Goal: Task Accomplishment & Management: Use online tool/utility

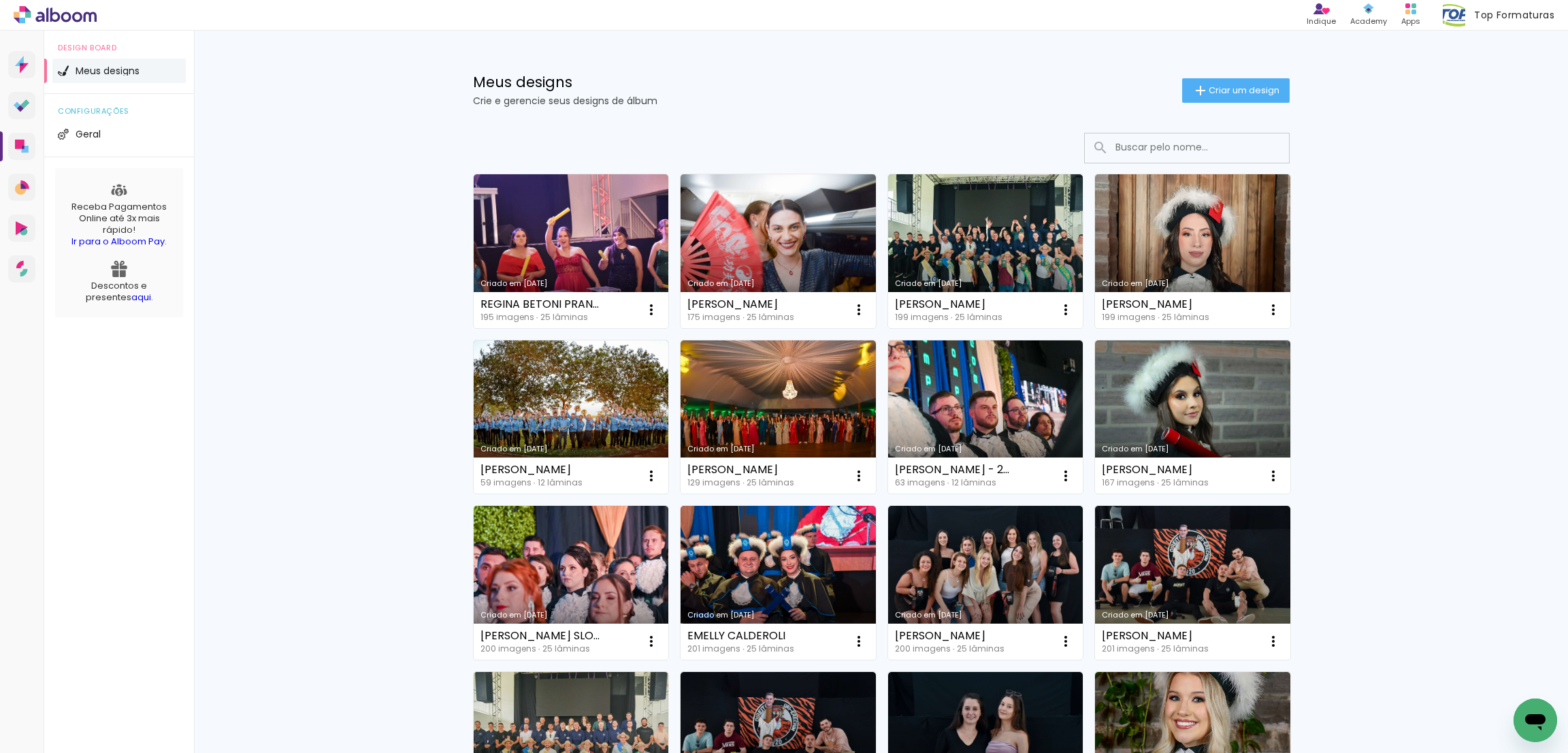
click at [1207, 139] on input at bounding box center [1206, 147] width 194 height 28
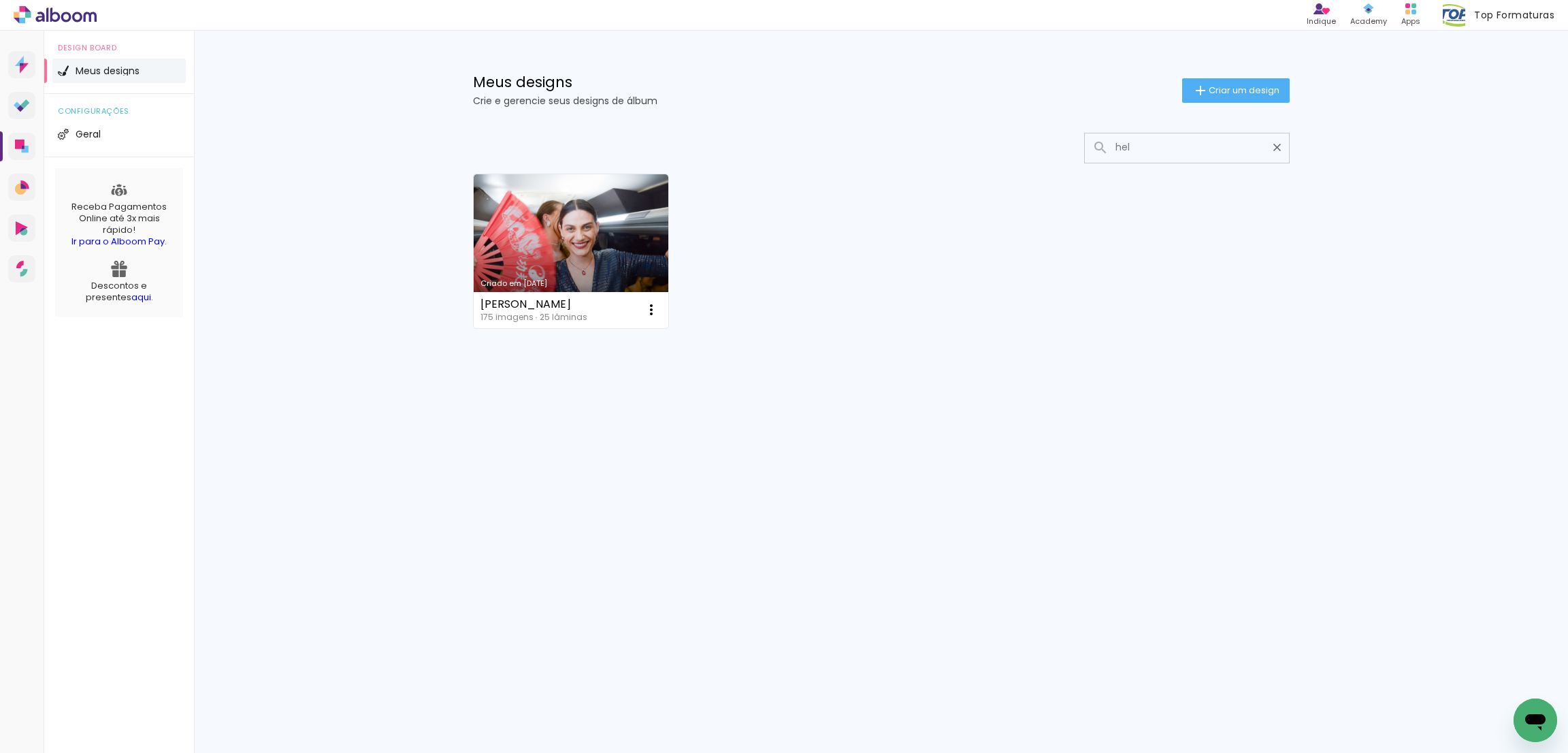
drag, startPoint x: 1099, startPoint y: 140, endPoint x: 1006, endPoint y: 140, distance: 93.0
click at [1006, 140] on div at bounding box center [881, 148] width 817 height 30
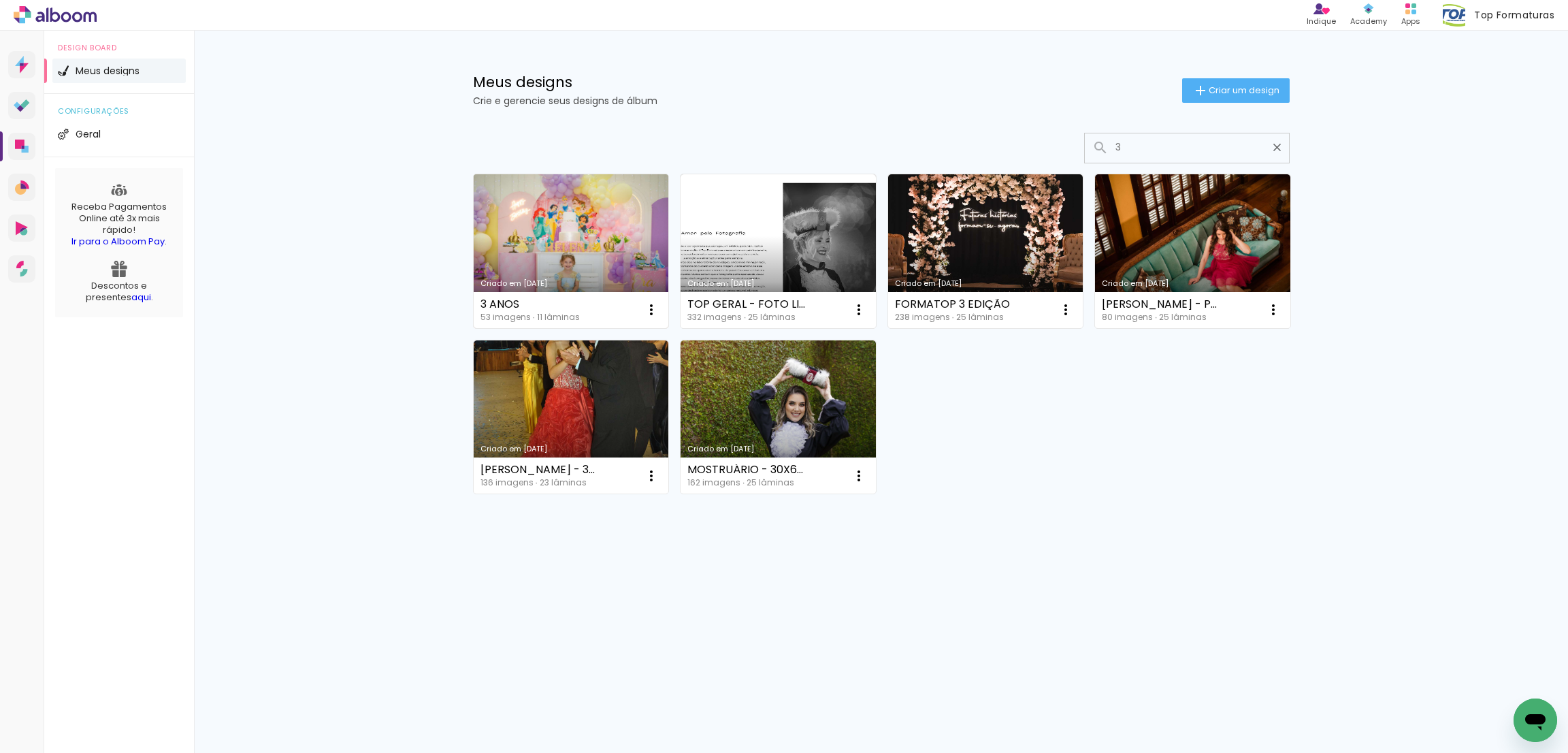
type input "3"
type paper-input "3"
click at [607, 243] on link "Criado em [DATE]" at bounding box center [571, 251] width 195 height 154
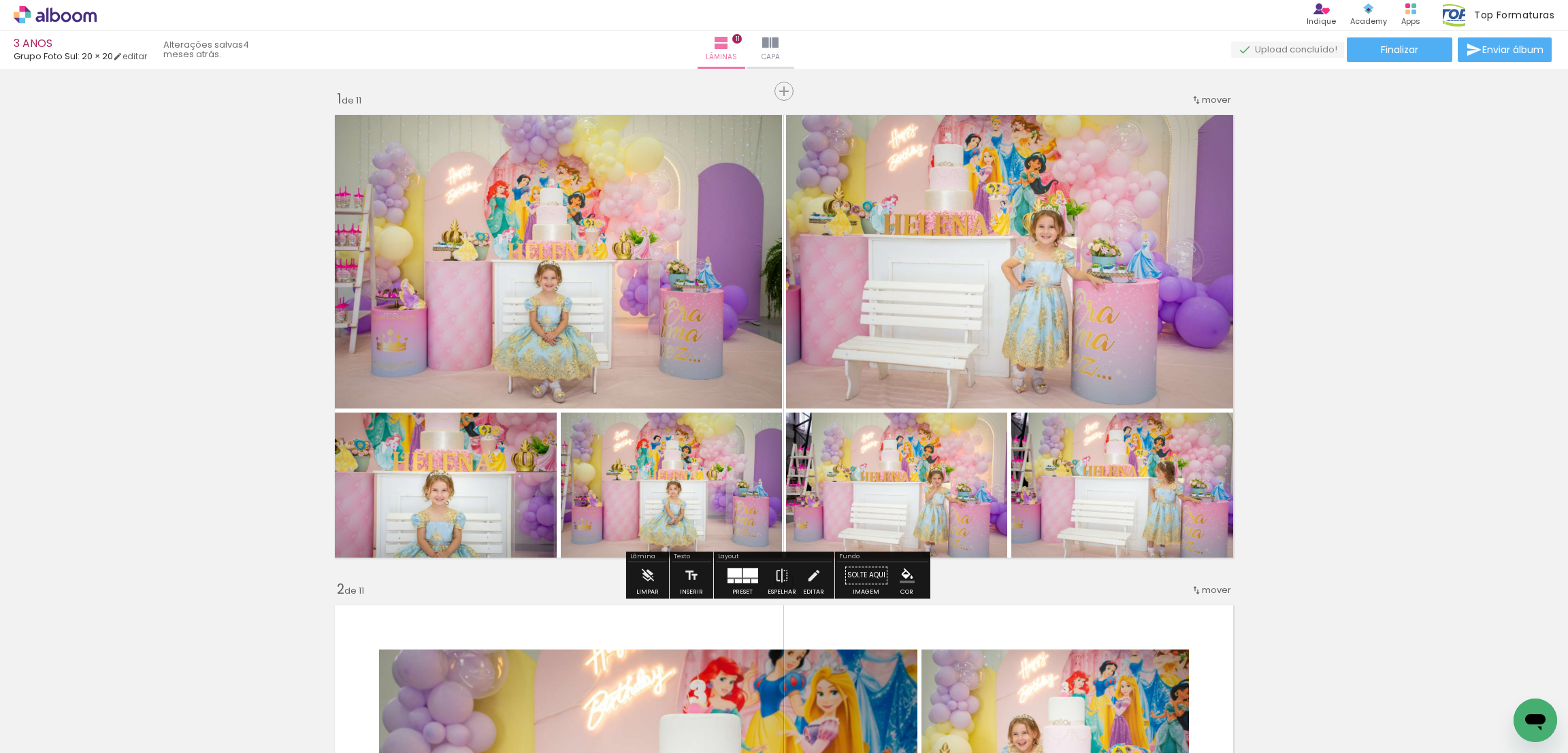
click at [65, 736] on span "Adicionar Fotos" at bounding box center [48, 735] width 41 height 15
click at [0, 0] on input "file" at bounding box center [0, 0] width 0 height 0
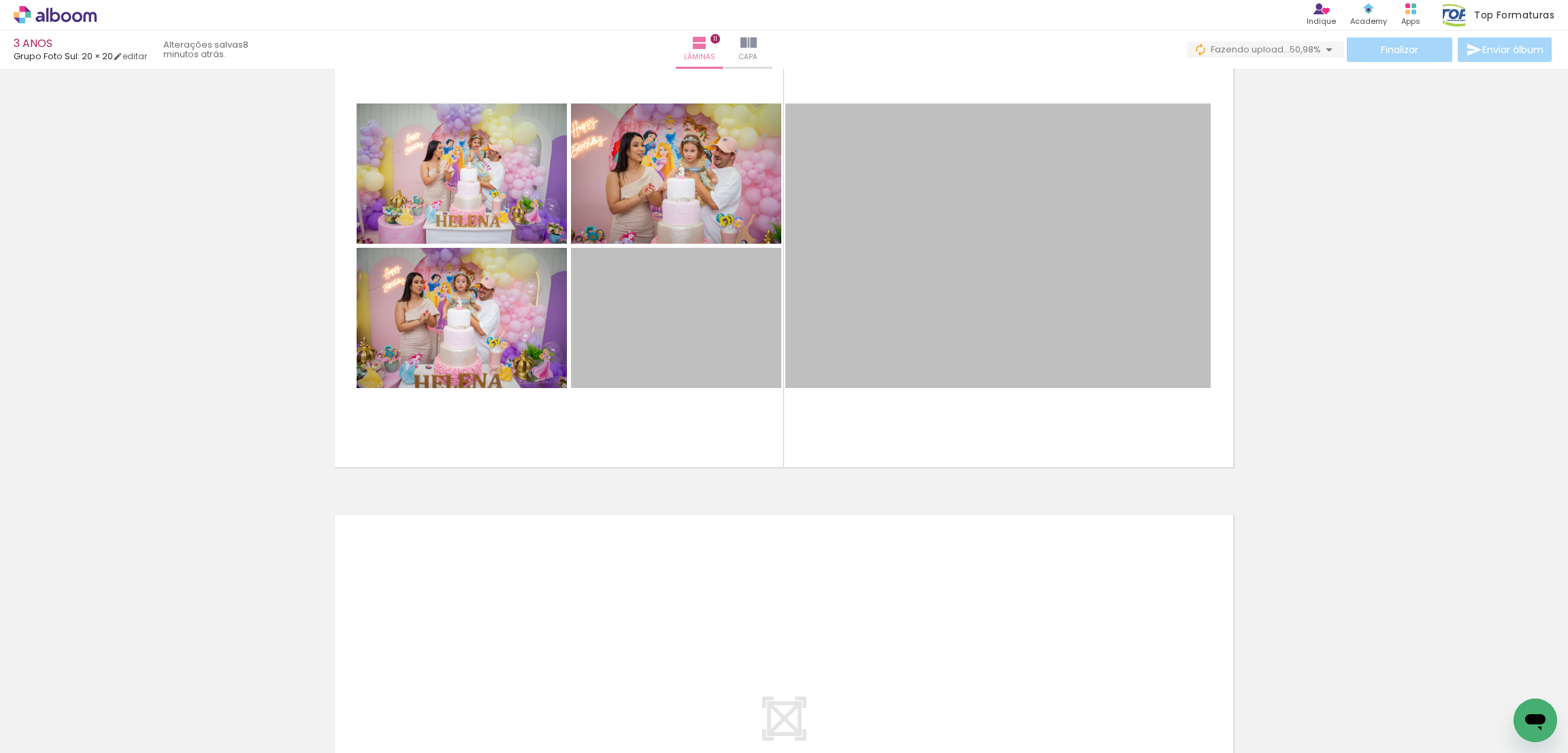
scroll to position [4891, 0]
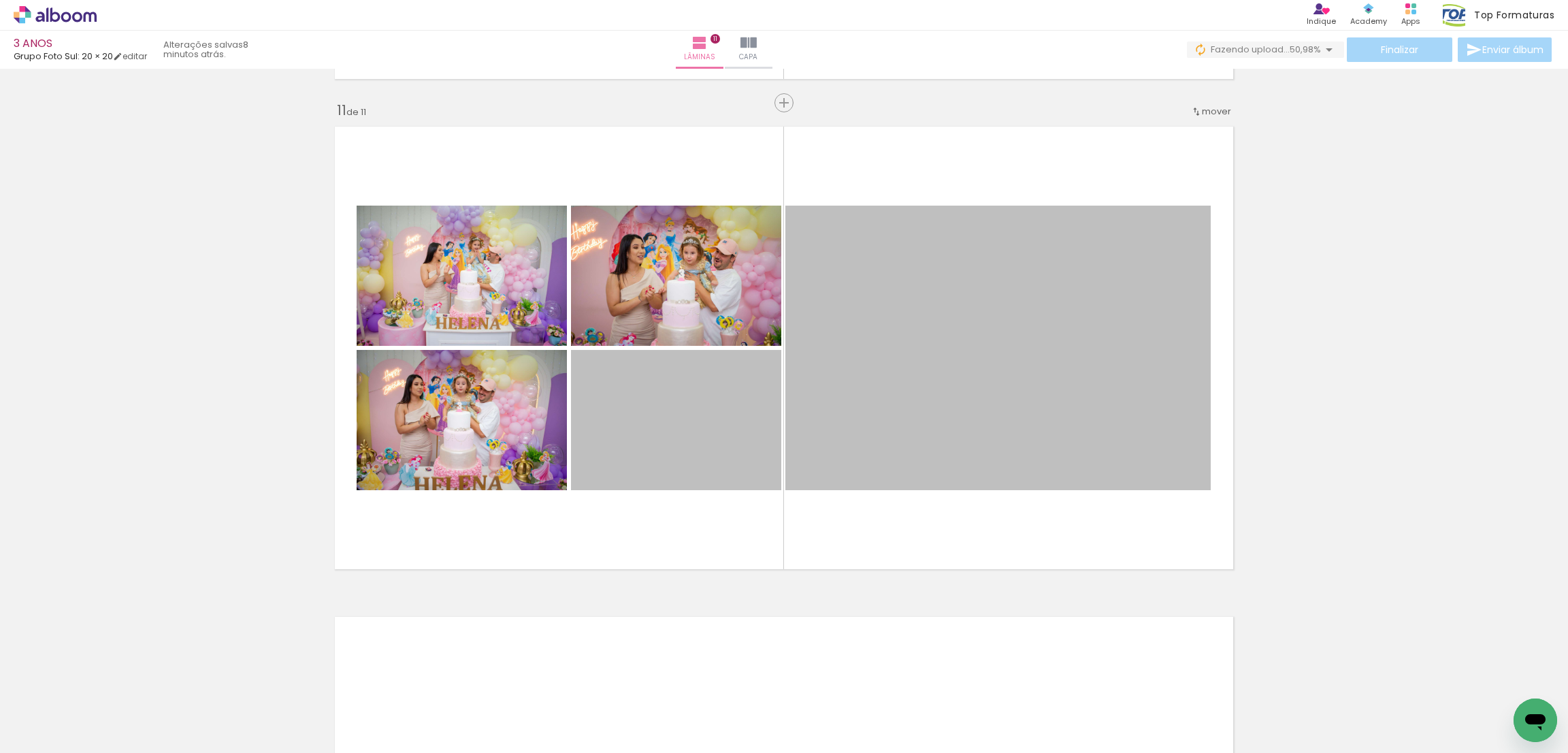
click at [51, 716] on input "Todas as fotos" at bounding box center [38, 712] width 52 height 12
click at [0, 0] on slot "Não utilizadas" at bounding box center [0, 0] width 0 height 0
type input "Não utilizadas"
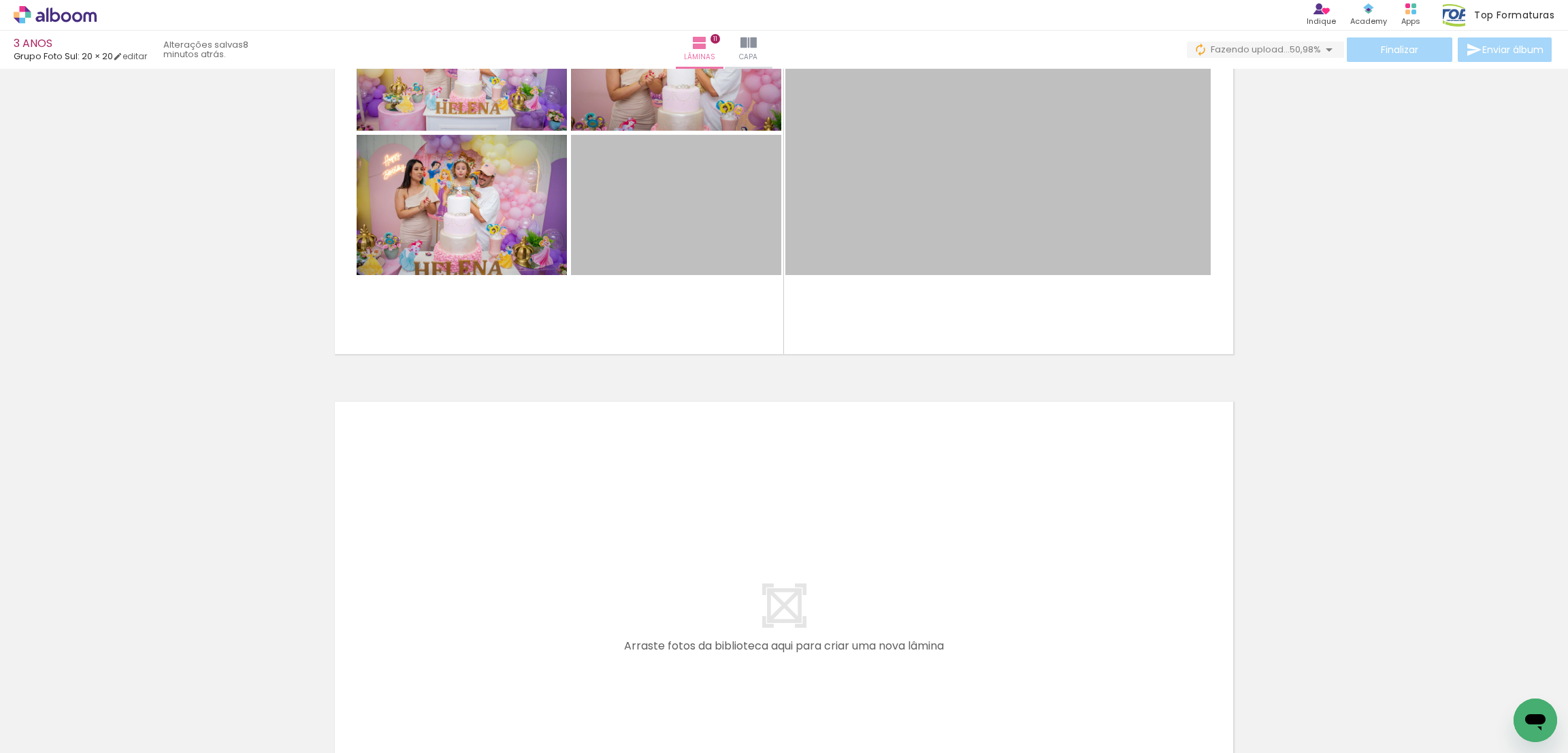
scroll to position [4902, 0]
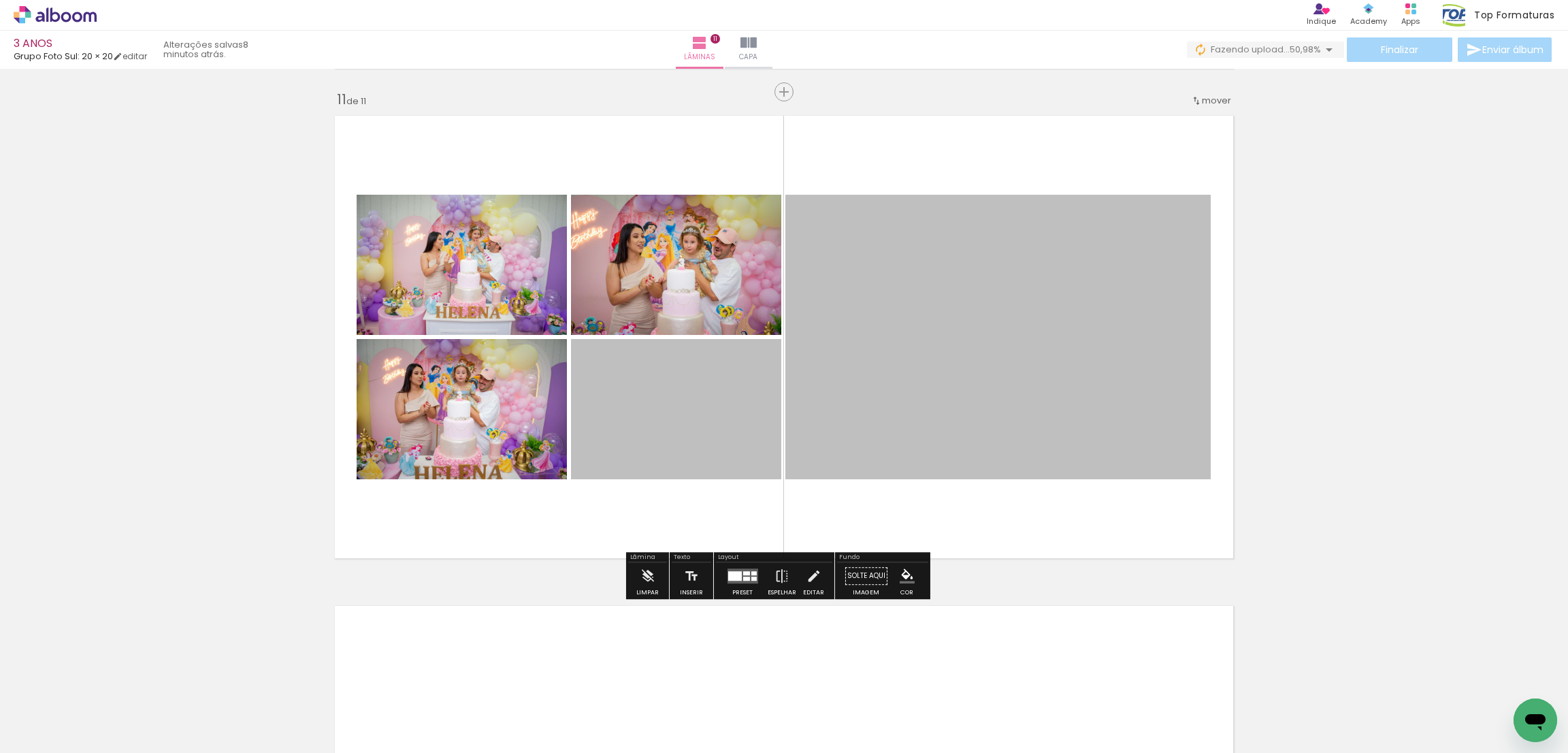
click at [1039, 384] on quentale-photo at bounding box center [999, 336] width 426 height 285
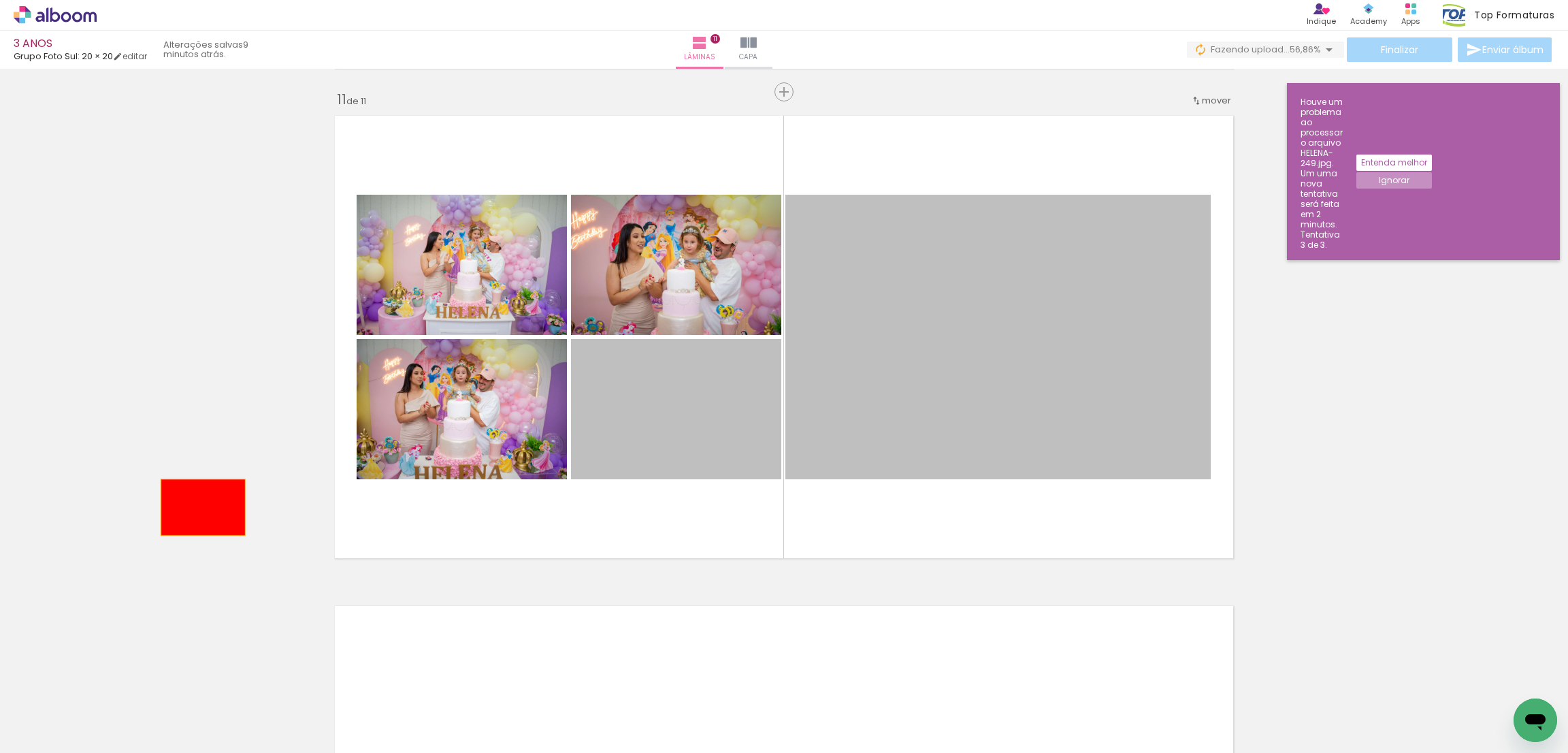
drag, startPoint x: 655, startPoint y: 433, endPoint x: 195, endPoint y: 506, distance: 465.8
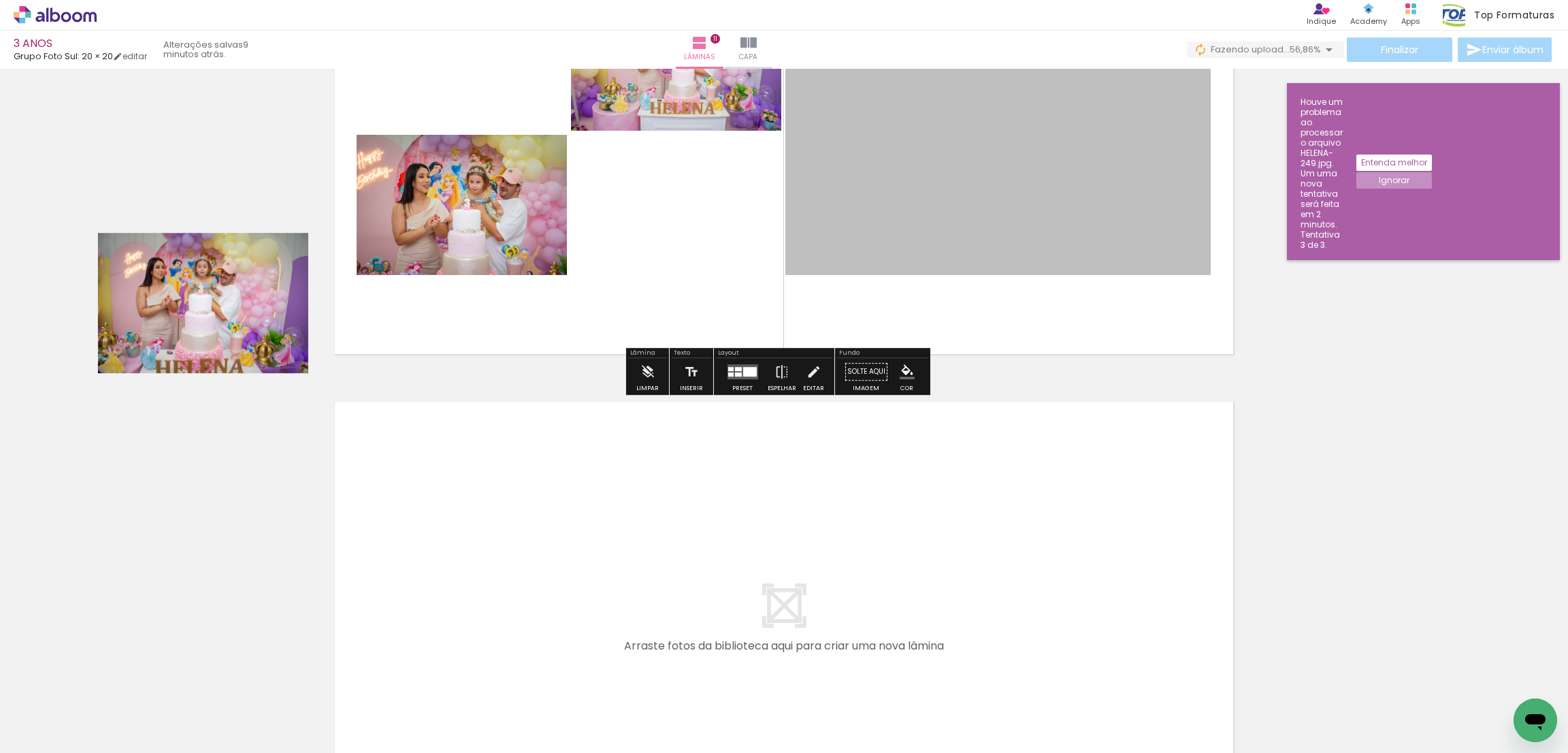
scroll to position [4799, 0]
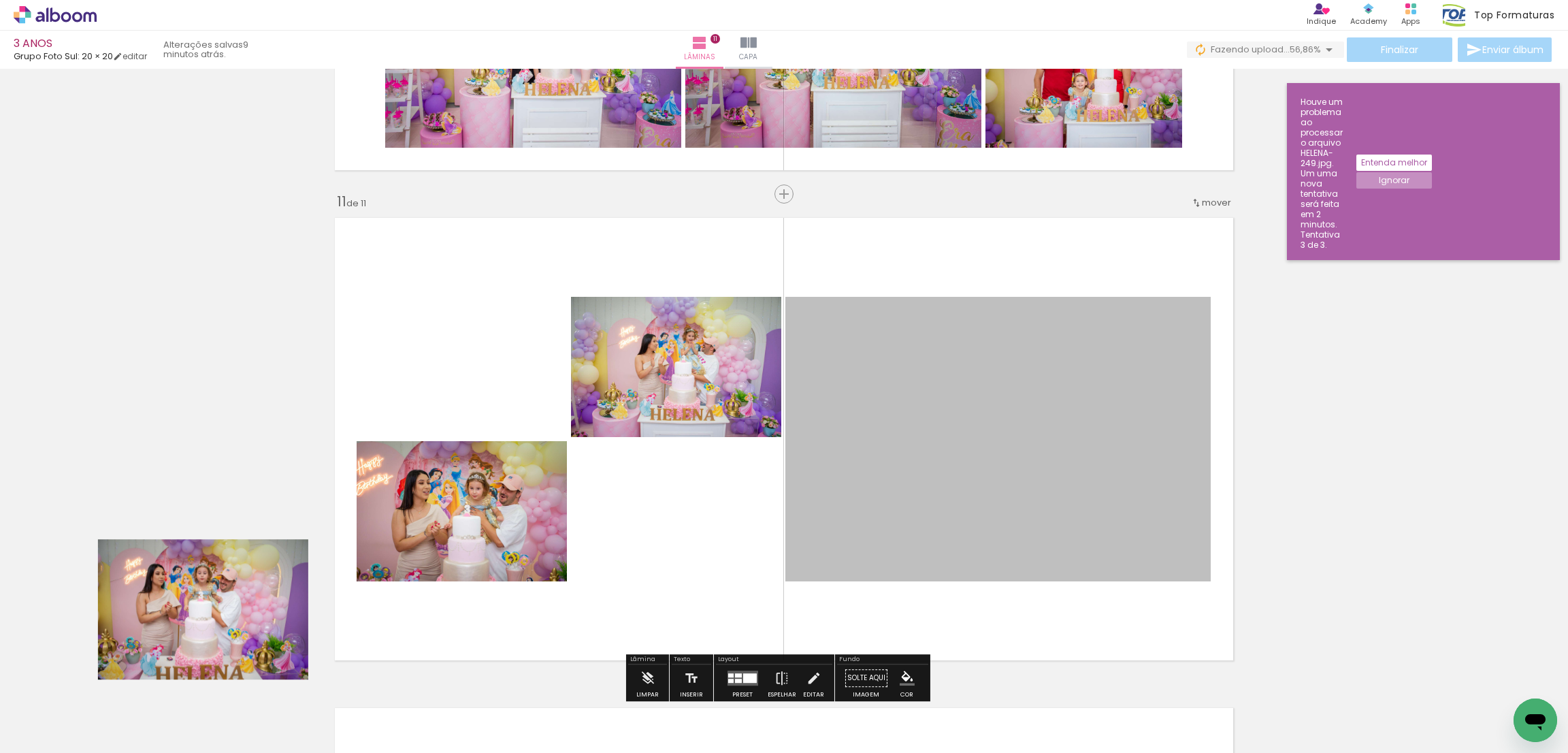
click at [581, 548] on quentale-layouter at bounding box center [784, 439] width 912 height 456
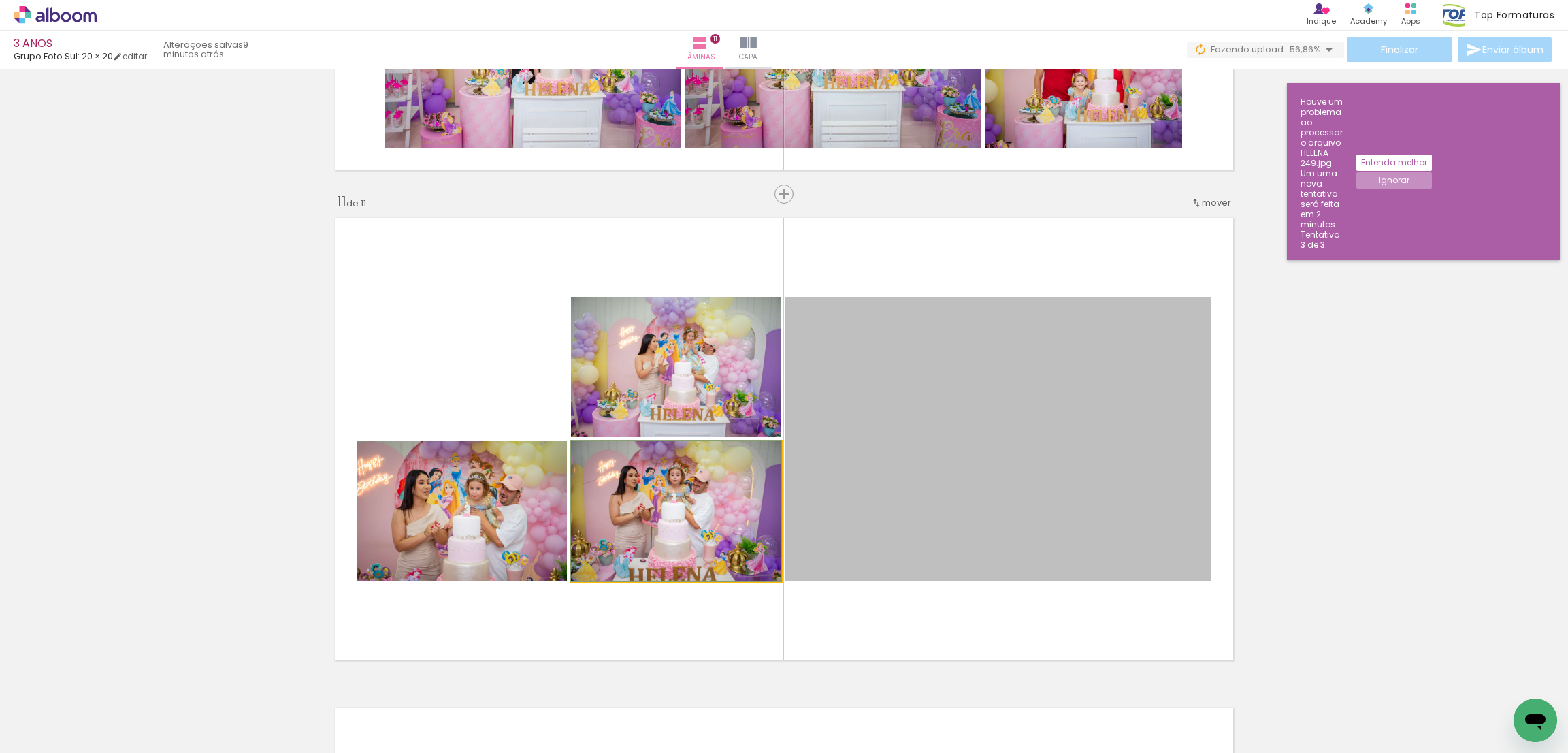
drag, startPoint x: 270, startPoint y: 613, endPoint x: 553, endPoint y: 532, distance: 294.4
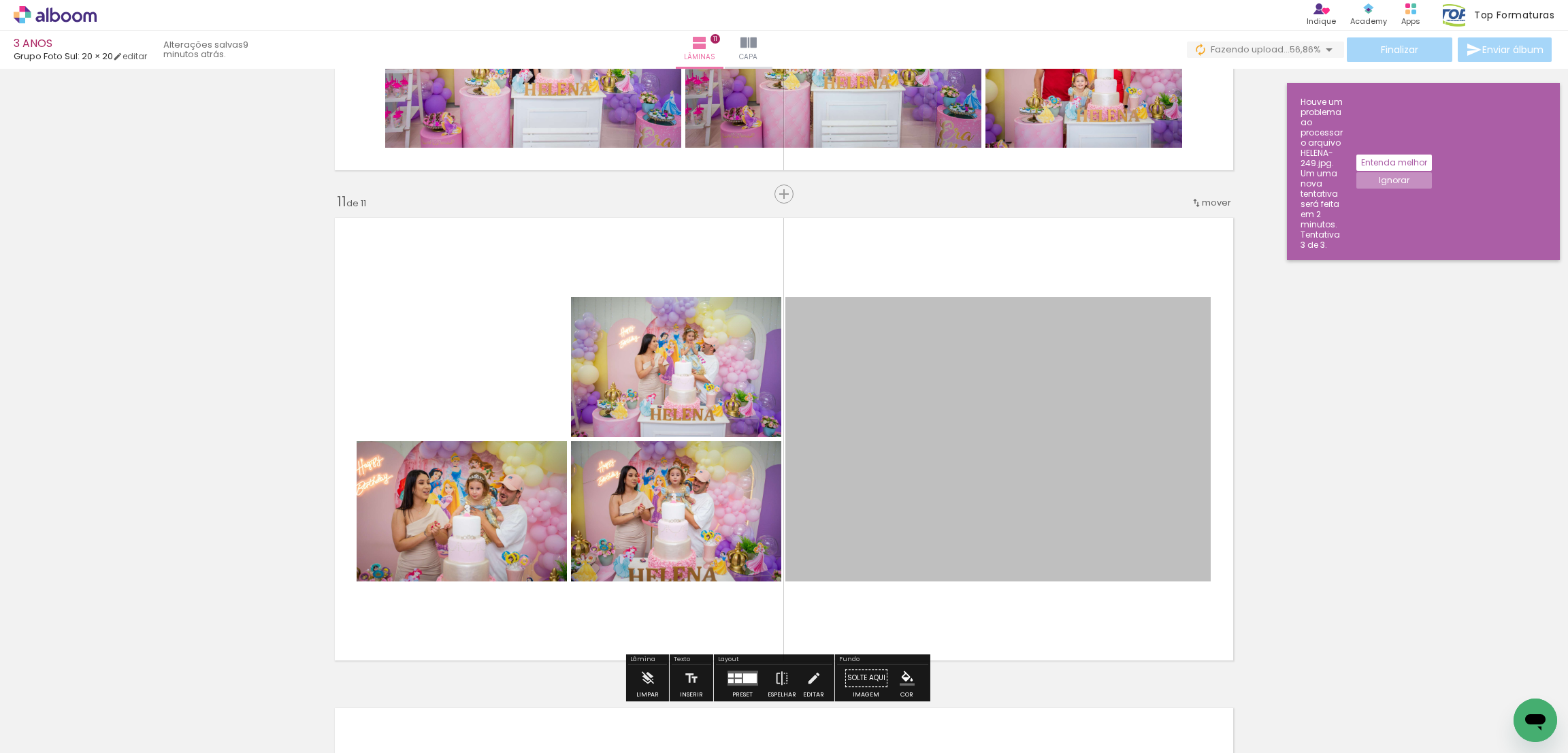
scroll to position [4902, 0]
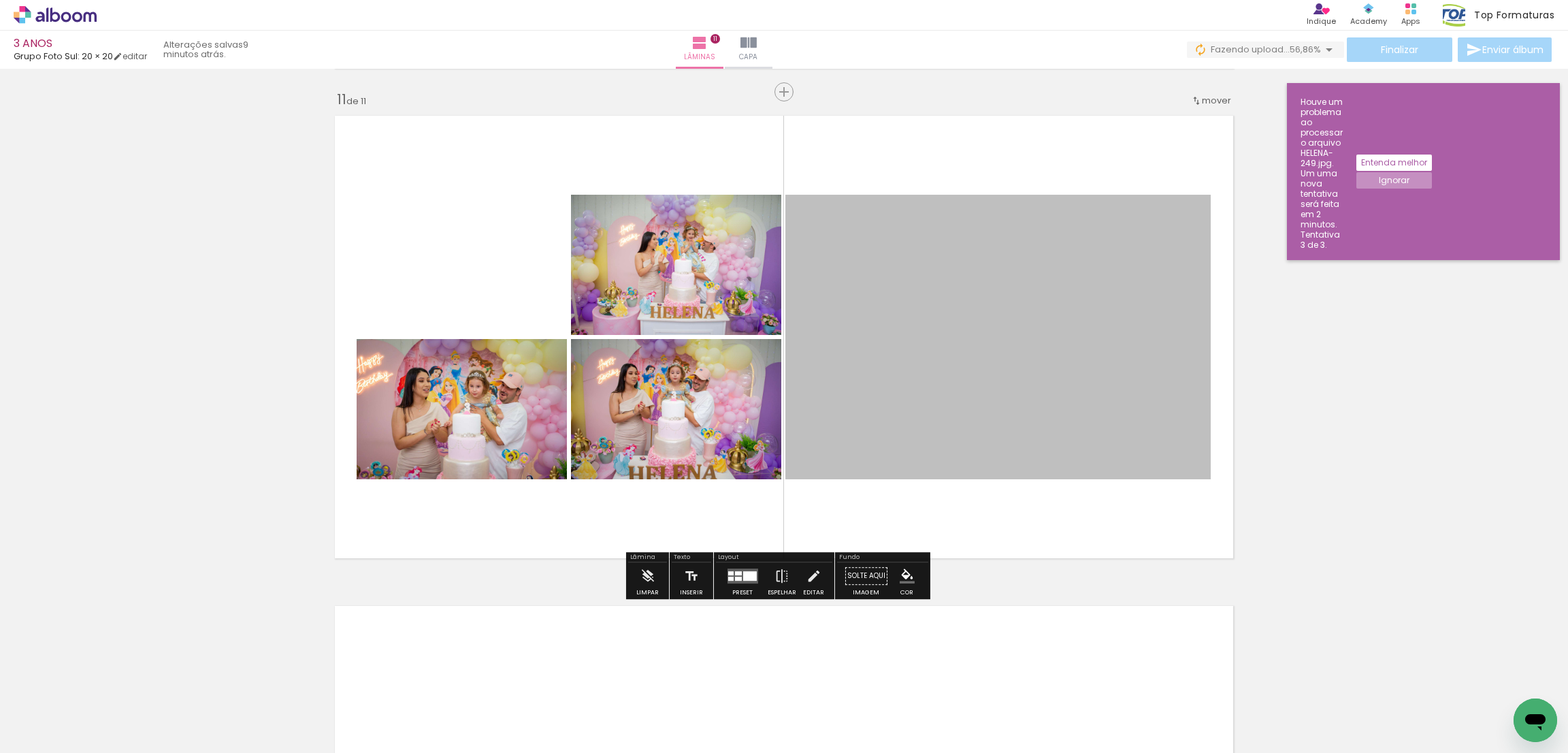
click at [754, 566] on div at bounding box center [743, 576] width 37 height 27
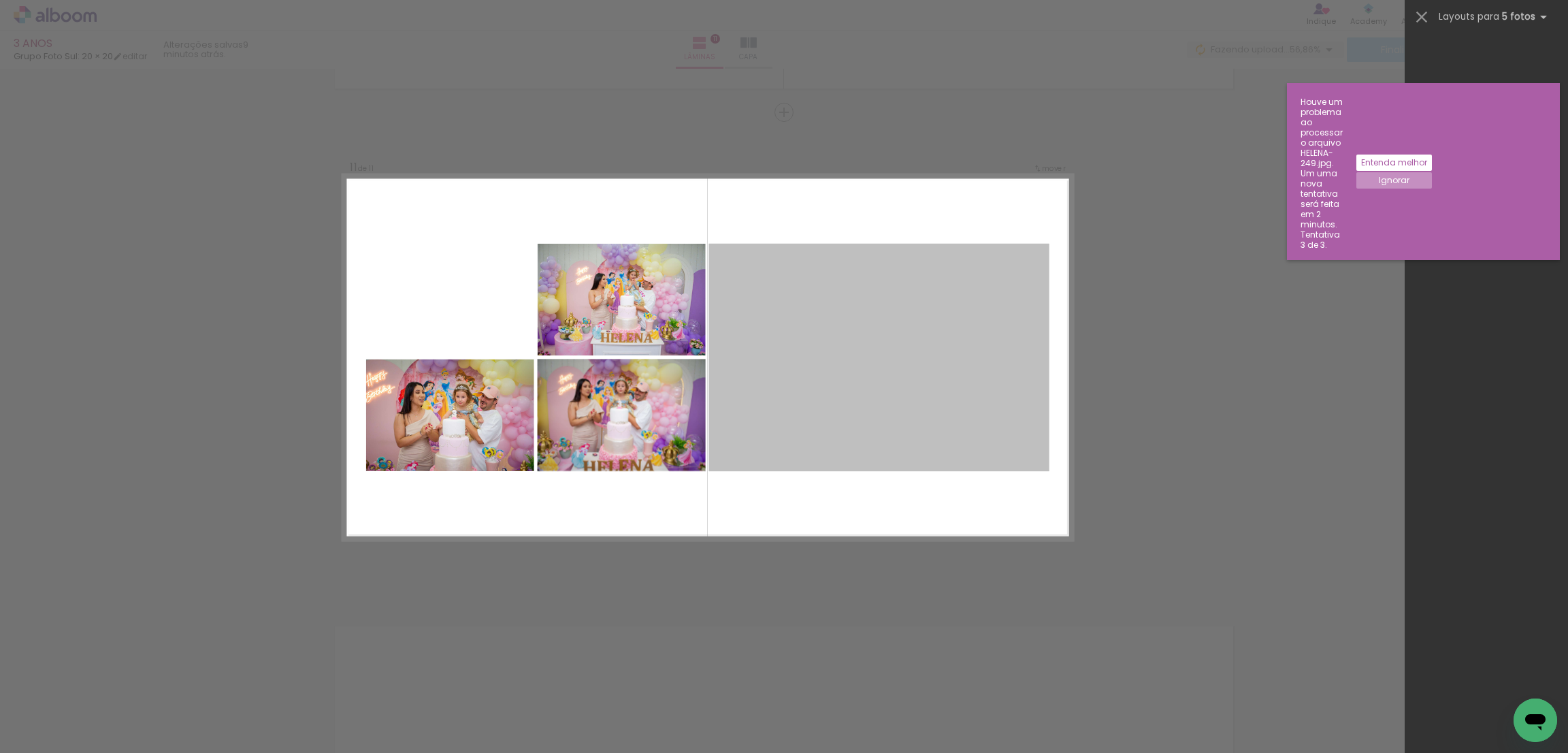
scroll to position [4870, 0]
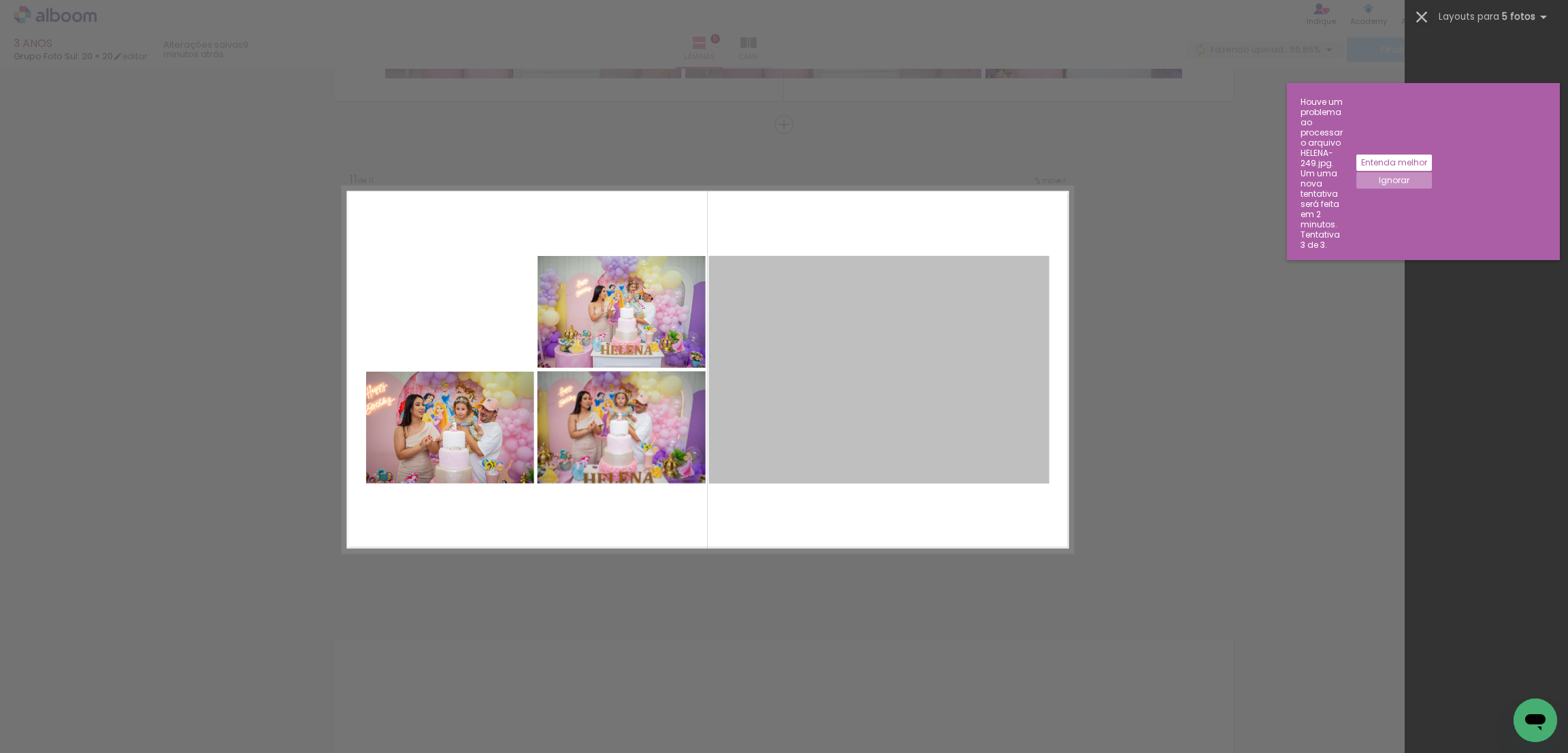
click at [1426, 18] on iron-icon at bounding box center [1422, 17] width 19 height 19
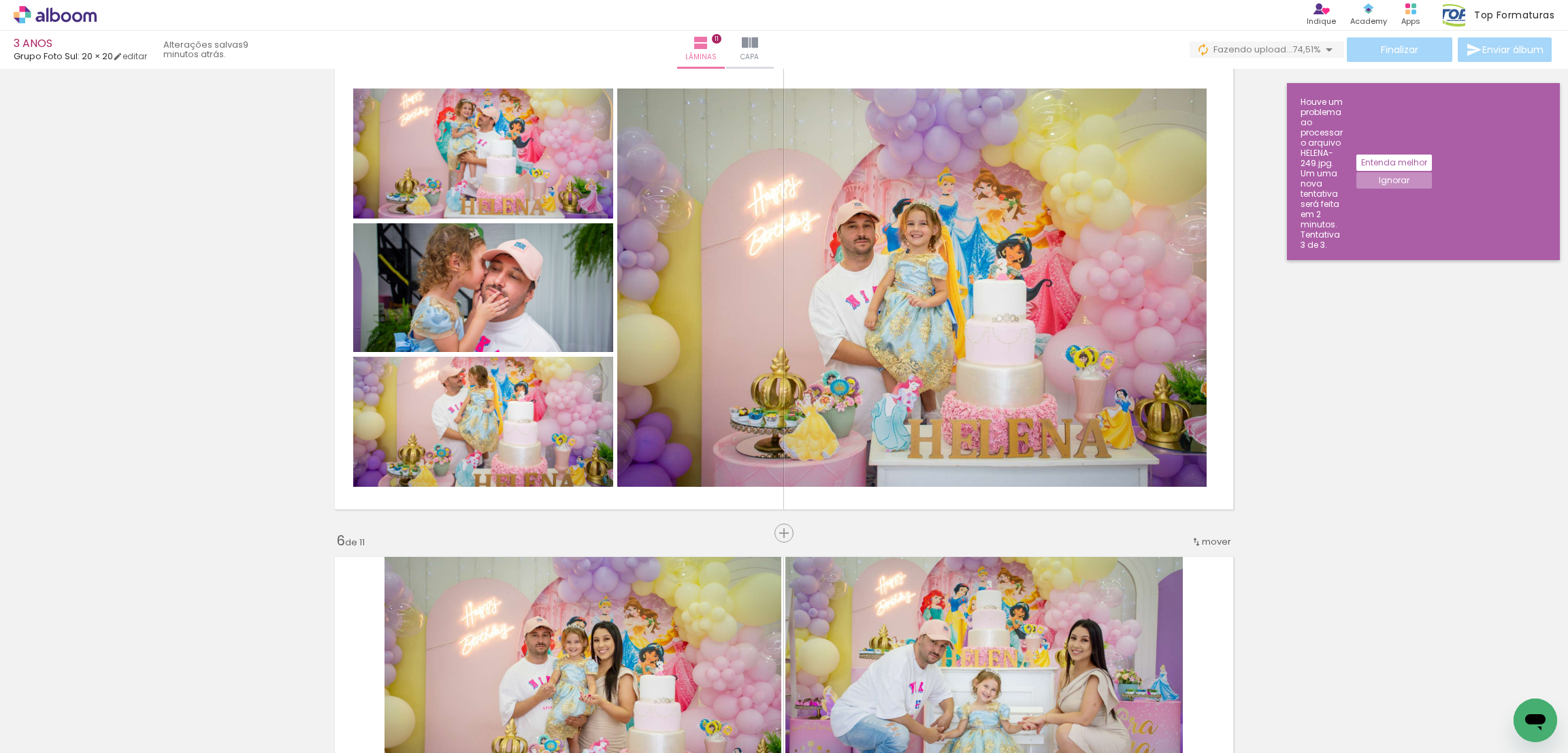
scroll to position [2112, 0]
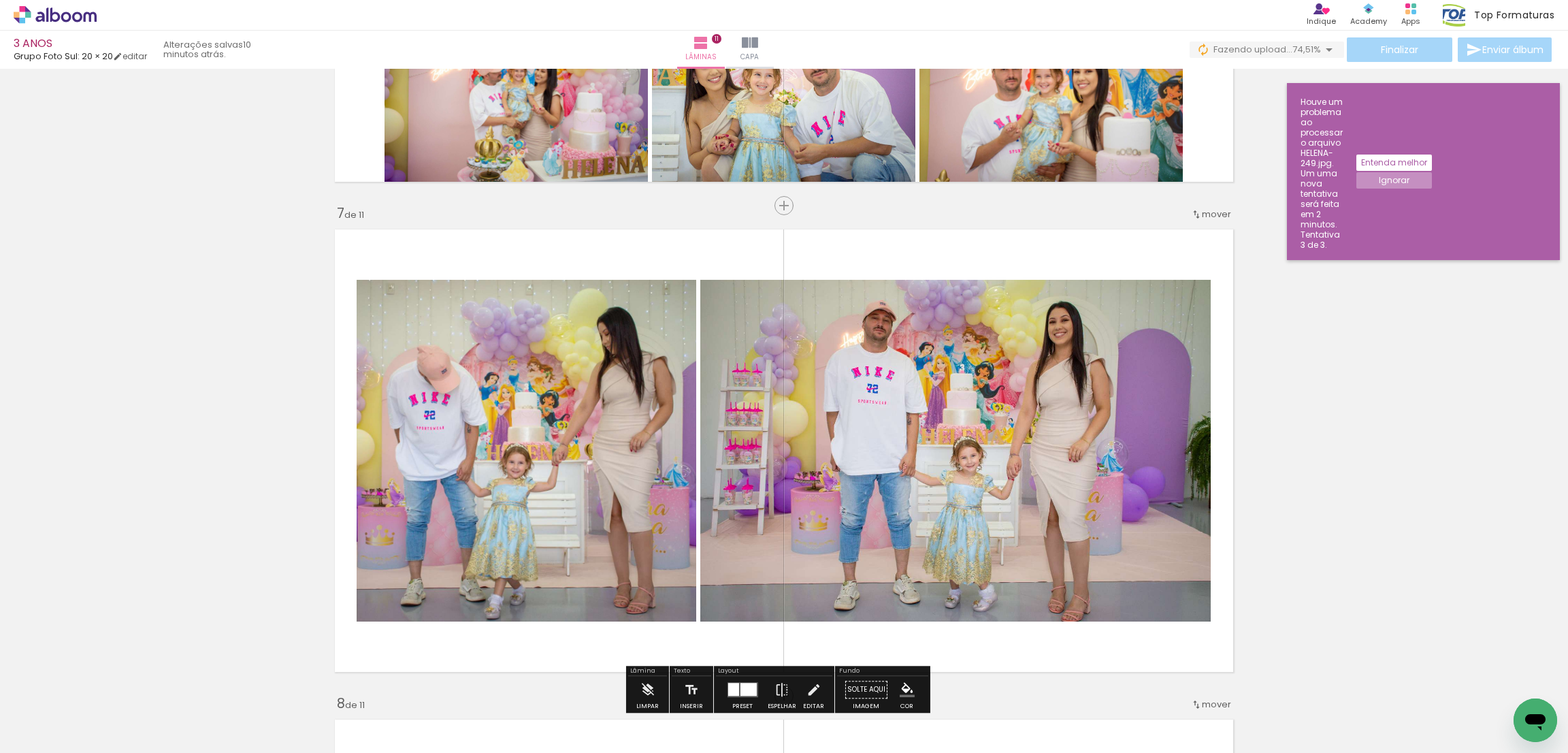
scroll to position [2622, 0]
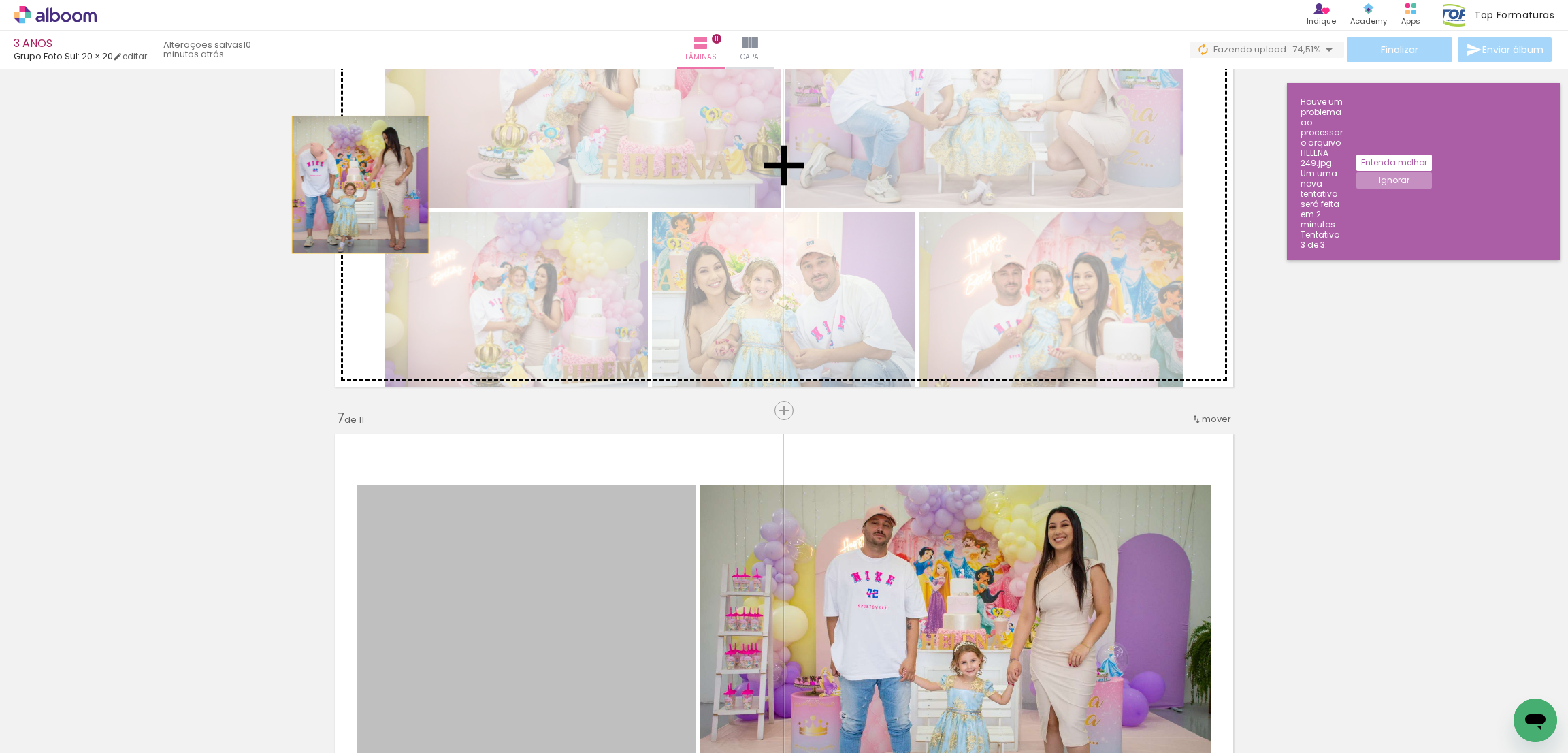
drag, startPoint x: 542, startPoint y: 570, endPoint x: 352, endPoint y: 184, distance: 430.2
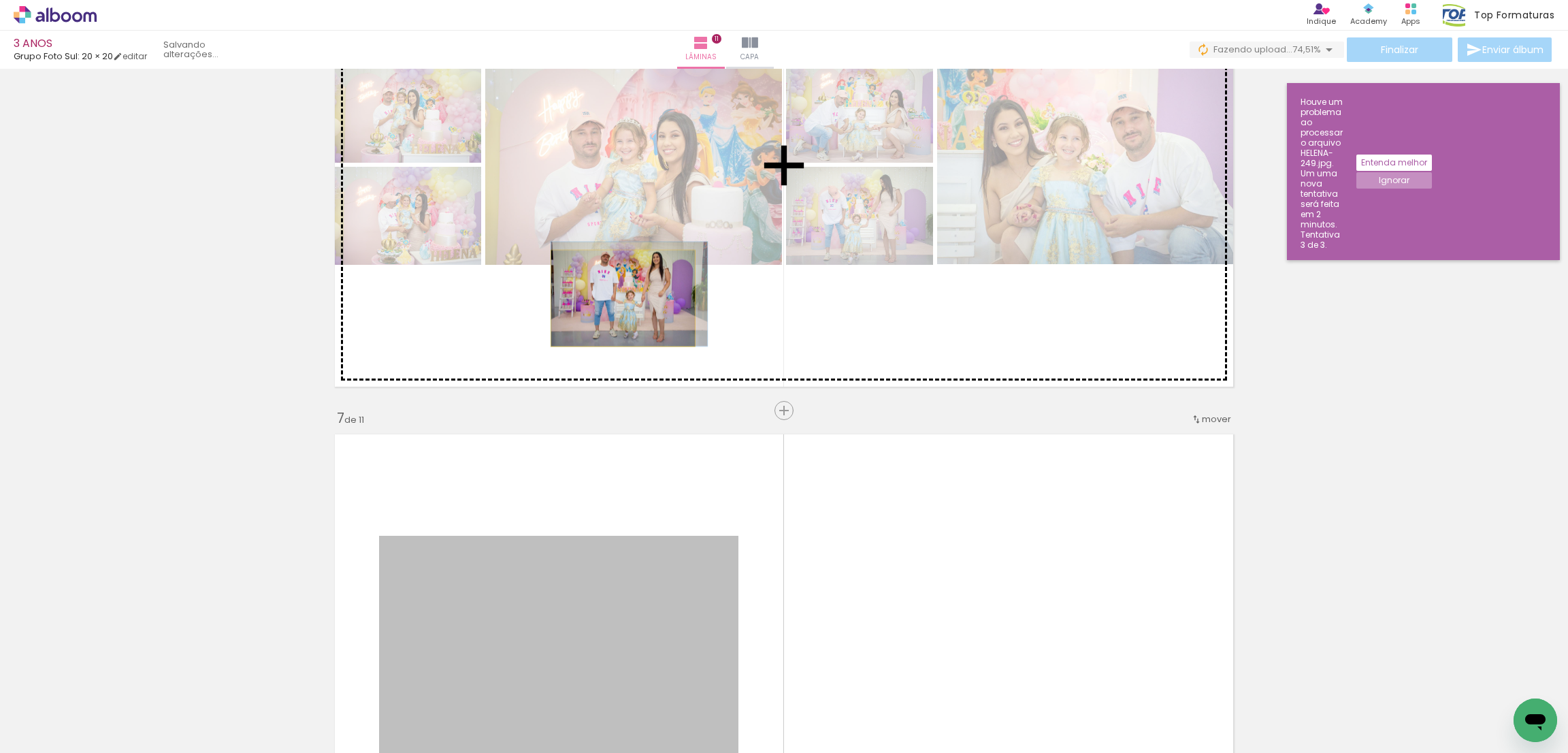
drag, startPoint x: 615, startPoint y: 633, endPoint x: 615, endPoint y: 297, distance: 336.0
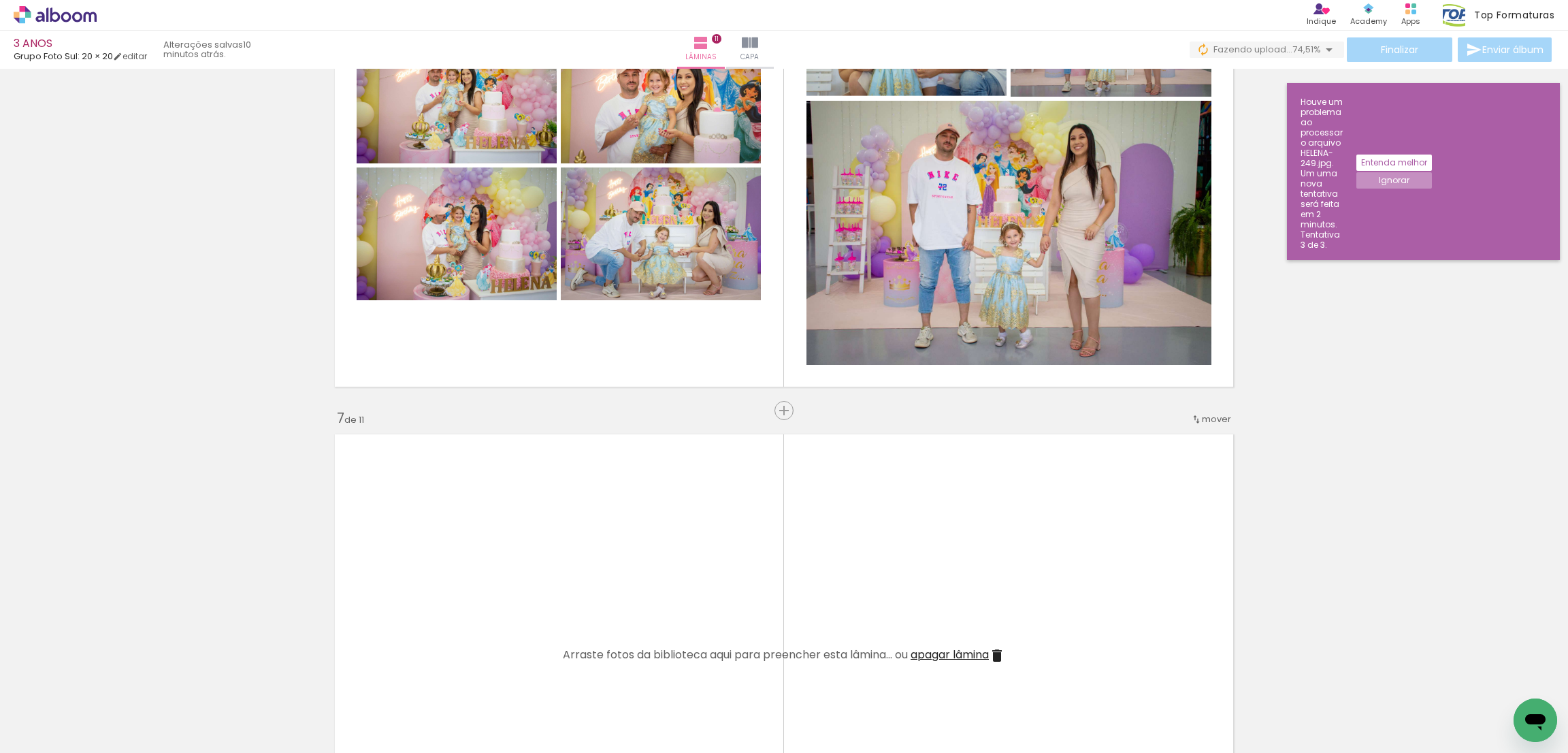
click at [966, 660] on span "apagar lâmina" at bounding box center [950, 654] width 79 height 16
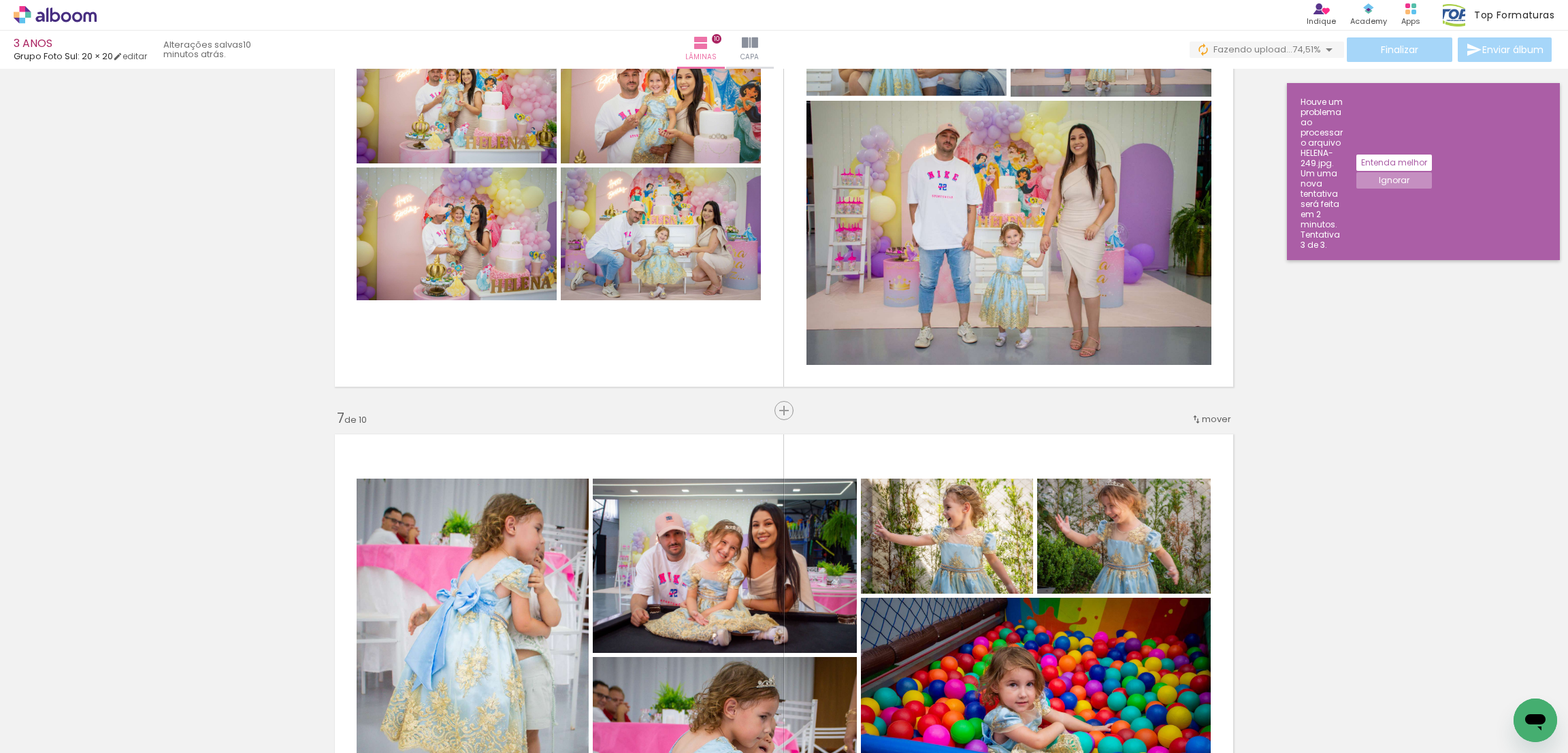
scroll to position [2418, 0]
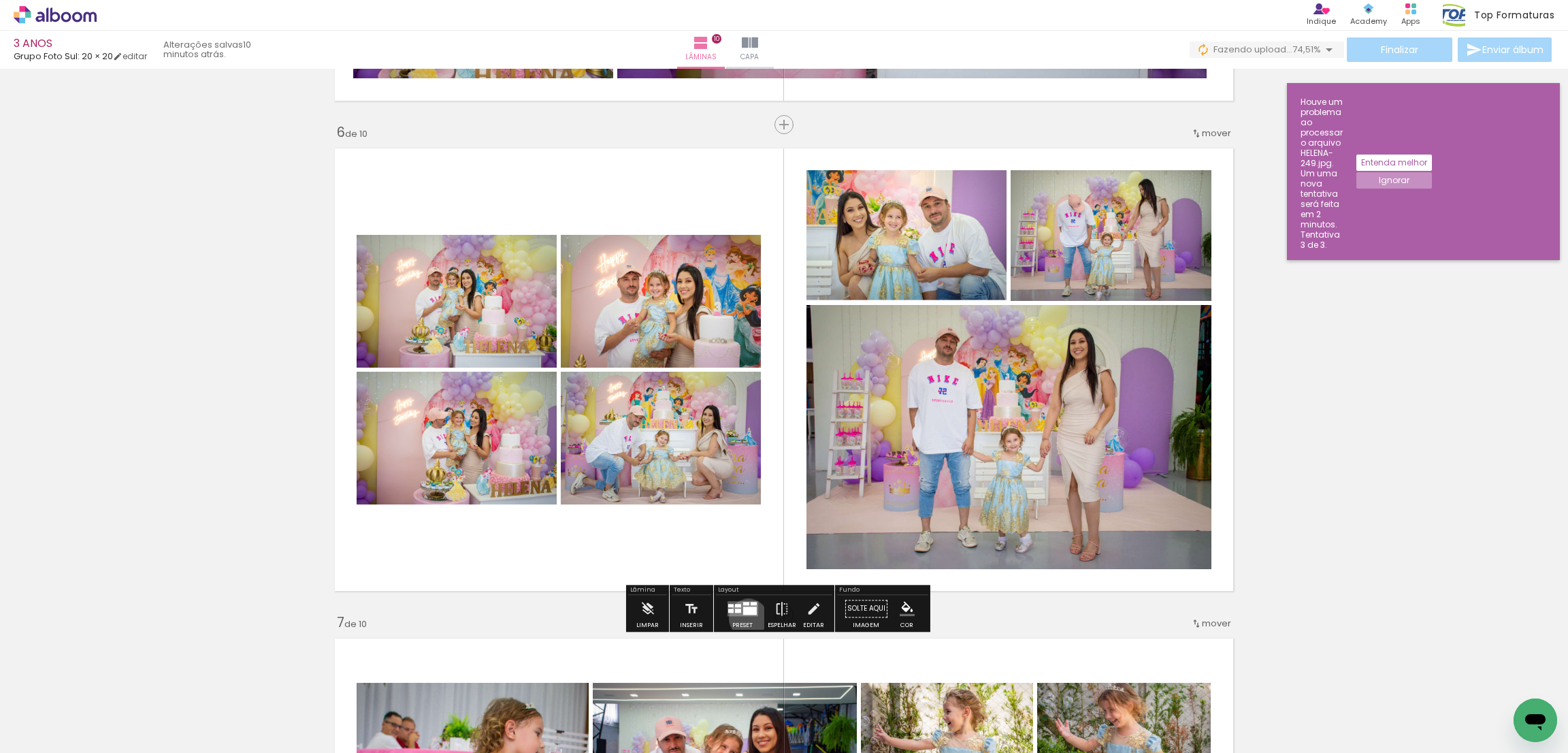
click at [745, 618] on div at bounding box center [743, 608] width 37 height 27
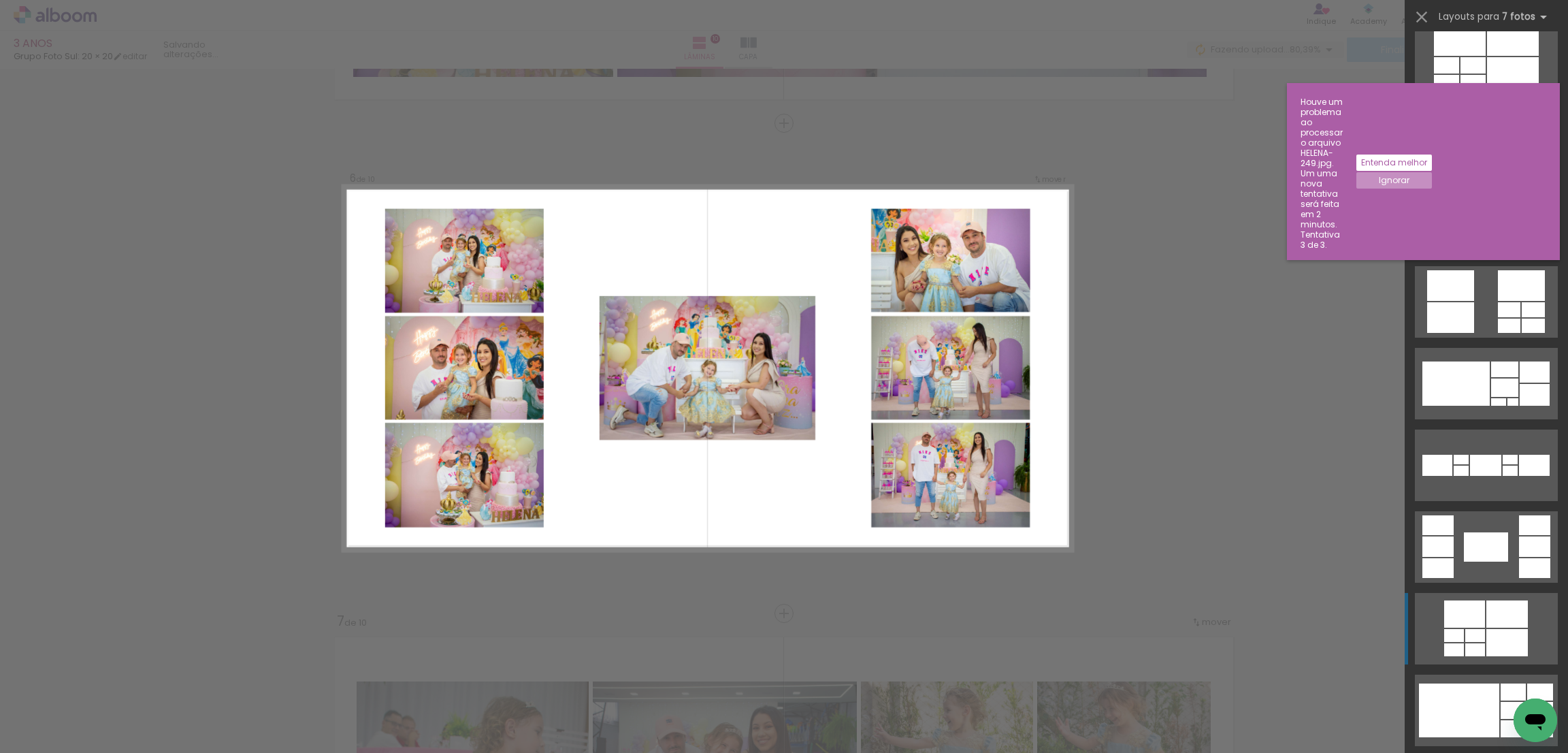
scroll to position [306, 0]
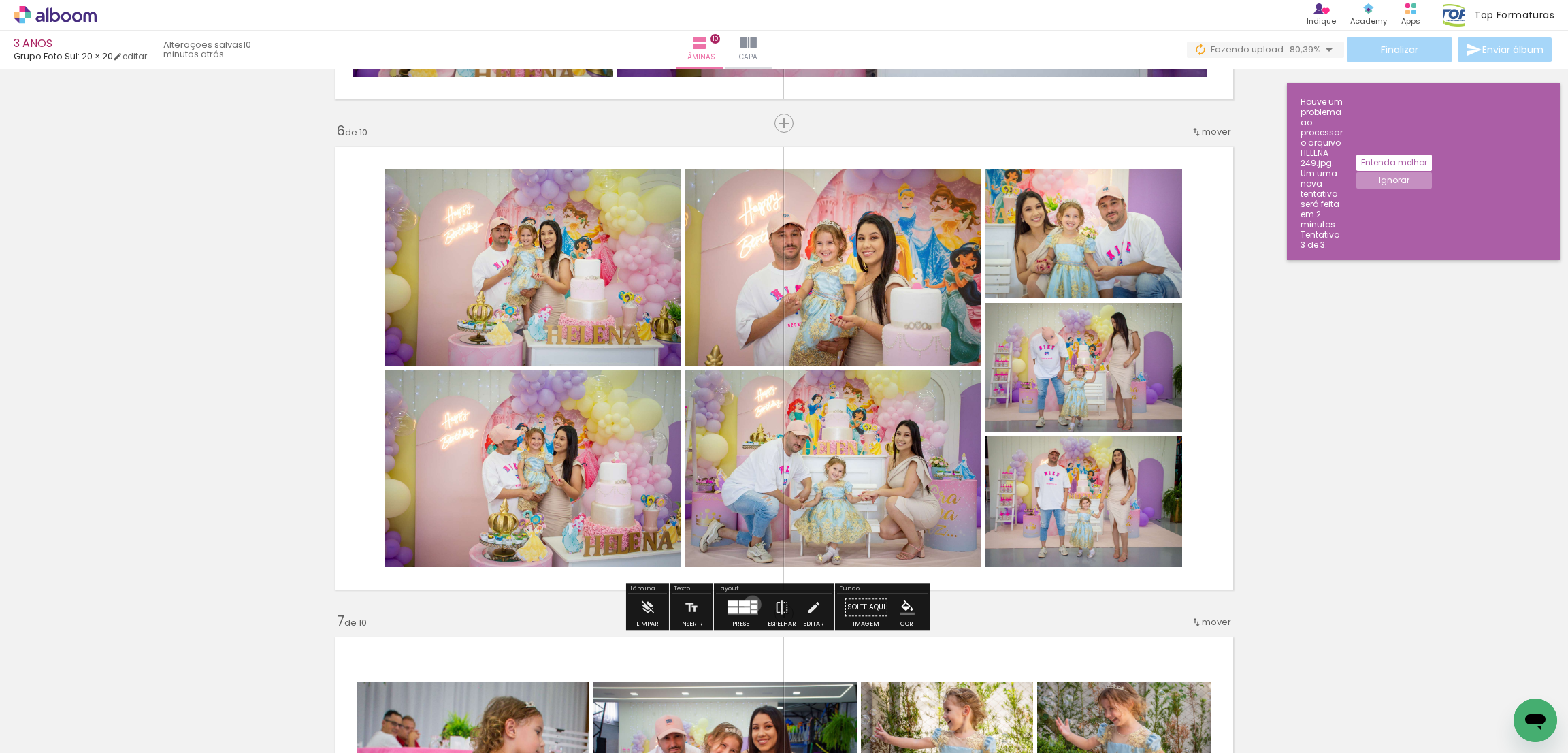
click at [751, 604] on div at bounding box center [754, 606] width 5 height 4
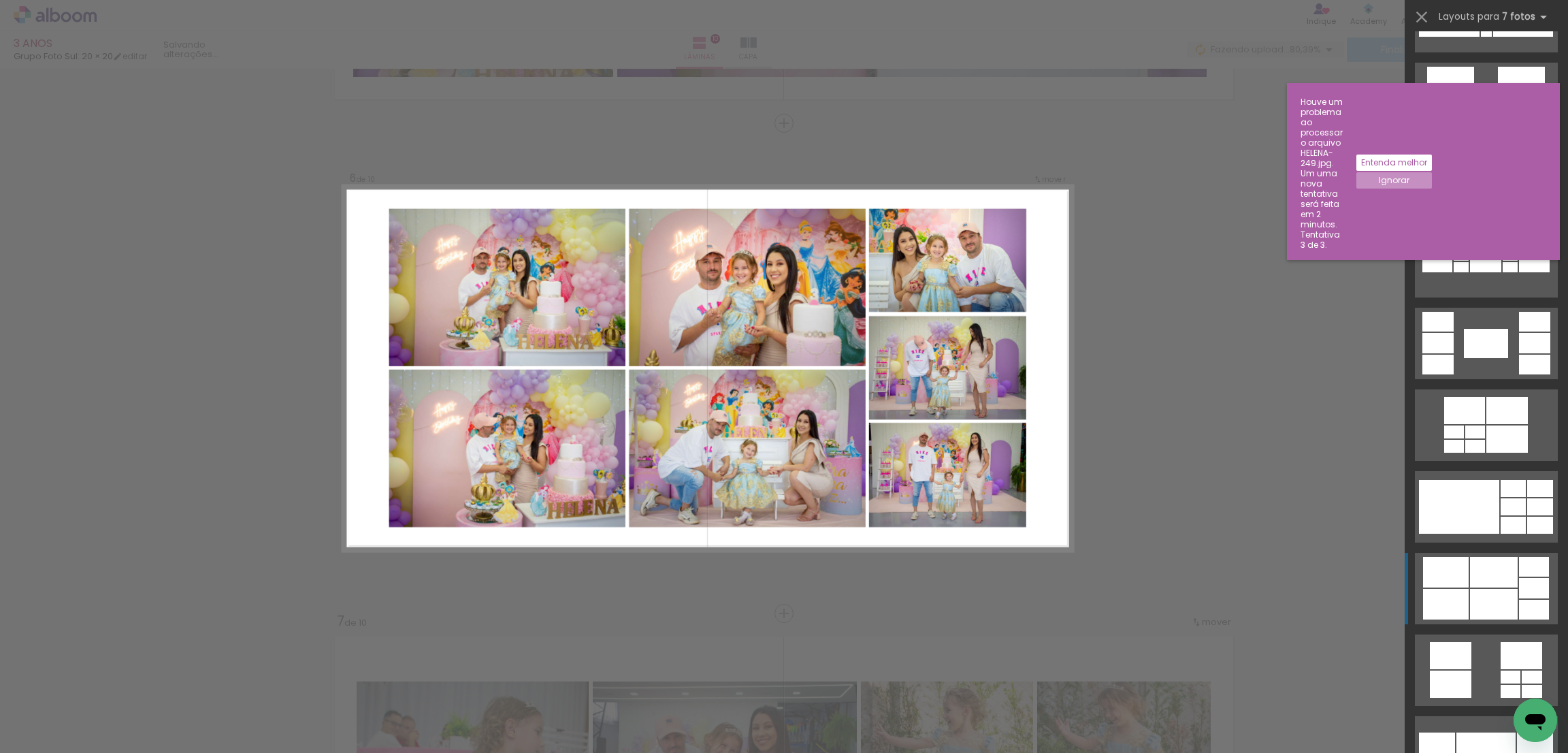
scroll to position [817, 0]
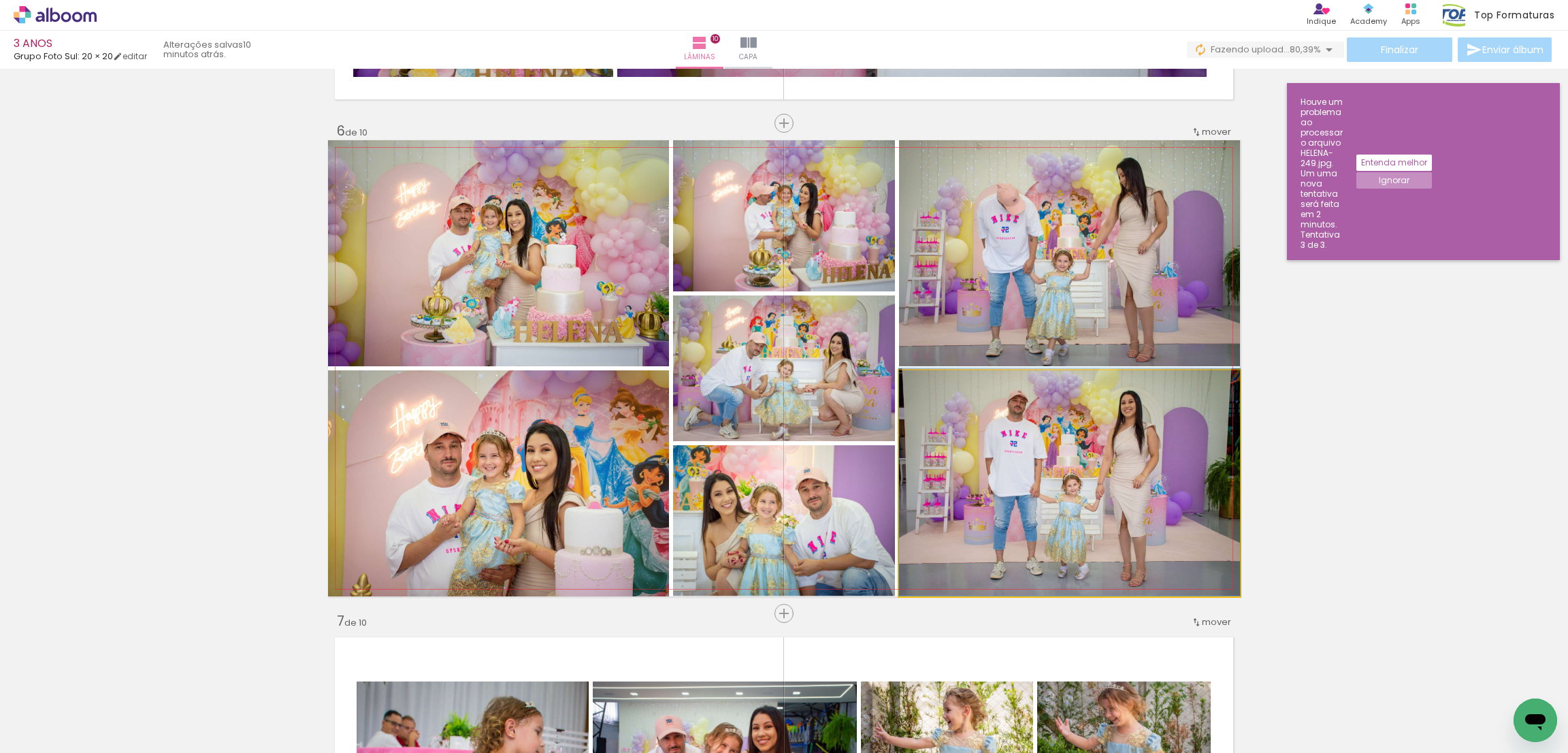
drag, startPoint x: 1137, startPoint y: 468, endPoint x: 1113, endPoint y: 450, distance: 30.0
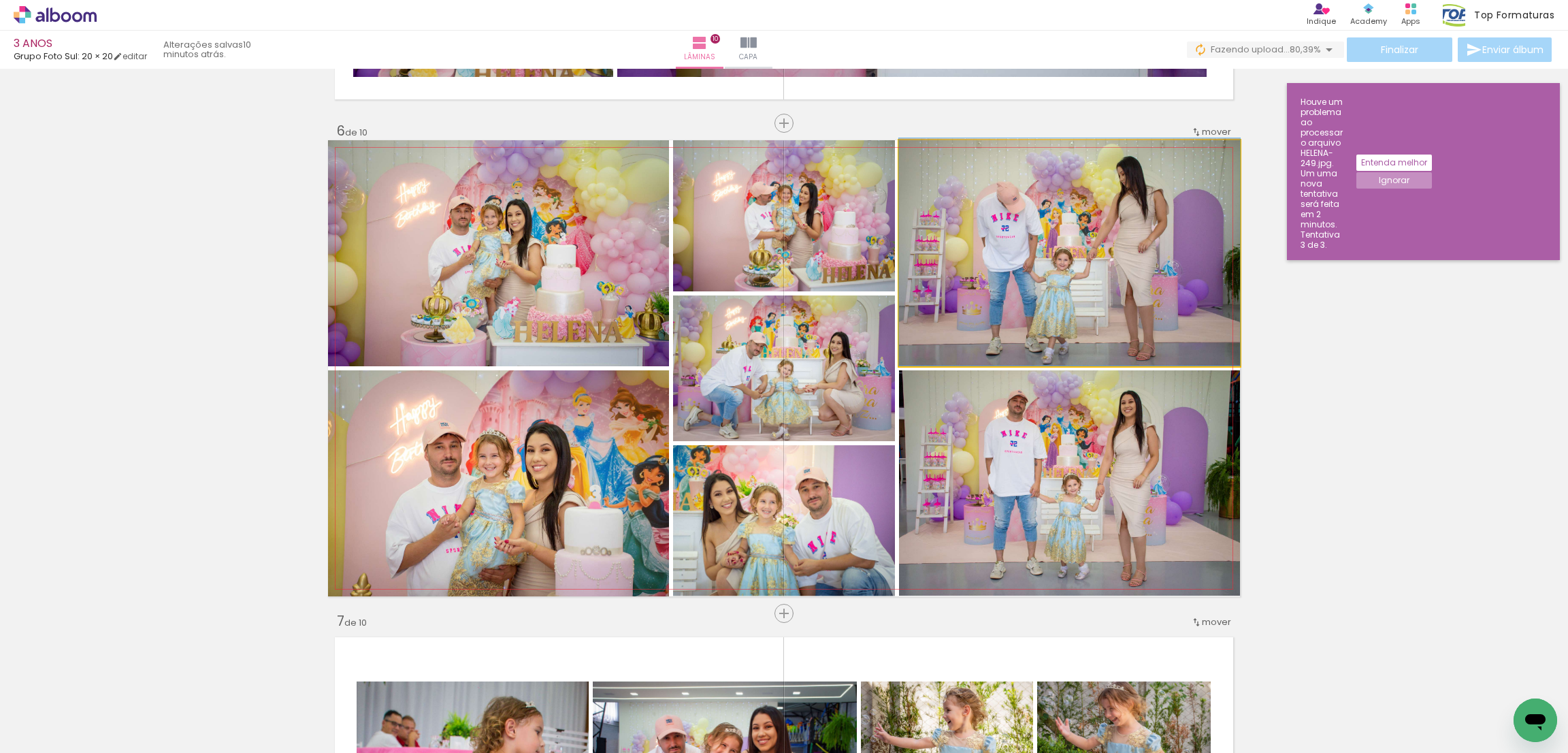
drag, startPoint x: 1117, startPoint y: 243, endPoint x: 1104, endPoint y: 235, distance: 15.3
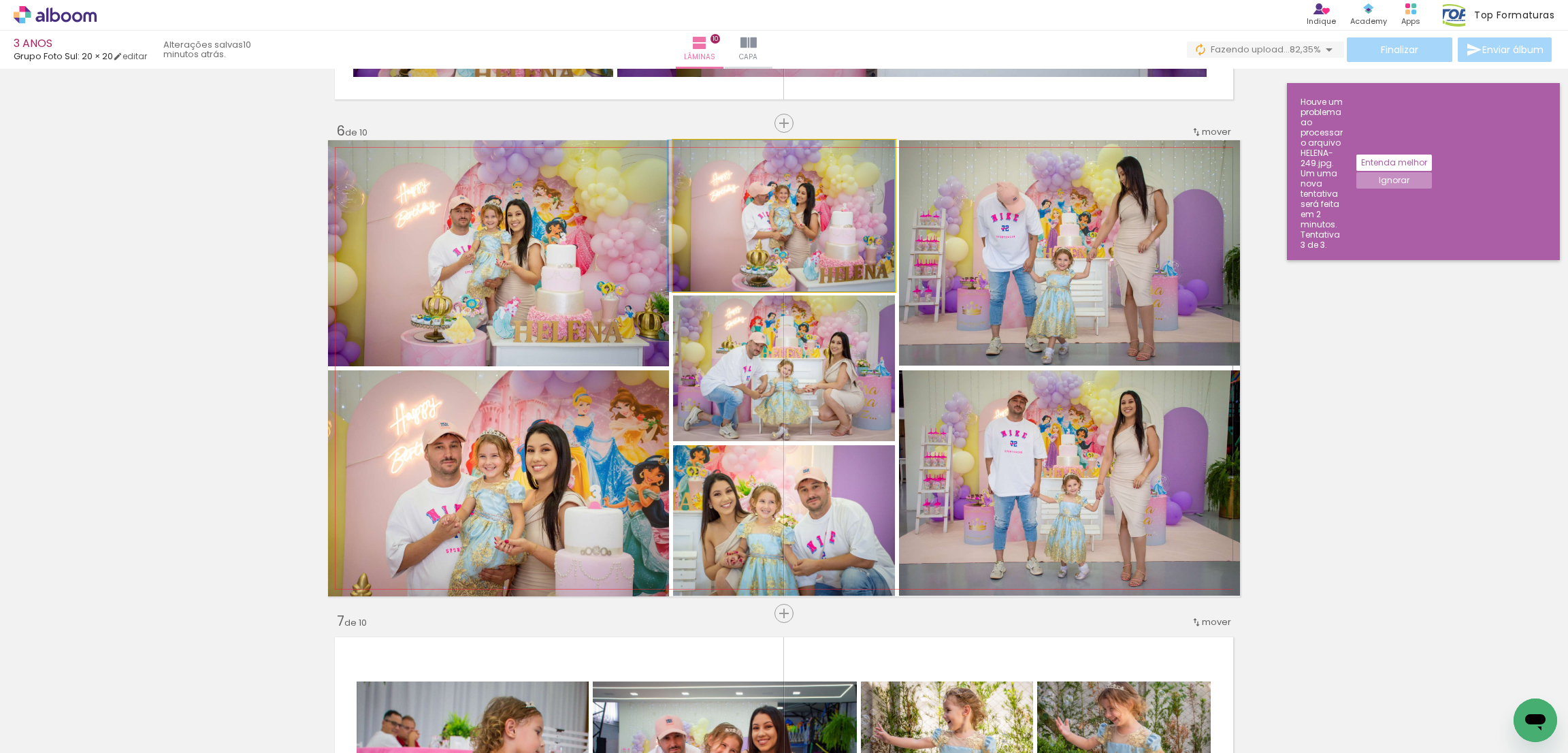
drag, startPoint x: 738, startPoint y: 205, endPoint x: 720, endPoint y: 205, distance: 18.0
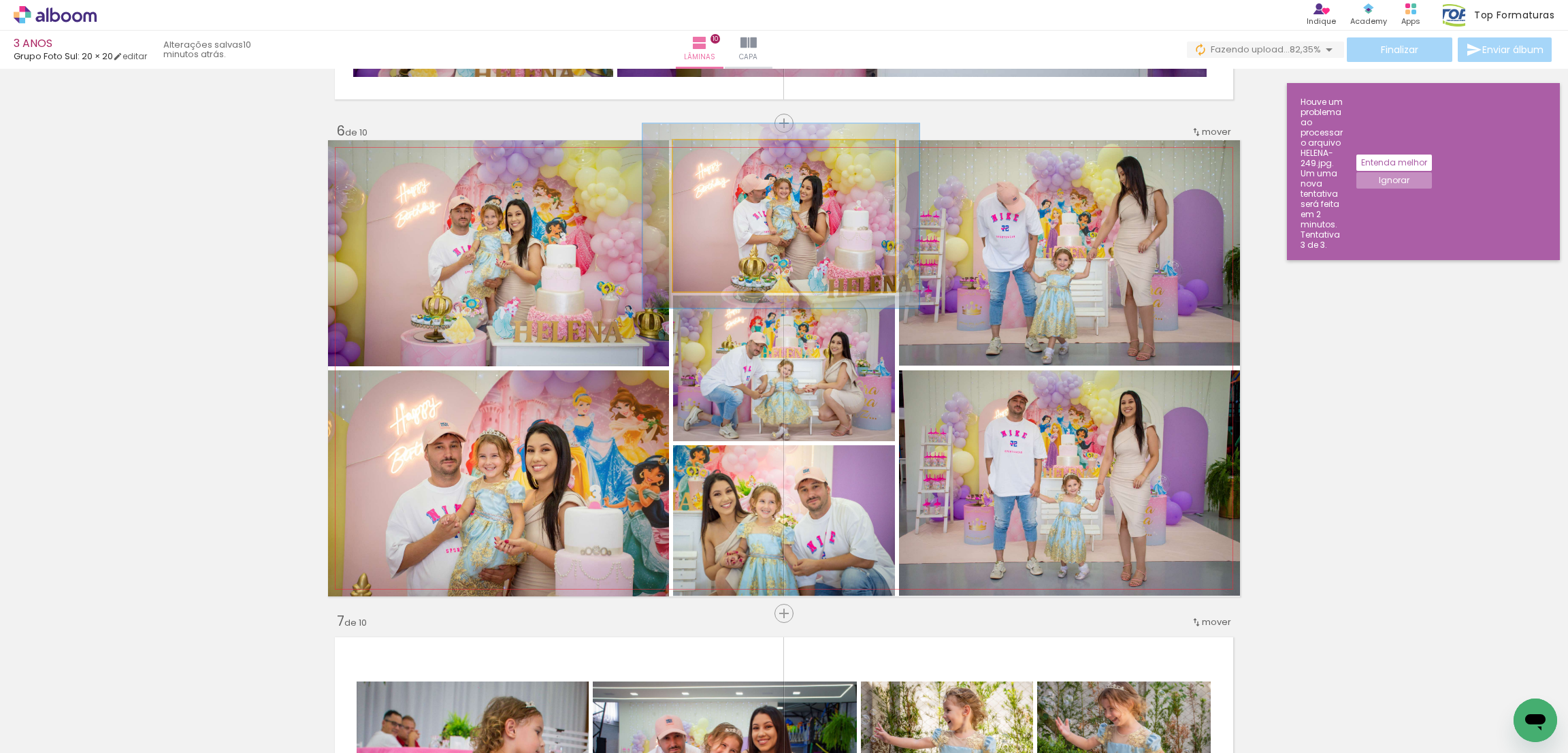
drag, startPoint x: 701, startPoint y: 156, endPoint x: 711, endPoint y: 155, distance: 10.0
type paper-slider "122"
click at [711, 155] on div at bounding box center [716, 155] width 22 height 22
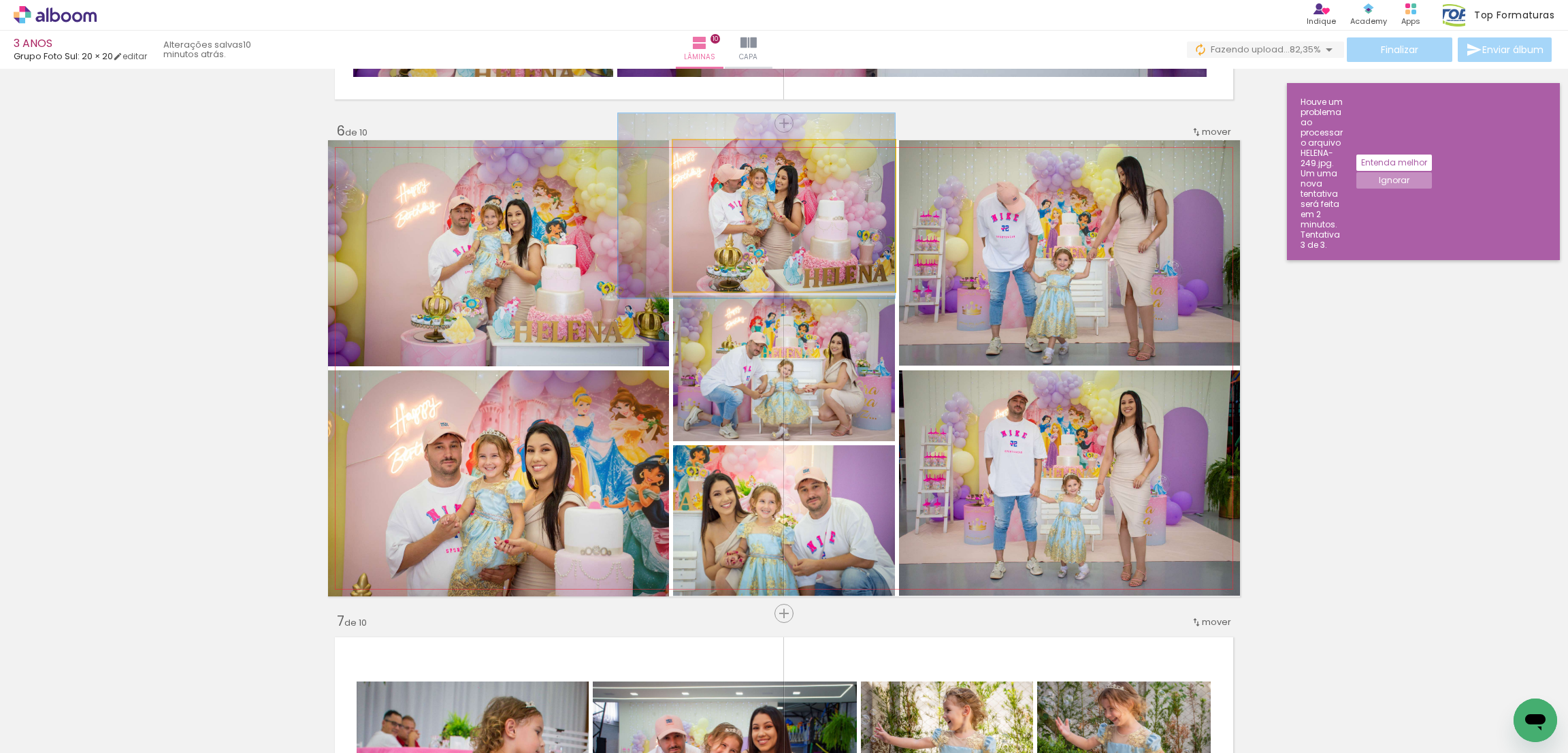
drag, startPoint x: 745, startPoint y: 210, endPoint x: 695, endPoint y: 200, distance: 51.0
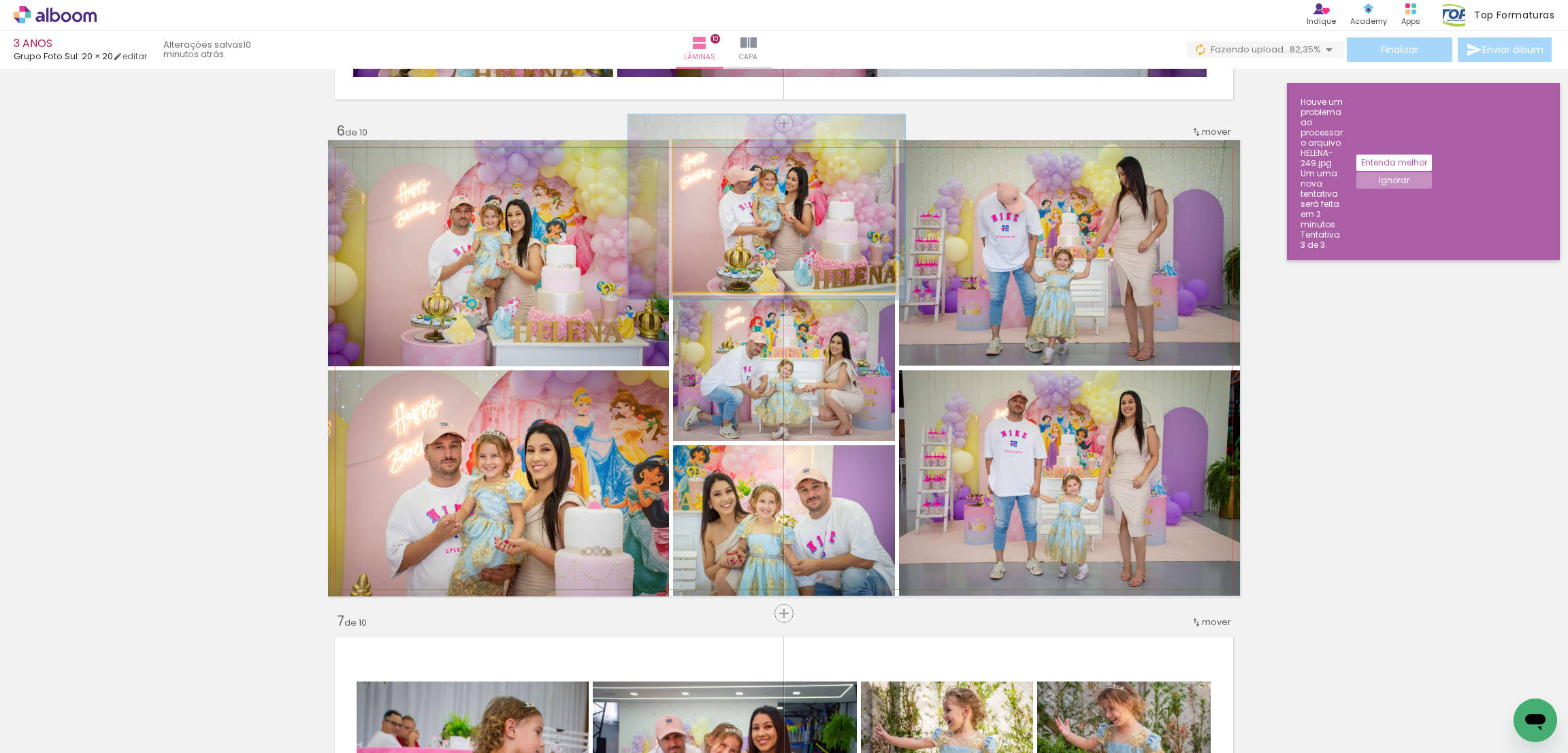
drag, startPoint x: 731, startPoint y: 231, endPoint x: 743, endPoint y: 232, distance: 12.0
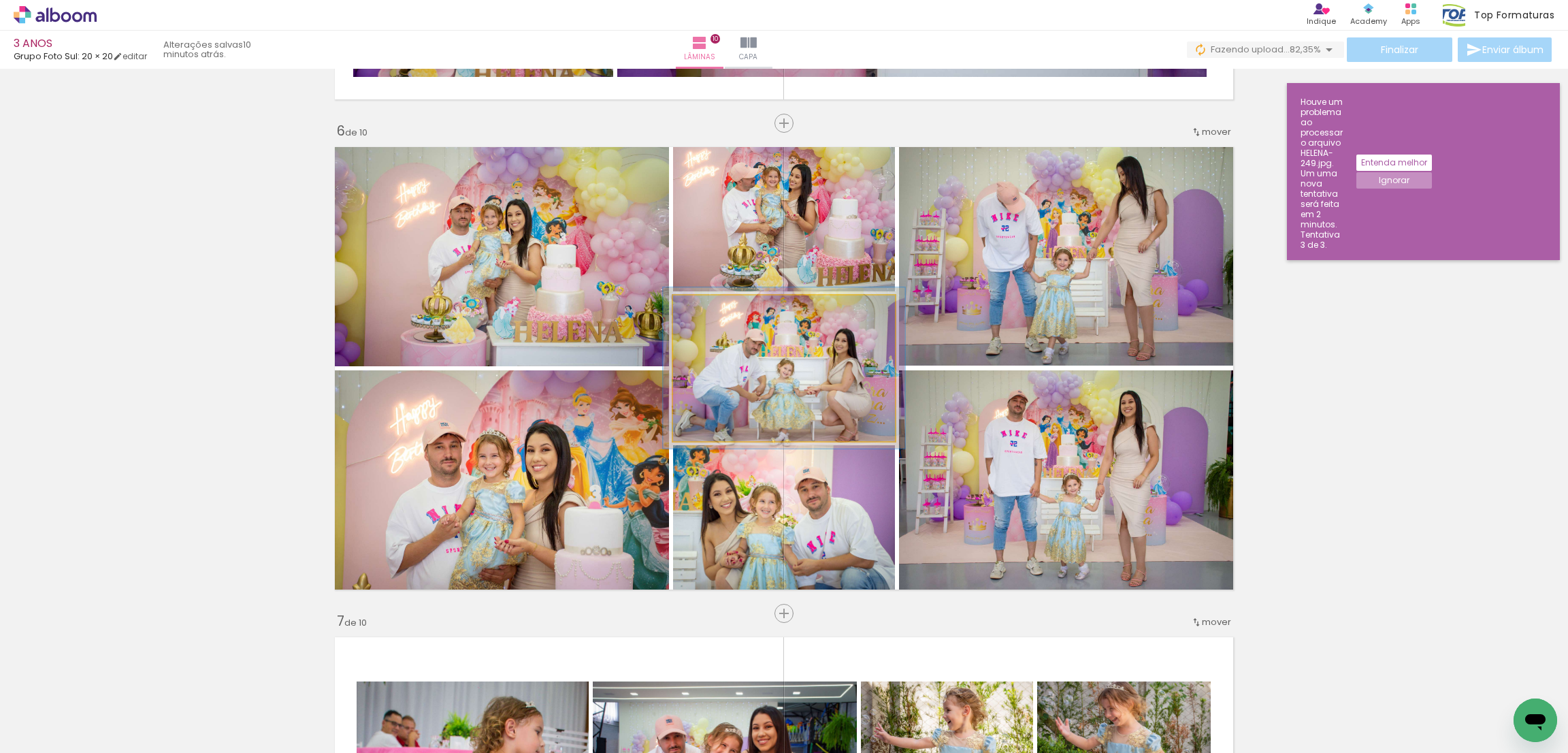
type paper-slider "109"
click at [703, 312] on div at bounding box center [709, 309] width 13 height 13
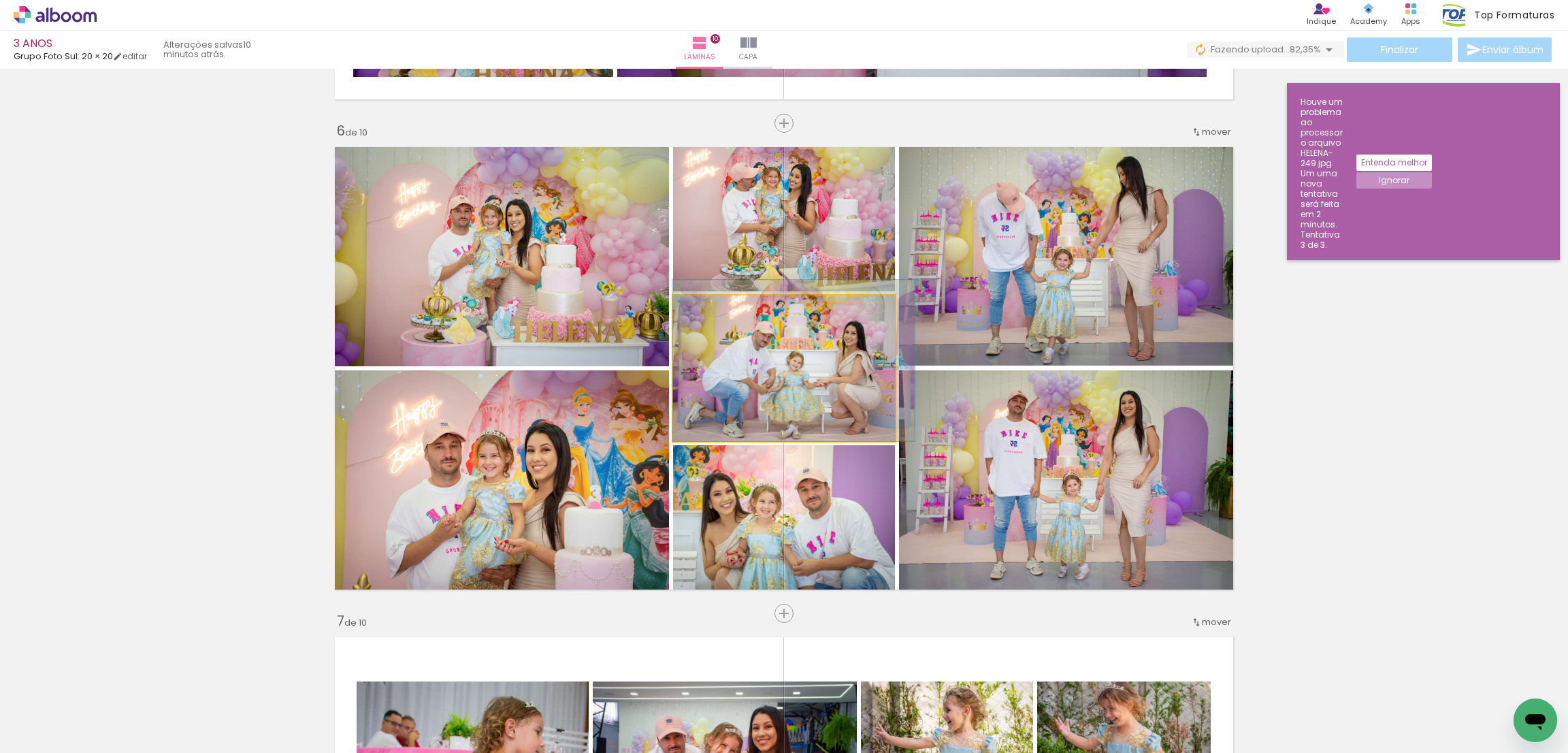
drag, startPoint x: 743, startPoint y: 347, endPoint x: 757, endPoint y: 331, distance: 21.3
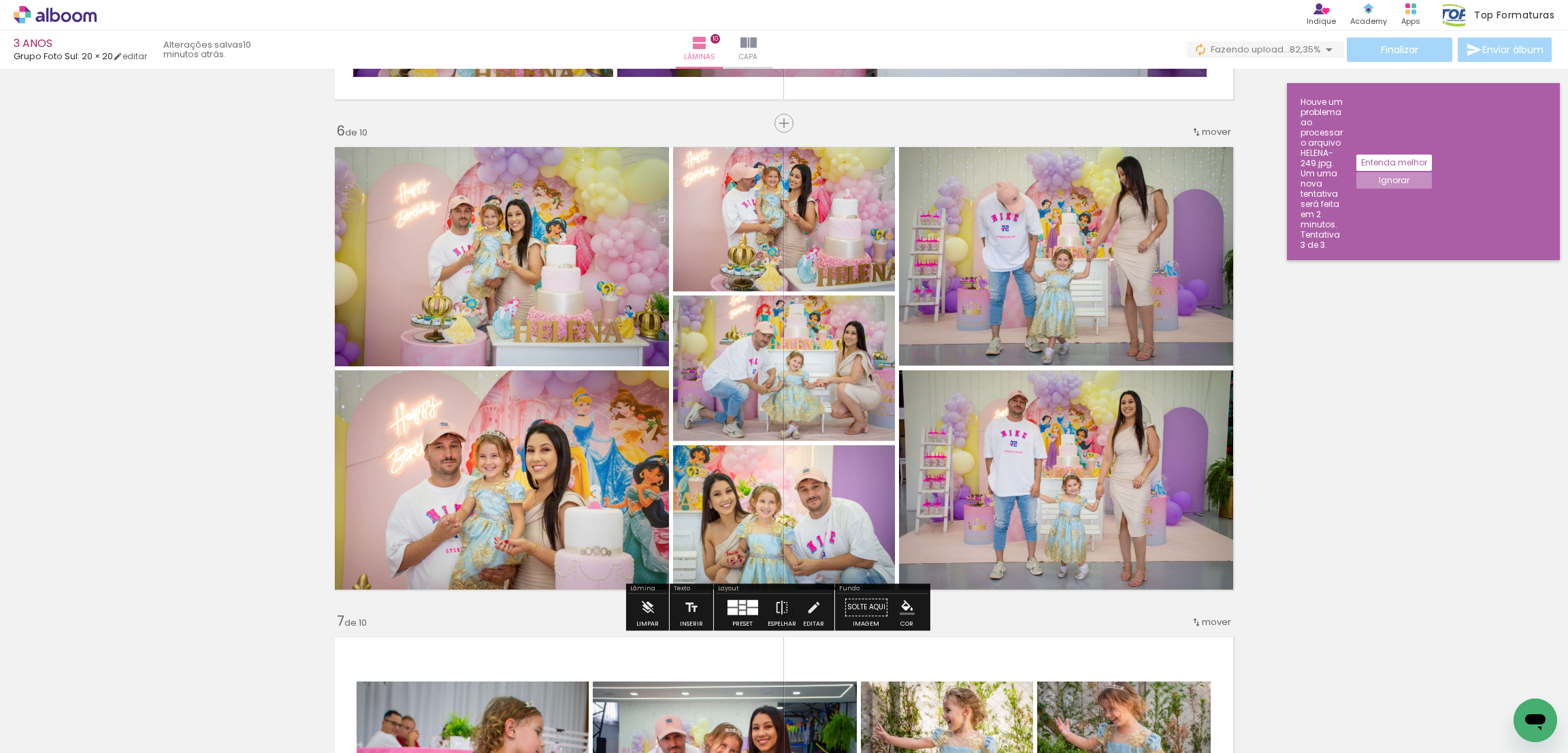
click at [1446, 325] on div "Inserir lâmina 1 de 10 Inserir lâmina 2 de 10 Inserir lâmina 3 de 10 Inserir lâ…" at bounding box center [784, 351] width 1568 height 5394
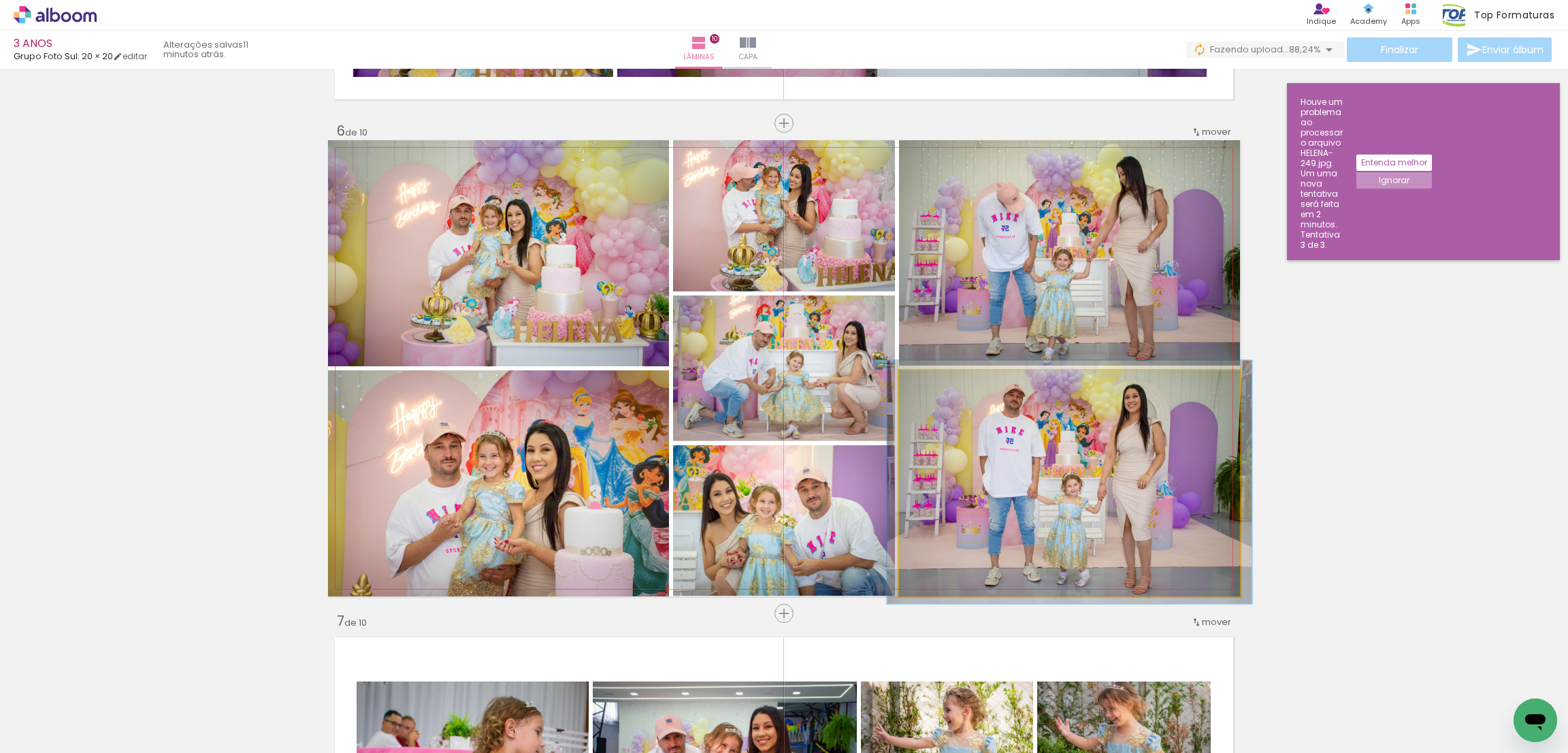
type paper-slider "107"
click at [926, 391] on div at bounding box center [934, 385] width 22 height 22
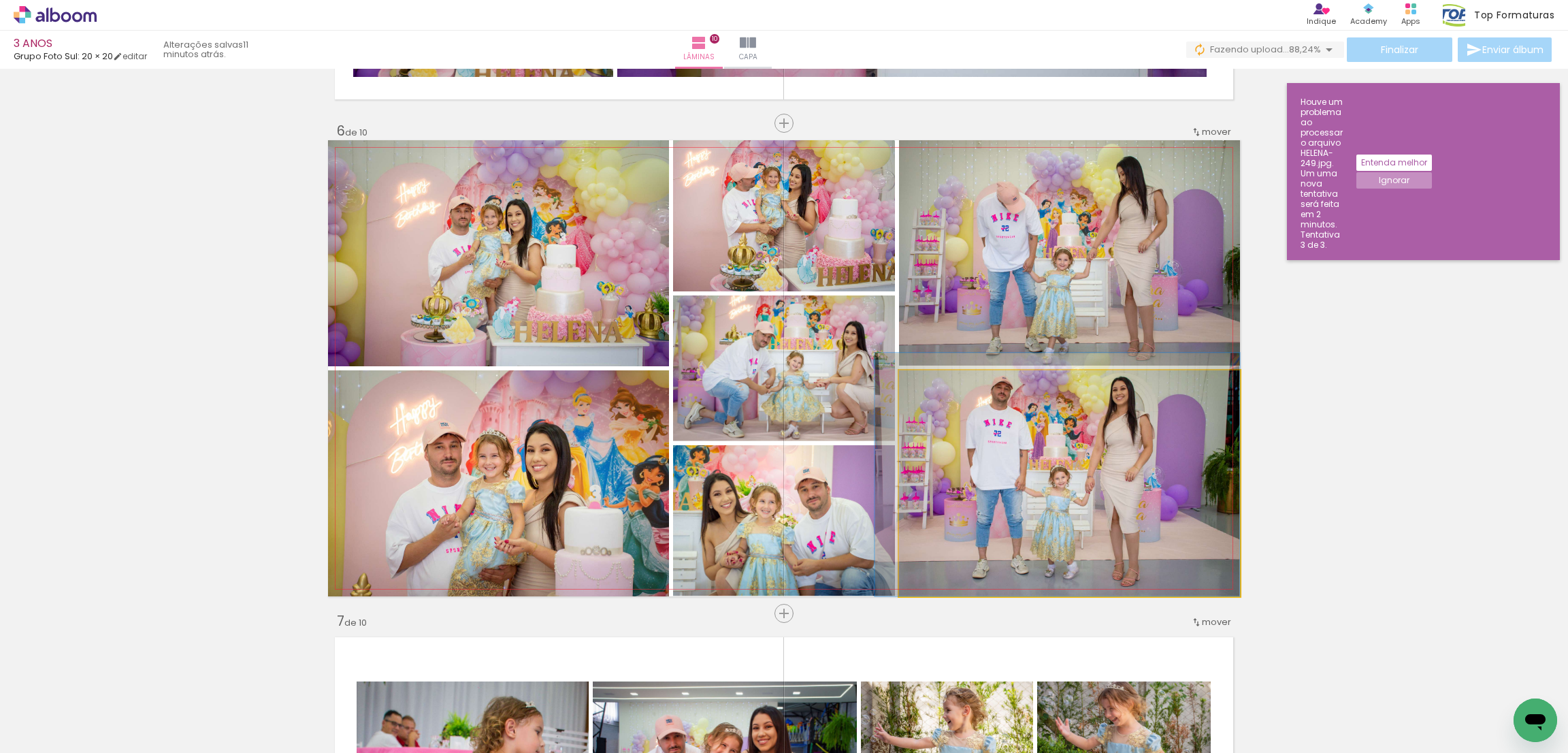
drag, startPoint x: 988, startPoint y: 442, endPoint x: 954, endPoint y: 417, distance: 42.2
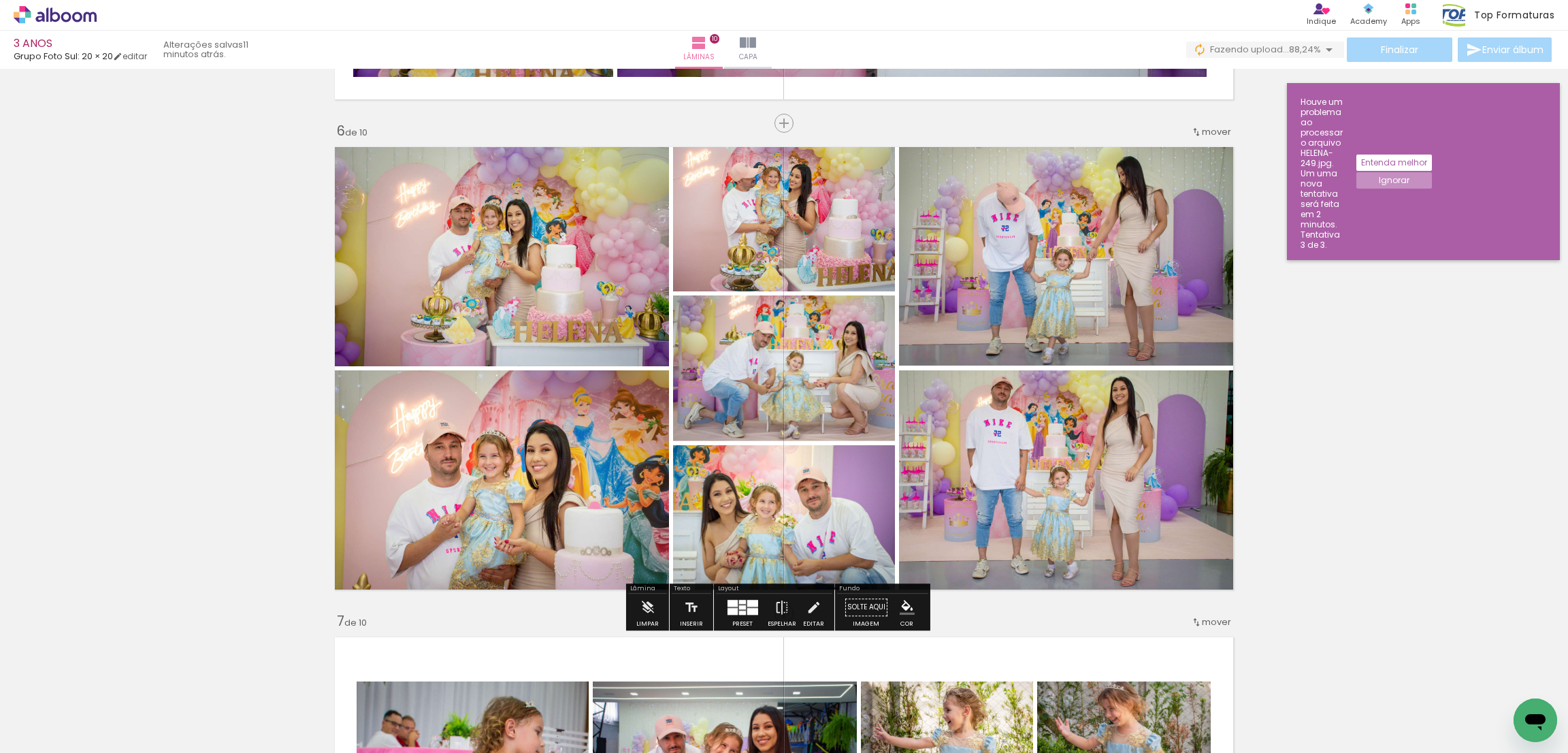
click at [1424, 353] on div "Inserir lâmina 1 de 10 Inserir lâmina 2 de 10 Inserir lâmina 3 de 10 Inserir lâ…" at bounding box center [784, 351] width 1568 height 5394
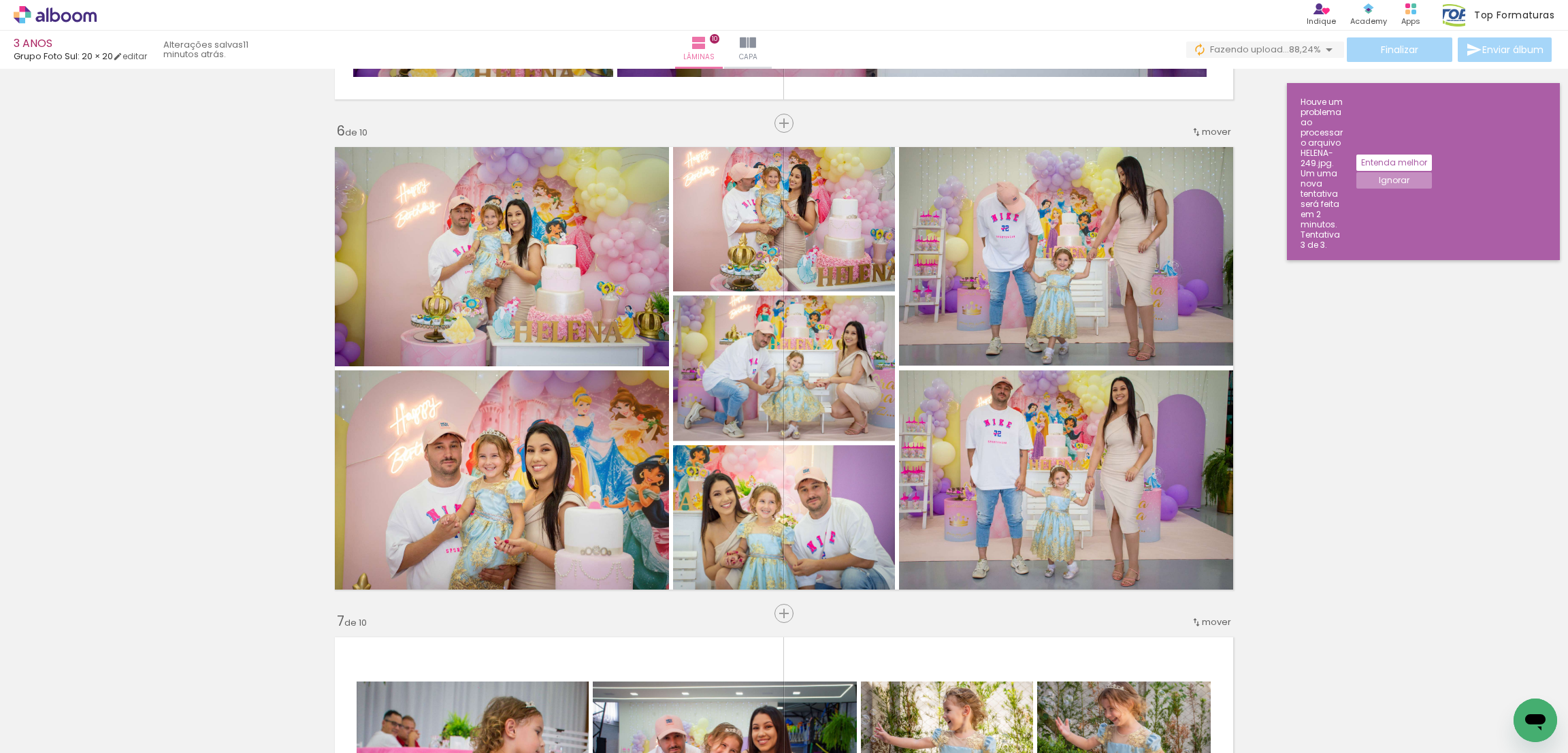
click at [1432, 155] on paper-button "Entenda melhor" at bounding box center [1394, 162] width 75 height 16
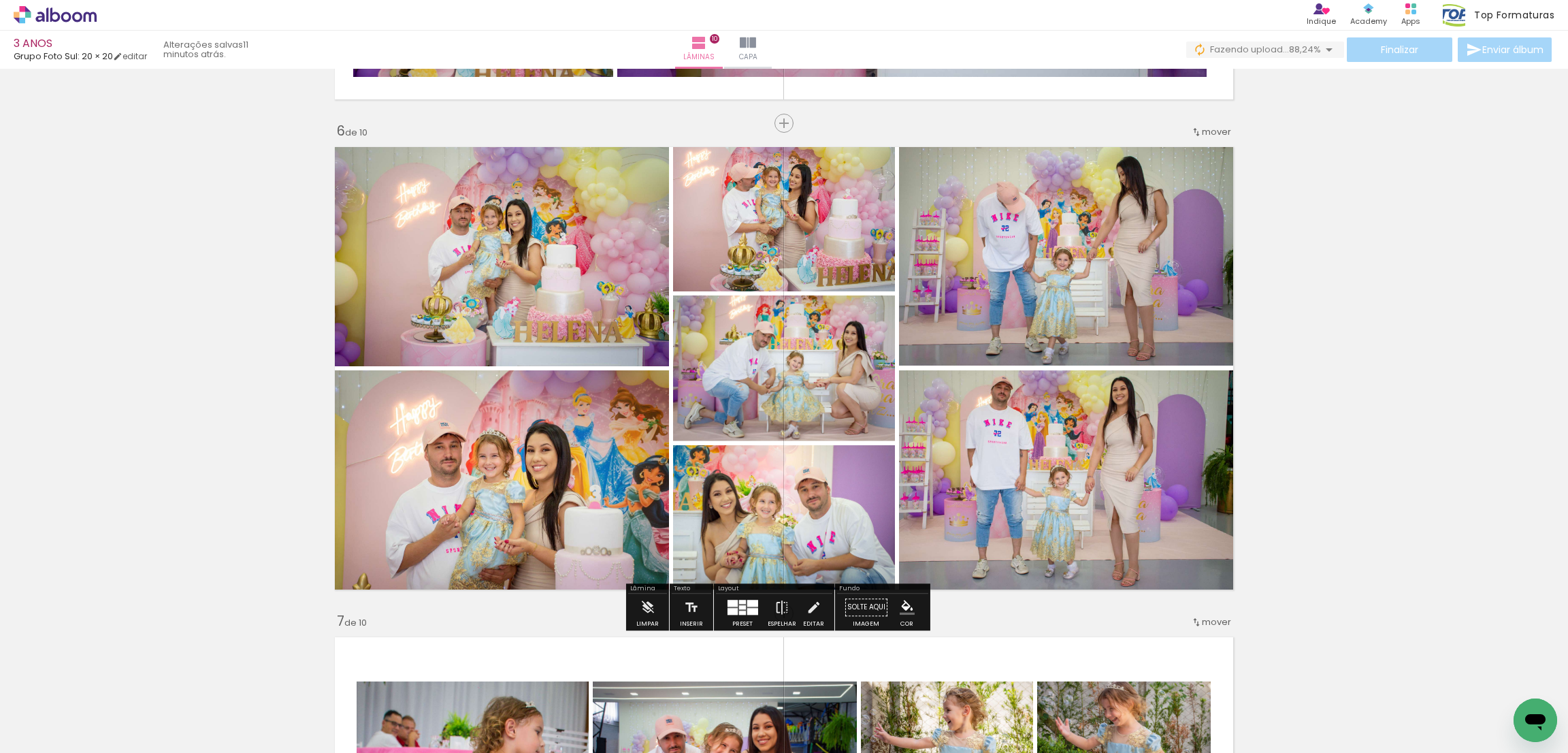
scroll to position [2522, 0]
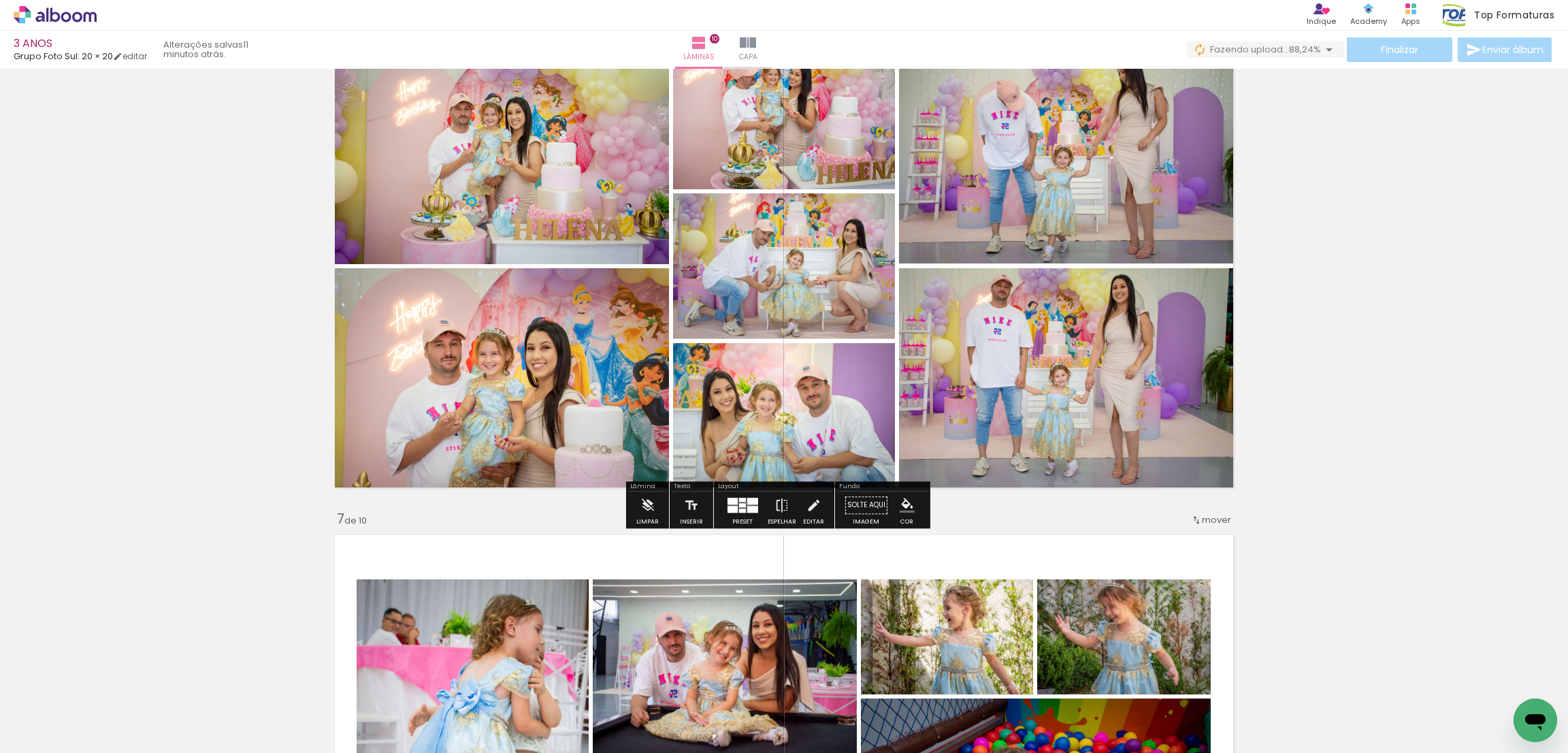
click at [1296, 49] on span "88,24%" at bounding box center [1305, 49] width 32 height 13
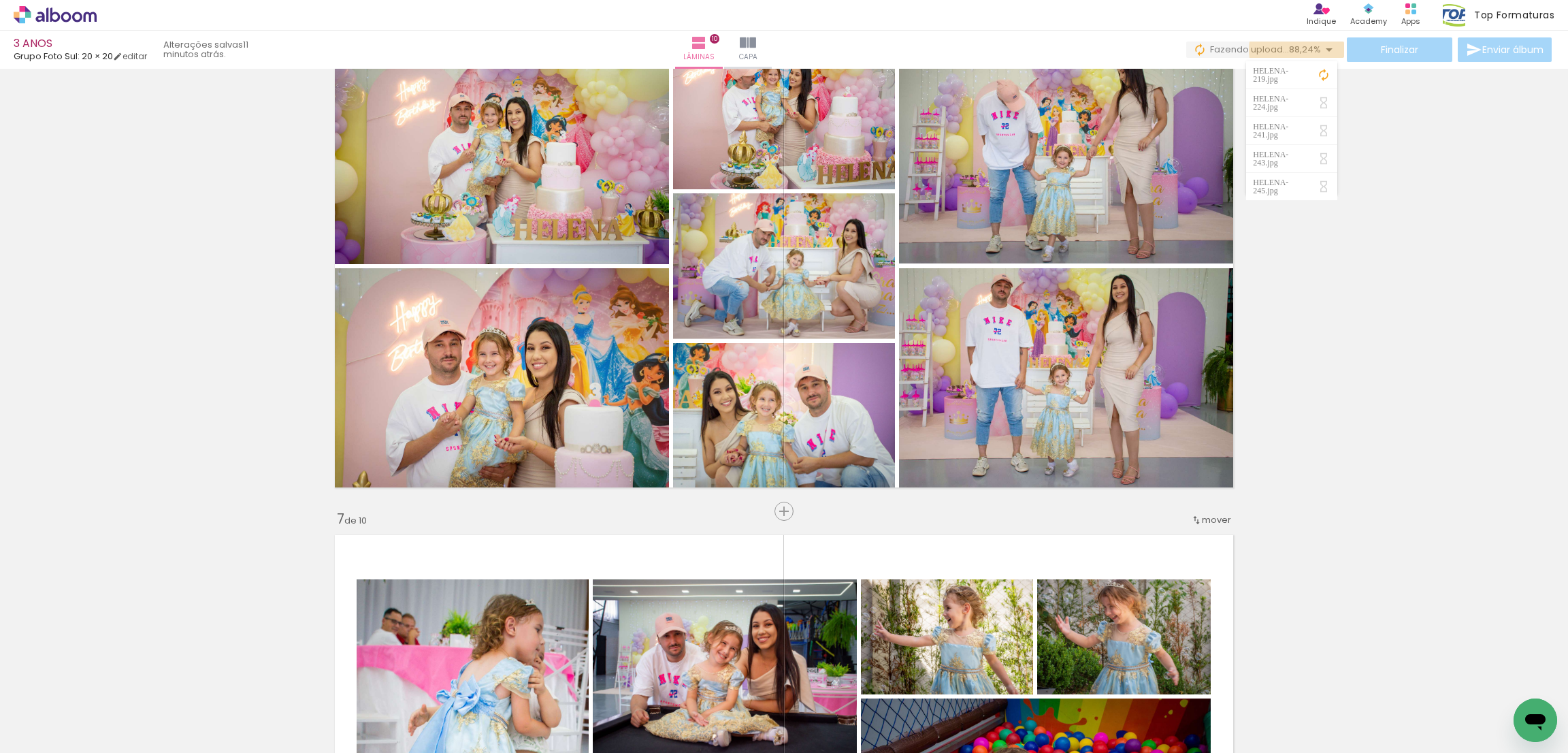
click at [1296, 49] on span "88,24%" at bounding box center [1305, 49] width 32 height 13
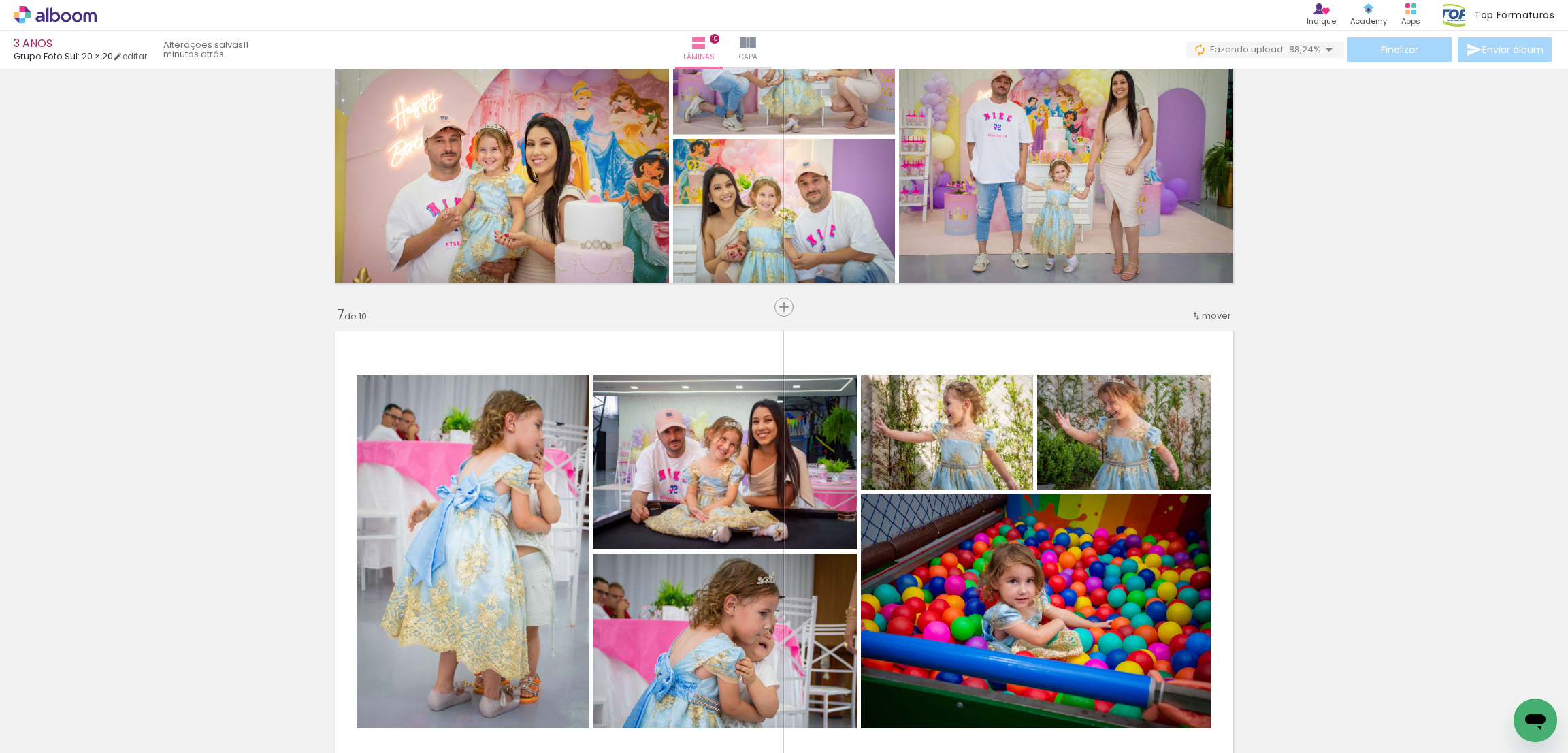
scroll to position [2930, 0]
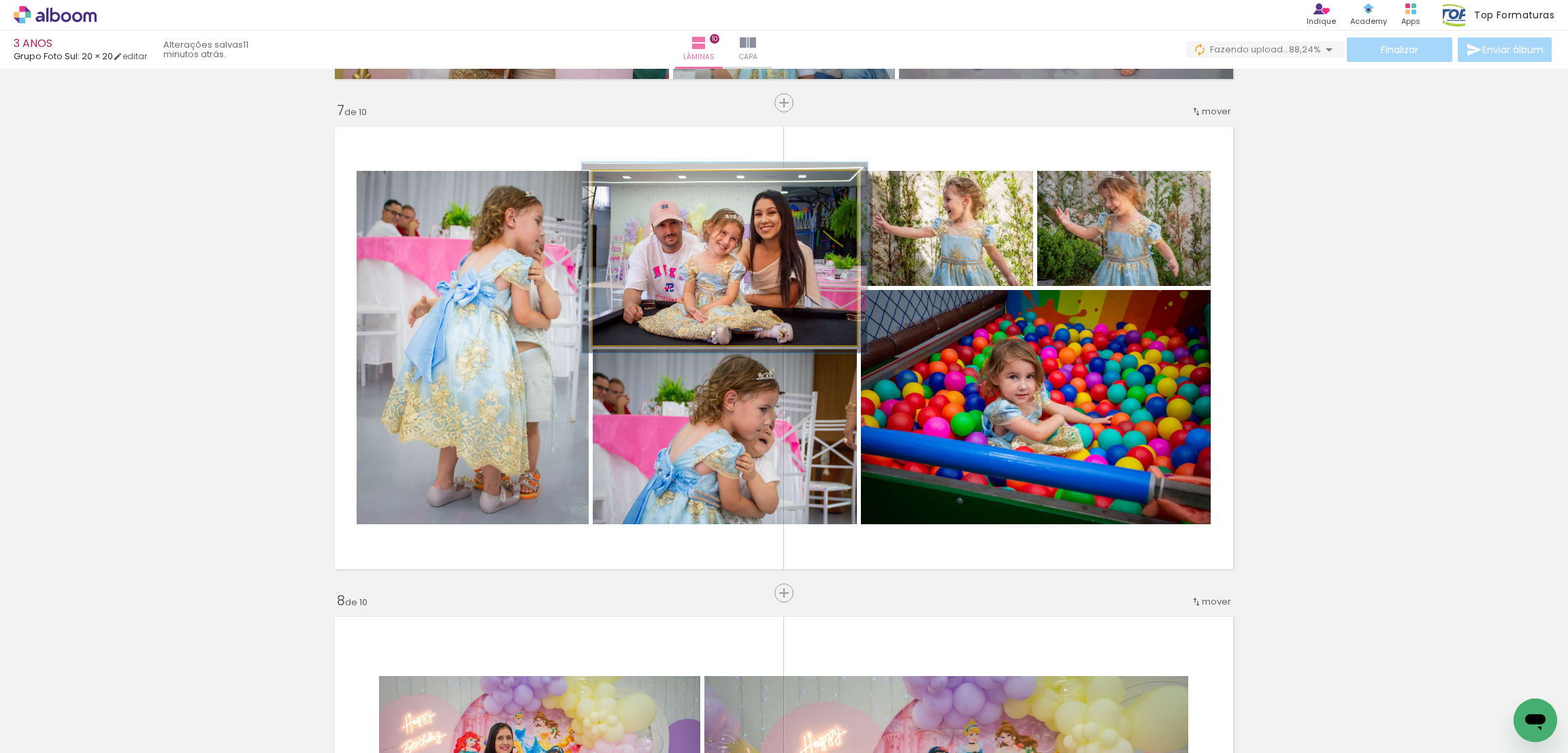
type paper-slider "108"
click at [624, 188] on div at bounding box center [629, 185] width 22 height 22
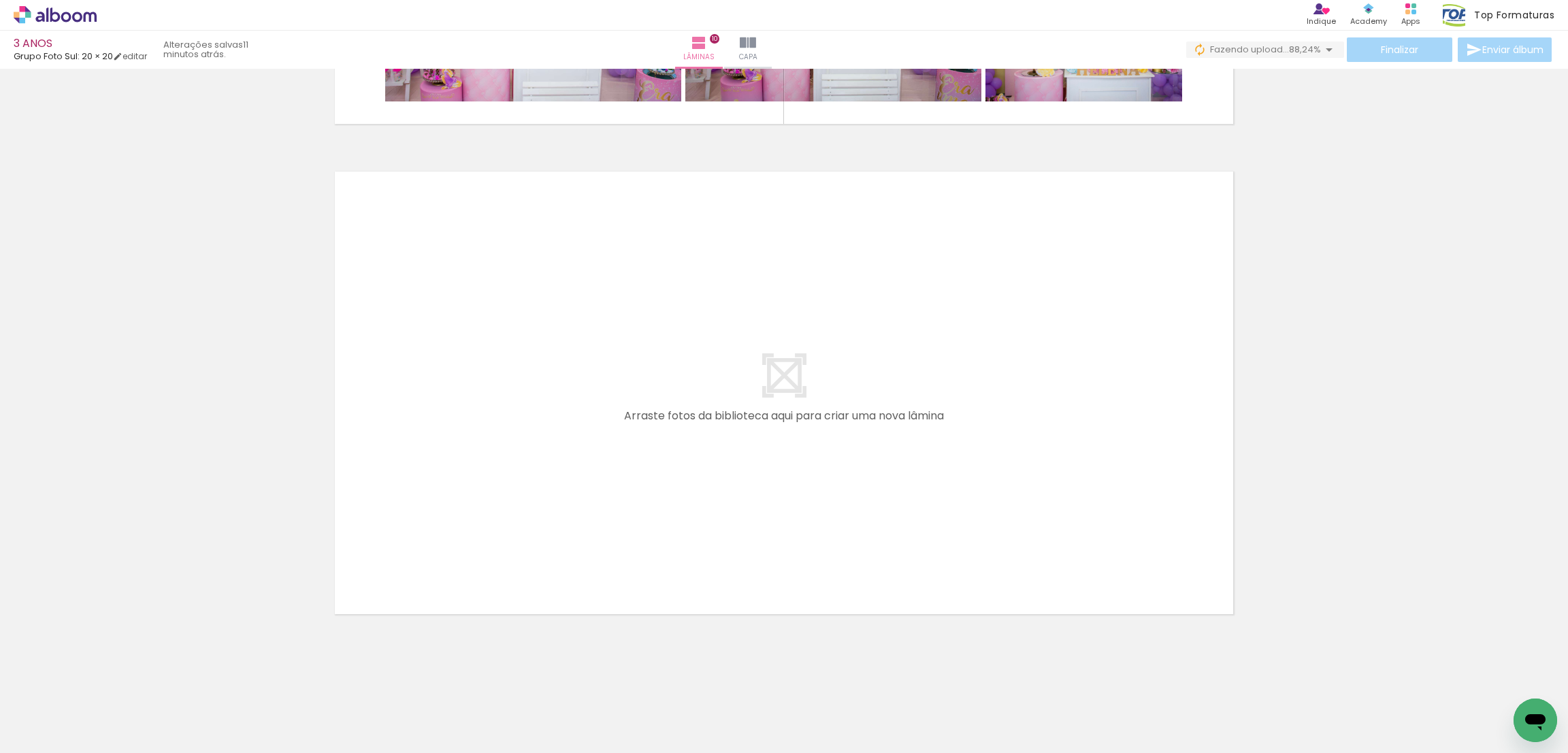
scroll to position [4233, 0]
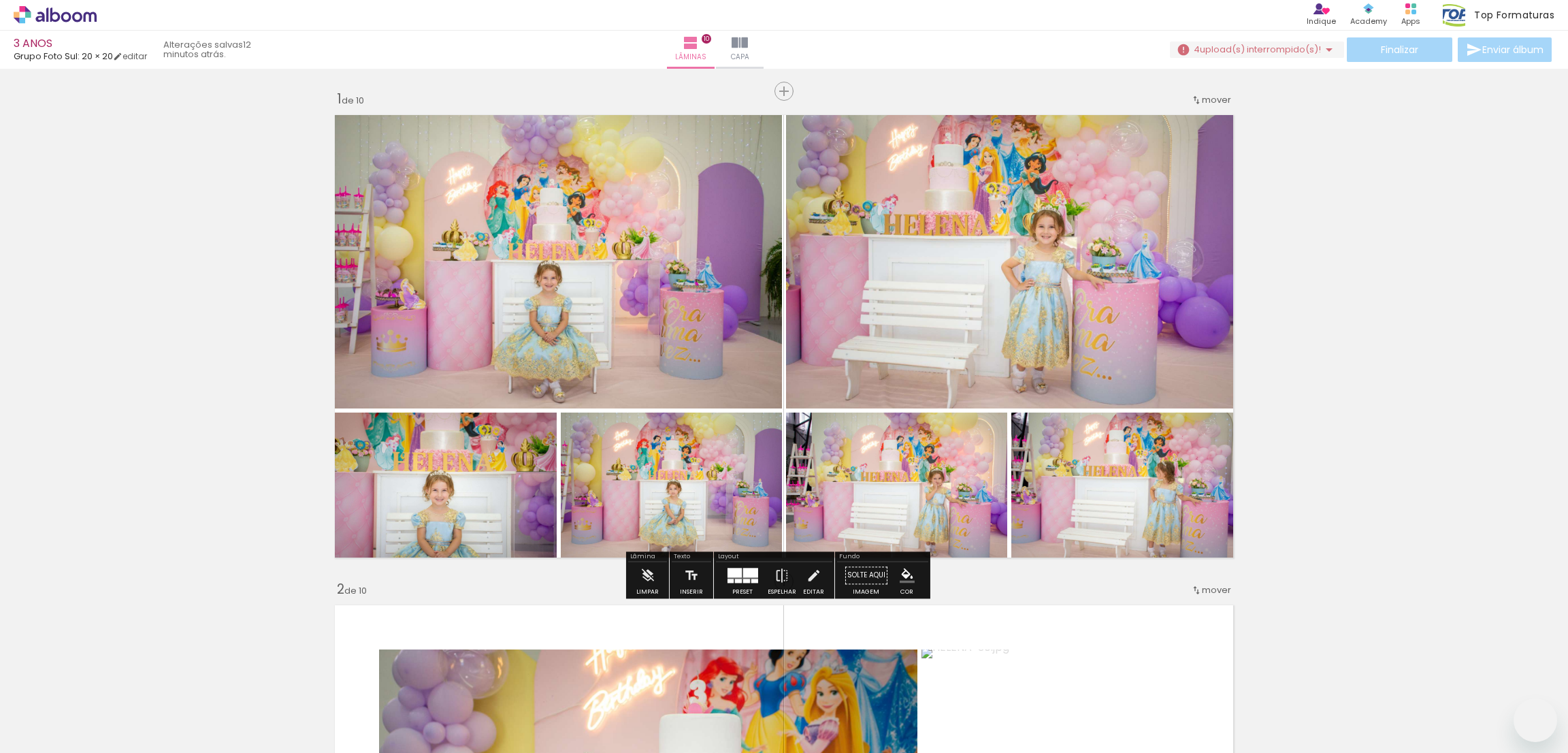
click at [1289, 49] on span "upload(s) interrompido(s)!" at bounding box center [1260, 49] width 121 height 13
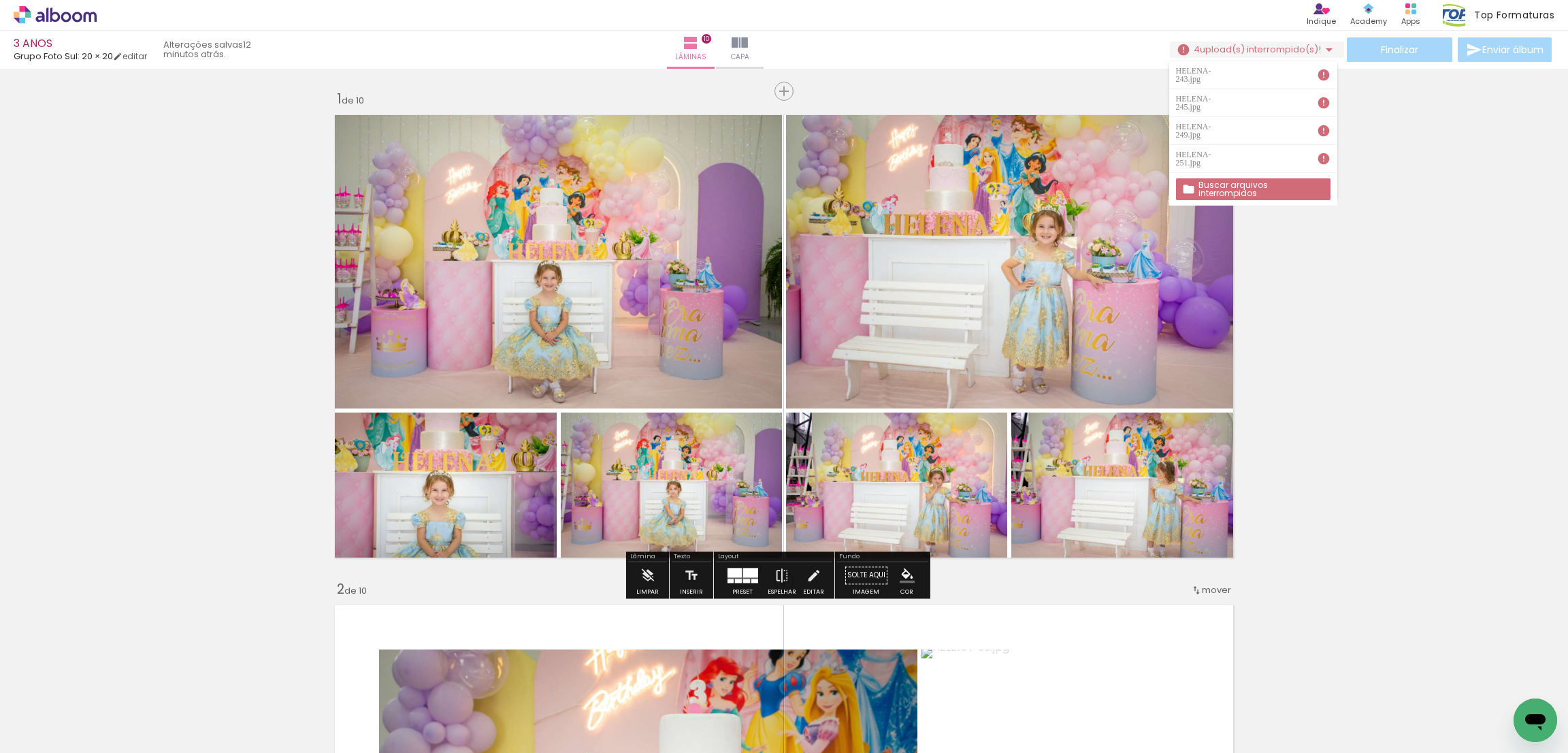
click at [0, 0] on slot "Buscar arquivos interrompidos" at bounding box center [0, 0] width 0 height 0
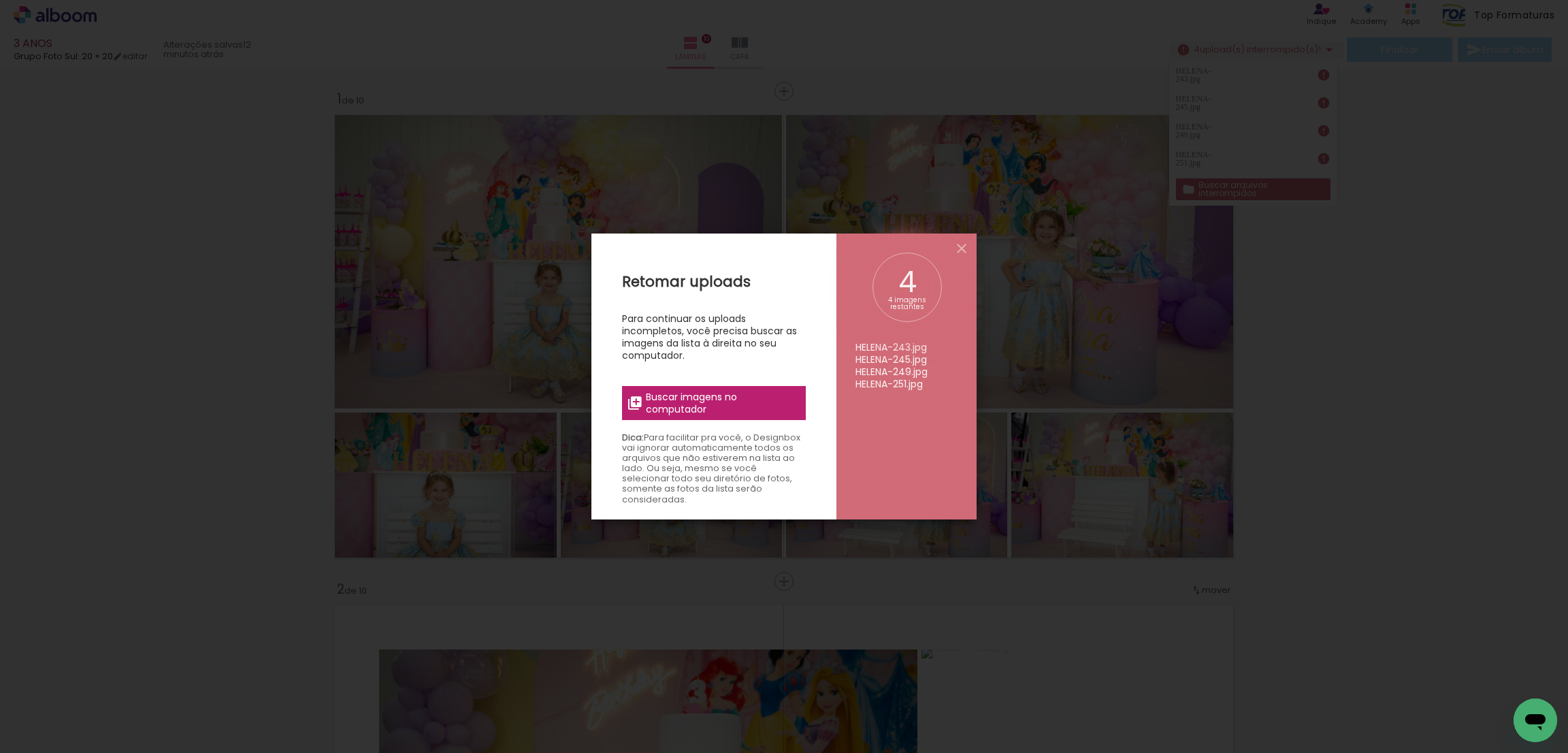
click at [680, 413] on span "Buscar imagens no computador" at bounding box center [722, 402] width 152 height 25
click at [0, 0] on input "file" at bounding box center [0, 0] width 0 height 0
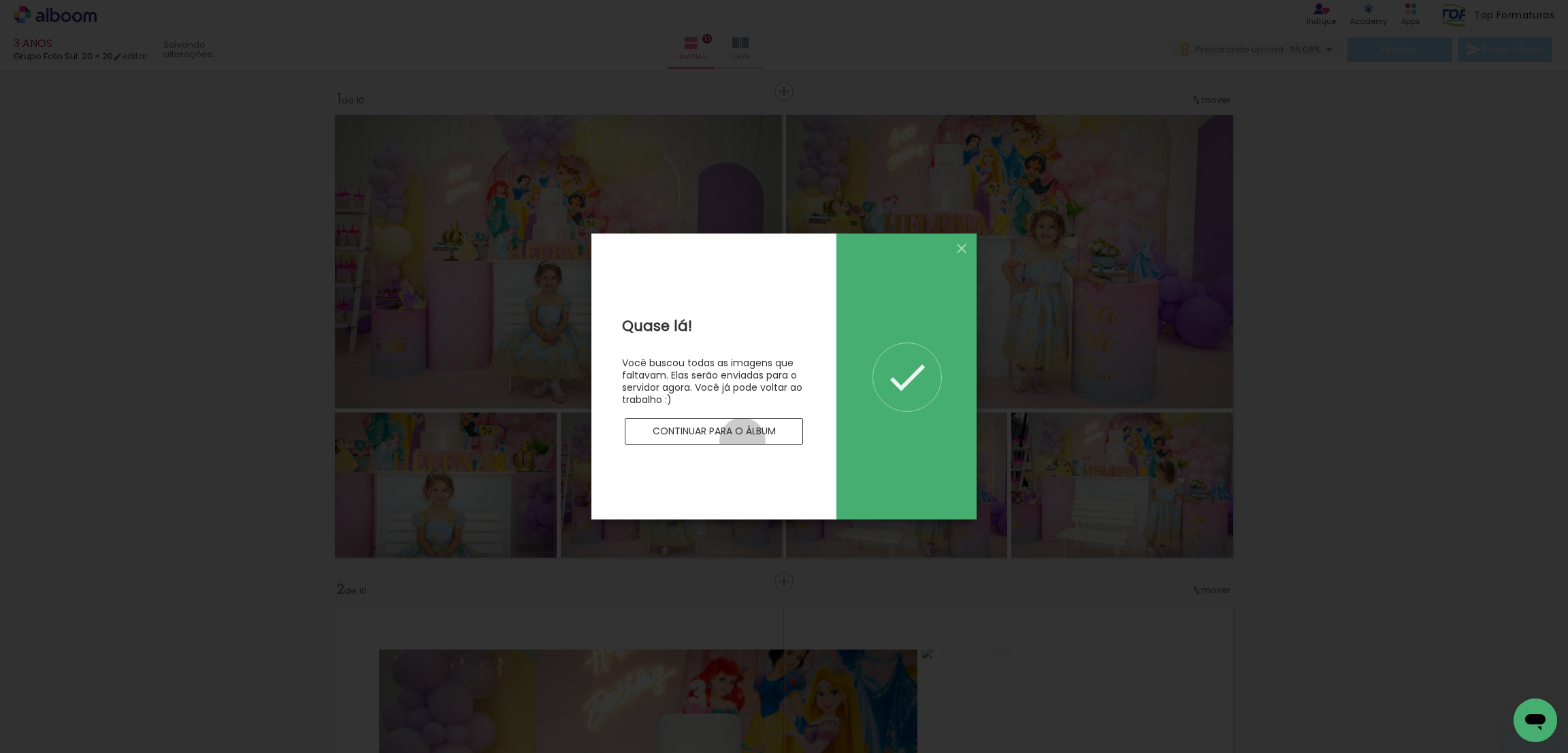
click at [743, 440] on paper-button "Continuar para o álbum" at bounding box center [714, 432] width 178 height 27
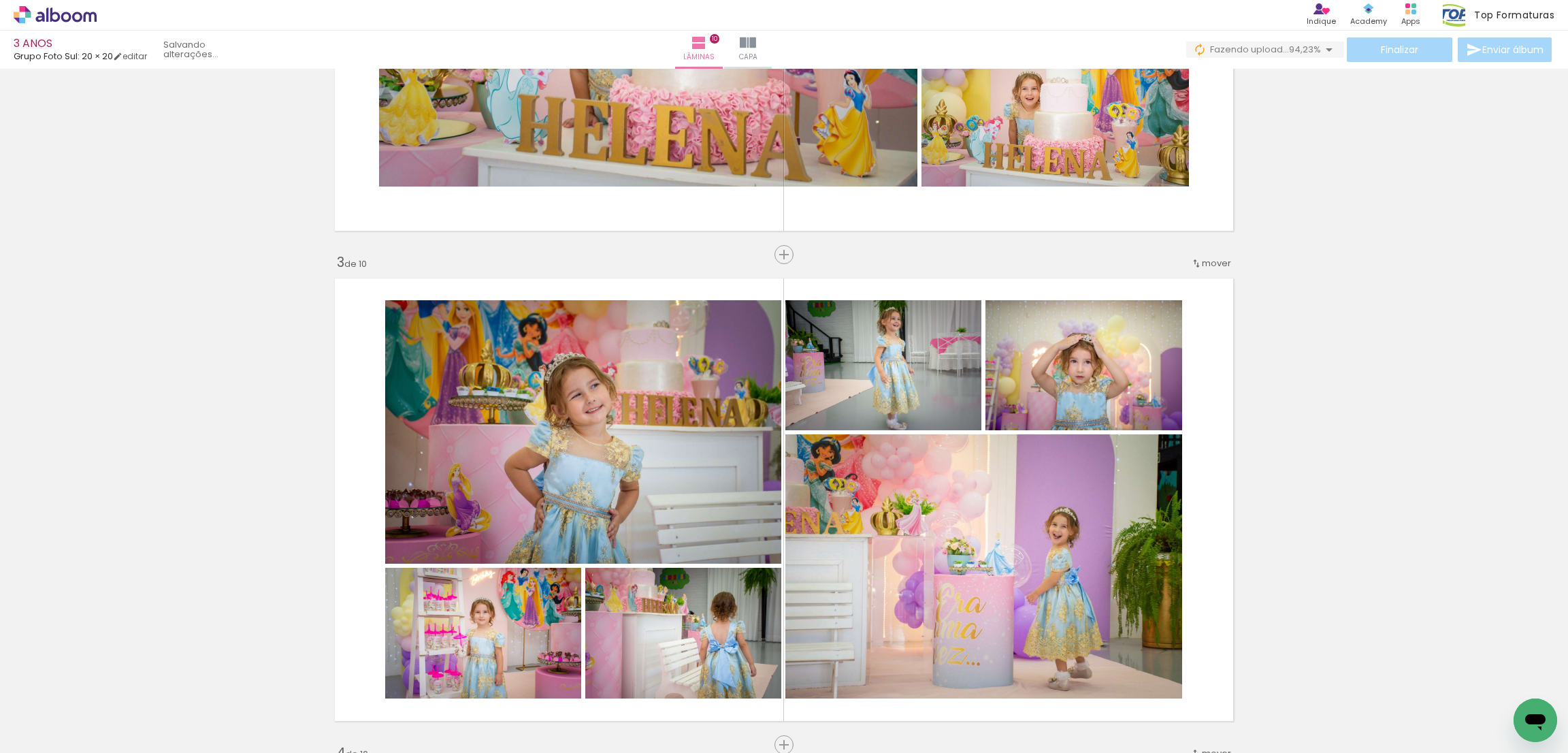
scroll to position [919, 0]
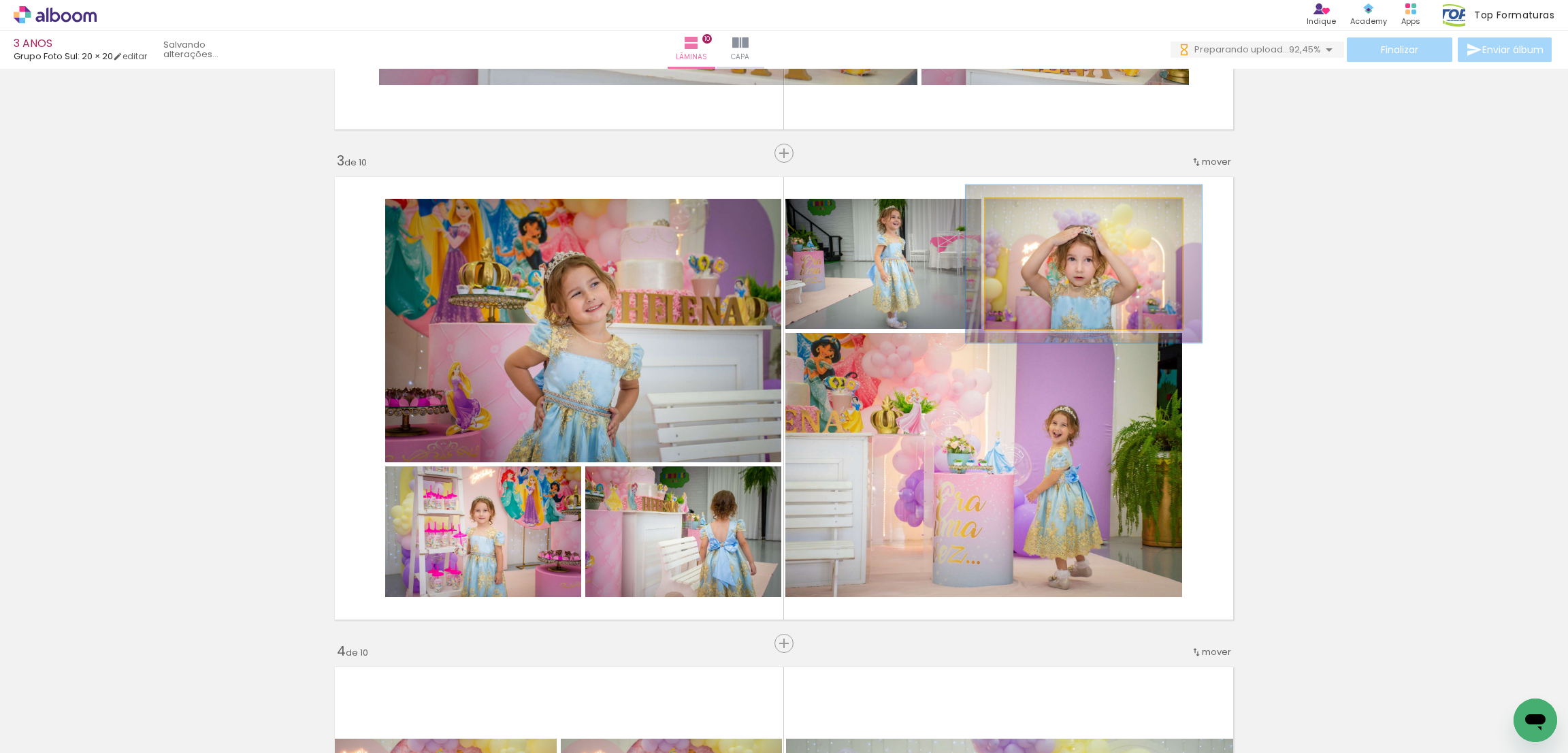
drag, startPoint x: 1014, startPoint y: 216, endPoint x: 1023, endPoint y: 216, distance: 9.0
click at [1023, 216] on div at bounding box center [1027, 213] width 22 height 22
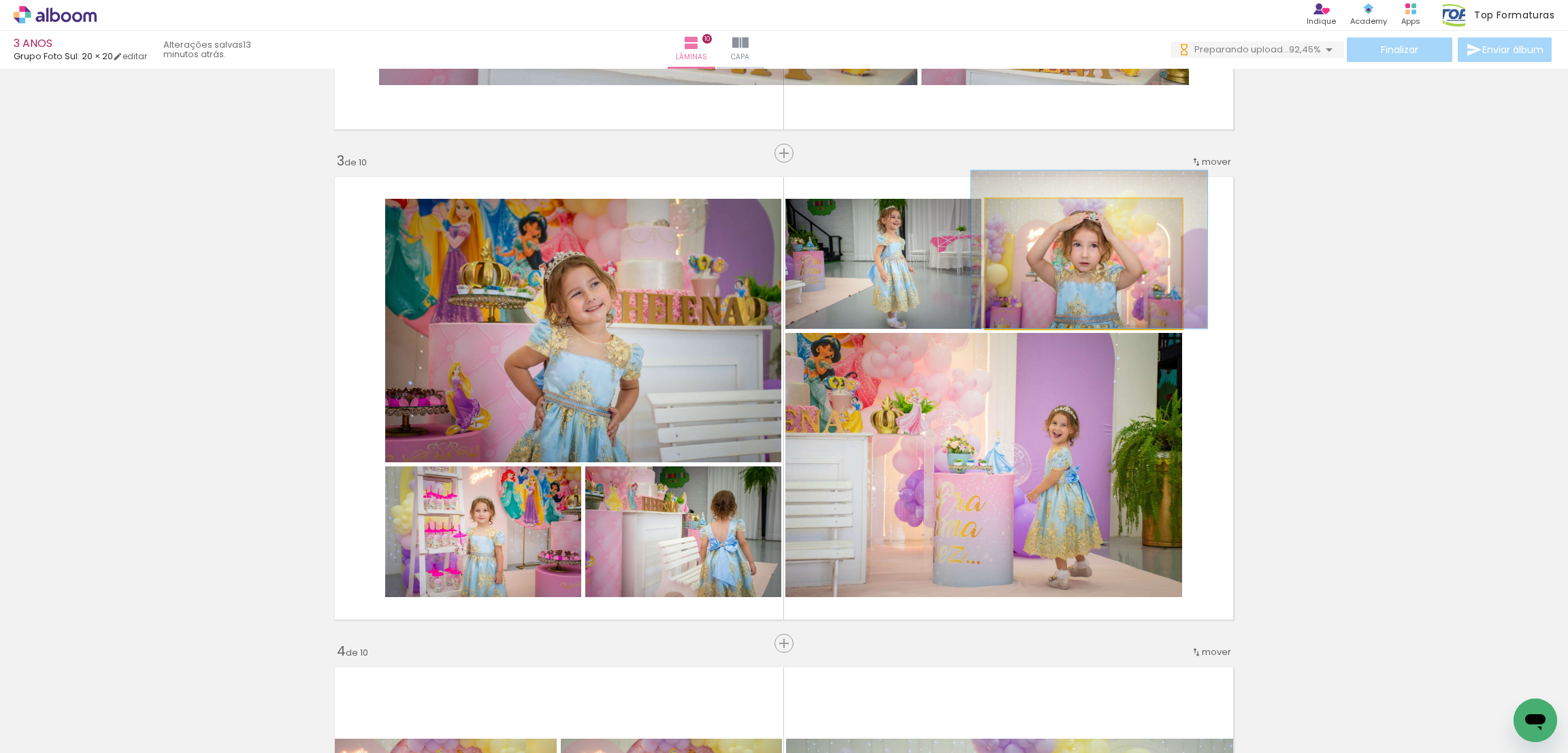
drag, startPoint x: 1047, startPoint y: 286, endPoint x: 1053, endPoint y: 262, distance: 24.7
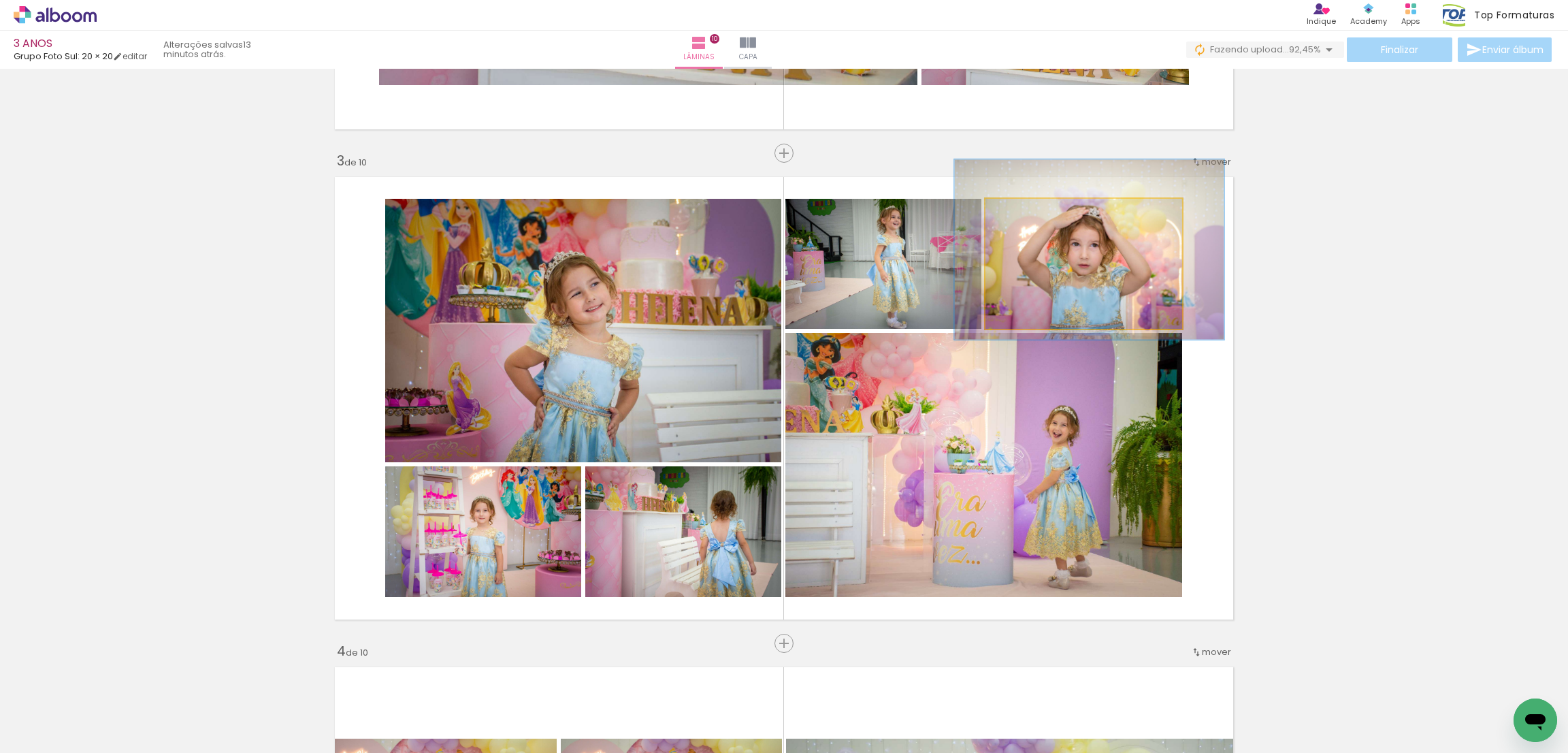
drag, startPoint x: 1018, startPoint y: 212, endPoint x: 1026, endPoint y: 212, distance: 8.0
click at [1032, 212] on div at bounding box center [1037, 213] width 13 height 13
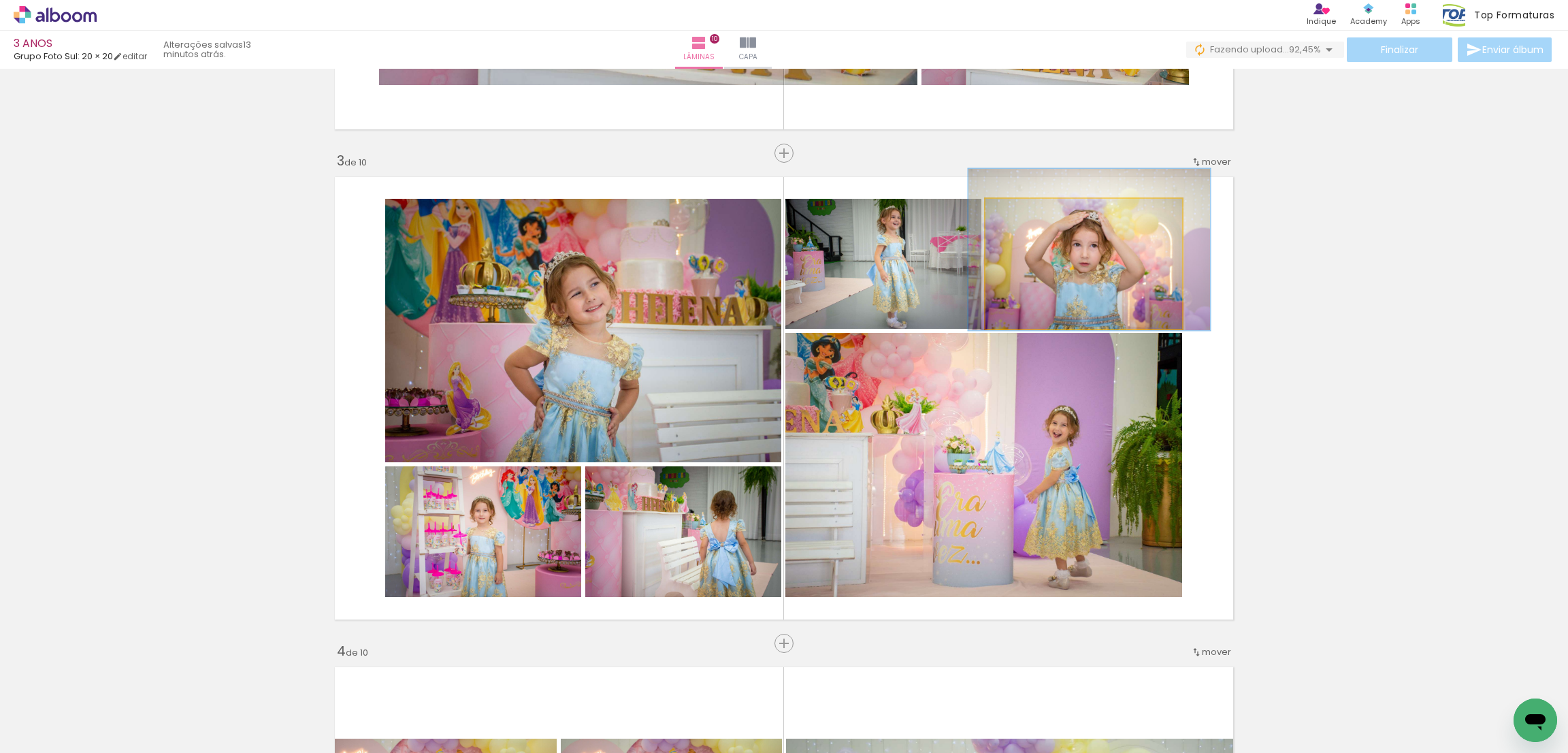
drag, startPoint x: 1026, startPoint y: 212, endPoint x: 1018, endPoint y: 212, distance: 8.0
type paper-slider "123"
click at [1024, 212] on div at bounding box center [1030, 213] width 13 height 13
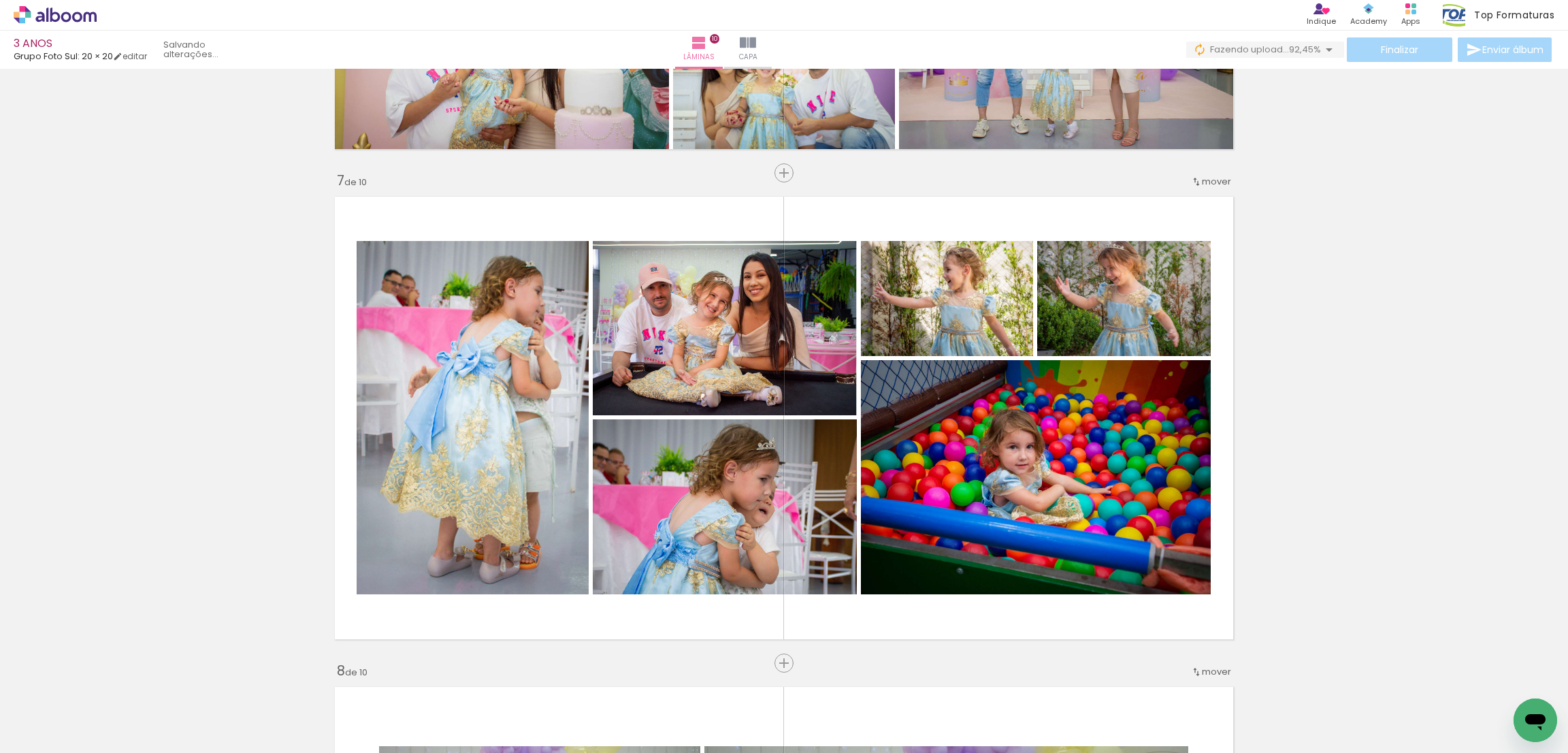
scroll to position [2962, 0]
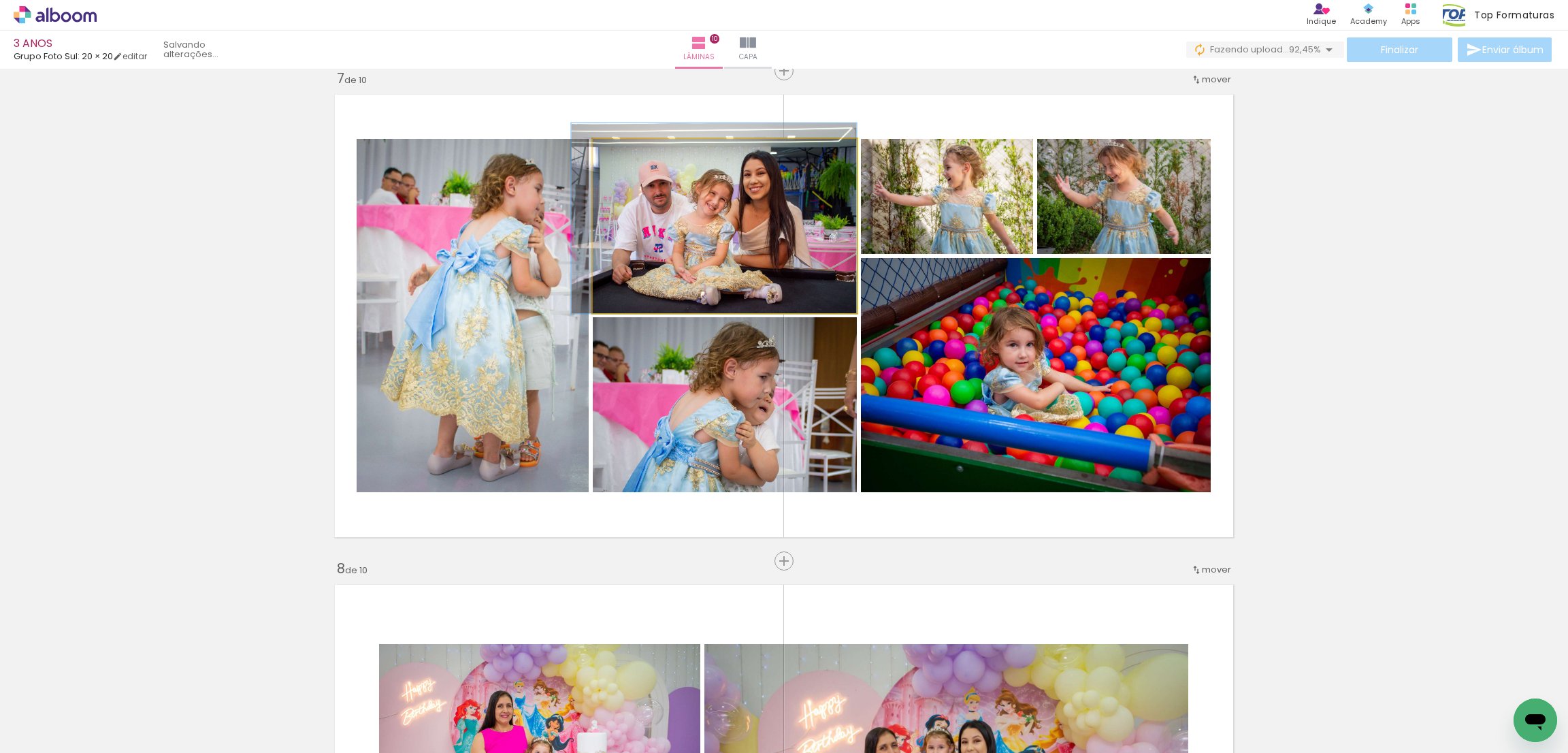
click at [629, 157] on div at bounding box center [629, 153] width 22 height 22
drag, startPoint x: 714, startPoint y: 225, endPoint x: 699, endPoint y: 222, distance: 15.3
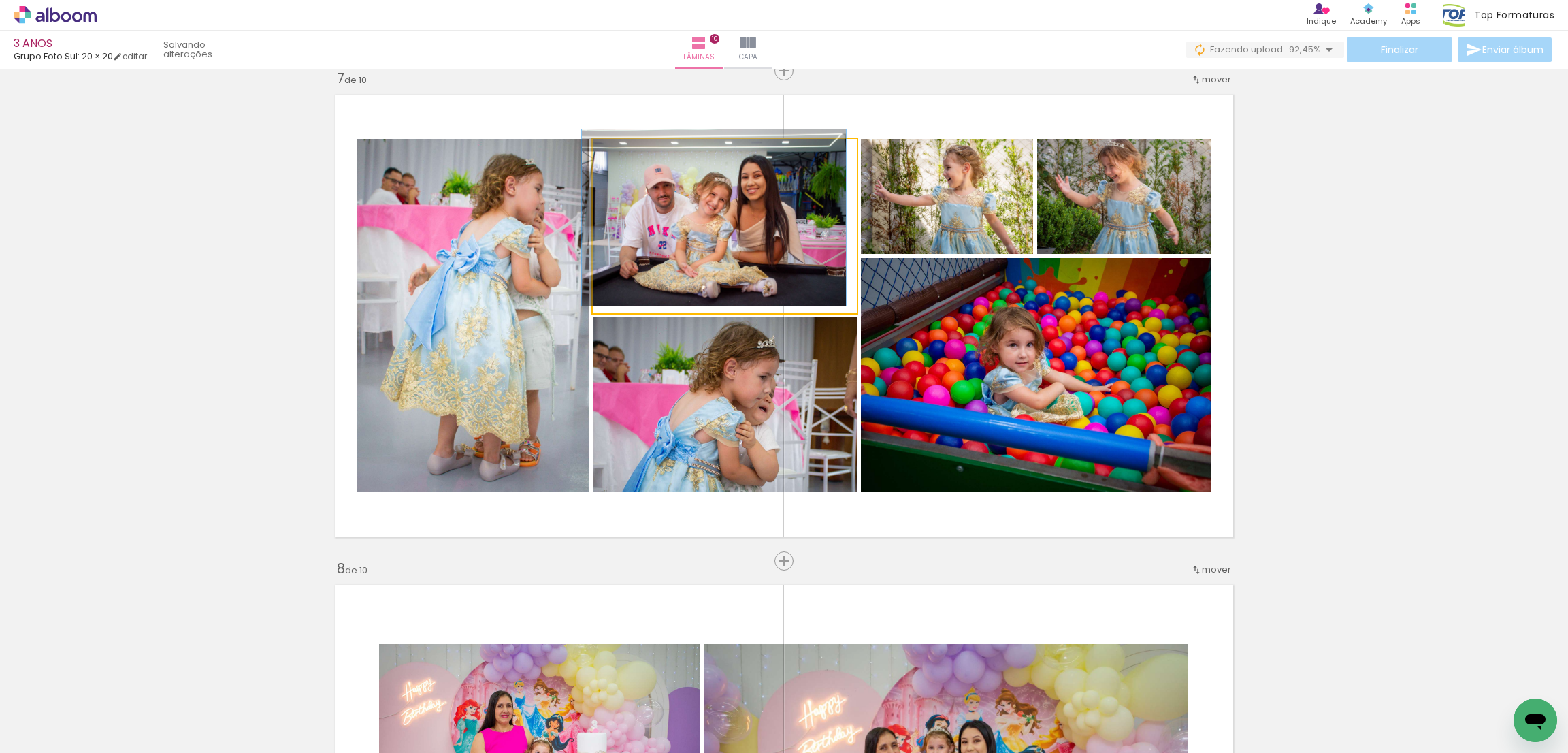
drag, startPoint x: 626, startPoint y: 156, endPoint x: 618, endPoint y: 156, distance: 8.0
click at [618, 156] on div at bounding box center [625, 153] width 22 height 22
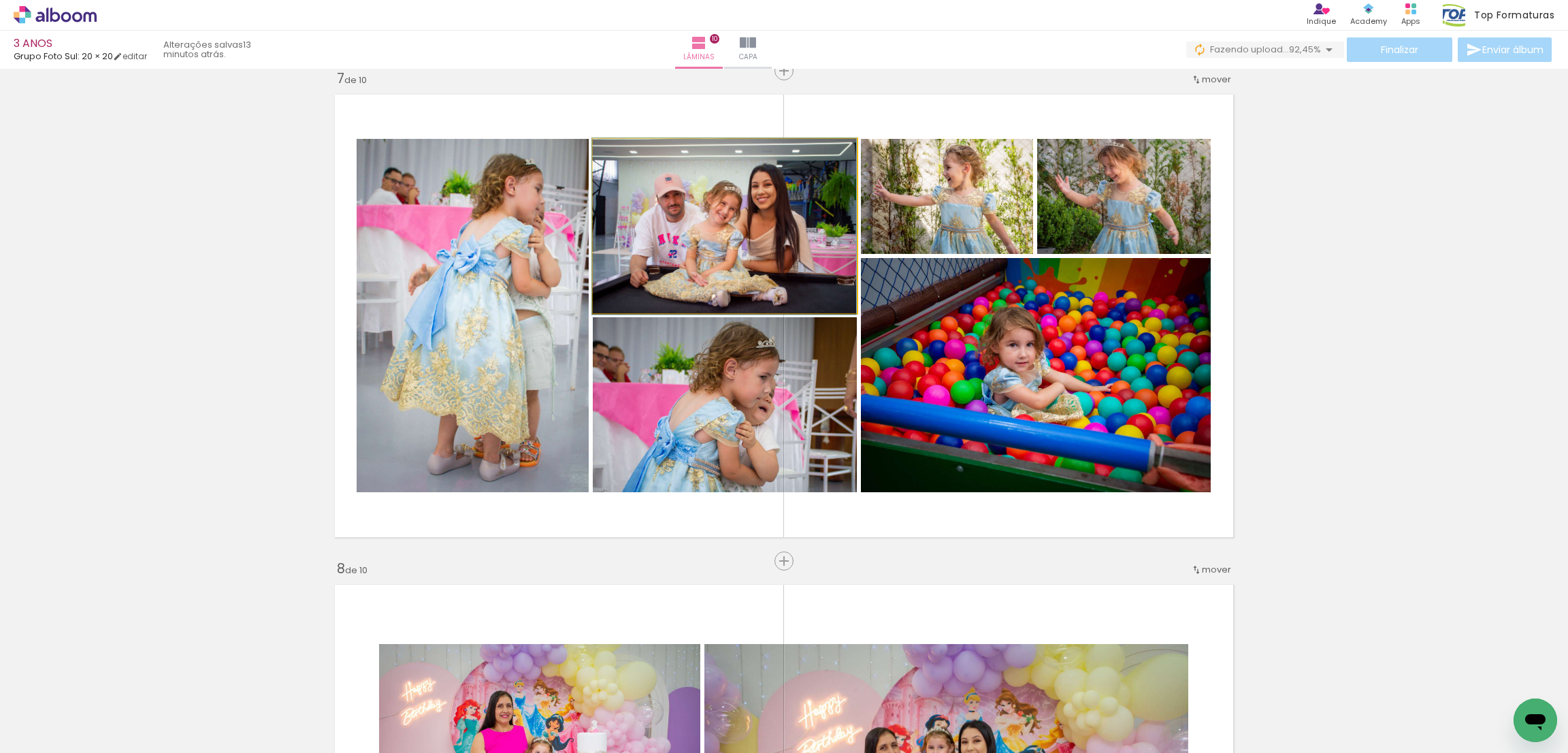
drag, startPoint x: 671, startPoint y: 210, endPoint x: 668, endPoint y: 230, distance: 20.2
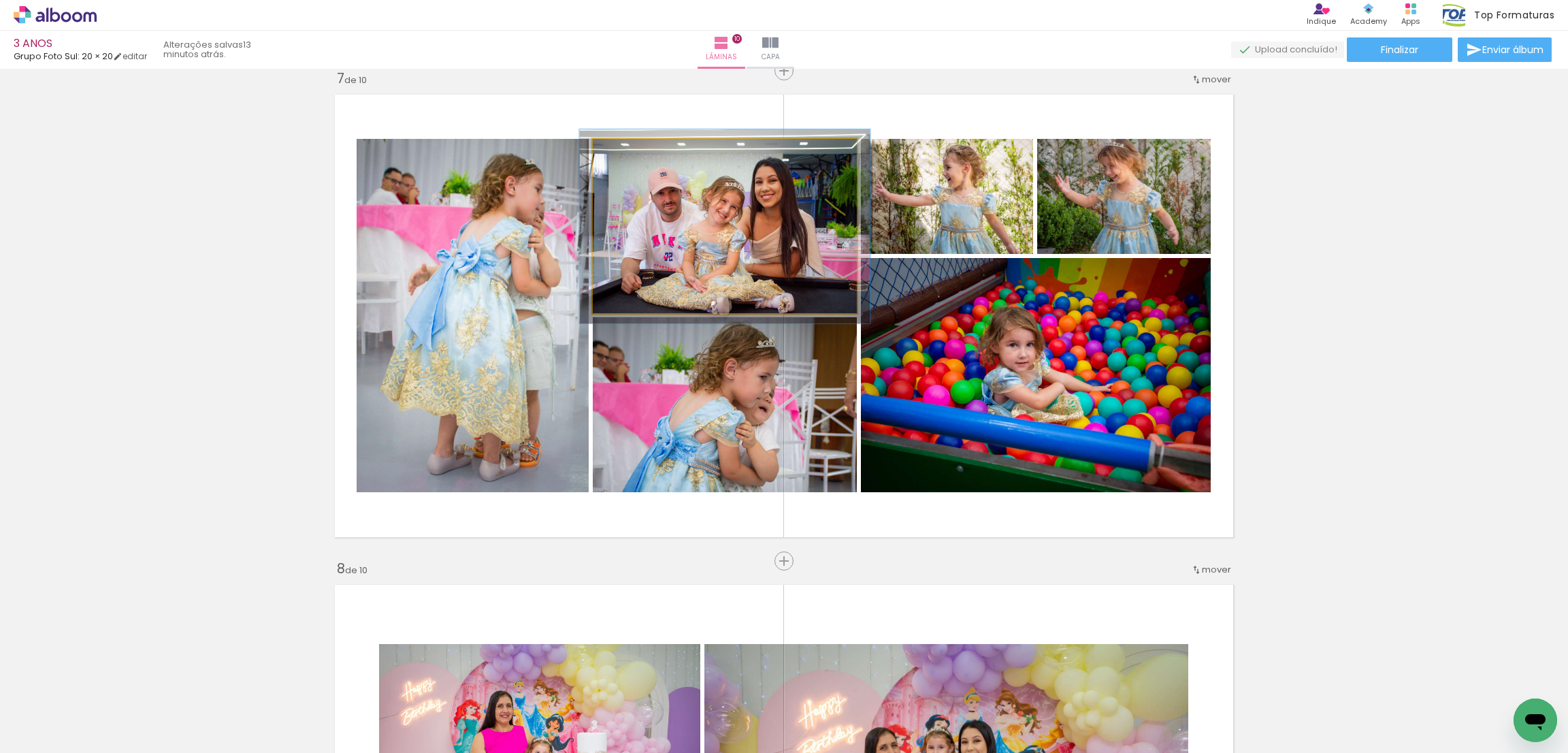
type paper-slider "110"
click at [624, 152] on div at bounding box center [629, 153] width 13 height 13
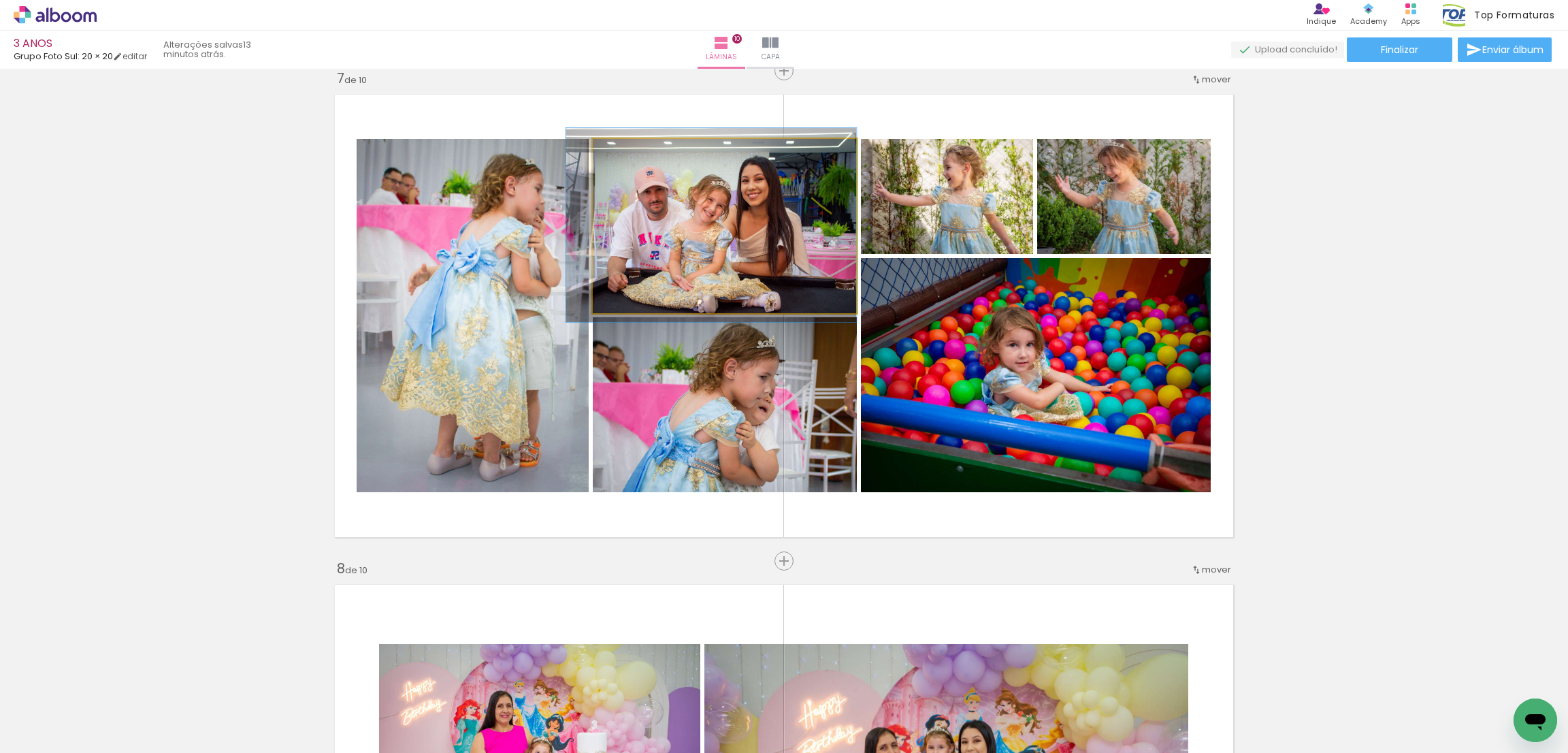
drag, startPoint x: 633, startPoint y: 177, endPoint x: 620, endPoint y: 177, distance: 13.0
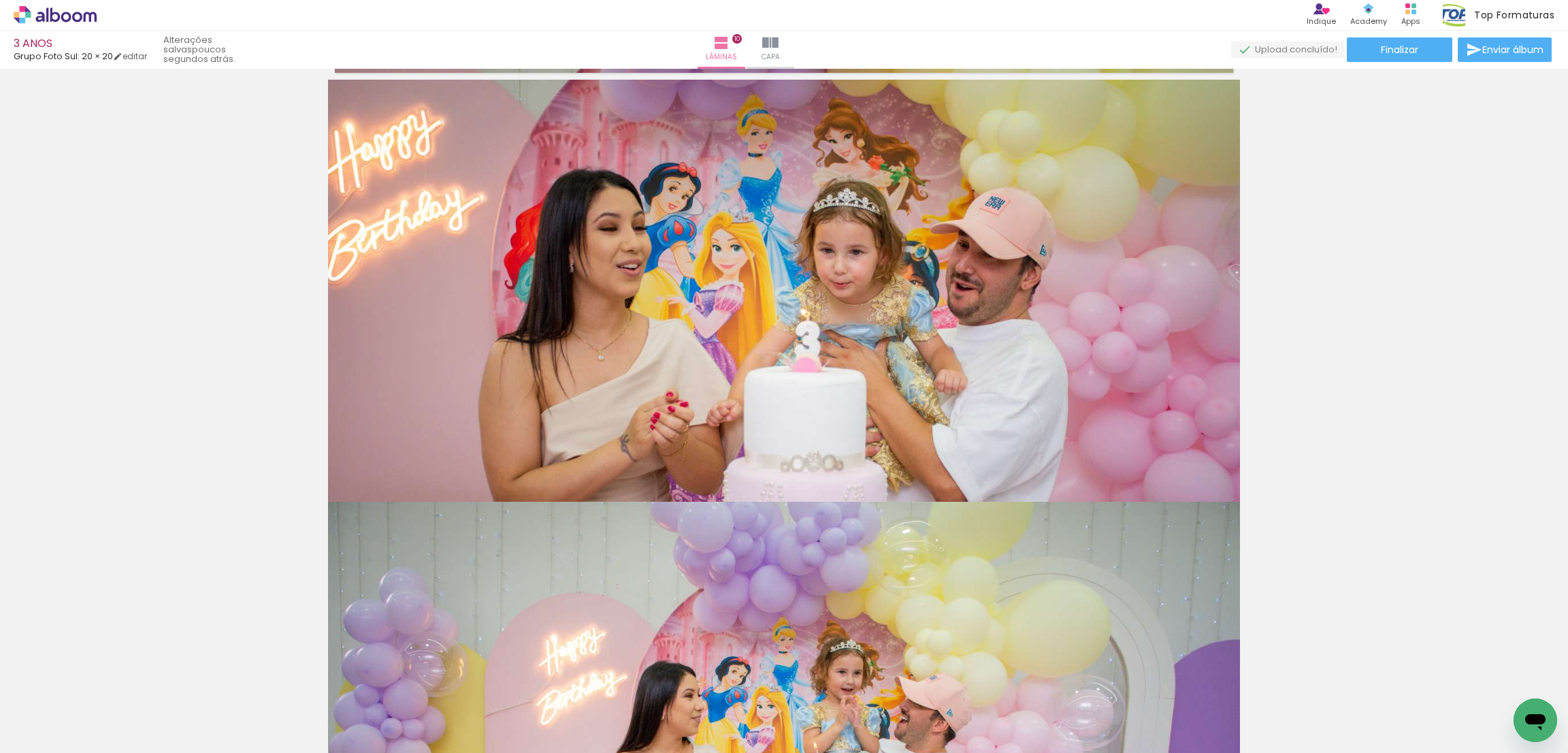
scroll to position [5285, 0]
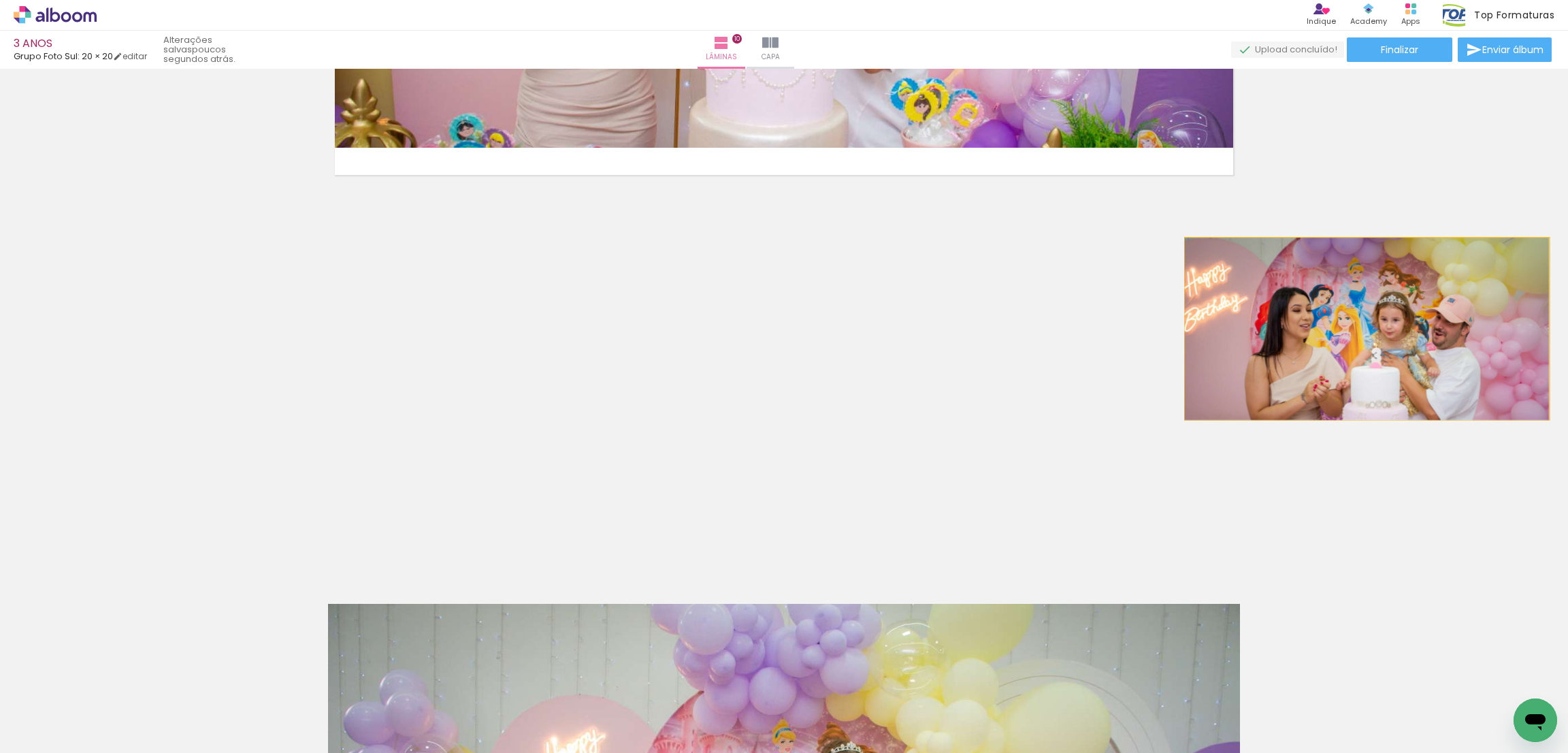
drag, startPoint x: 1057, startPoint y: 308, endPoint x: 1359, endPoint y: 328, distance: 302.7
click at [1359, 328] on div "Inserir lâmina 1 de 10 Inserir lâmina 2 de 10 Inserir lâmina 3 de 10 Inserir lâ…" at bounding box center [784, 411] width 1568 height 685
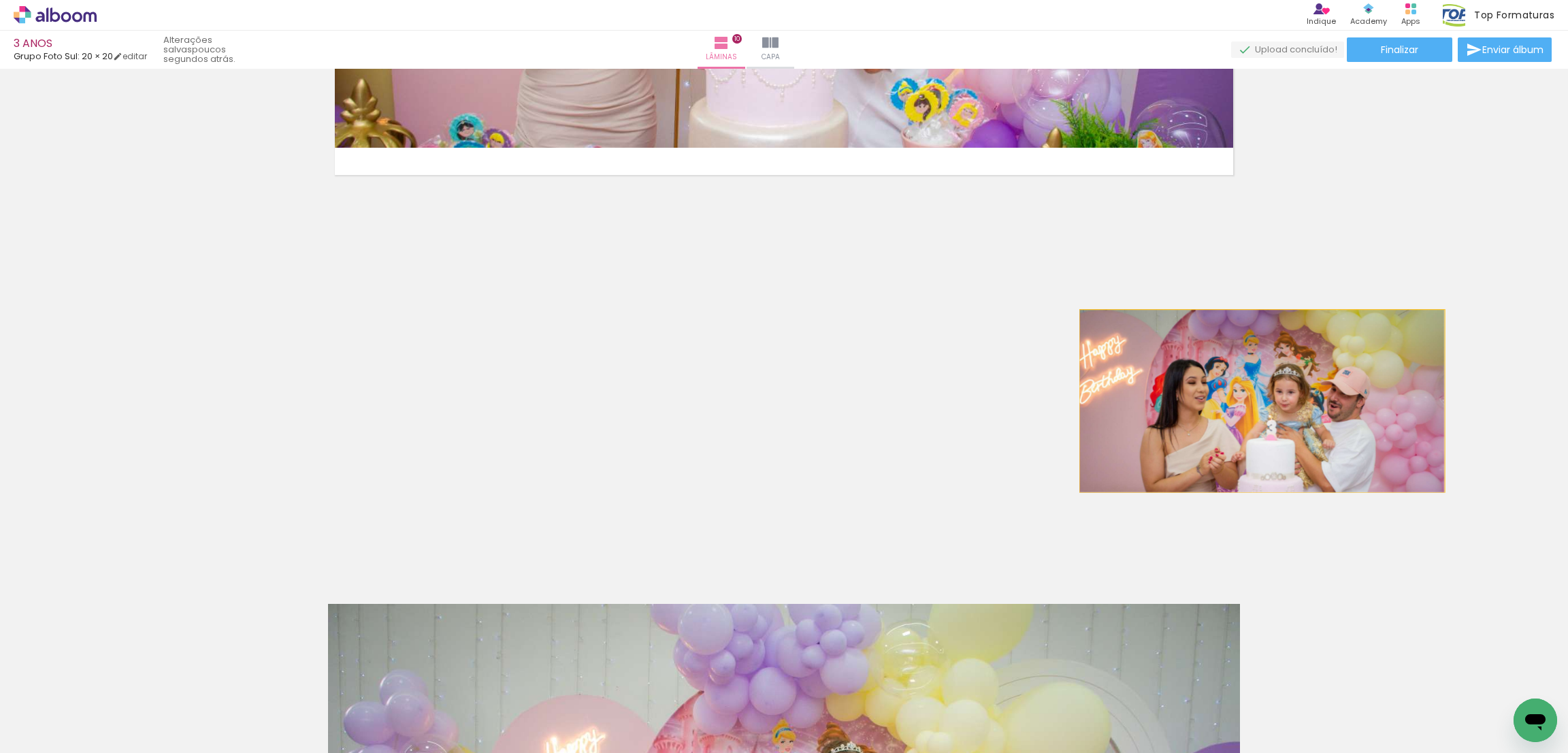
drag, startPoint x: 987, startPoint y: 414, endPoint x: 1255, endPoint y: 401, distance: 268.3
click at [1255, 401] on div "Inserir lâmina 1 de 10 Inserir lâmina 2 de 10 Inserir lâmina 3 de 10 Inserir lâ…" at bounding box center [784, 411] width 1568 height 685
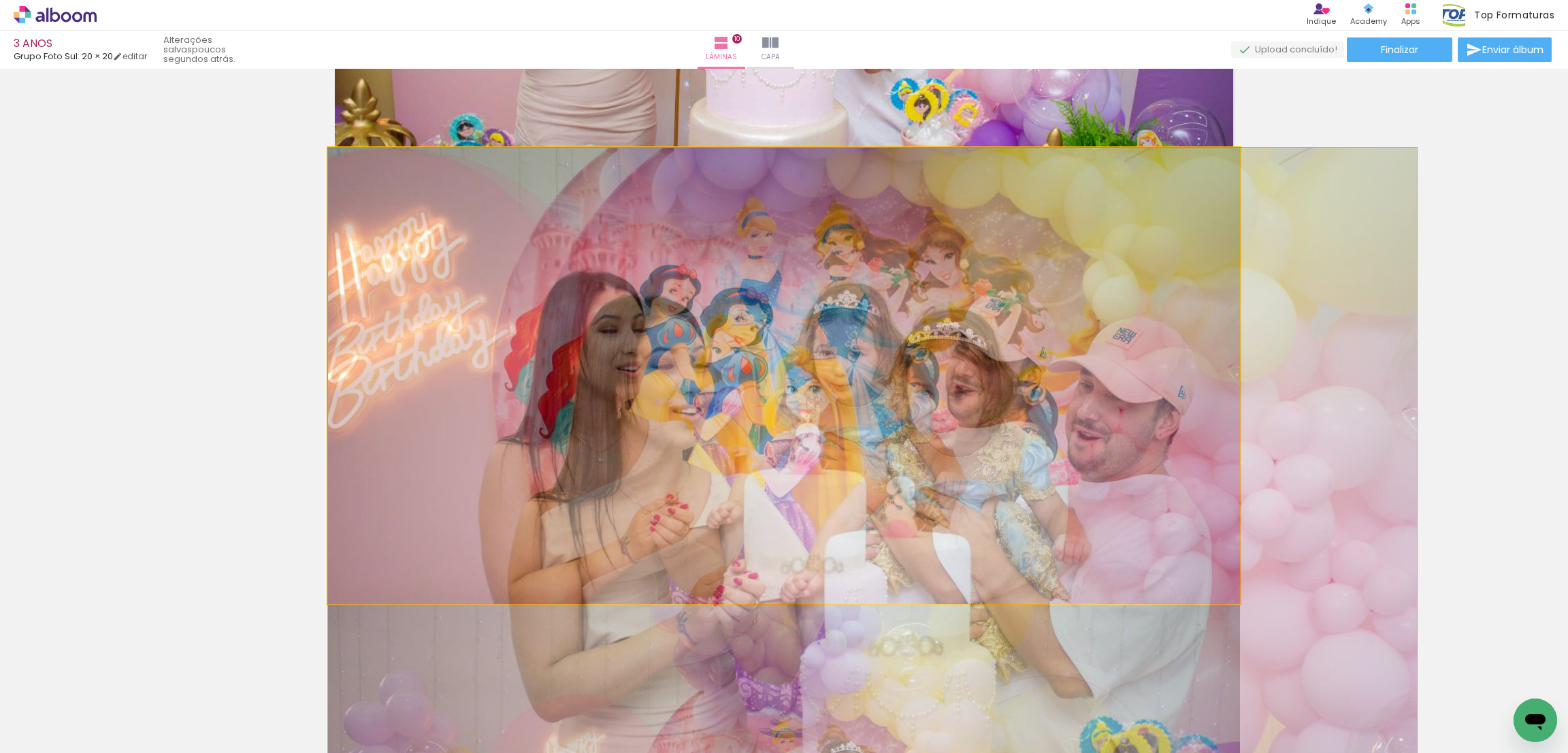
drag, startPoint x: 1059, startPoint y: 434, endPoint x: 1410, endPoint y: 410, distance: 351.8
click at [1410, 410] on div "Inserir lâmina 1 de 10 Inserir lâmina 2 de 10 Inserir lâmina 3 de 10 Inserir lâ…" at bounding box center [784, 411] width 1568 height 685
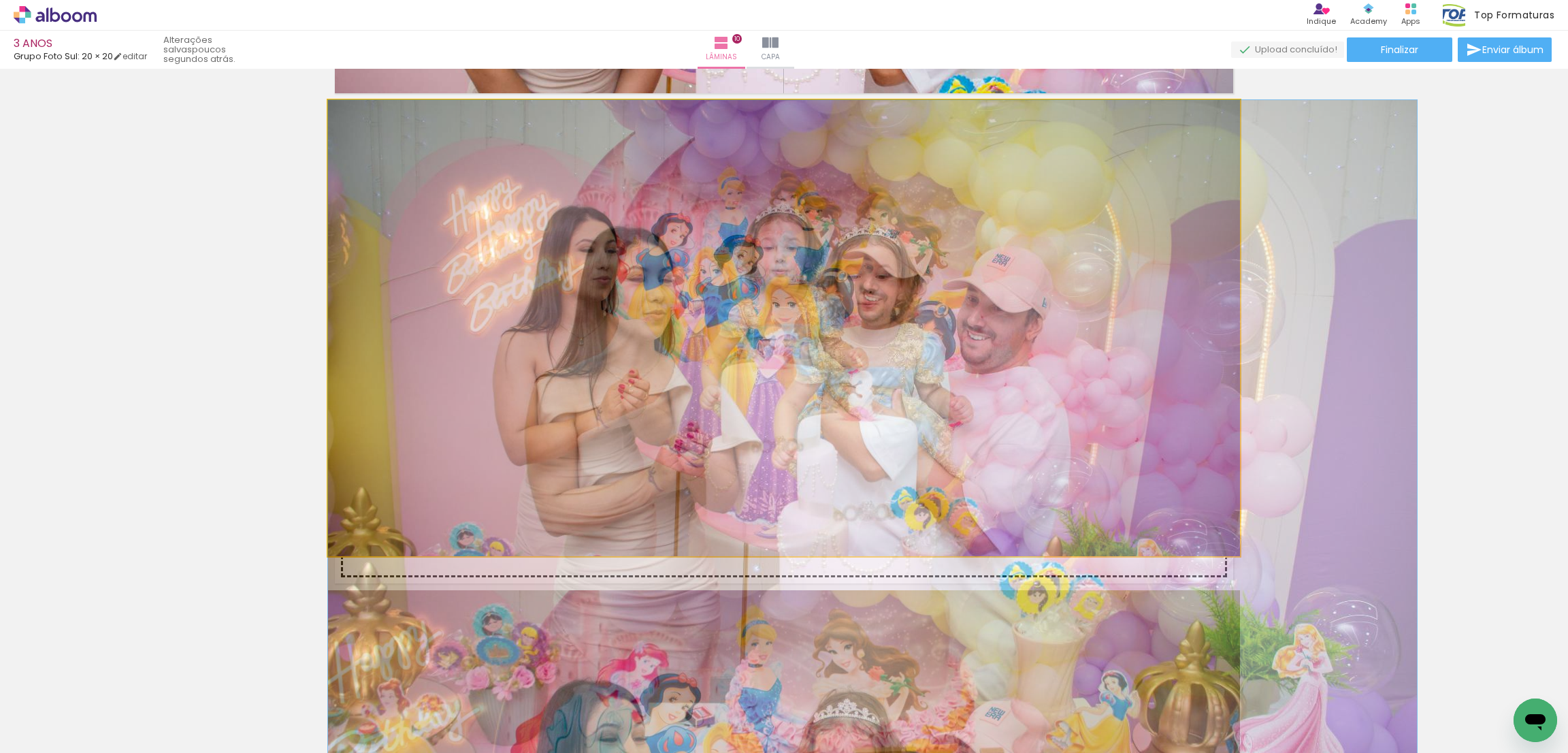
drag, startPoint x: 1041, startPoint y: 406, endPoint x: 1341, endPoint y: 429, distance: 300.9
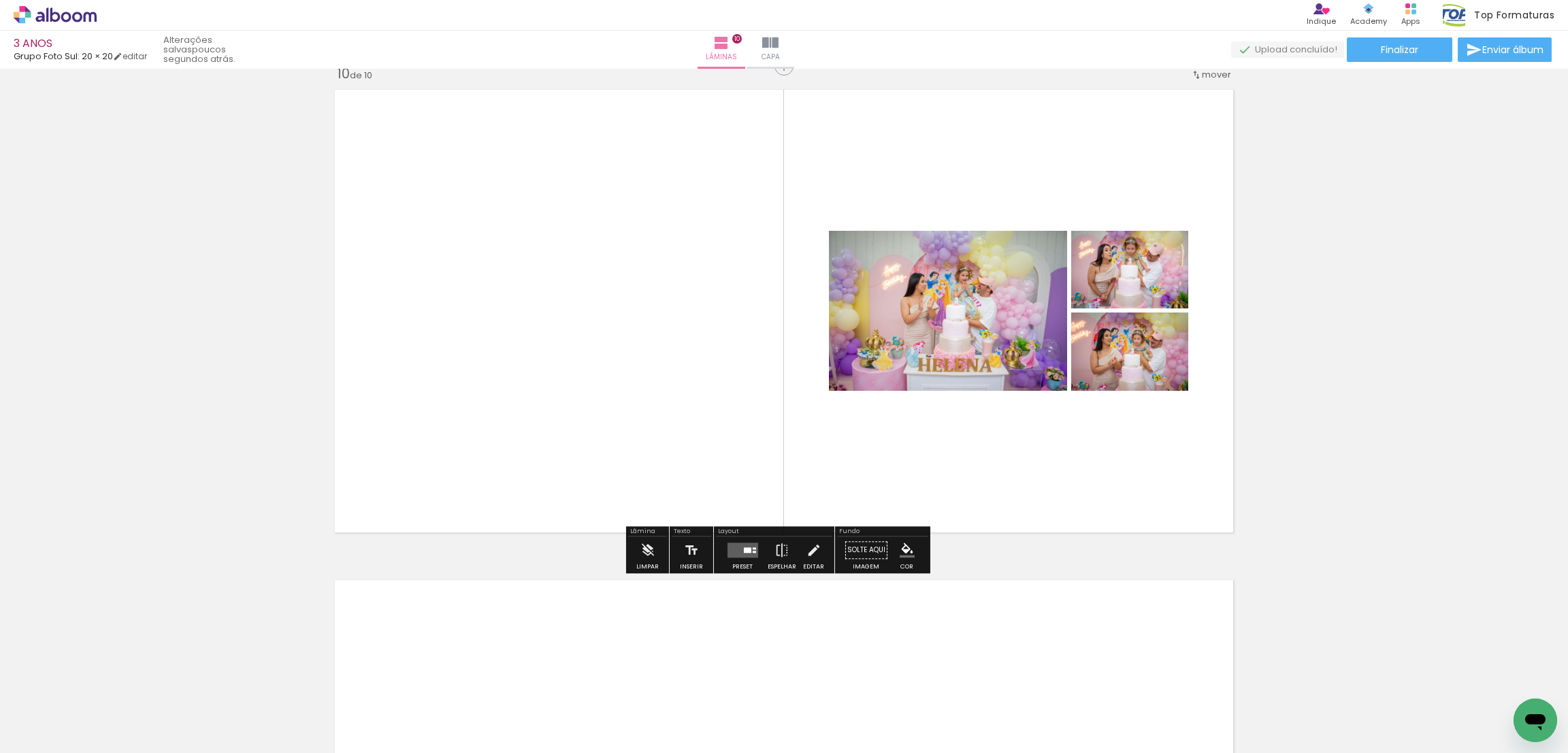
scroll to position [4335, 0]
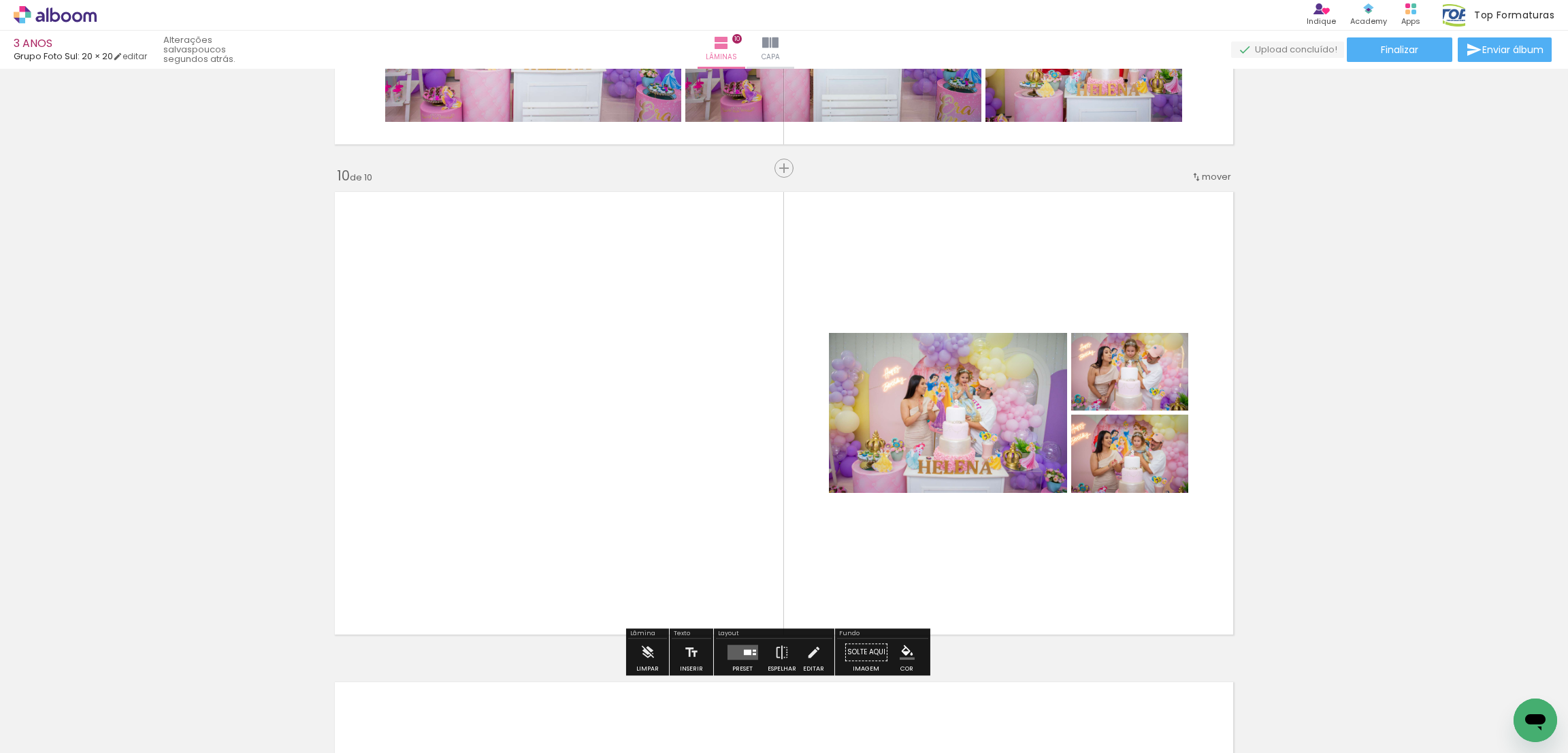
click at [64, 707] on input "Todas as fotos" at bounding box center [38, 712] width 52 height 12
click at [0, 0] on slot "Não utilizadas" at bounding box center [0, 0] width 0 height 0
type input "Não utilizadas"
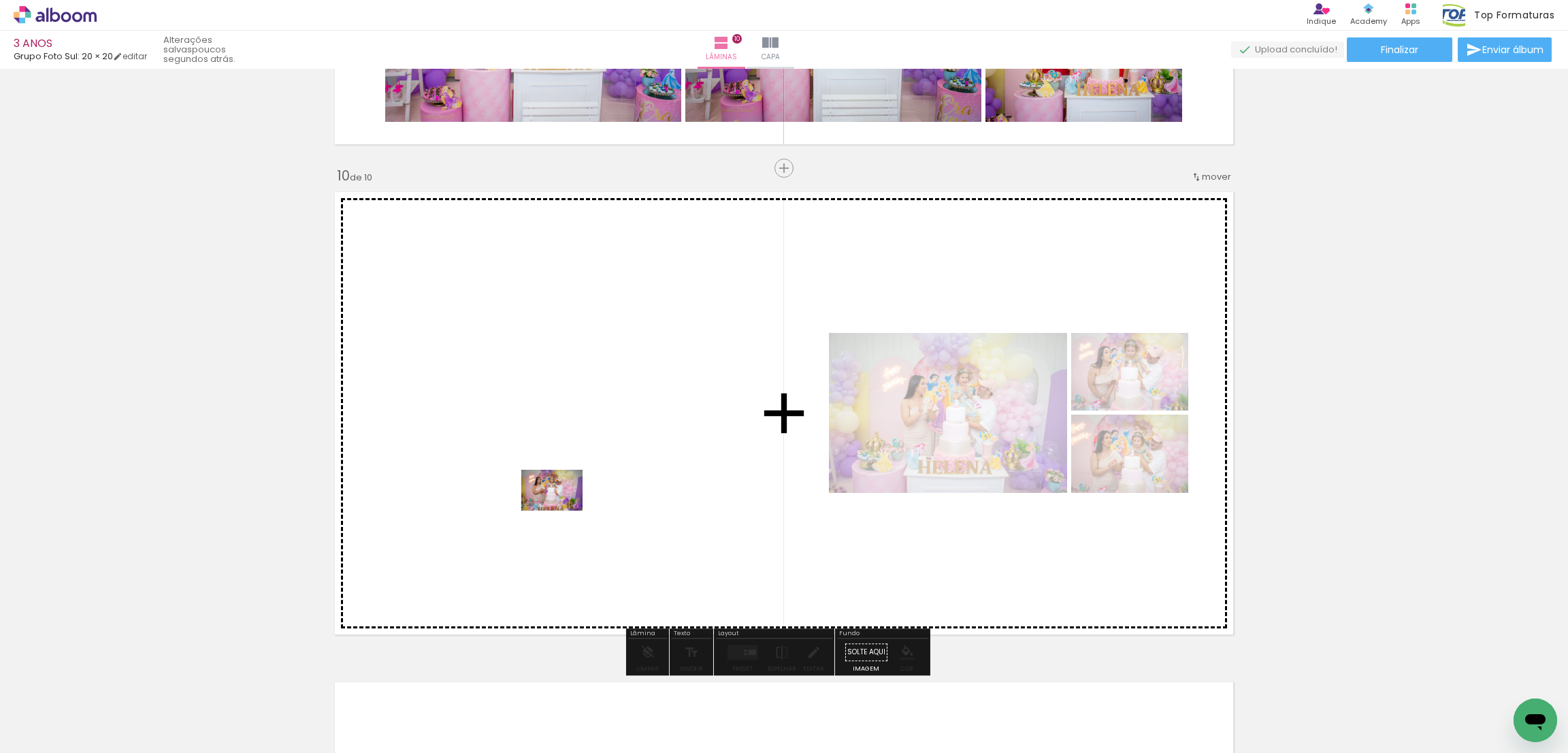
drag, startPoint x: 148, startPoint y: 716, endPoint x: 563, endPoint y: 510, distance: 463.3
click at [563, 510] on quentale-workspace at bounding box center [784, 376] width 1568 height 753
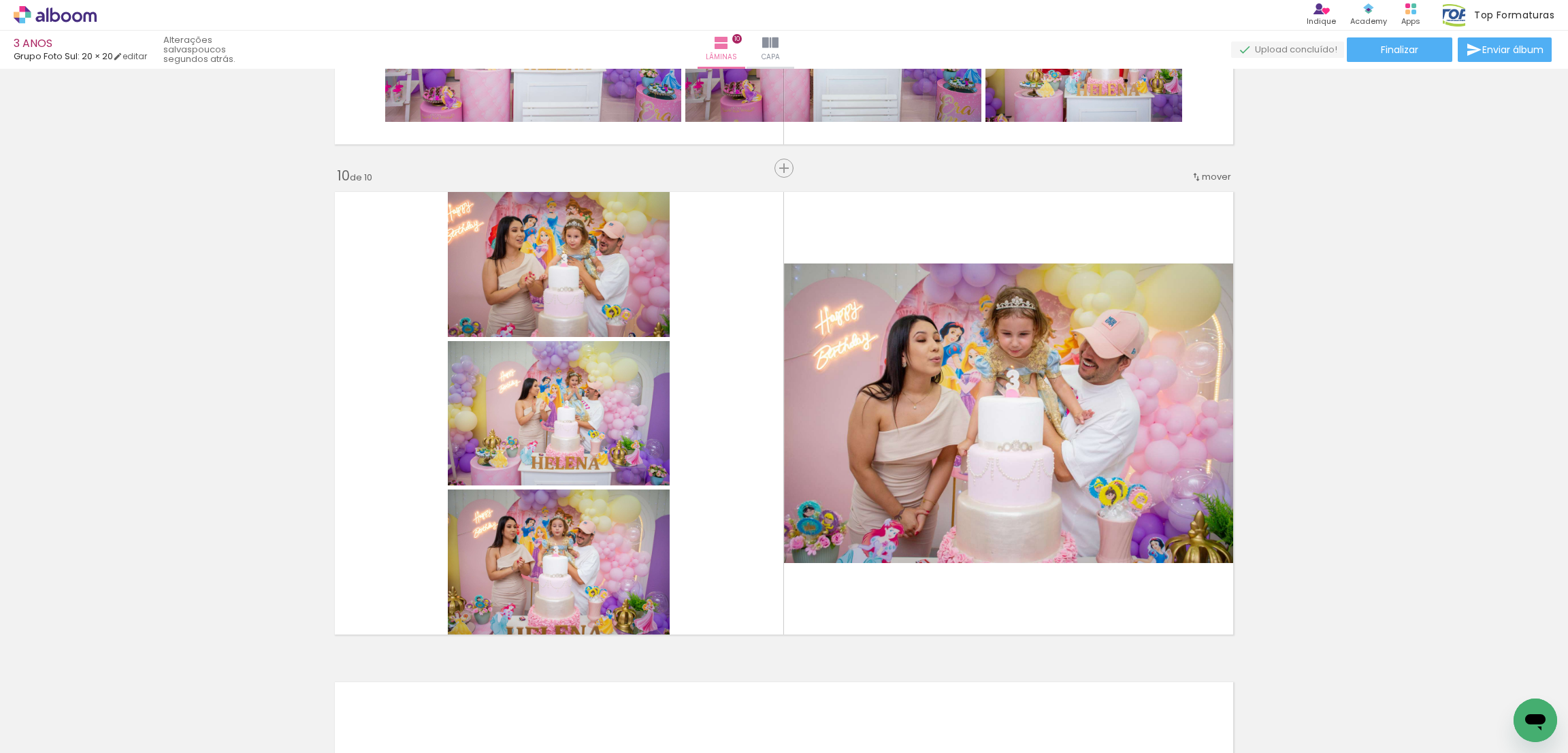
click at [110, 684] on iron-icon at bounding box center [106, 679] width 14 height 14
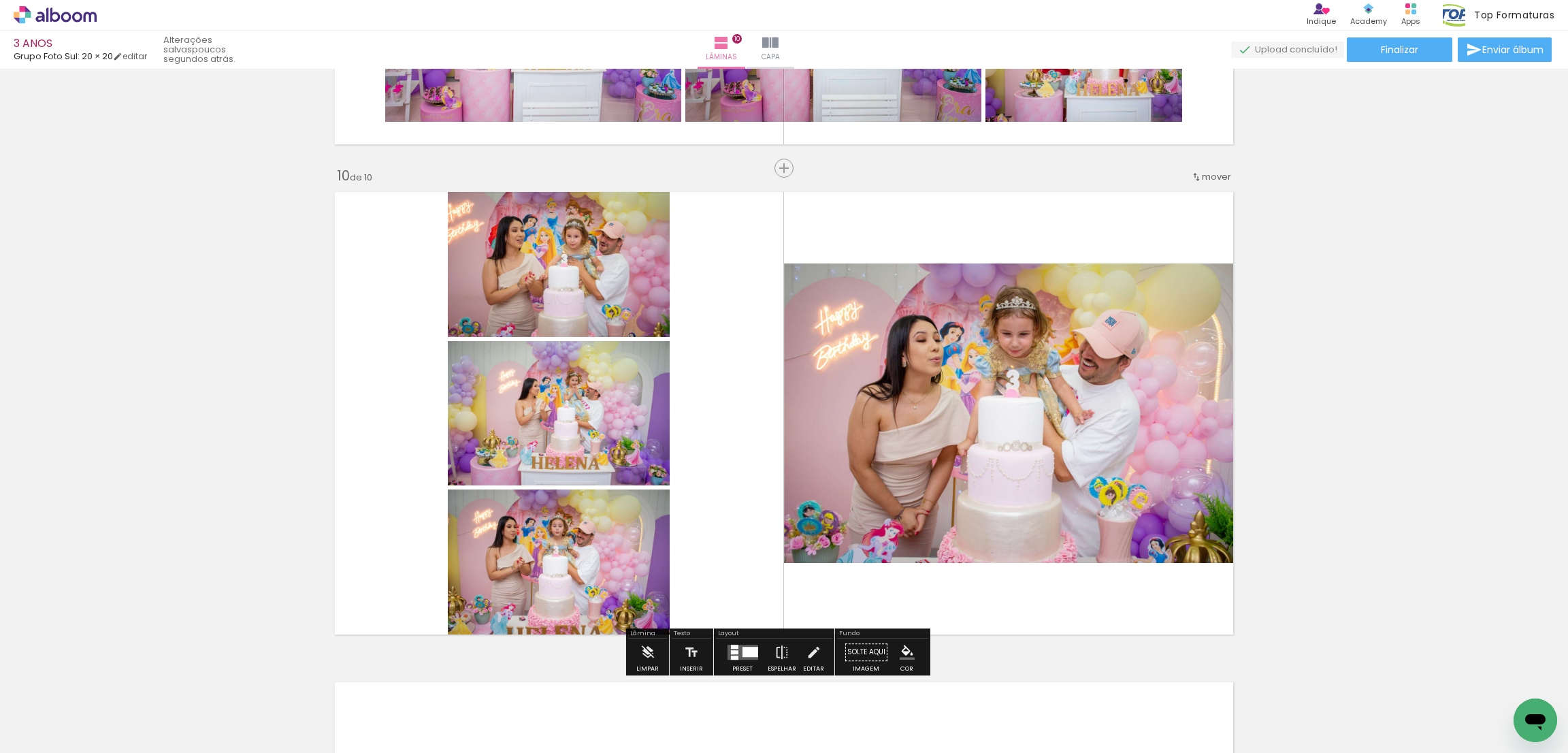
click at [742, 650] on div at bounding box center [749, 652] width 16 height 10
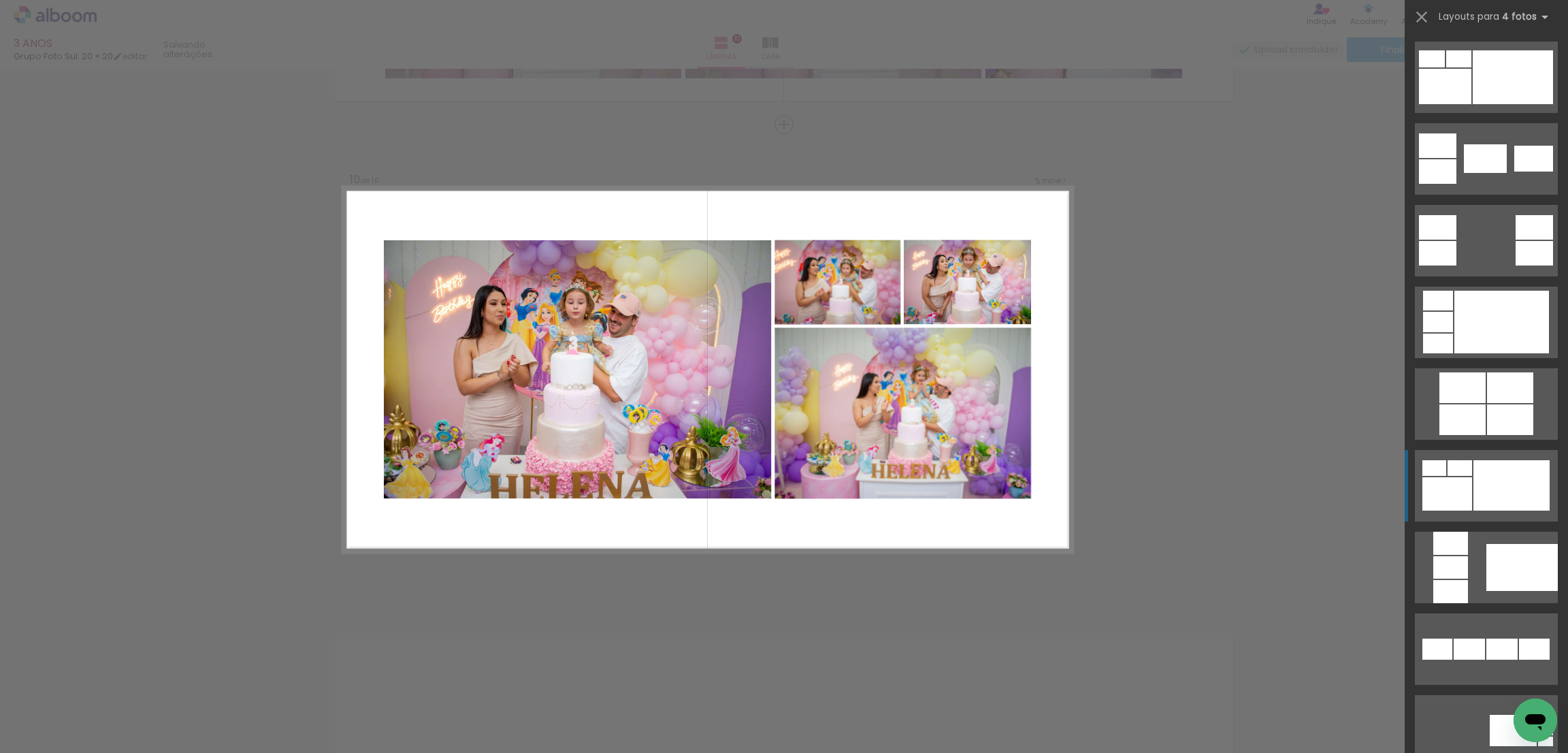
scroll to position [0, 0]
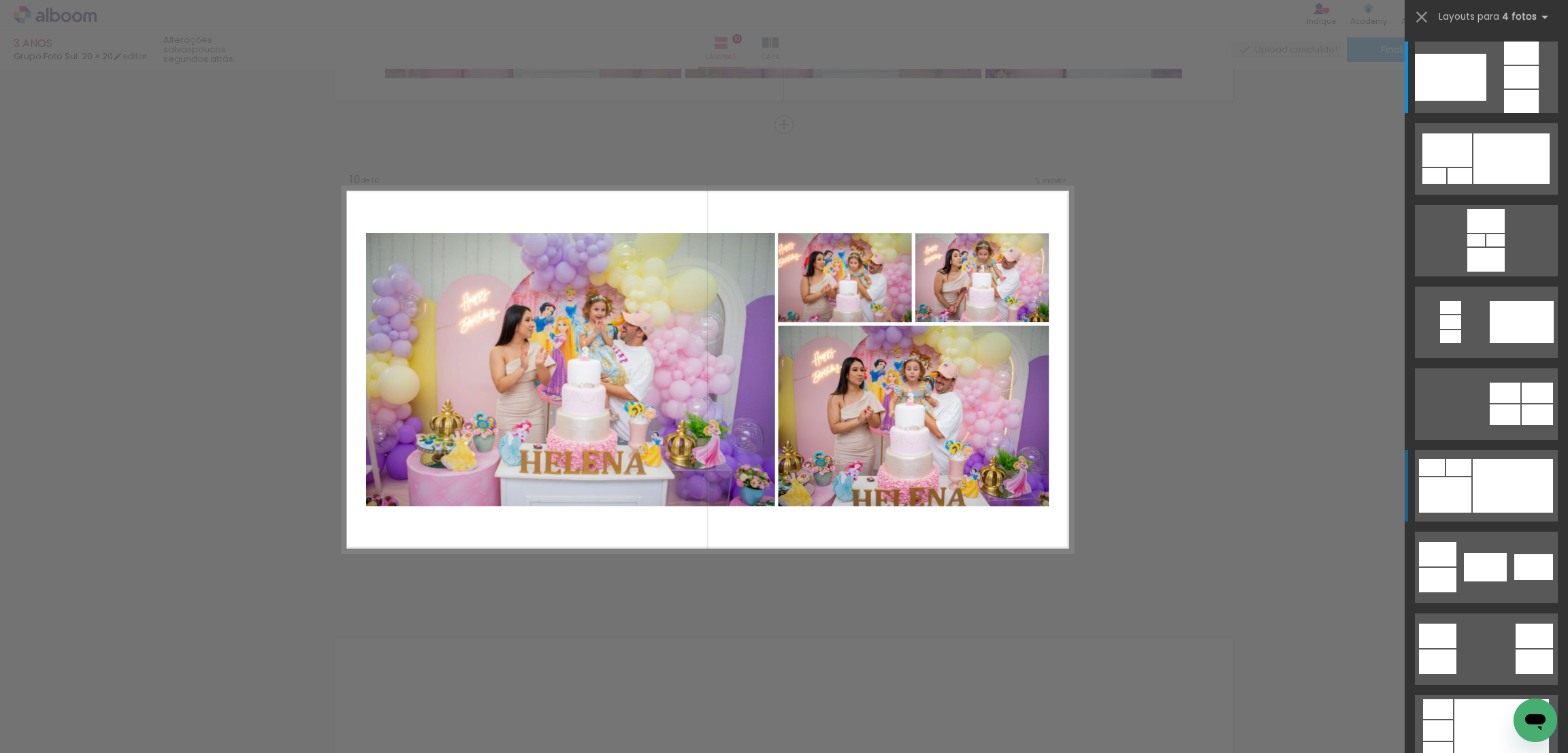
click at [1498, 486] on div at bounding box center [1513, 486] width 80 height 54
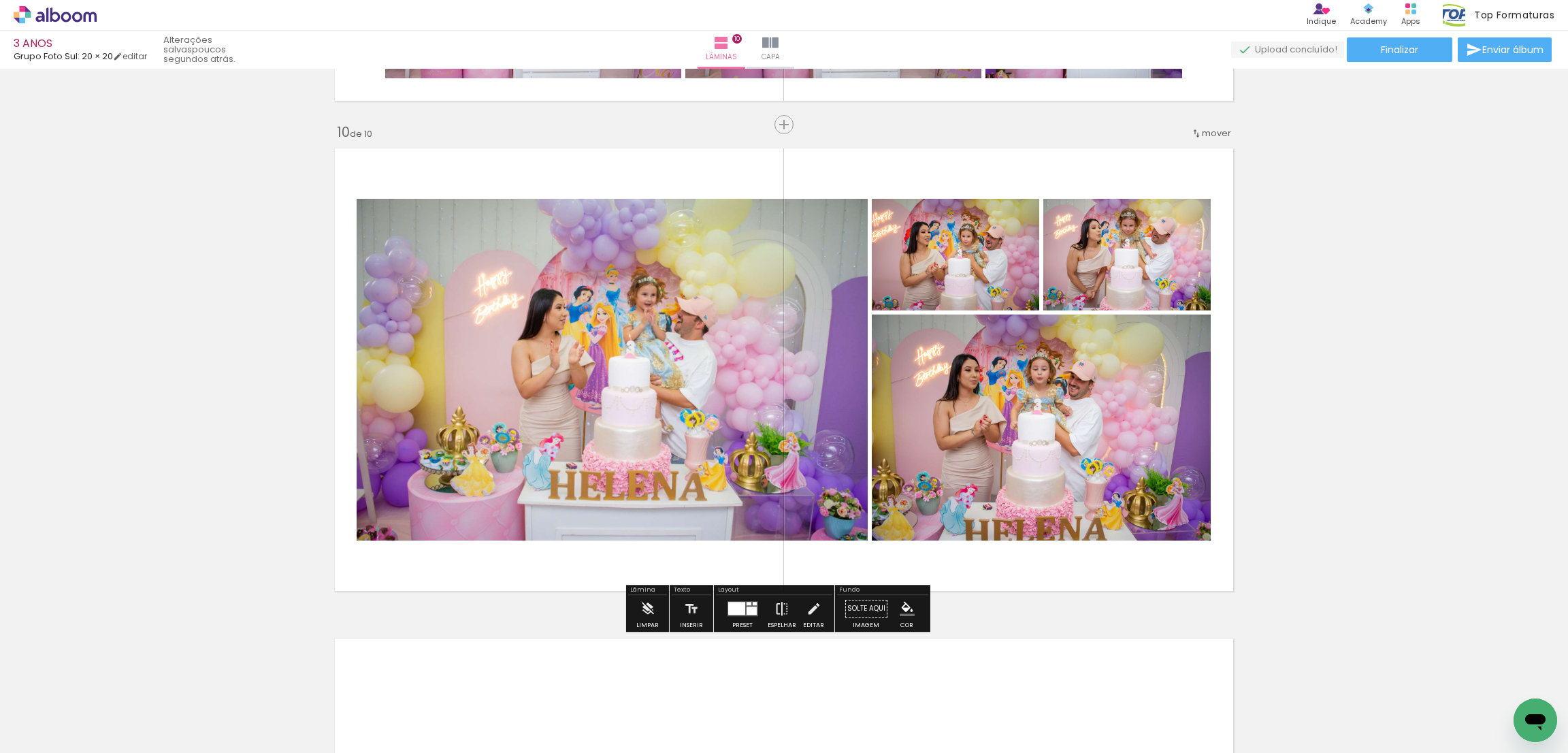
click at [787, 618] on paper-button "Espelhar" at bounding box center [782, 612] width 35 height 35
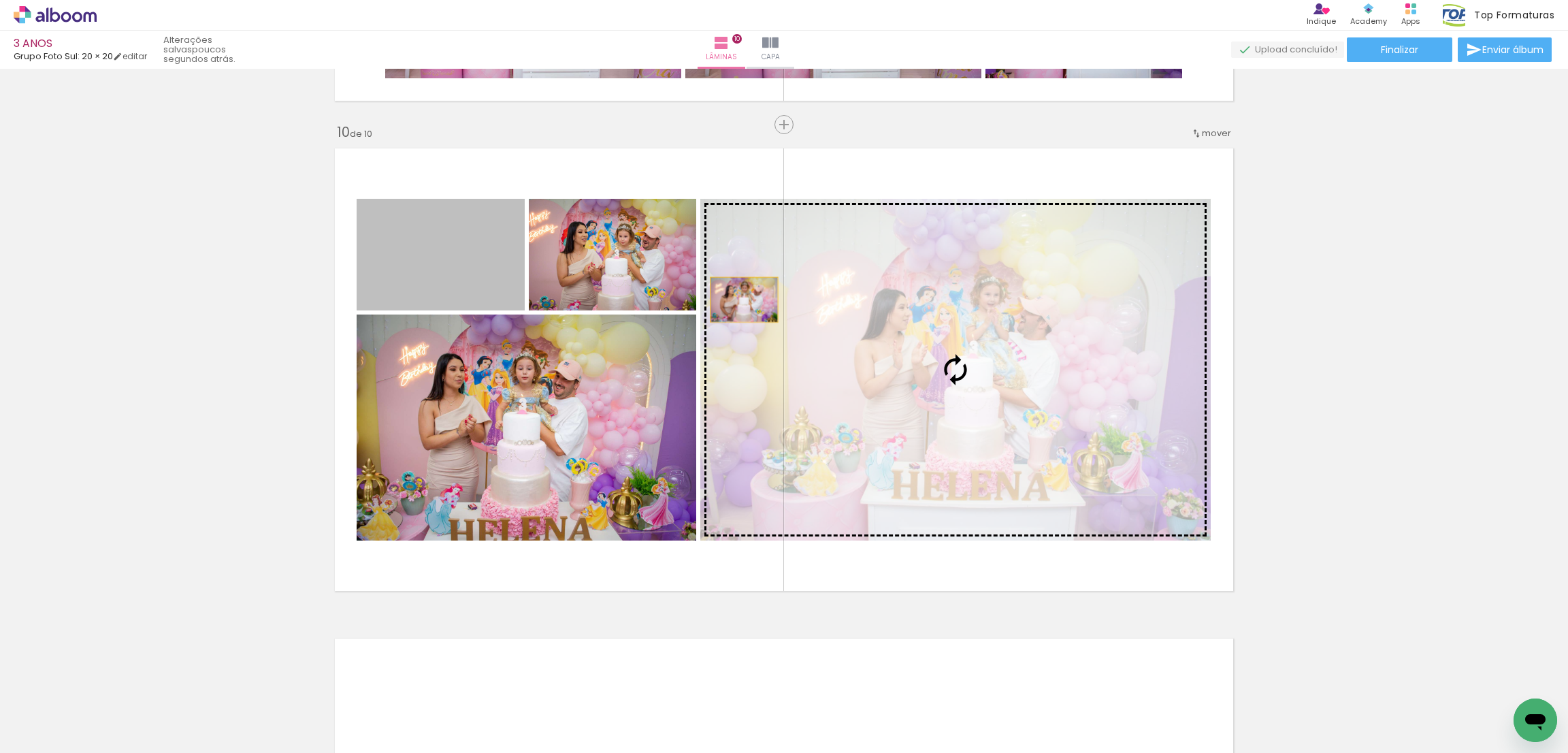
drag, startPoint x: 450, startPoint y: 281, endPoint x: 823, endPoint y: 299, distance: 373.4
click at [0, 0] on slot at bounding box center [0, 0] width 0 height 0
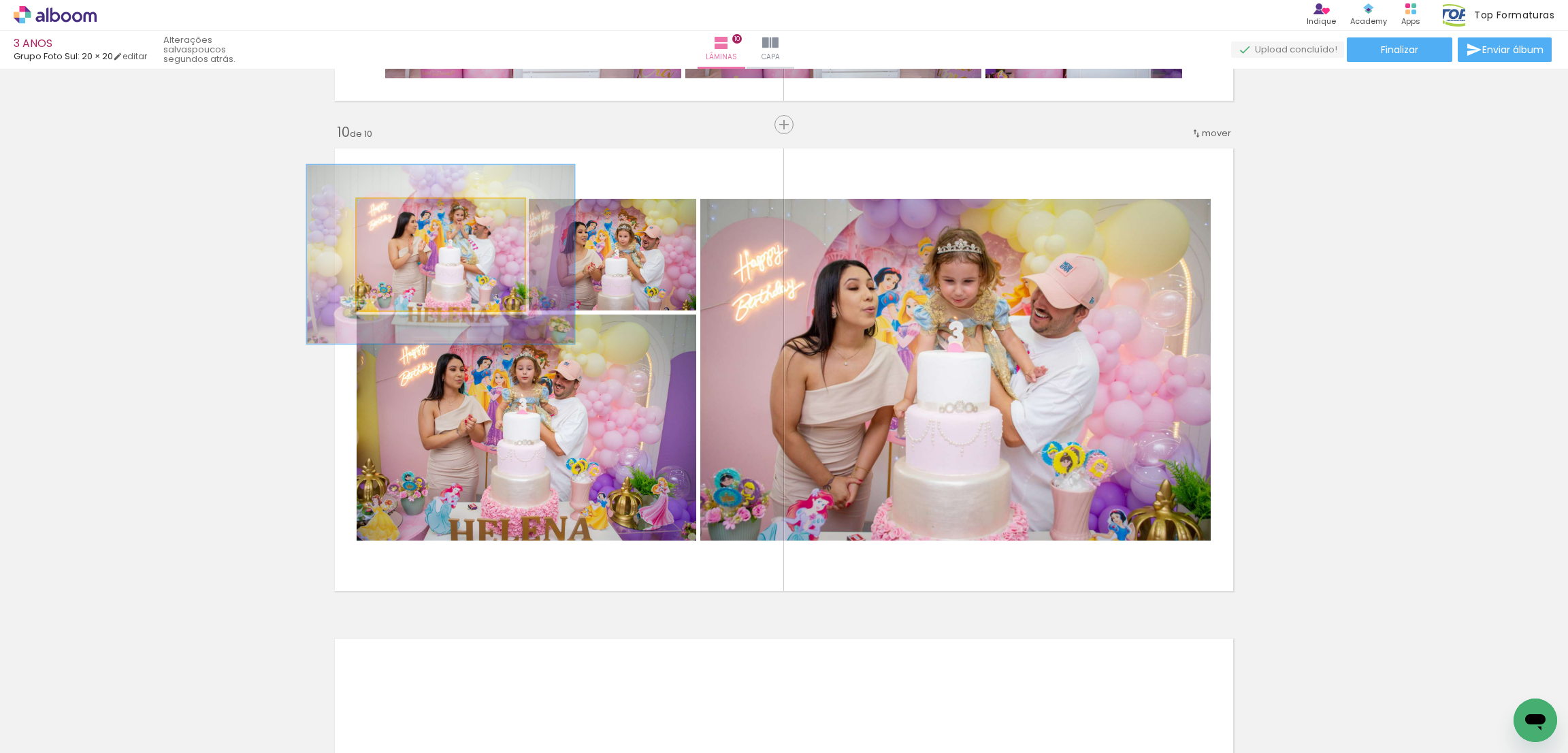
drag, startPoint x: 373, startPoint y: 215, endPoint x: 423, endPoint y: 232, distance: 52.8
type paper-slider "162"
click at [406, 212] on div at bounding box center [416, 213] width 22 height 22
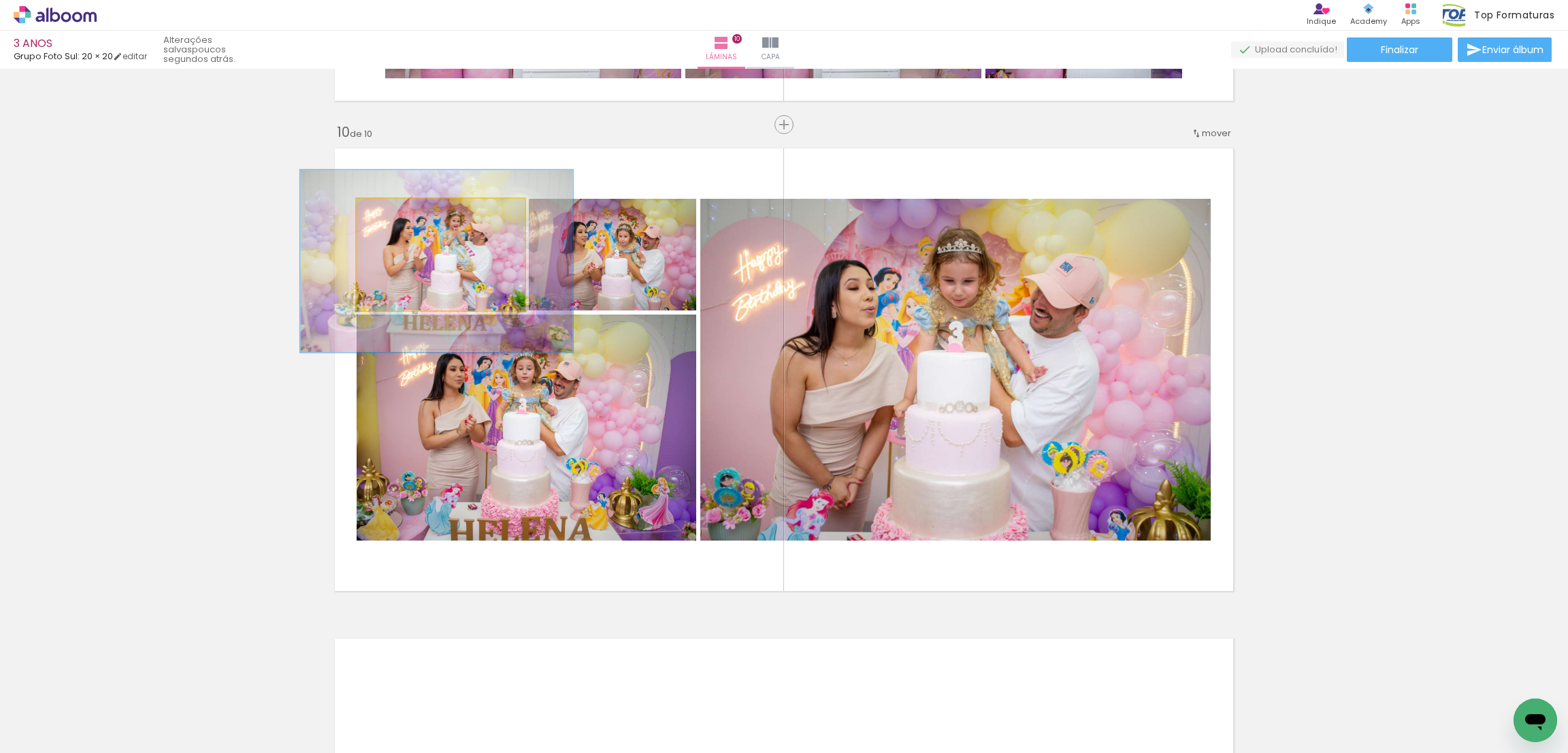
drag, startPoint x: 471, startPoint y: 259, endPoint x: 468, endPoint y: 266, distance: 7.6
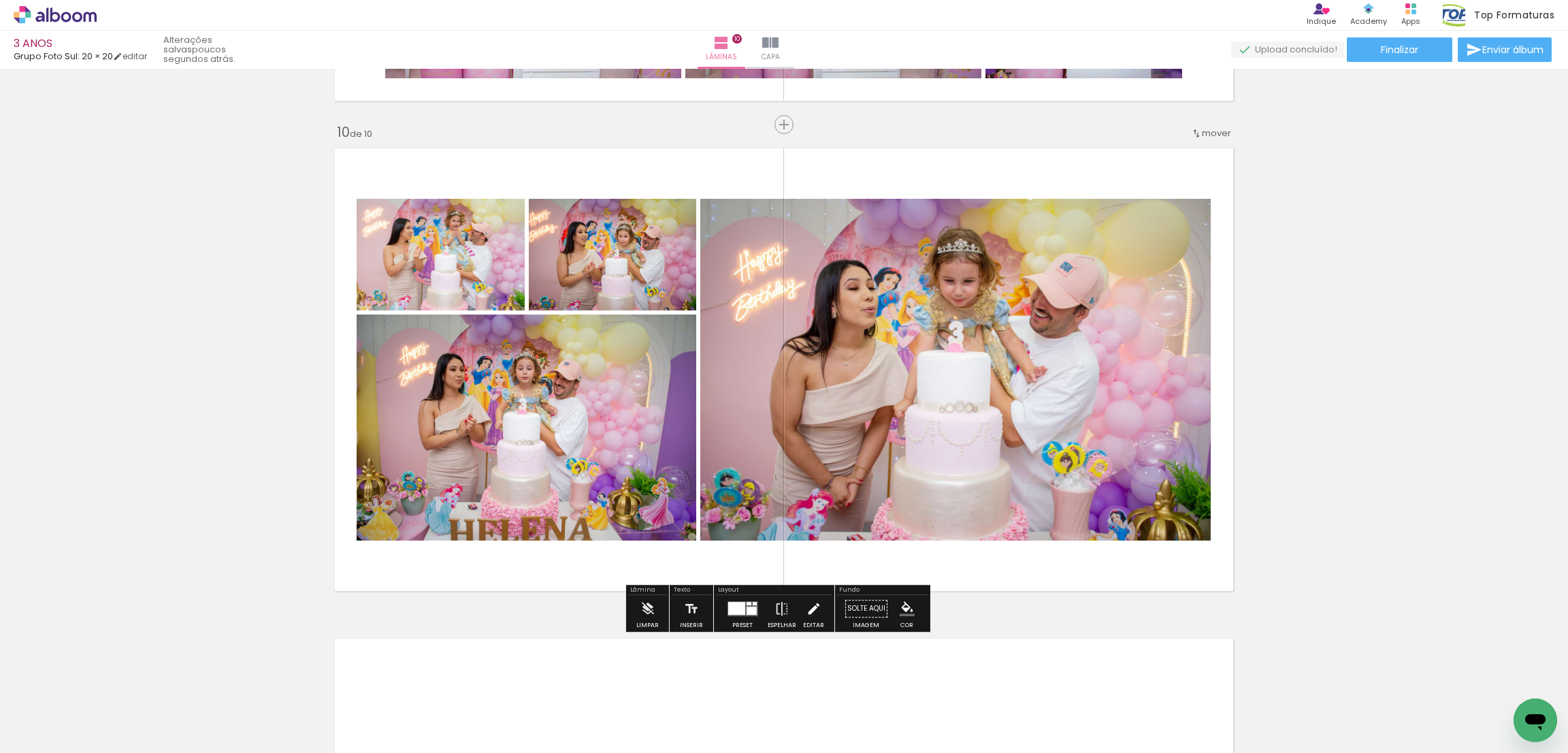
click at [808, 617] on iron-icon at bounding box center [814, 608] width 15 height 27
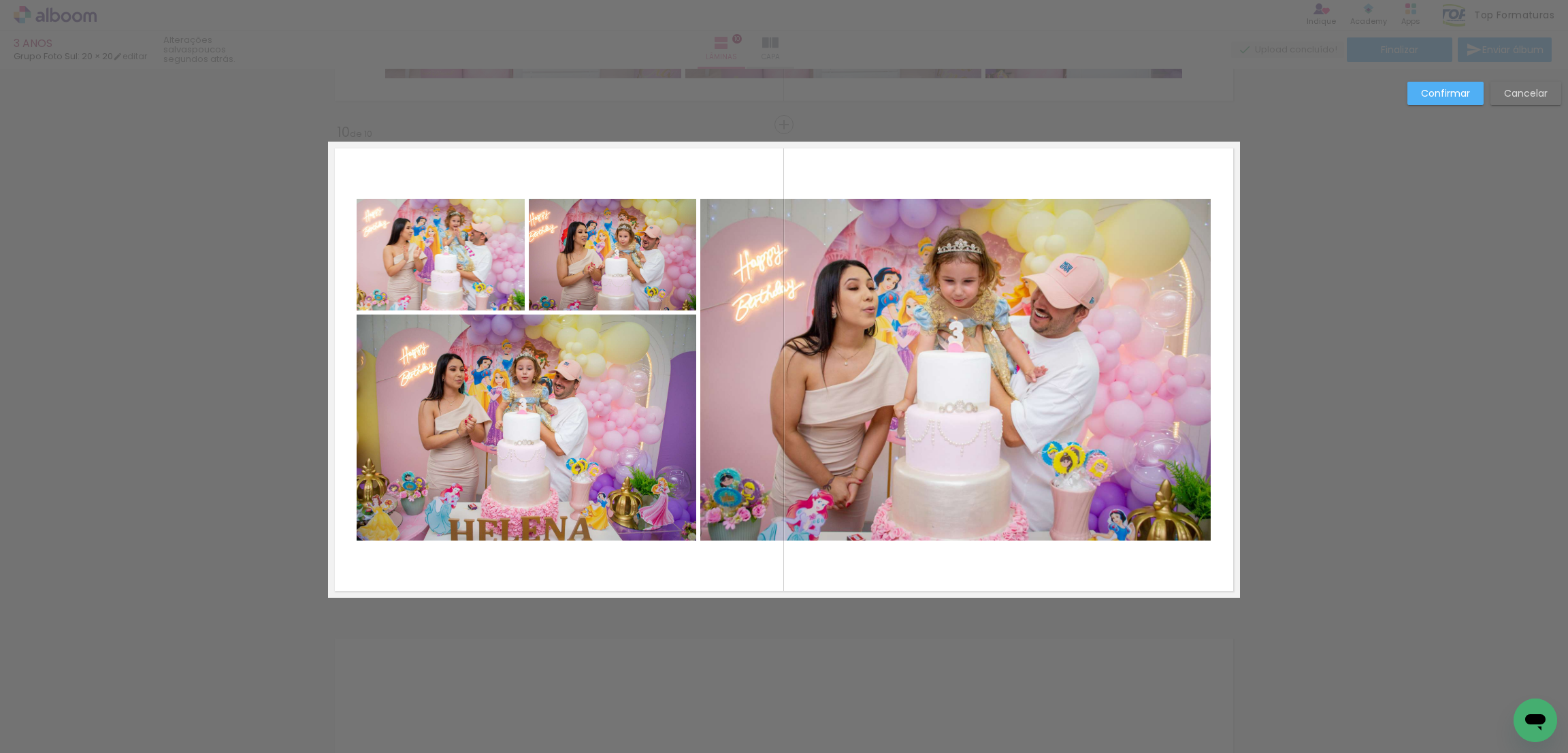
drag, startPoint x: 955, startPoint y: 419, endPoint x: 847, endPoint y: 408, distance: 108.6
click at [955, 418] on quentale-photo at bounding box center [956, 369] width 510 height 341
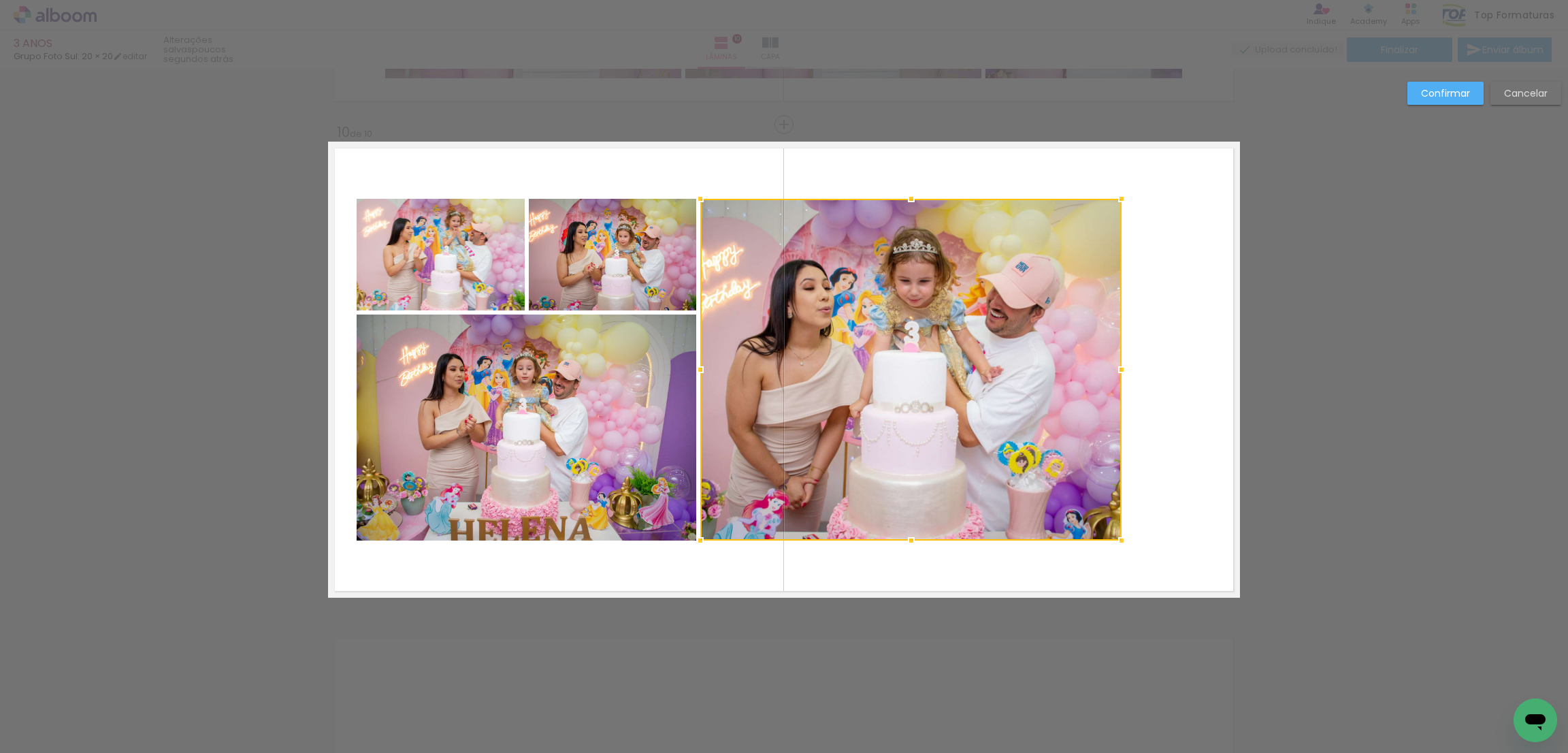
drag, startPoint x: 1207, startPoint y: 372, endPoint x: 1119, endPoint y: 374, distance: 88.0
click at [1119, 374] on div at bounding box center [1122, 369] width 27 height 27
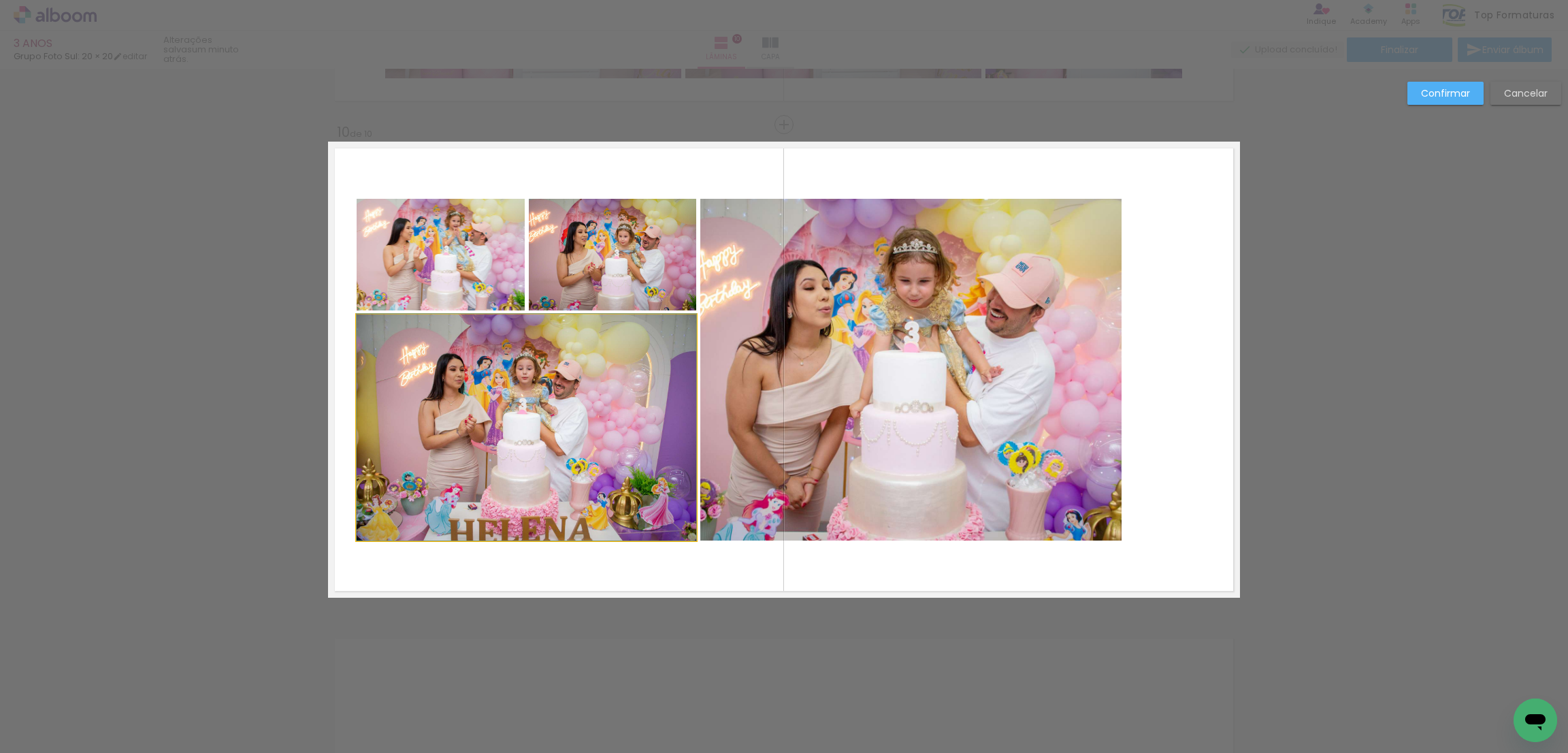
click at [422, 425] on quentale-photo at bounding box center [526, 427] width 340 height 226
click at [406, 259] on quentale-photo at bounding box center [440, 254] width 168 height 112
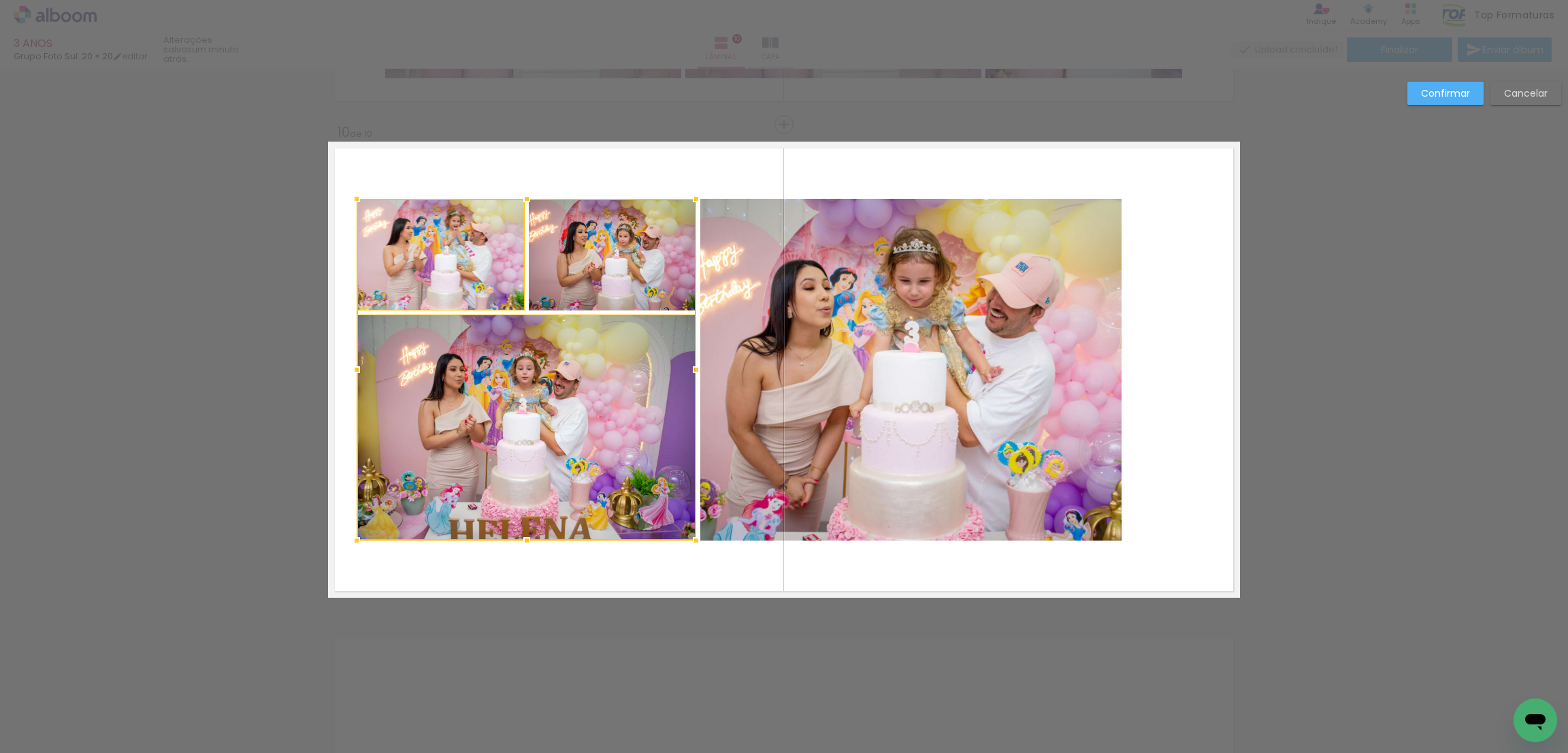
click at [602, 237] on div at bounding box center [526, 369] width 340 height 341
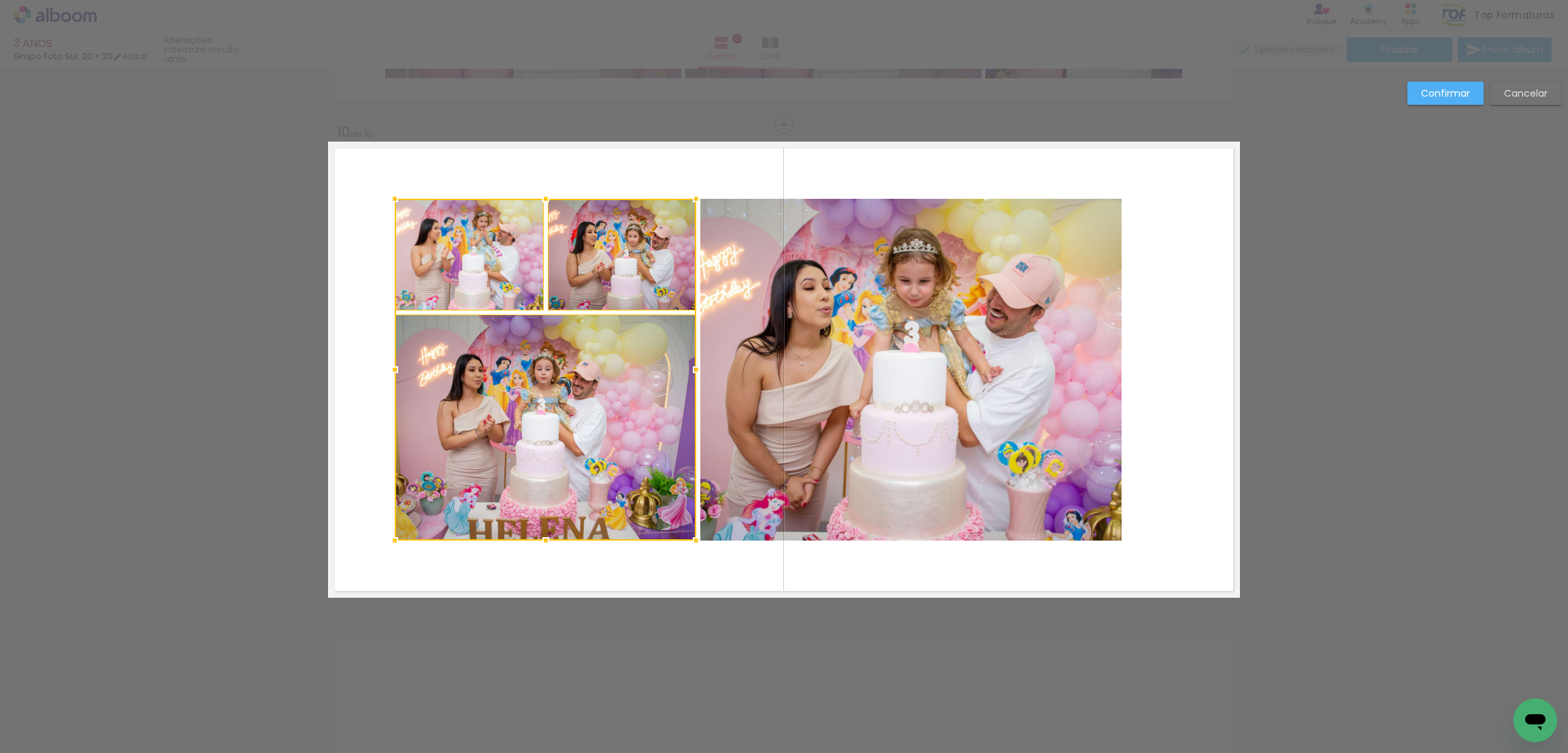
drag, startPoint x: 346, startPoint y: 364, endPoint x: 386, endPoint y: 363, distance: 40.0
click at [386, 363] on div at bounding box center [395, 369] width 27 height 27
click at [517, 443] on quentale-photo at bounding box center [545, 427] width 302 height 226
click at [505, 265] on quentale-photo at bounding box center [469, 254] width 149 height 112
click at [585, 257] on div at bounding box center [545, 369] width 302 height 341
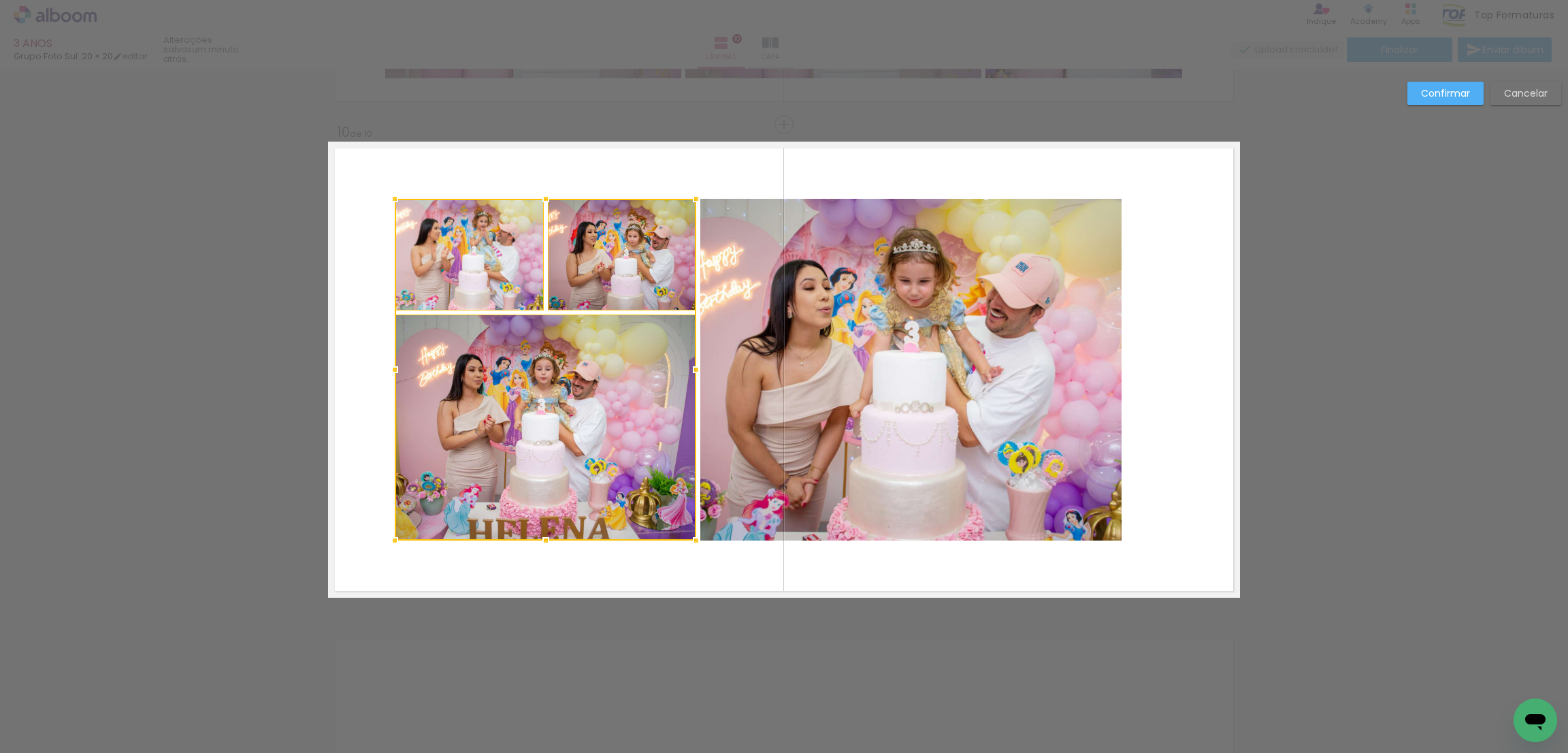
click at [857, 286] on quentale-photo at bounding box center [911, 369] width 422 height 341
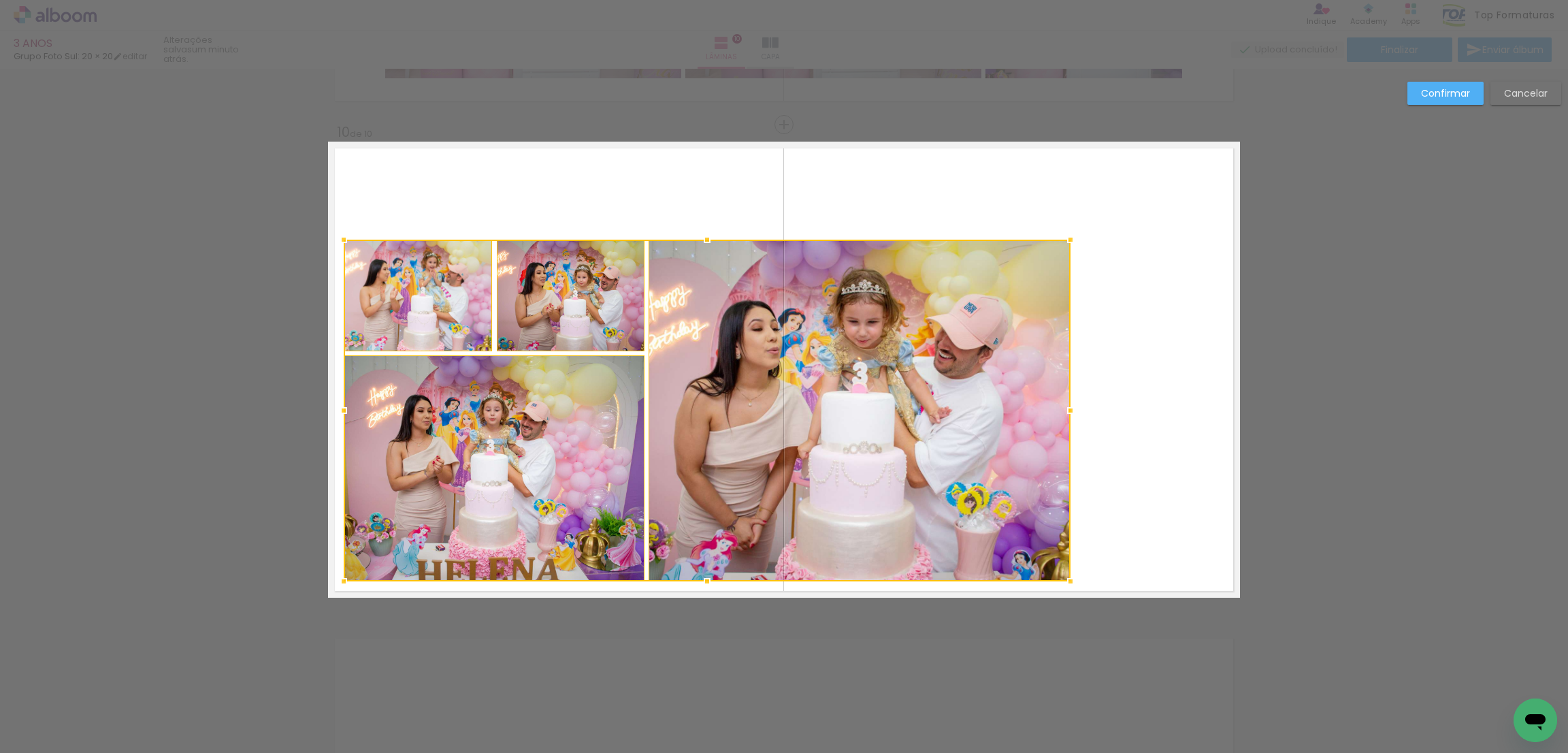
drag, startPoint x: 999, startPoint y: 331, endPoint x: 947, endPoint y: 373, distance: 66.8
click at [947, 373] on div at bounding box center [707, 411] width 727 height 341
click at [566, 444] on quentale-photo at bounding box center [494, 468] width 302 height 226
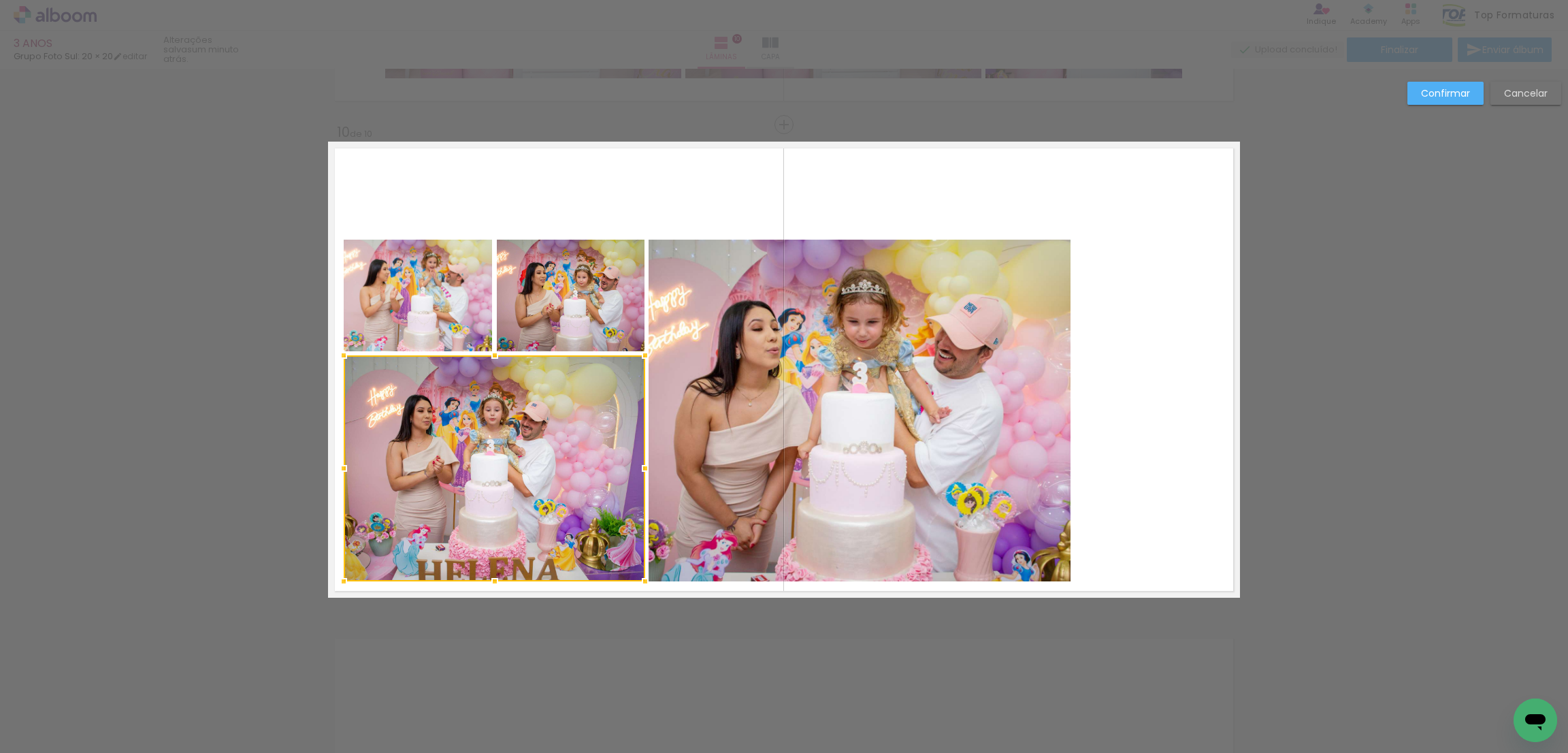
click at [453, 314] on quentale-photo at bounding box center [418, 296] width 149 height 112
click at [534, 302] on div at bounding box center [494, 411] width 302 height 341
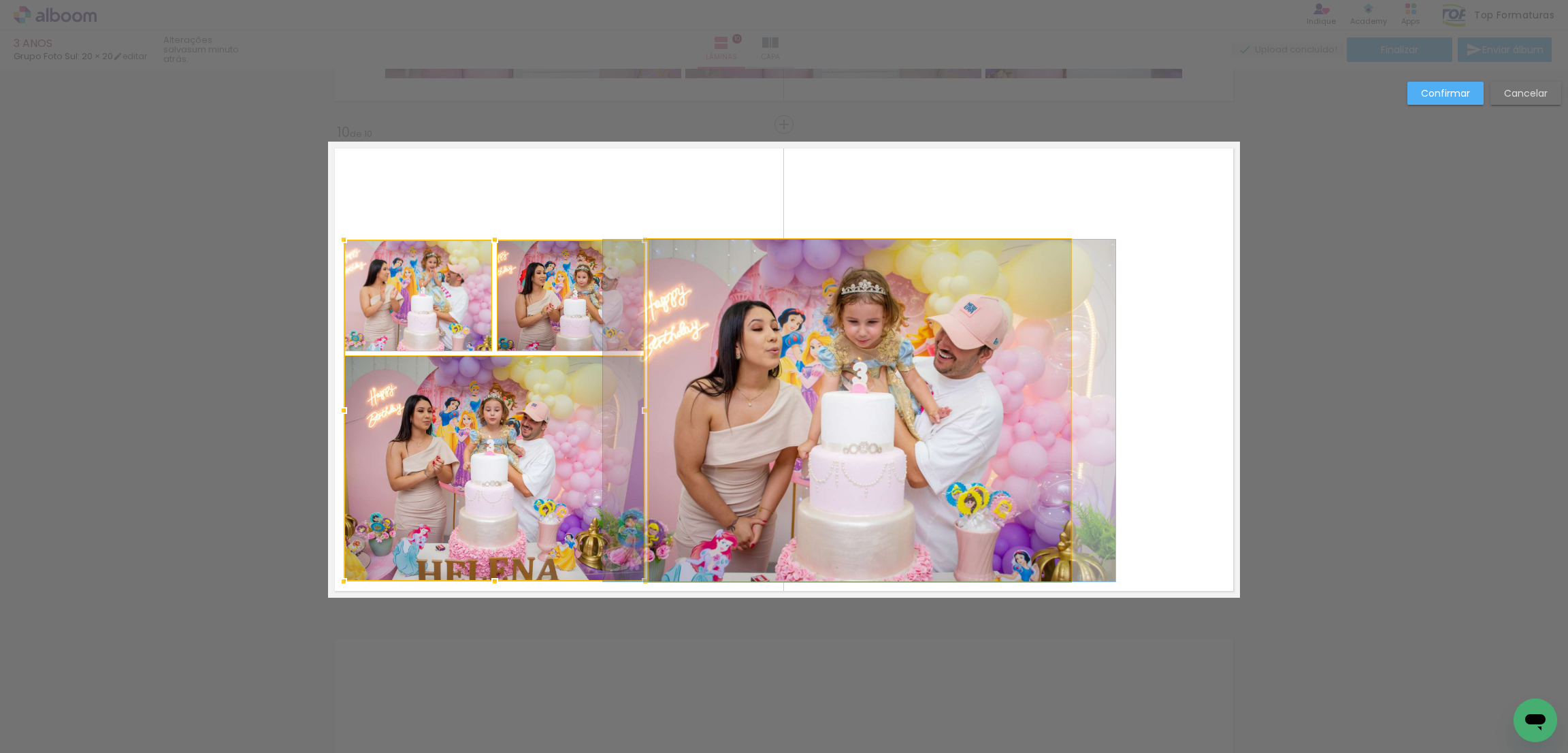
click at [823, 324] on quentale-photo at bounding box center [859, 411] width 422 height 341
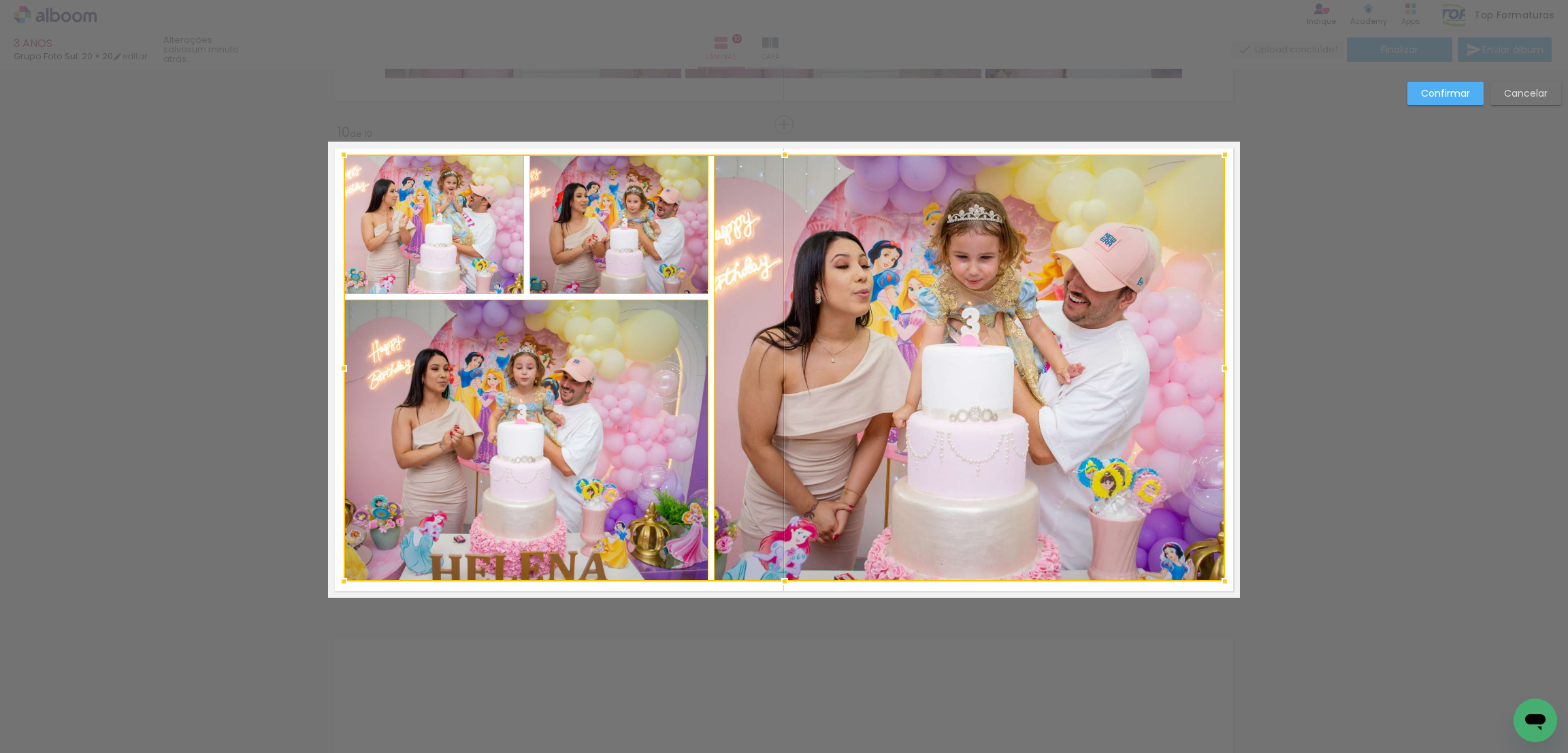
drag, startPoint x: 1059, startPoint y: 239, endPoint x: 1214, endPoint y: 155, distance: 176.3
click at [1214, 155] on div at bounding box center [1225, 155] width 27 height 27
click at [0, 0] on slot "Confirmar" at bounding box center [0, 0] width 0 height 0
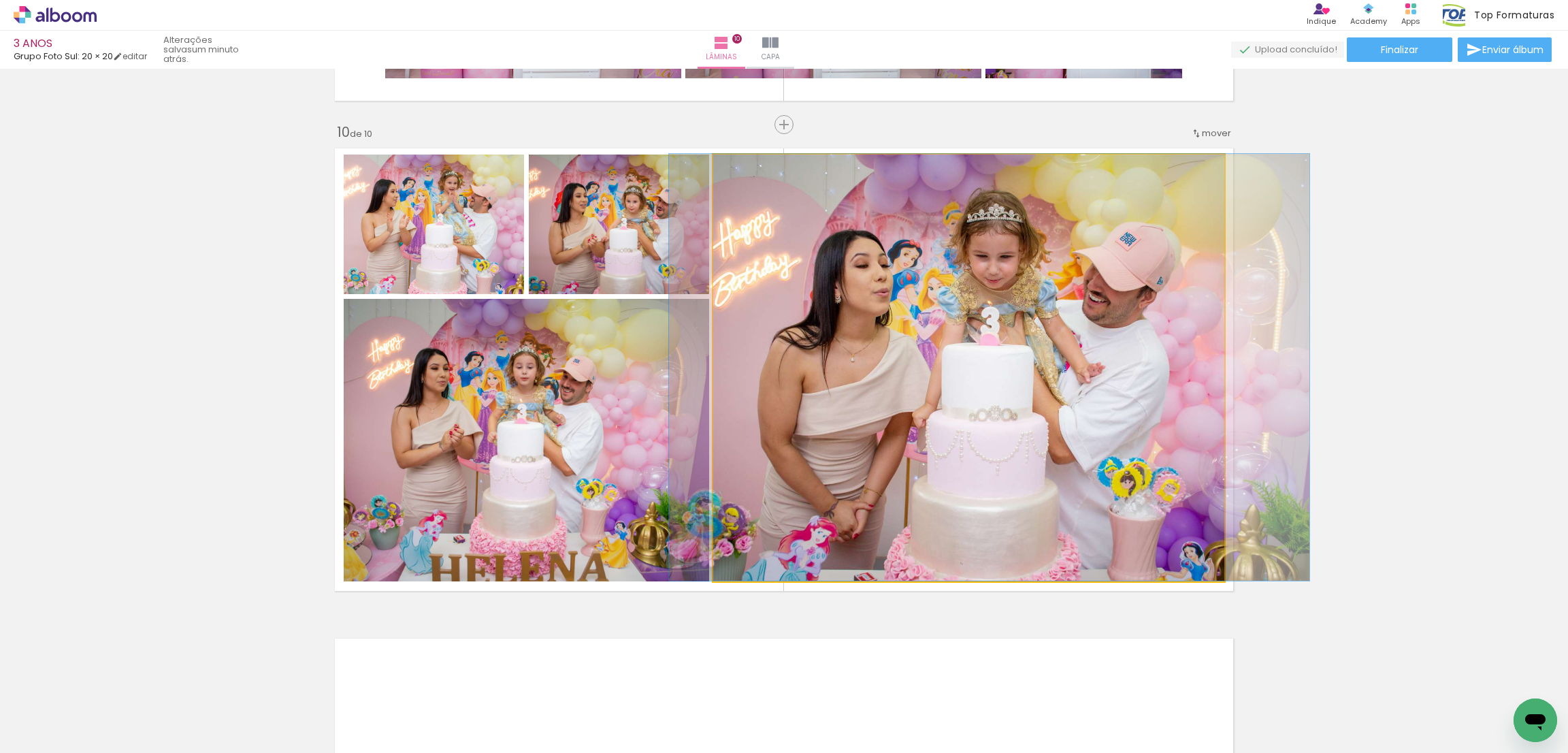
drag, startPoint x: 954, startPoint y: 357, endPoint x: 974, endPoint y: 356, distance: 20.0
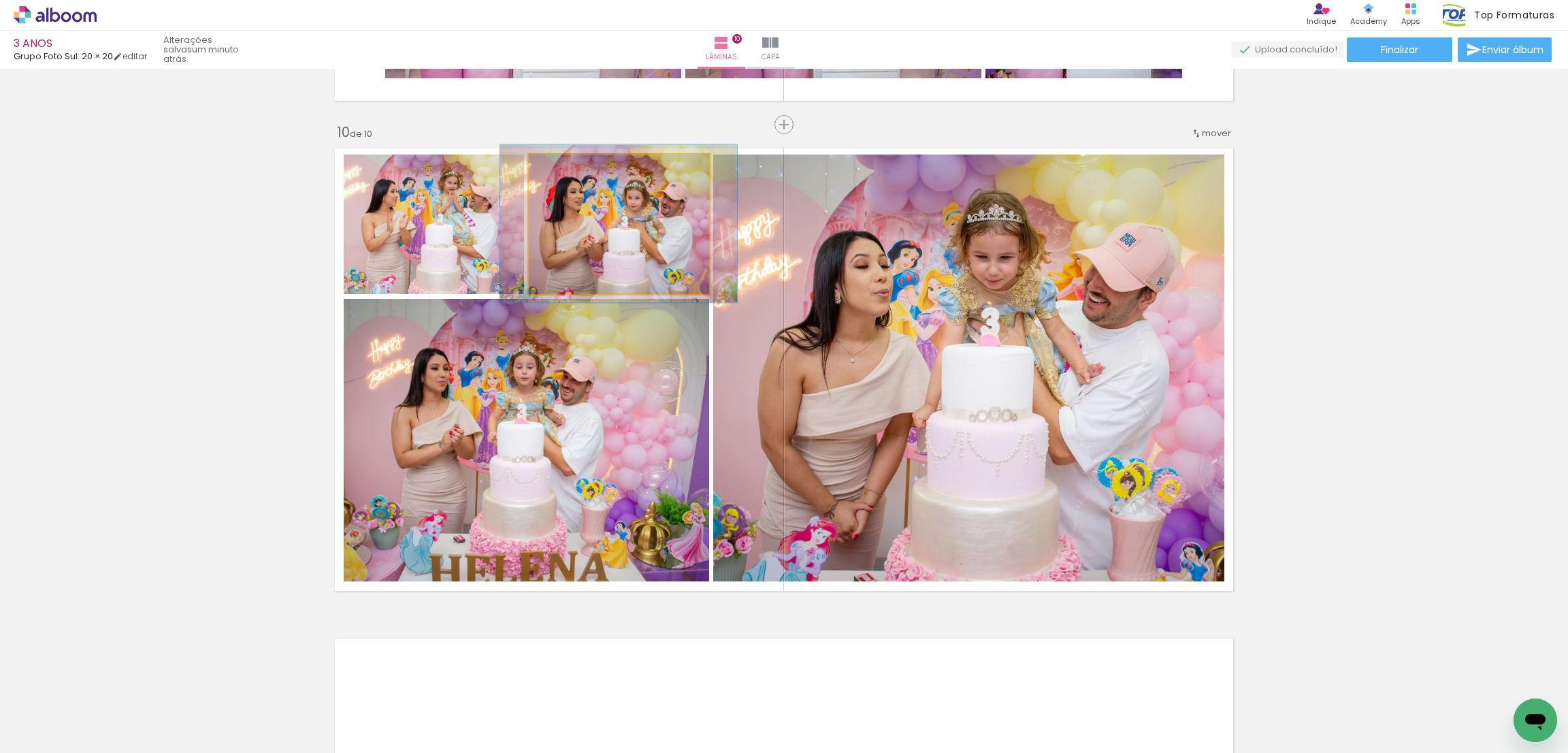
type paper-slider "113"
click at [565, 169] on div at bounding box center [567, 169] width 22 height 22
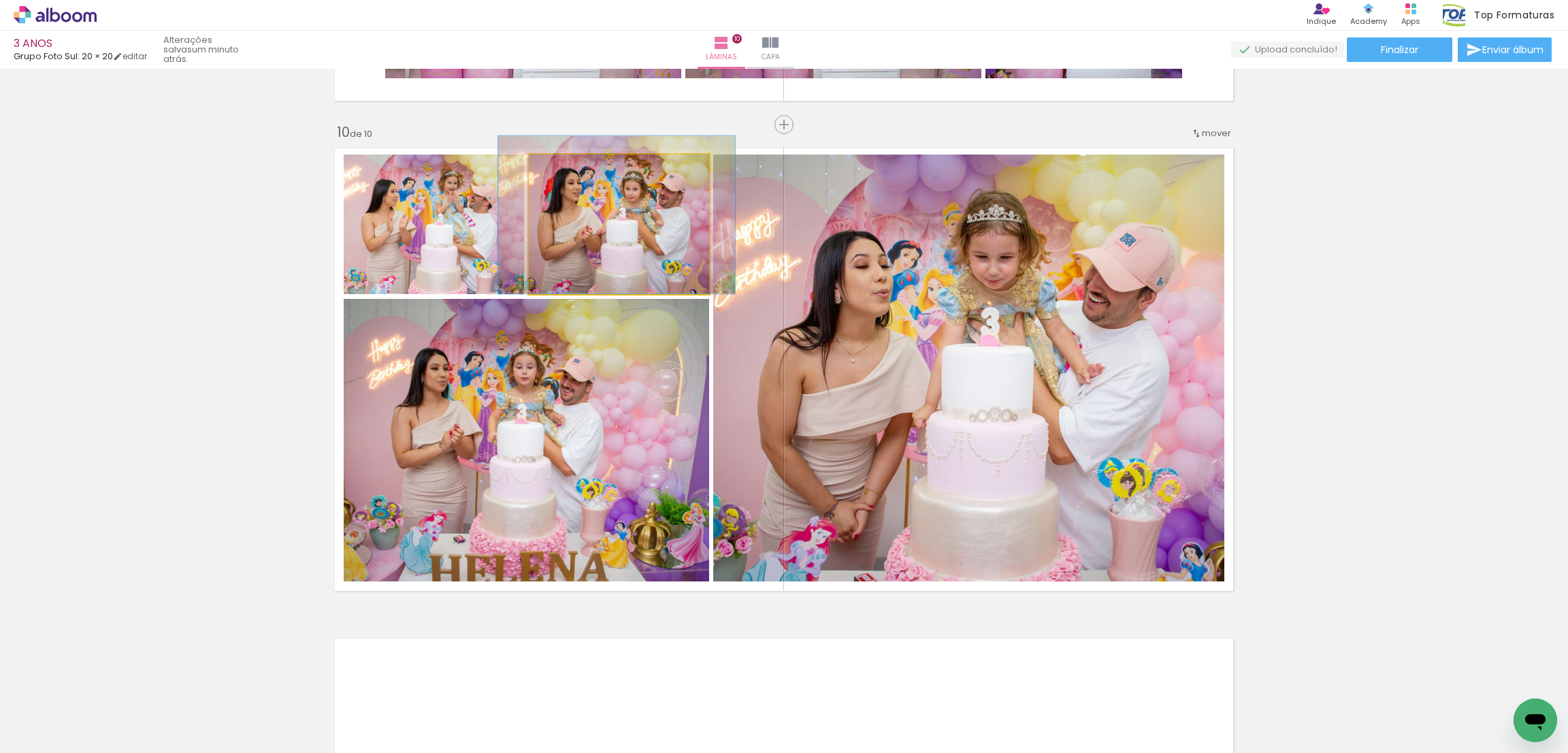
drag, startPoint x: 591, startPoint y: 248, endPoint x: 590, endPoint y: 238, distance: 10.0
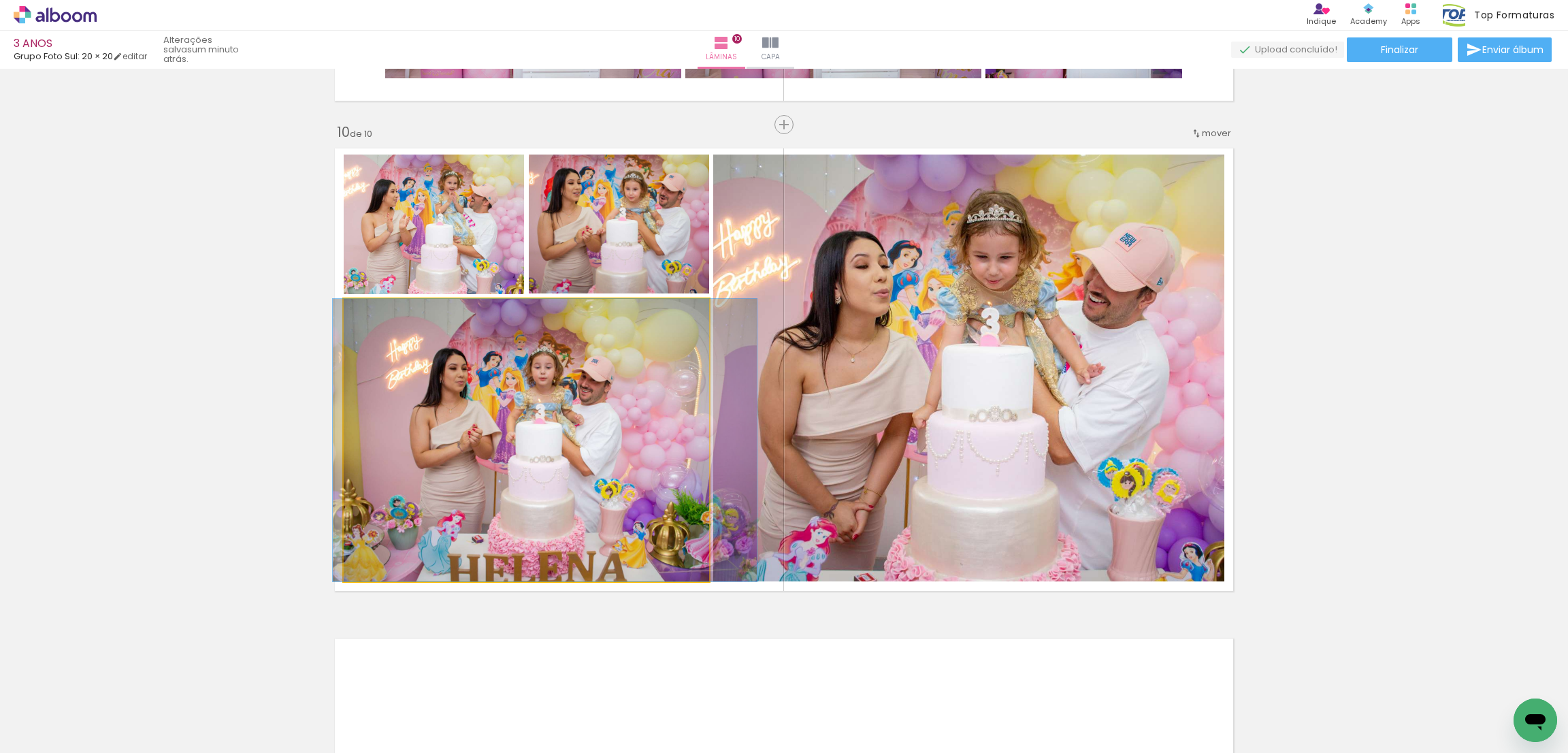
drag, startPoint x: 440, startPoint y: 351, endPoint x: 458, endPoint y: 349, distance: 18.1
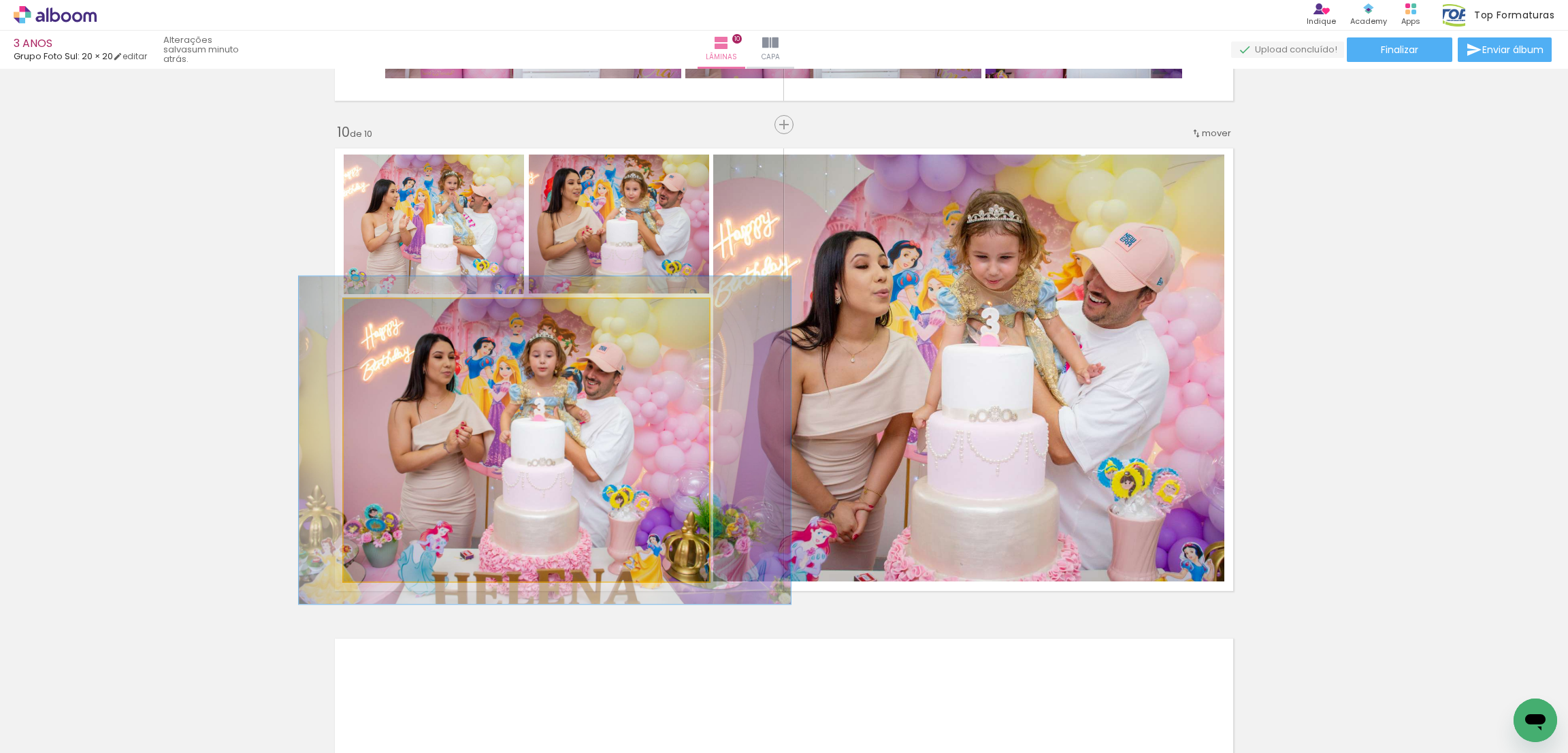
type paper-slider "116"
click at [378, 314] on div at bounding box center [384, 314] width 22 height 22
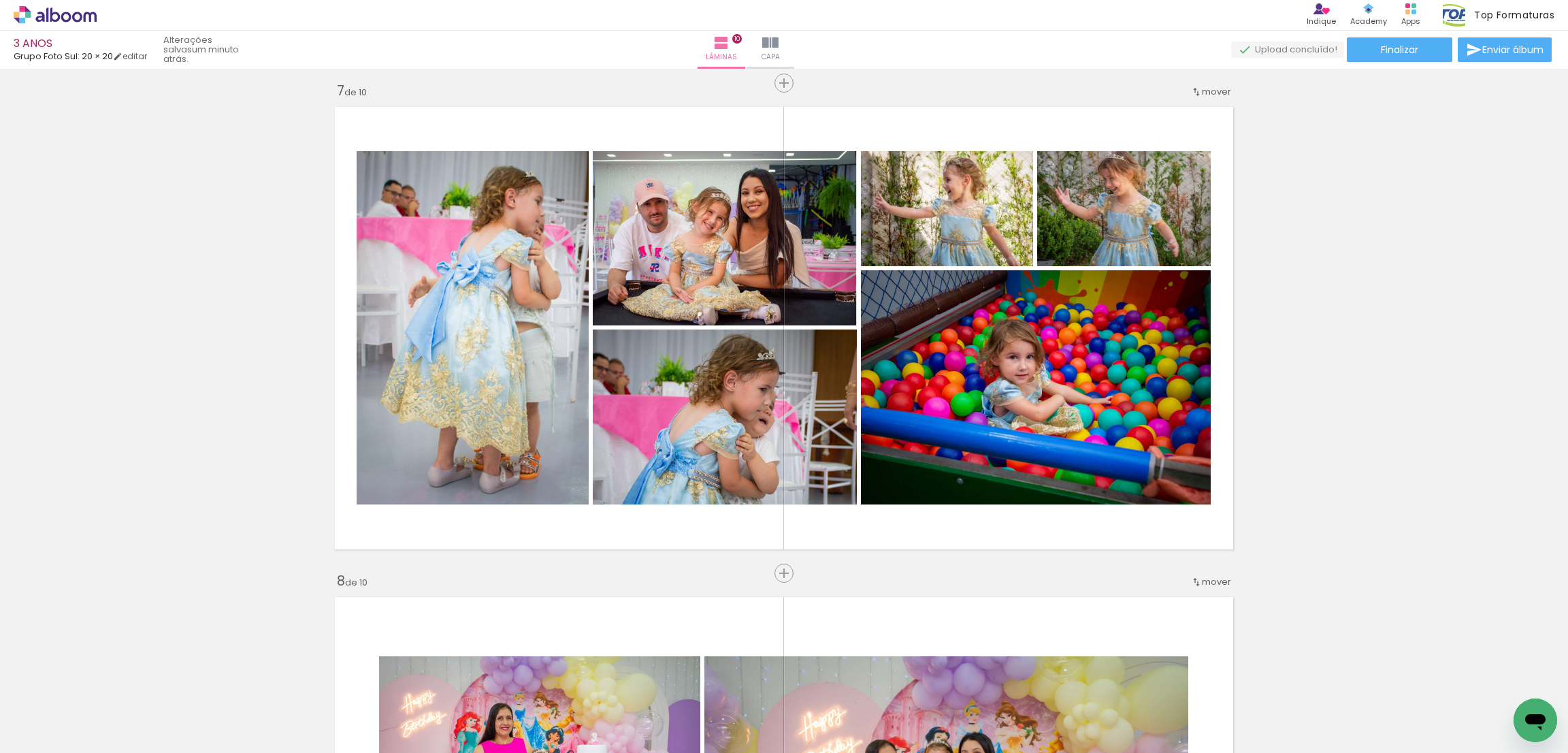
scroll to position [2438, 0]
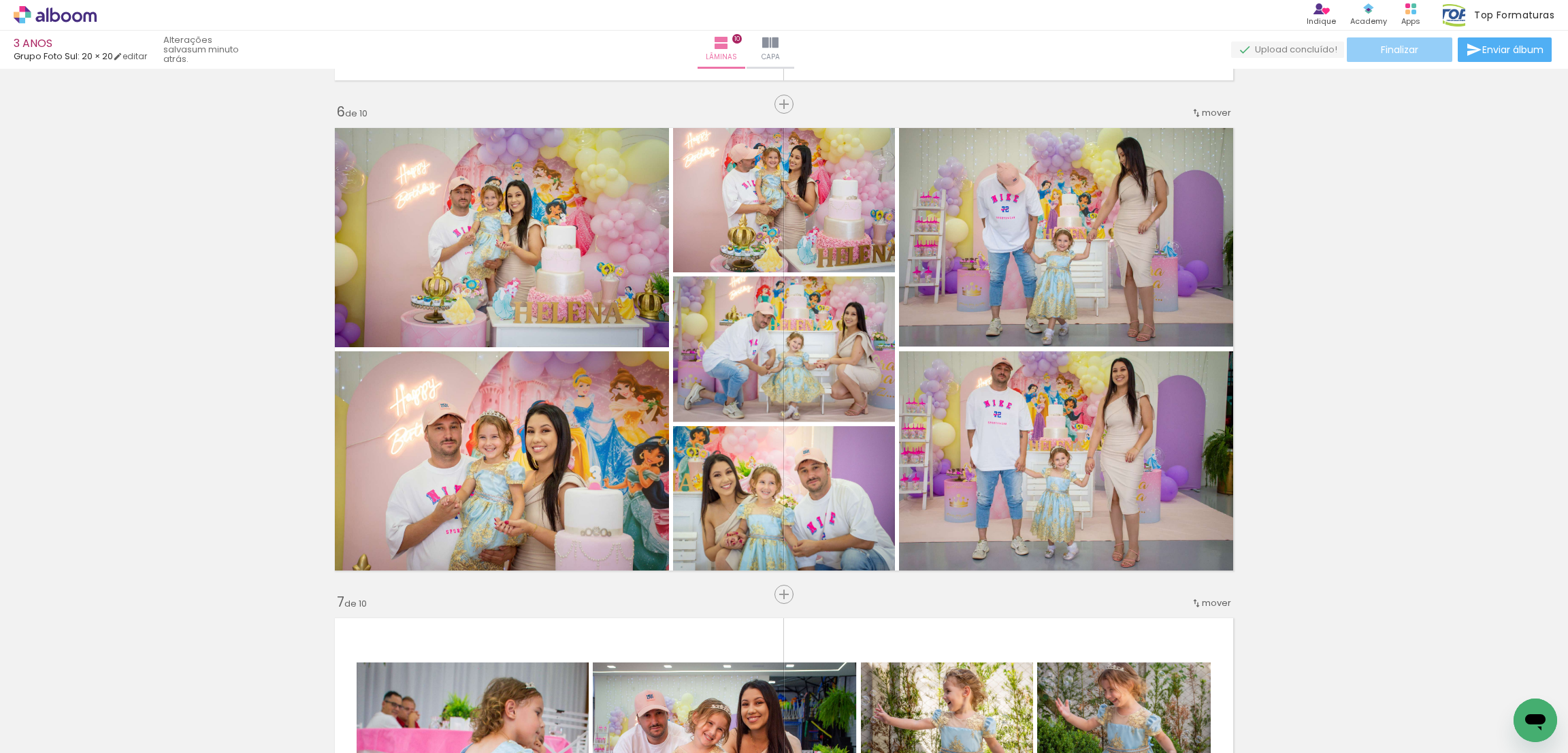
click at [1393, 55] on paper-button "Finalizar" at bounding box center [1400, 49] width 106 height 25
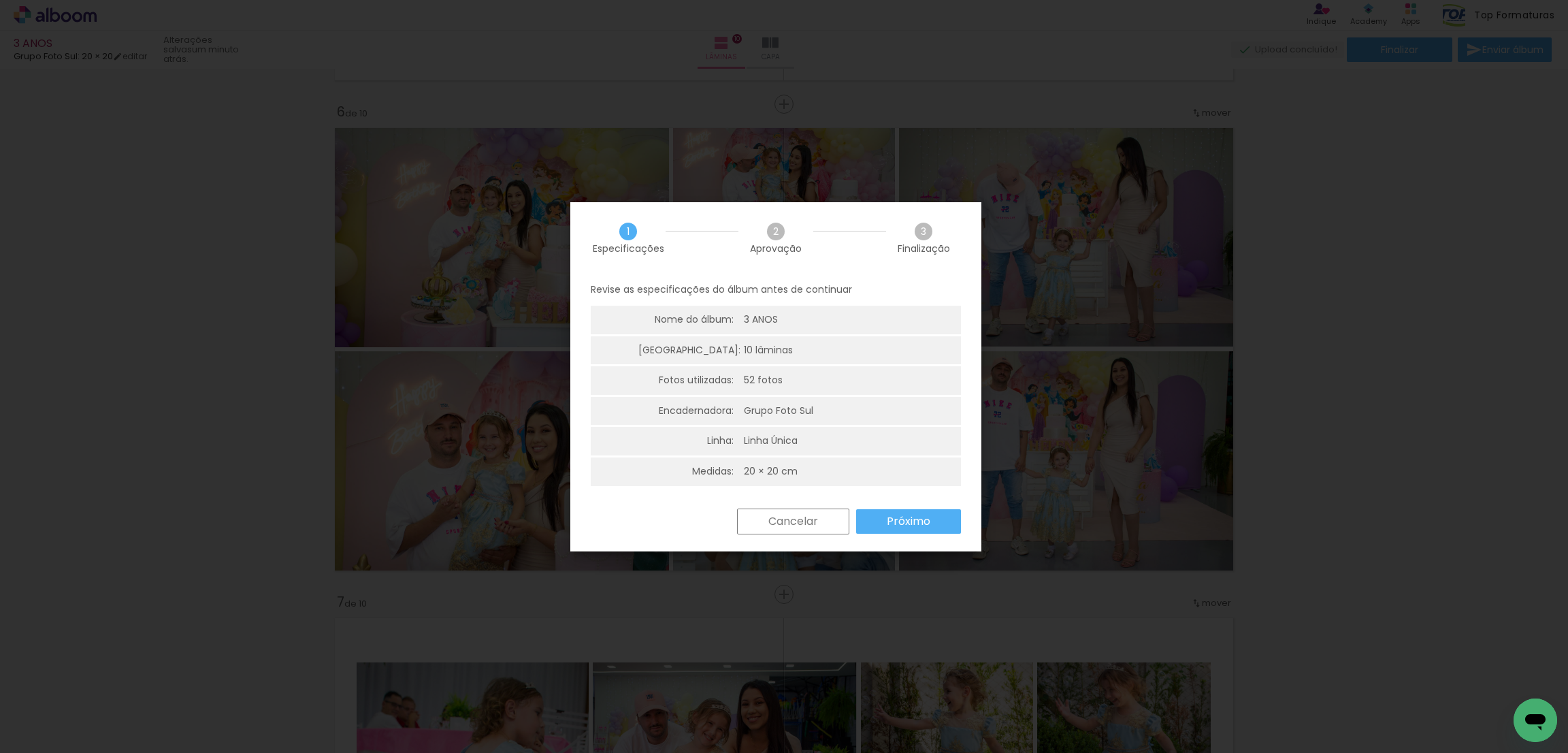
click at [946, 516] on paper-button "Próximo" at bounding box center [909, 521] width 105 height 25
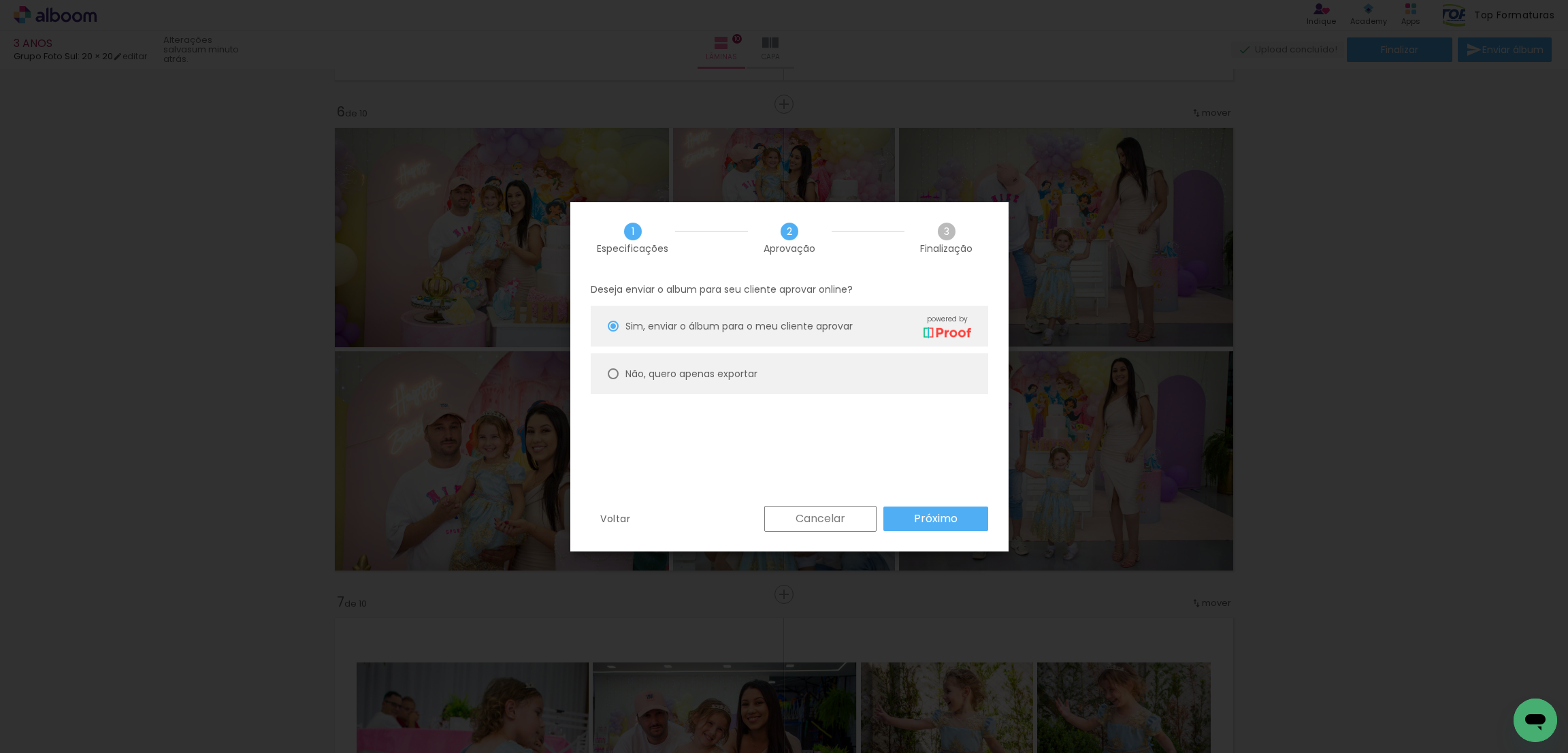
click at [0, 0] on slot "Não, quero apenas exportar" at bounding box center [0, 0] width 0 height 0
type paper-radio-button "on"
click at [946, 508] on paper-button "Próximo" at bounding box center [936, 518] width 105 height 25
type input "Alta, 300 DPI"
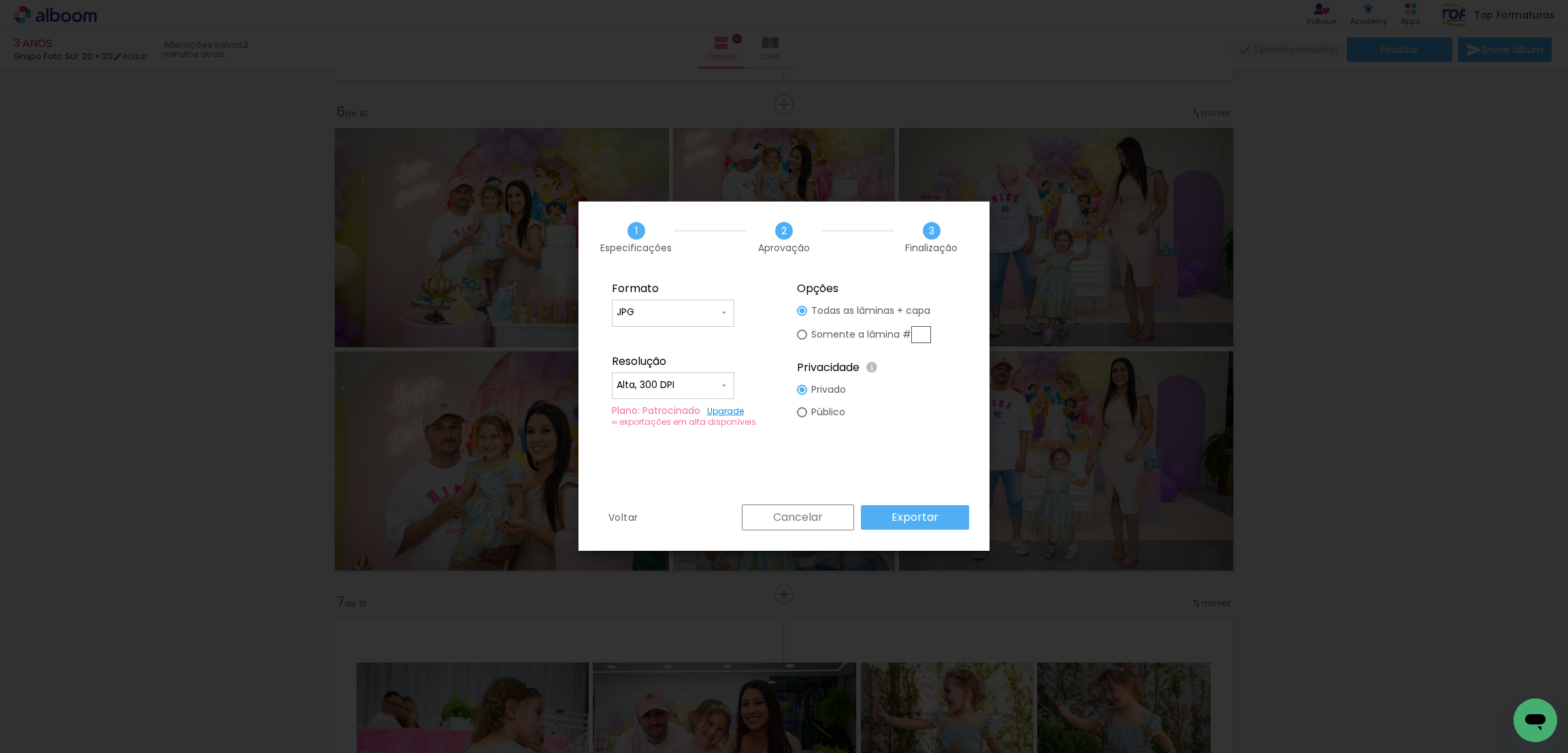
click at [0, 0] on slot "Exportar" at bounding box center [0, 0] width 0 height 0
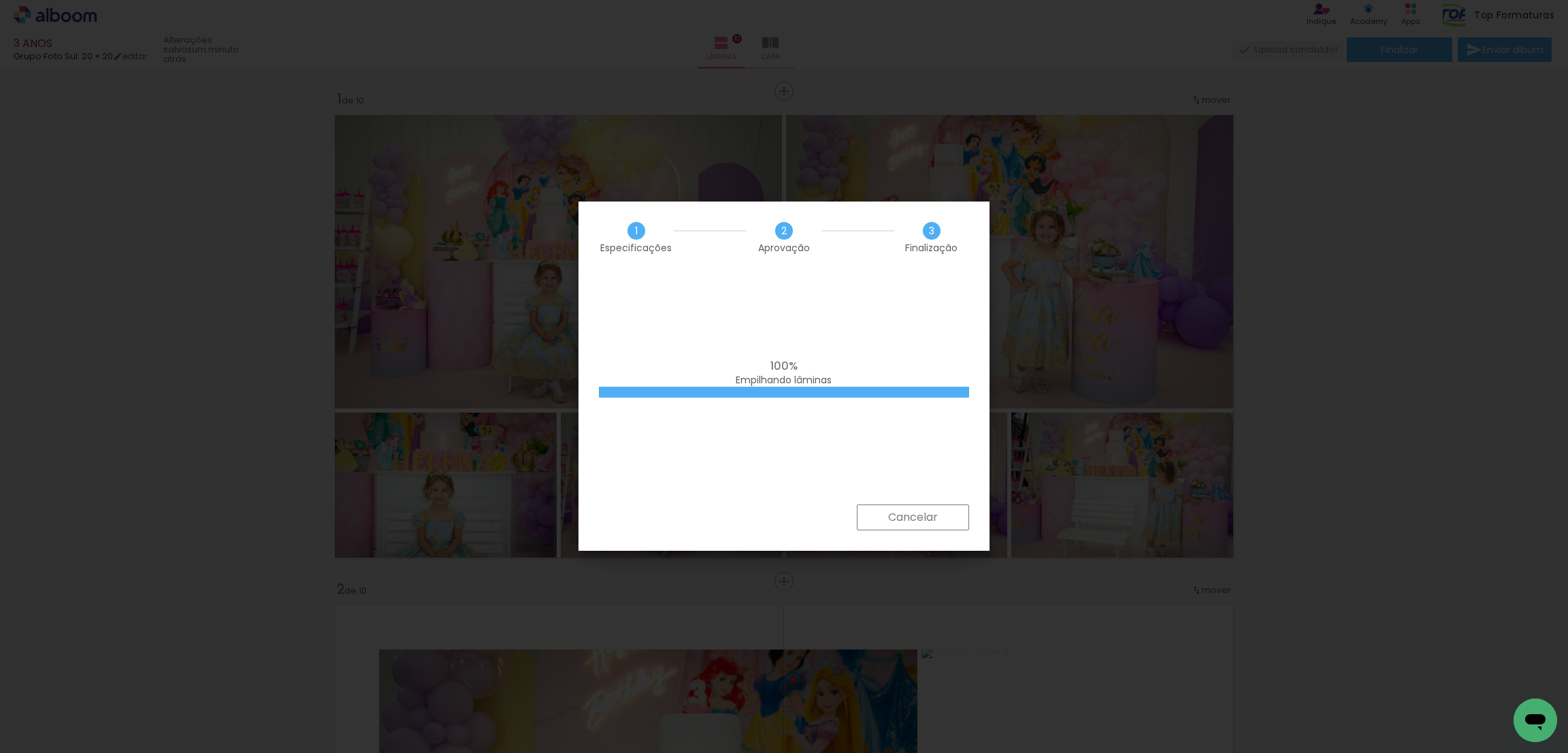
scroll to position [2438, 0]
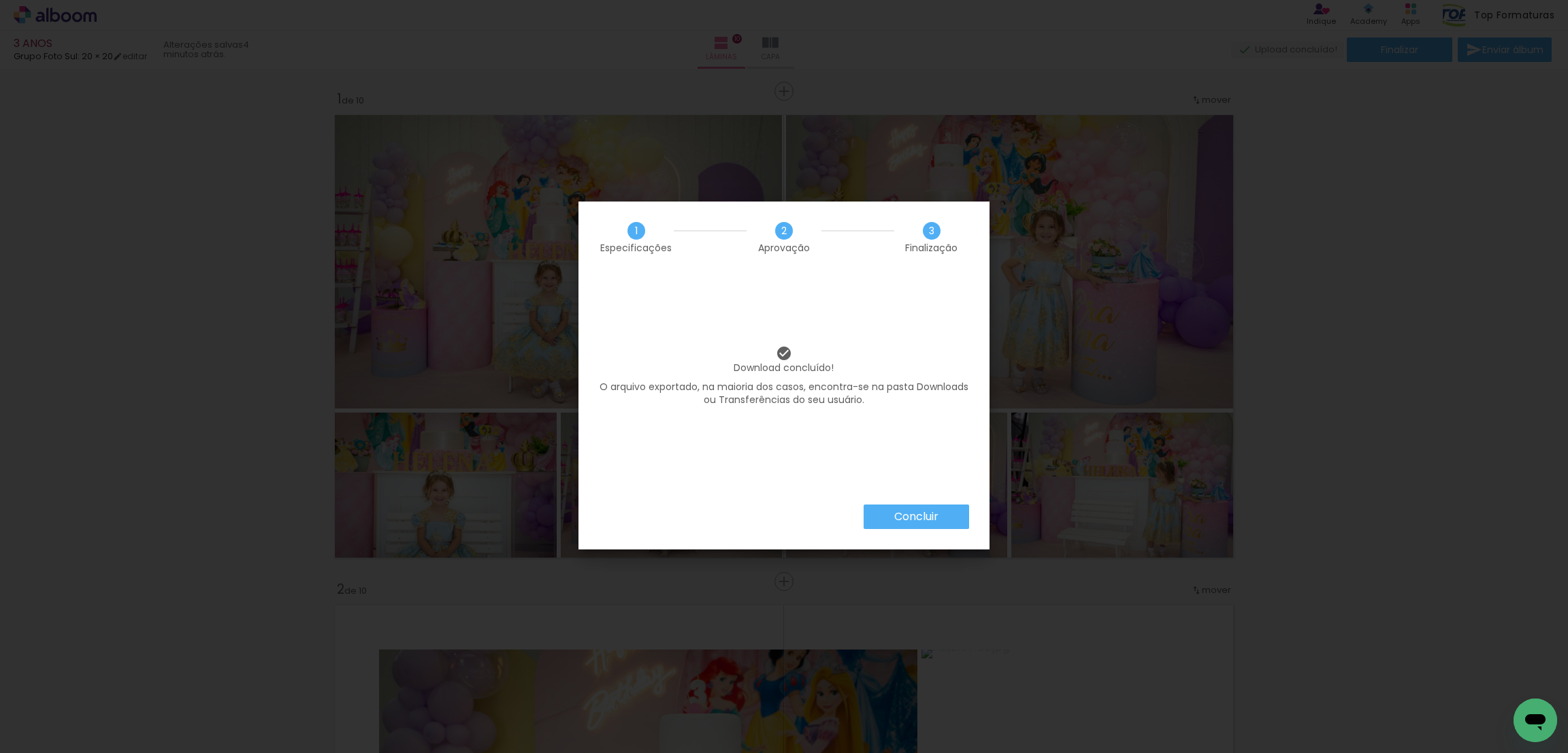
scroll to position [2438, 0]
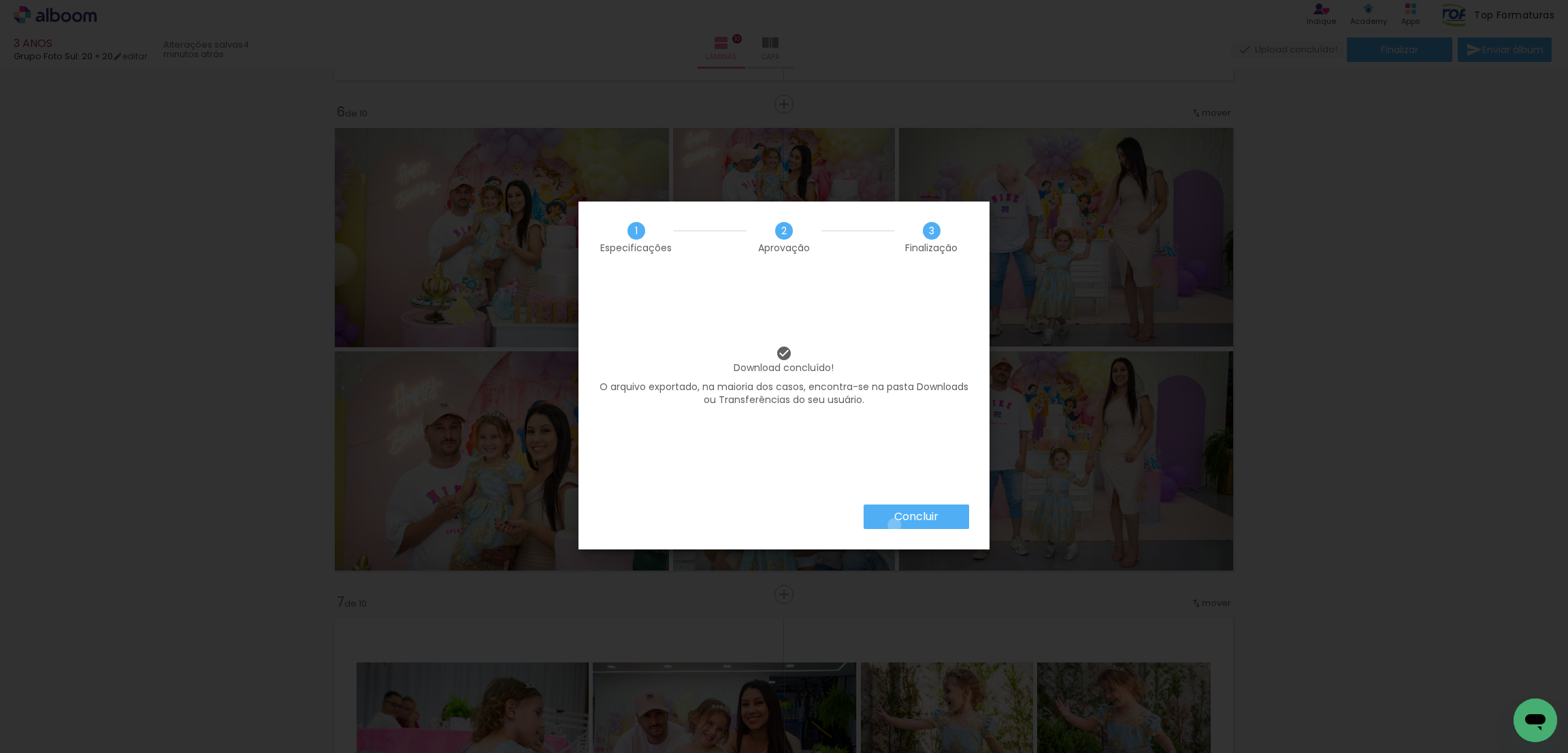
click at [894, 525] on paper-button "Concluir" at bounding box center [916, 516] width 106 height 25
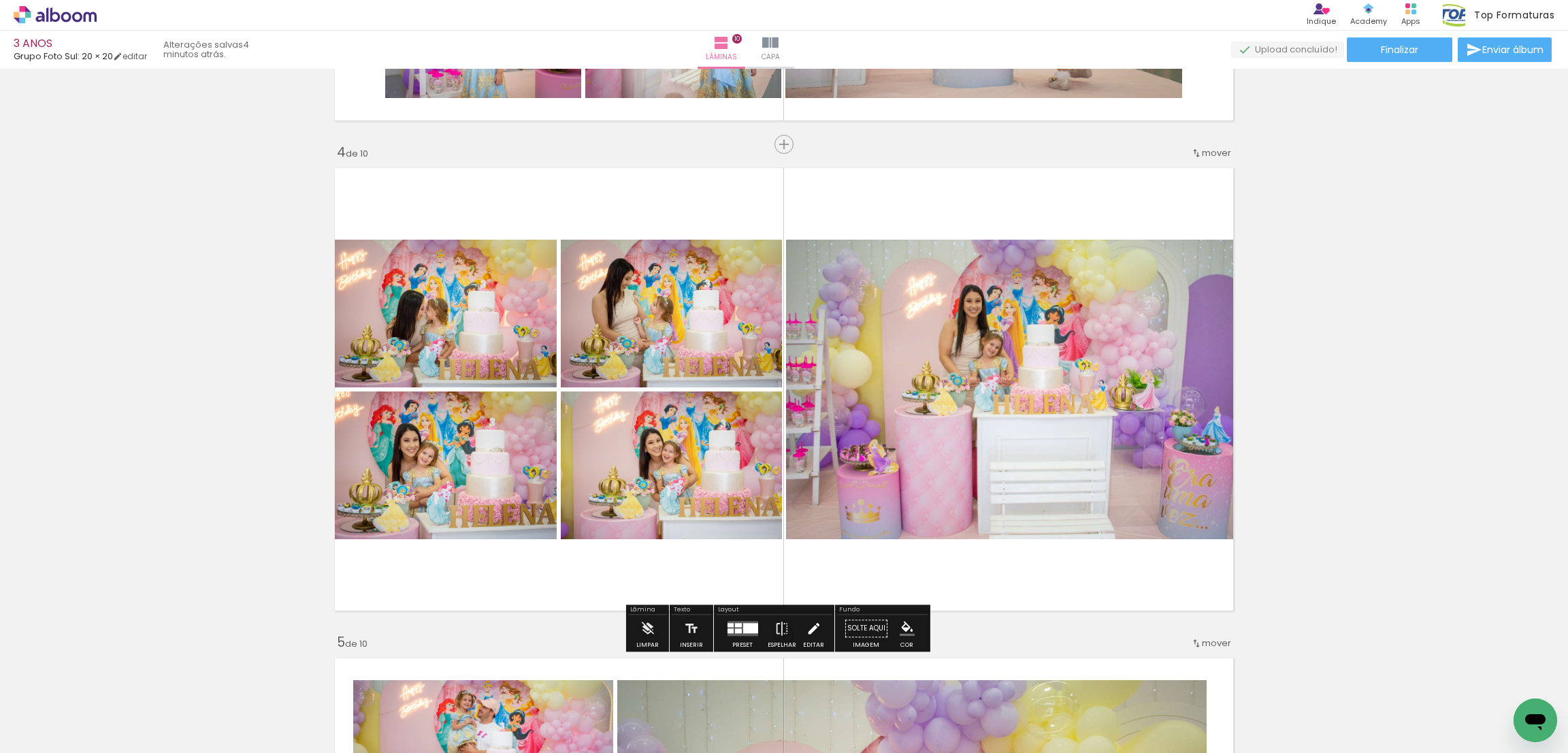
click at [800, 636] on paper-button "Editar" at bounding box center [814, 632] width 28 height 35
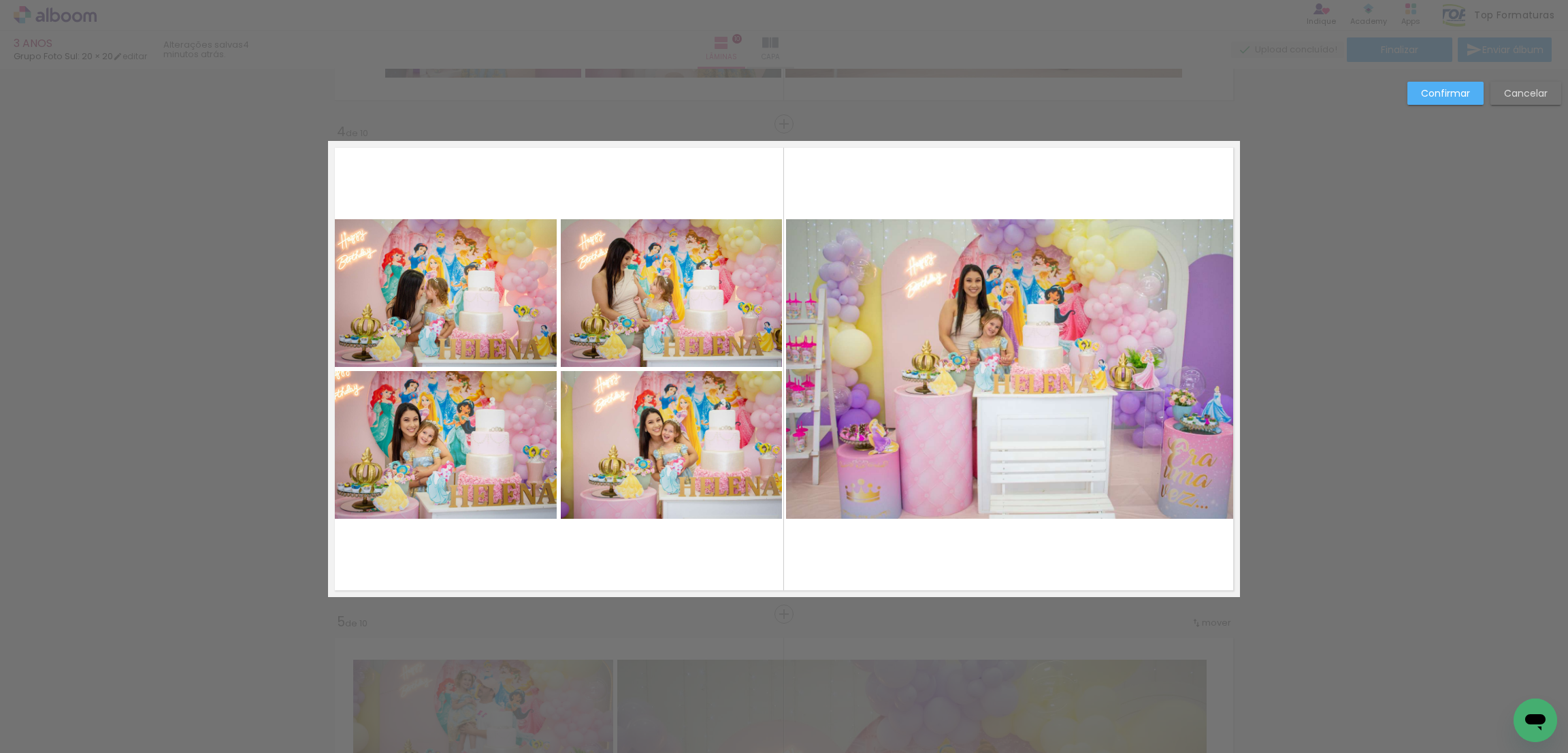
scroll to position [1438, 0]
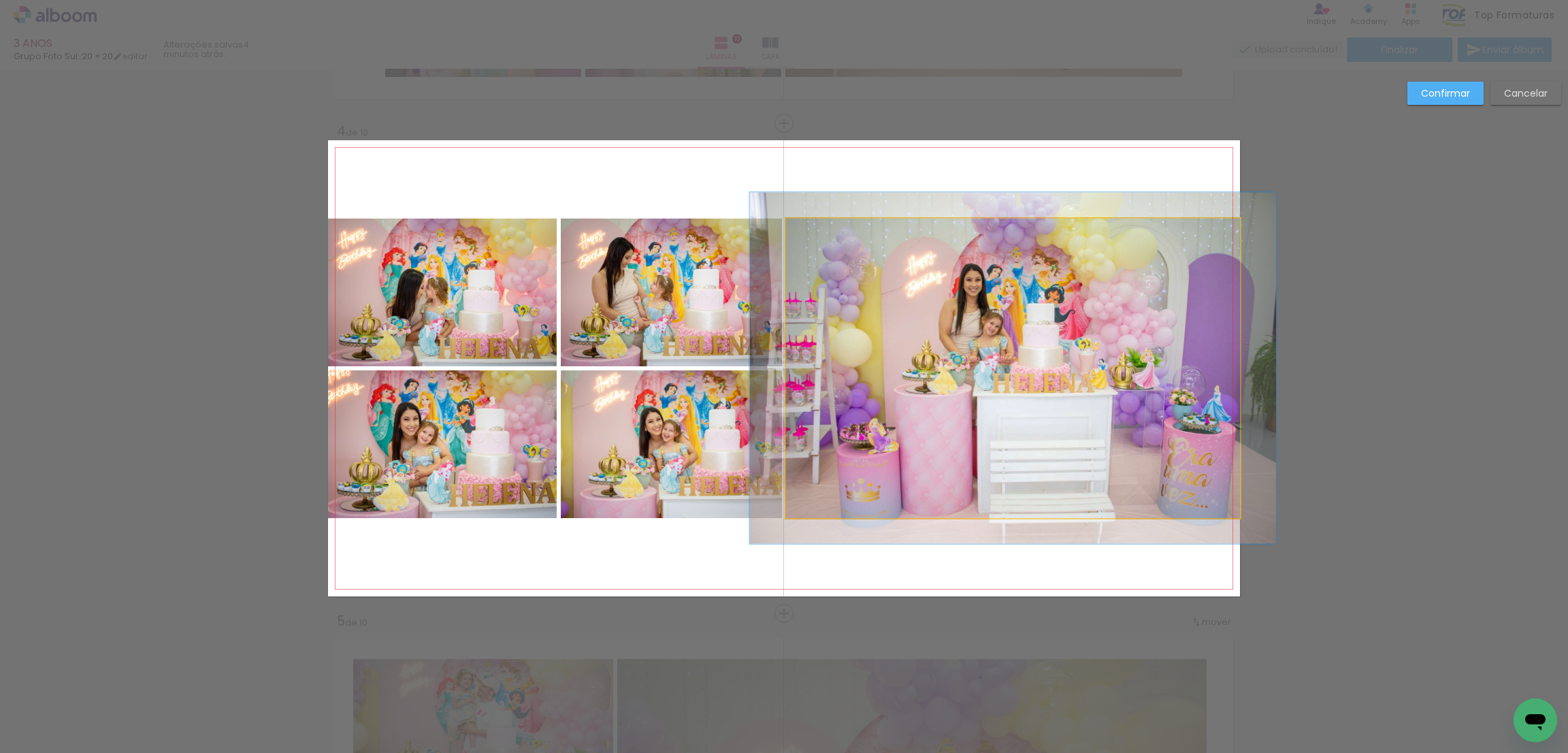
click at [1015, 296] on quentale-photo at bounding box center [1013, 368] width 454 height 300
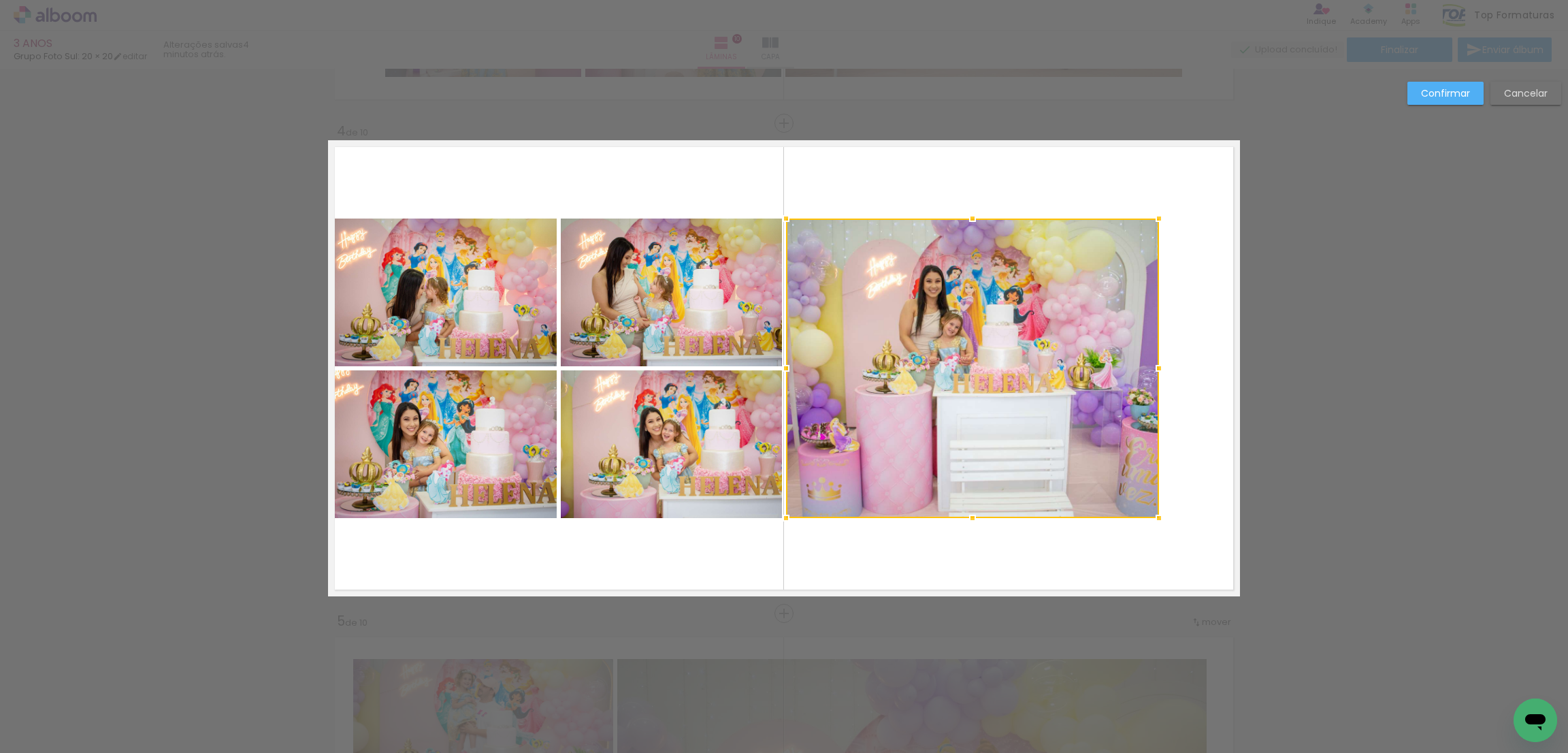
drag, startPoint x: 1236, startPoint y: 368, endPoint x: 1139, endPoint y: 381, distance: 97.9
click at [1154, 377] on div at bounding box center [1159, 368] width 27 height 27
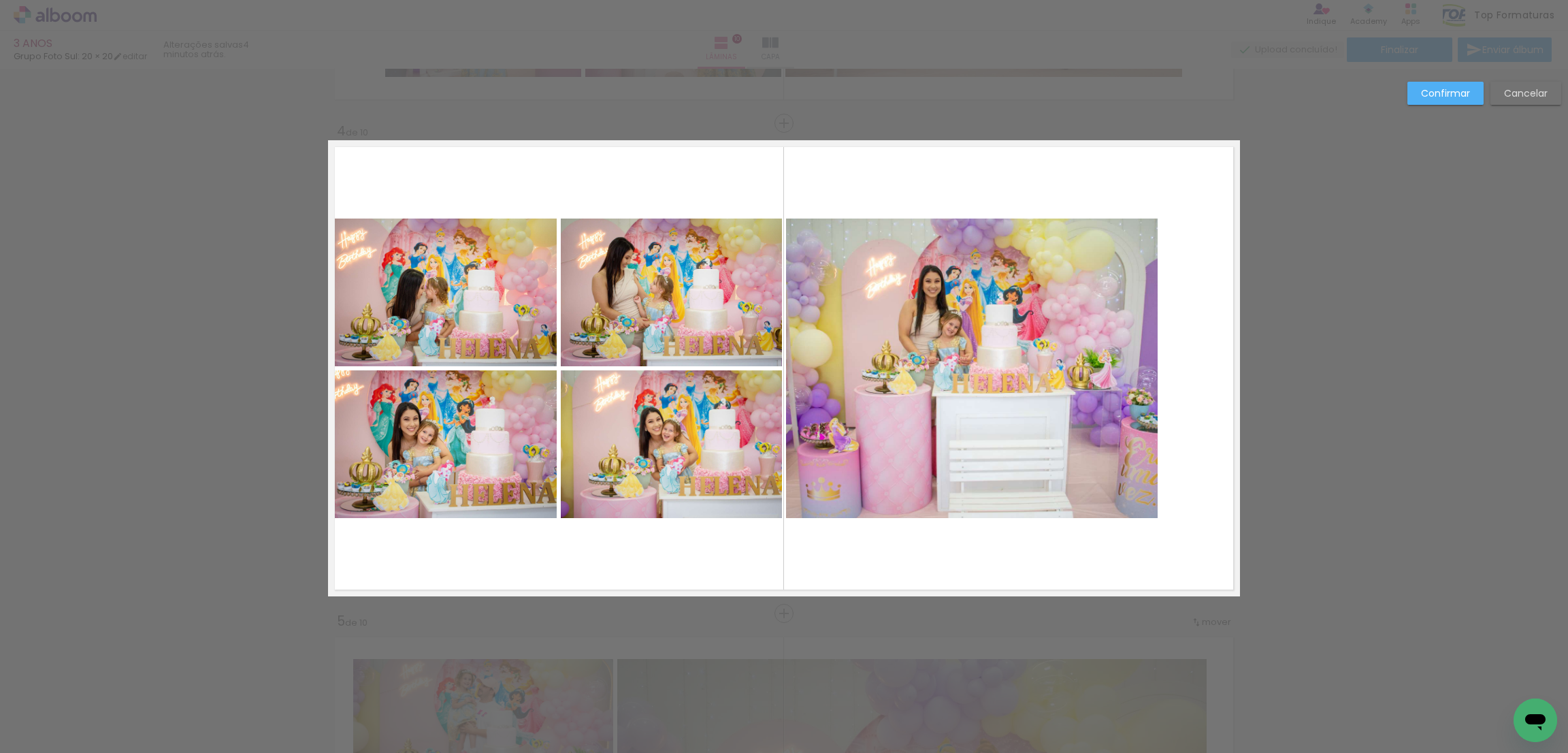
click at [493, 424] on quentale-photo at bounding box center [442, 444] width 229 height 148
click at [498, 286] on quentale-photo at bounding box center [442, 292] width 229 height 148
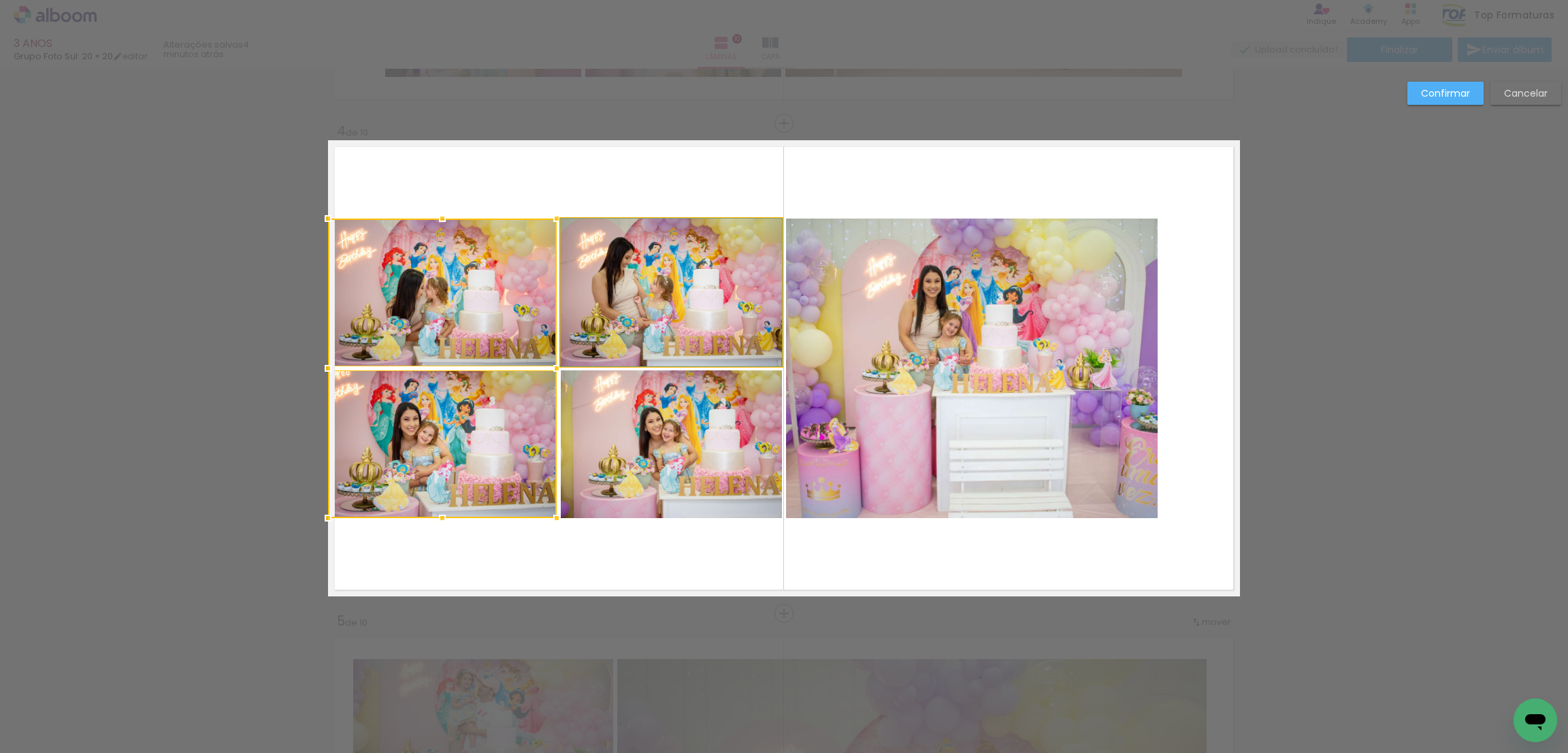
click at [681, 296] on quentale-photo at bounding box center [672, 292] width 221 height 148
click at [689, 415] on div at bounding box center [554, 368] width 454 height 300
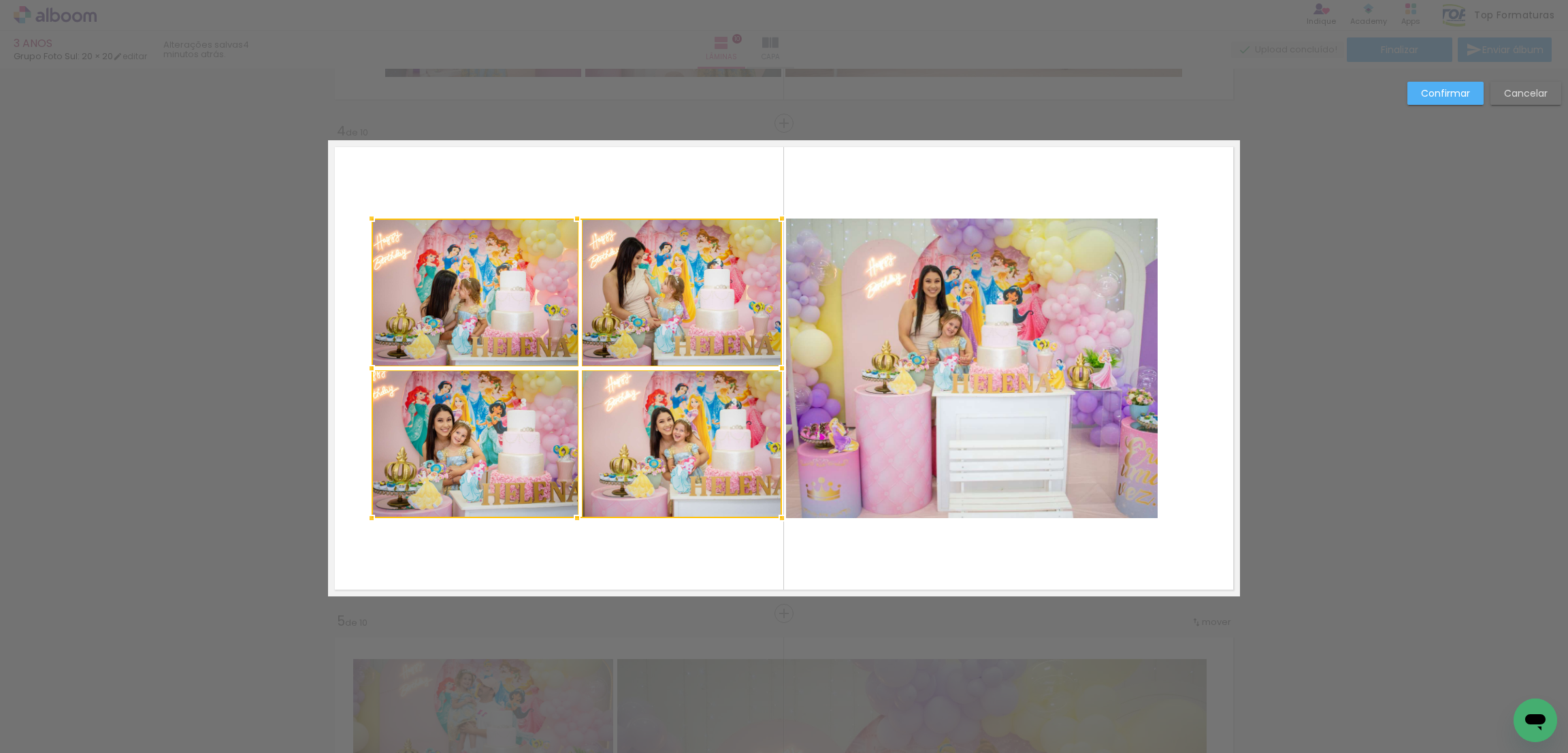
drag, startPoint x: 324, startPoint y: 368, endPoint x: 366, endPoint y: 368, distance: 42.0
click at [366, 368] on div at bounding box center [372, 368] width 27 height 27
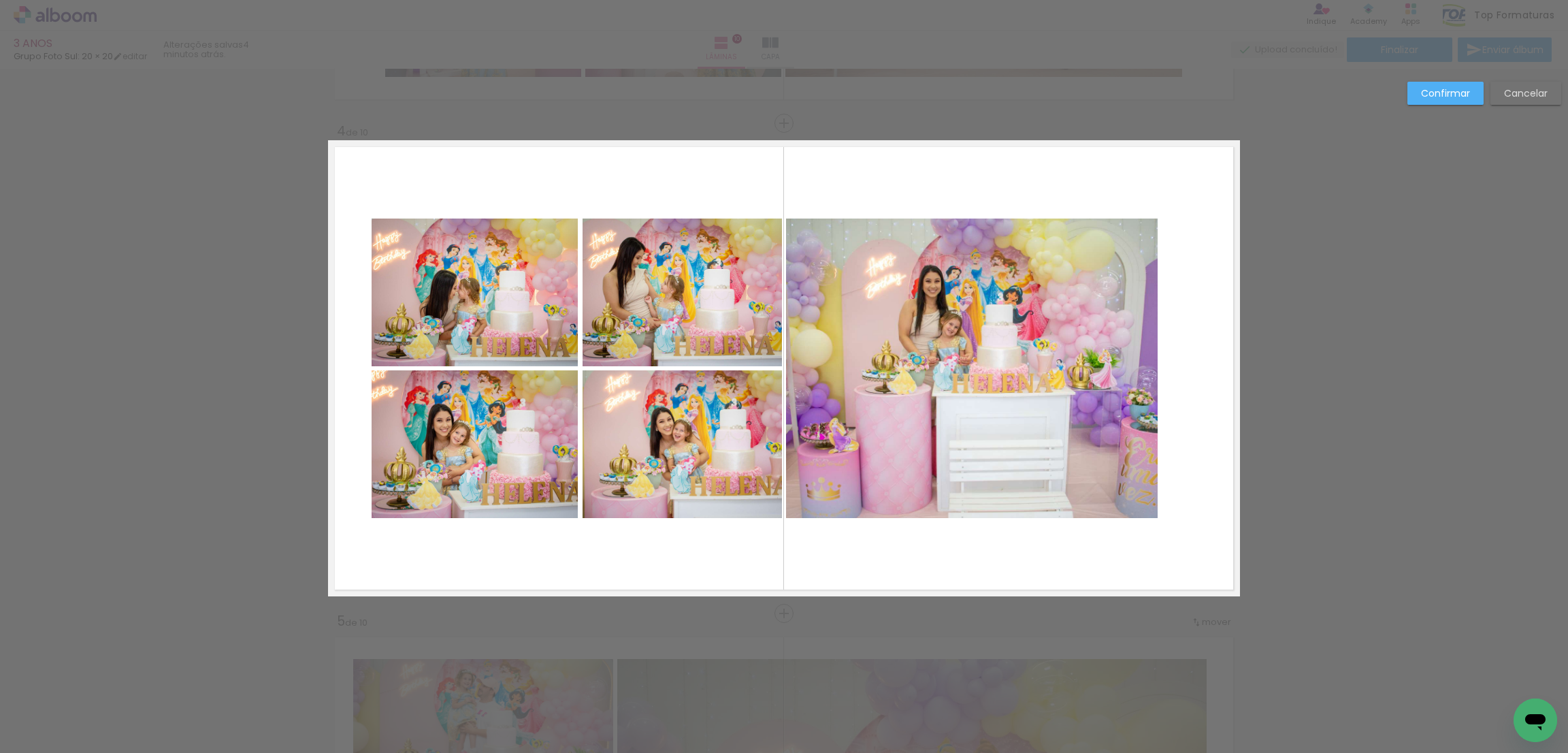
click at [493, 482] on quentale-photo at bounding box center [475, 444] width 206 height 148
click at [496, 380] on div at bounding box center [475, 444] width 206 height 148
click at [499, 457] on quentale-photo at bounding box center [475, 444] width 206 height 148
click at [528, 255] on quentale-photo at bounding box center [475, 292] width 206 height 148
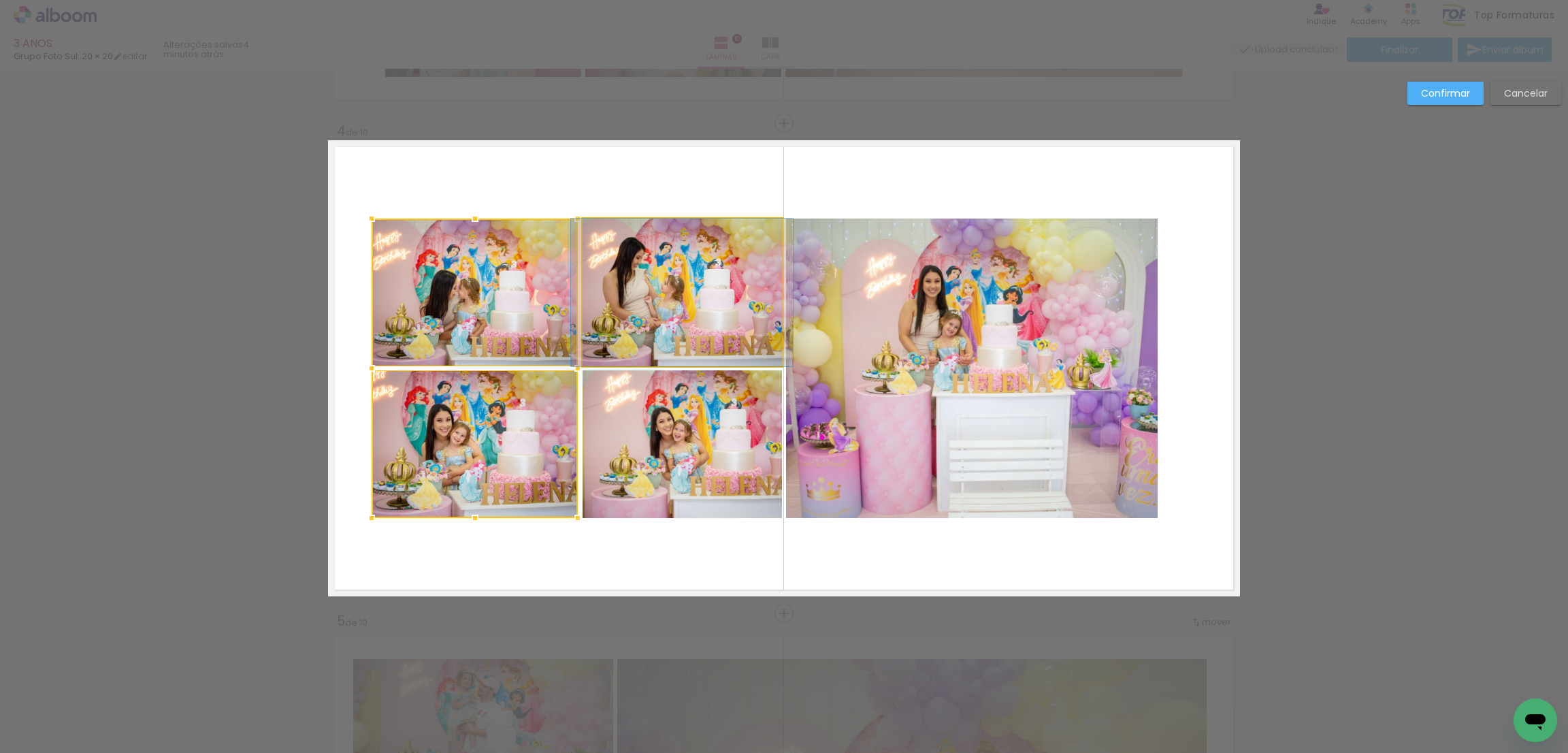
click at [695, 314] on quentale-photo at bounding box center [683, 292] width 199 height 148
click at [695, 423] on div at bounding box center [577, 368] width 411 height 300
click at [906, 360] on quentale-photo at bounding box center [972, 368] width 372 height 300
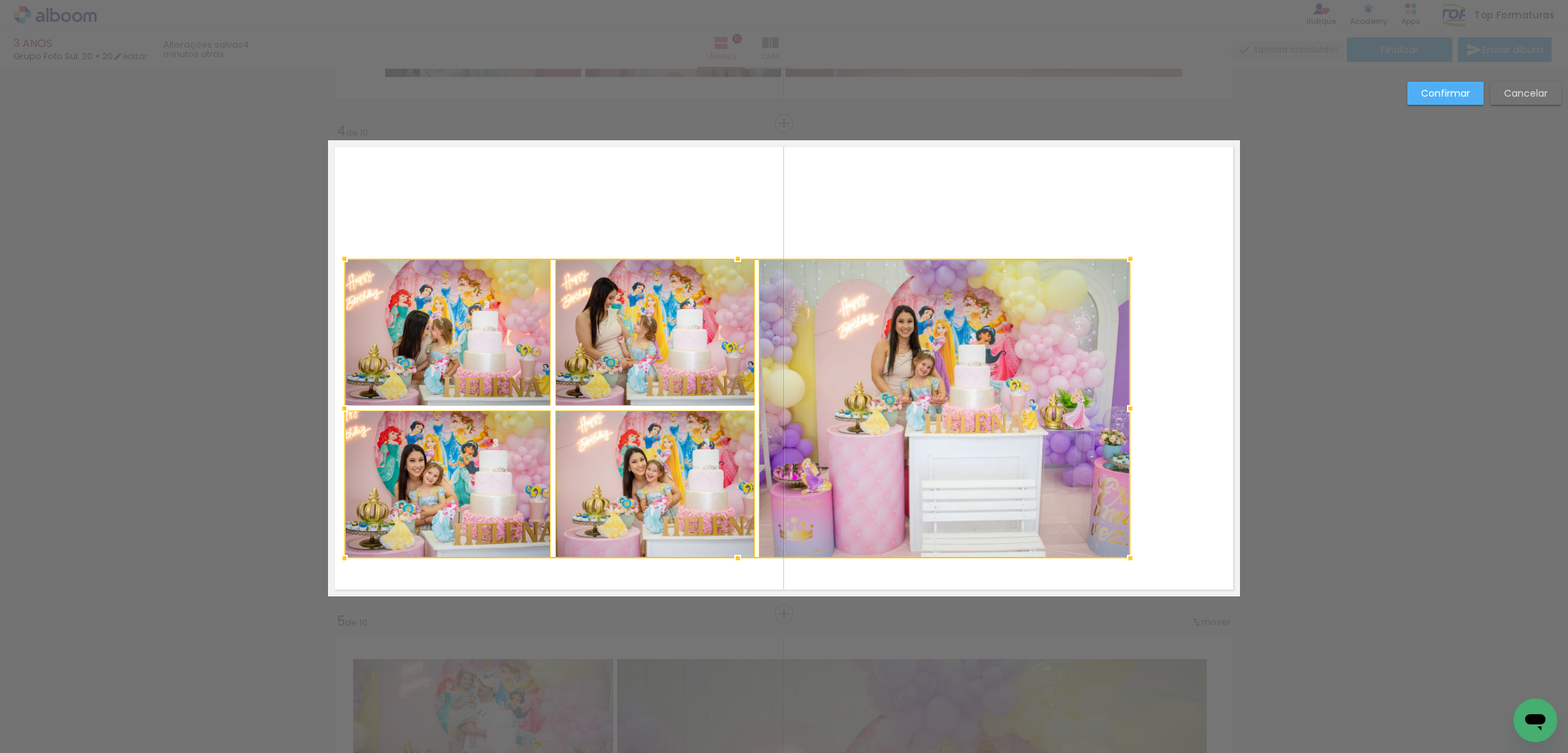
drag, startPoint x: 979, startPoint y: 328, endPoint x: 952, endPoint y: 368, distance: 48.3
click at [952, 368] on div at bounding box center [738, 408] width 787 height 300
click at [464, 494] on quentale-photo at bounding box center [448, 484] width 206 height 148
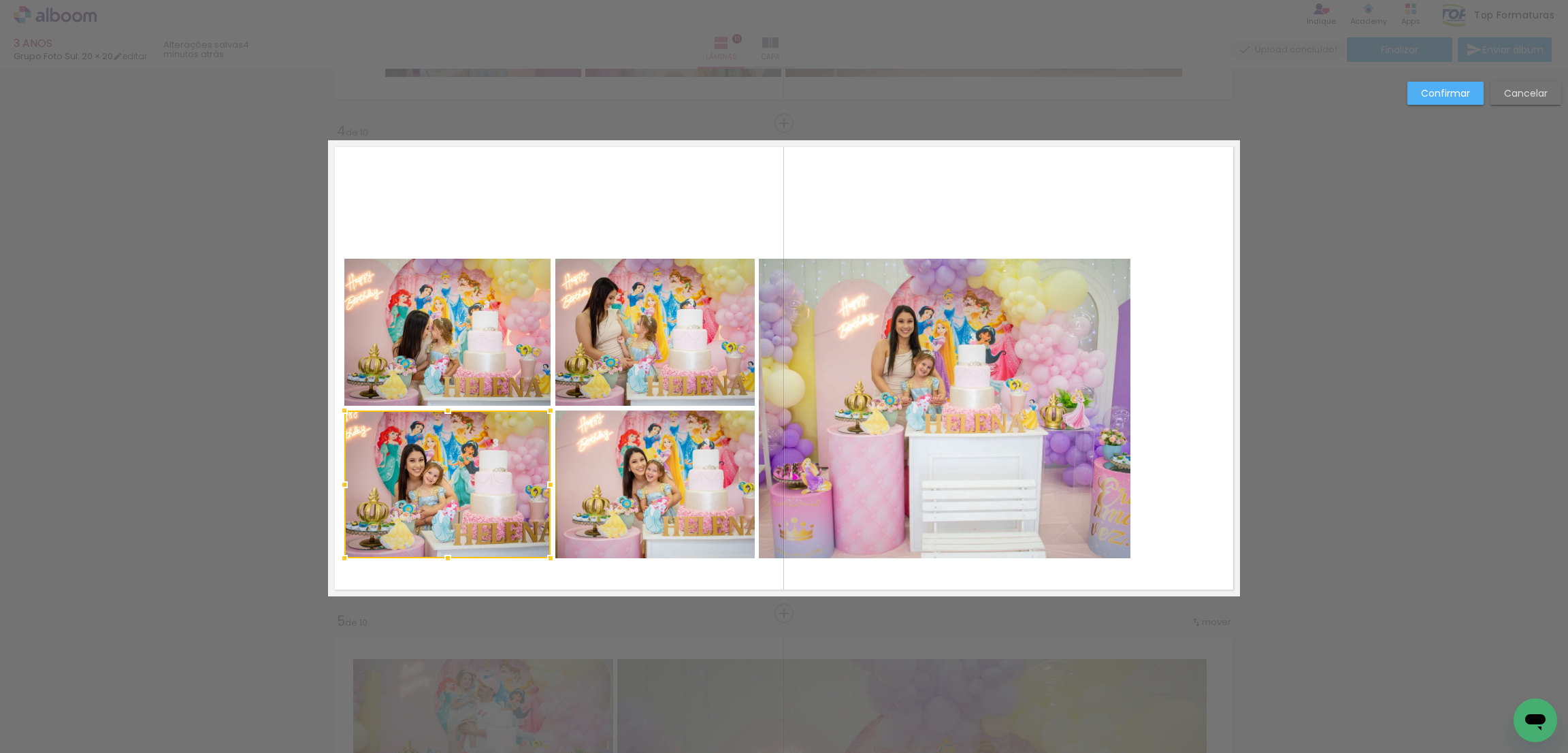
click at [493, 340] on quentale-photo at bounding box center [448, 332] width 206 height 148
click at [663, 386] on quentale-photo at bounding box center [655, 332] width 199 height 148
click at [663, 430] on div at bounding box center [550, 408] width 411 height 300
click at [996, 345] on quentale-photo at bounding box center [945, 408] width 372 height 300
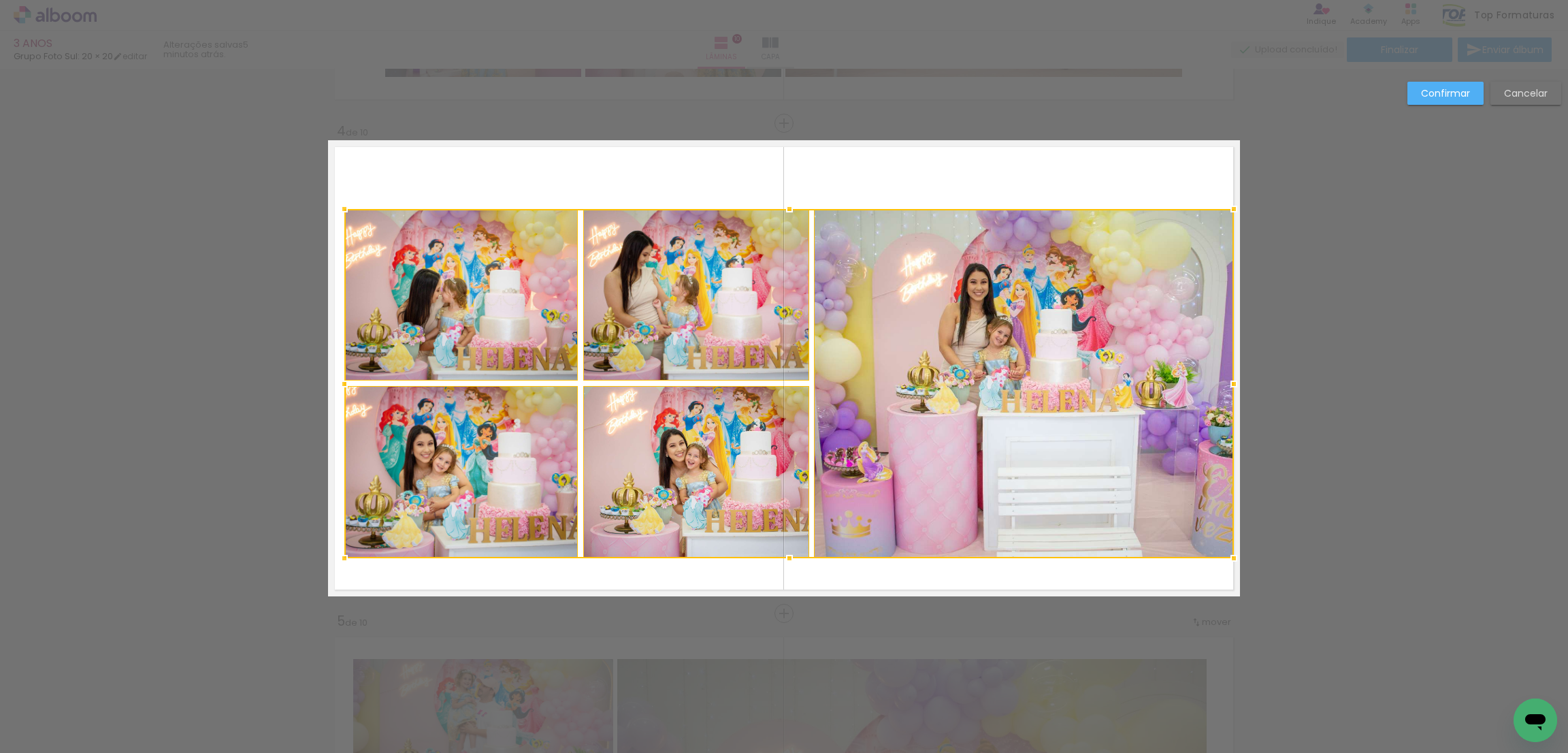
drag, startPoint x: 1129, startPoint y: 258, endPoint x: 1228, endPoint y: 209, distance: 110.5
click at [1228, 209] on div at bounding box center [1234, 209] width 27 height 27
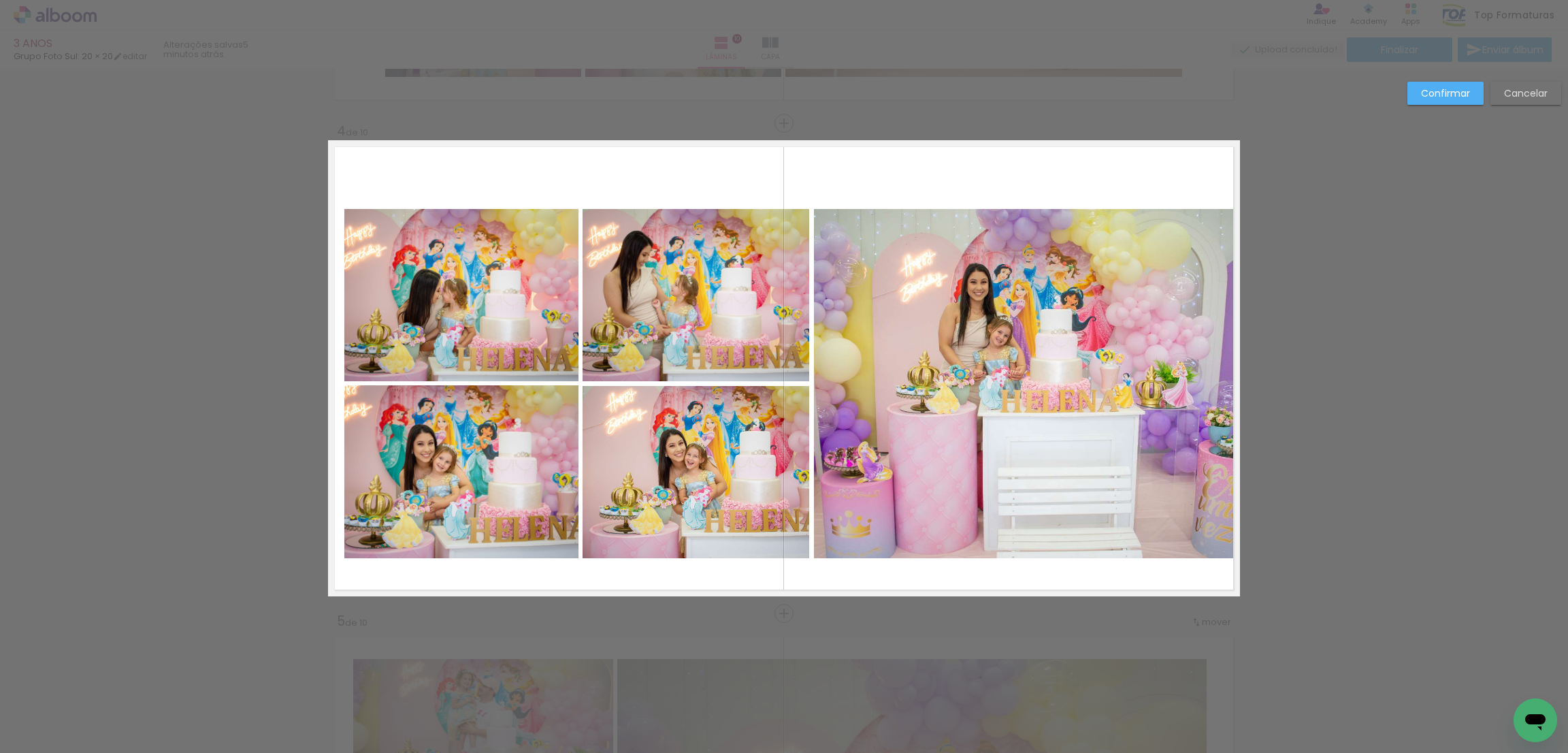
click at [643, 487] on quentale-photo at bounding box center [696, 472] width 226 height 172
click at [497, 475] on quentale-photo at bounding box center [461, 472] width 234 height 173
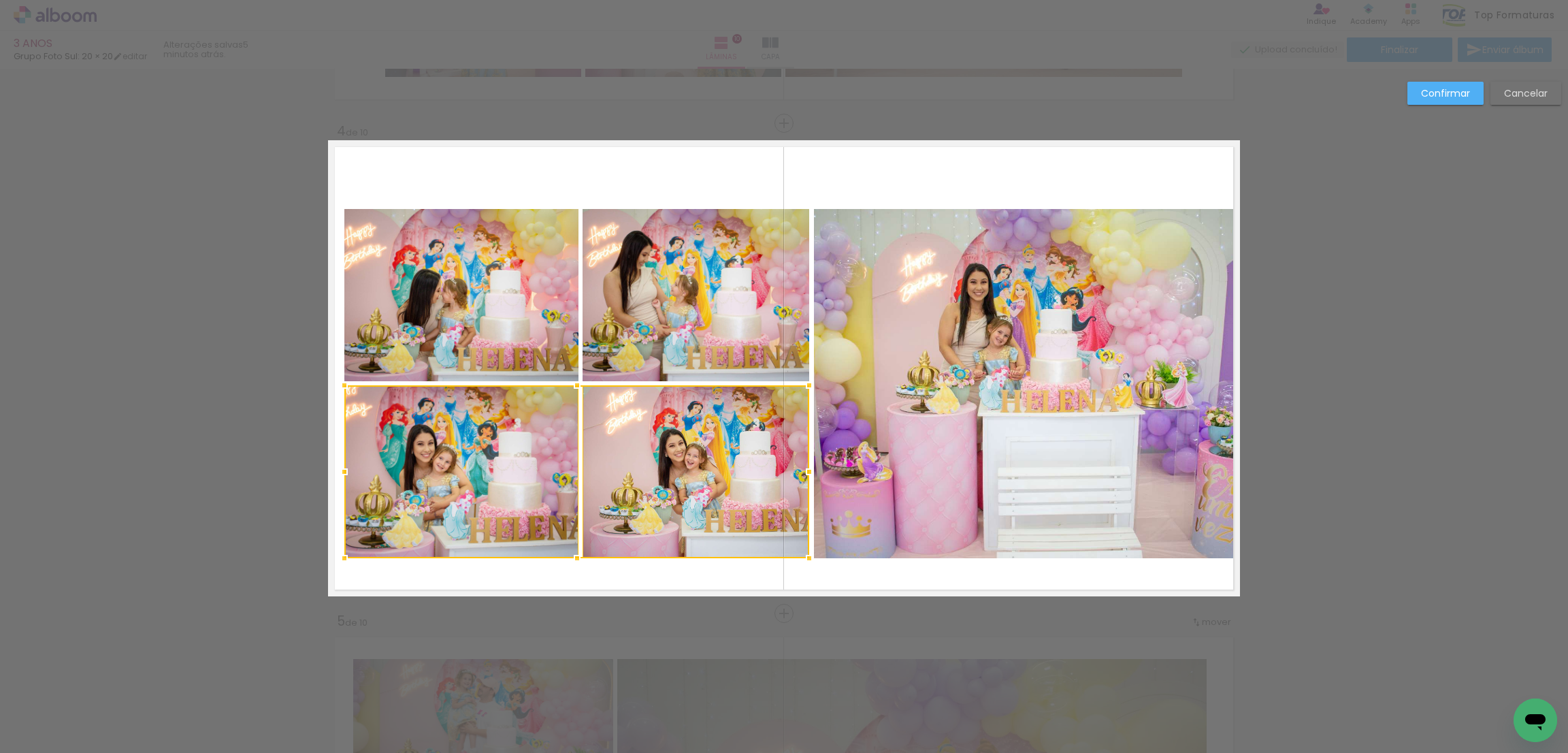
click at [489, 328] on quentale-photo at bounding box center [461, 295] width 234 height 173
click at [672, 326] on div at bounding box center [577, 383] width 465 height 349
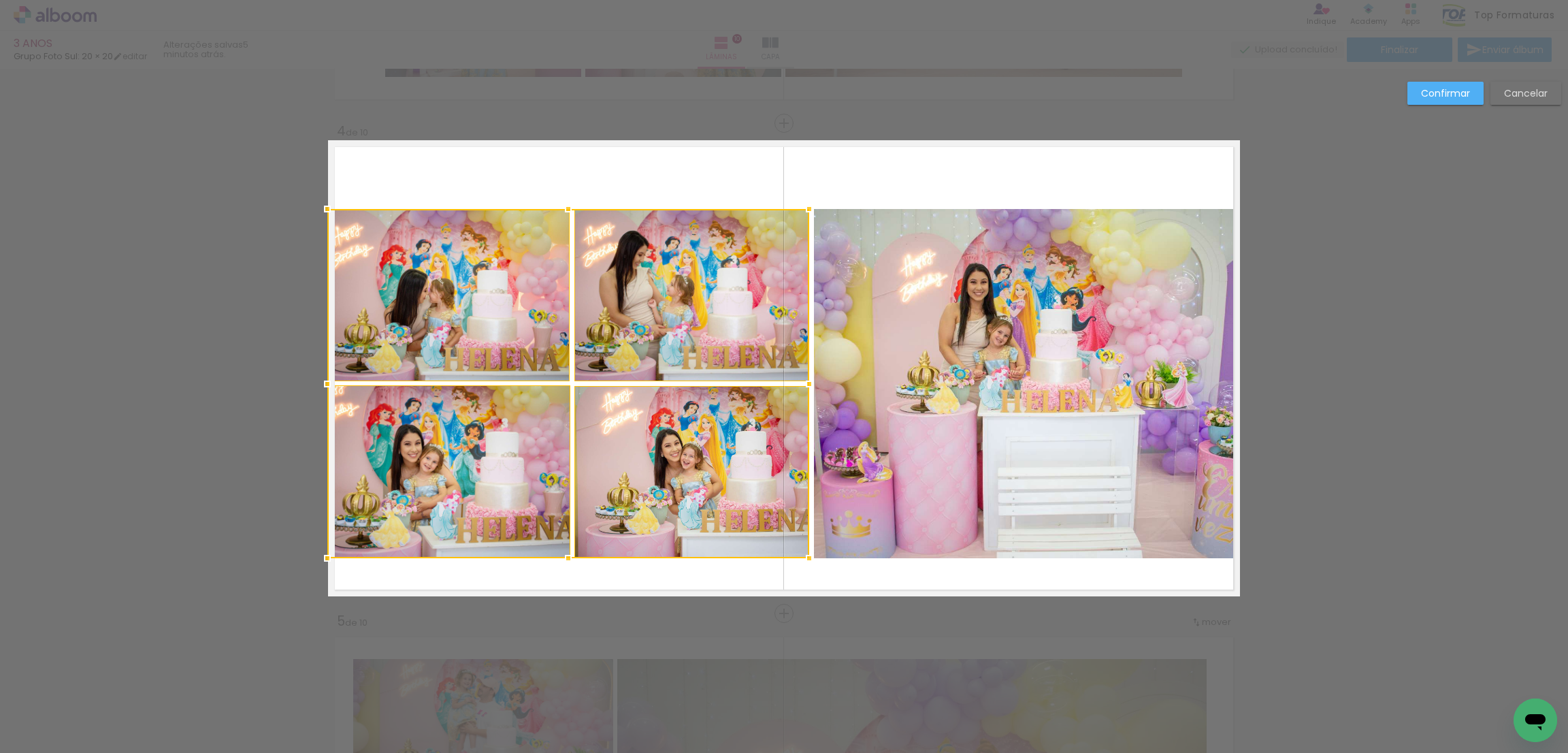
drag, startPoint x: 332, startPoint y: 385, endPoint x: 324, endPoint y: 385, distance: 8.0
click at [324, 385] on div at bounding box center [327, 384] width 27 height 27
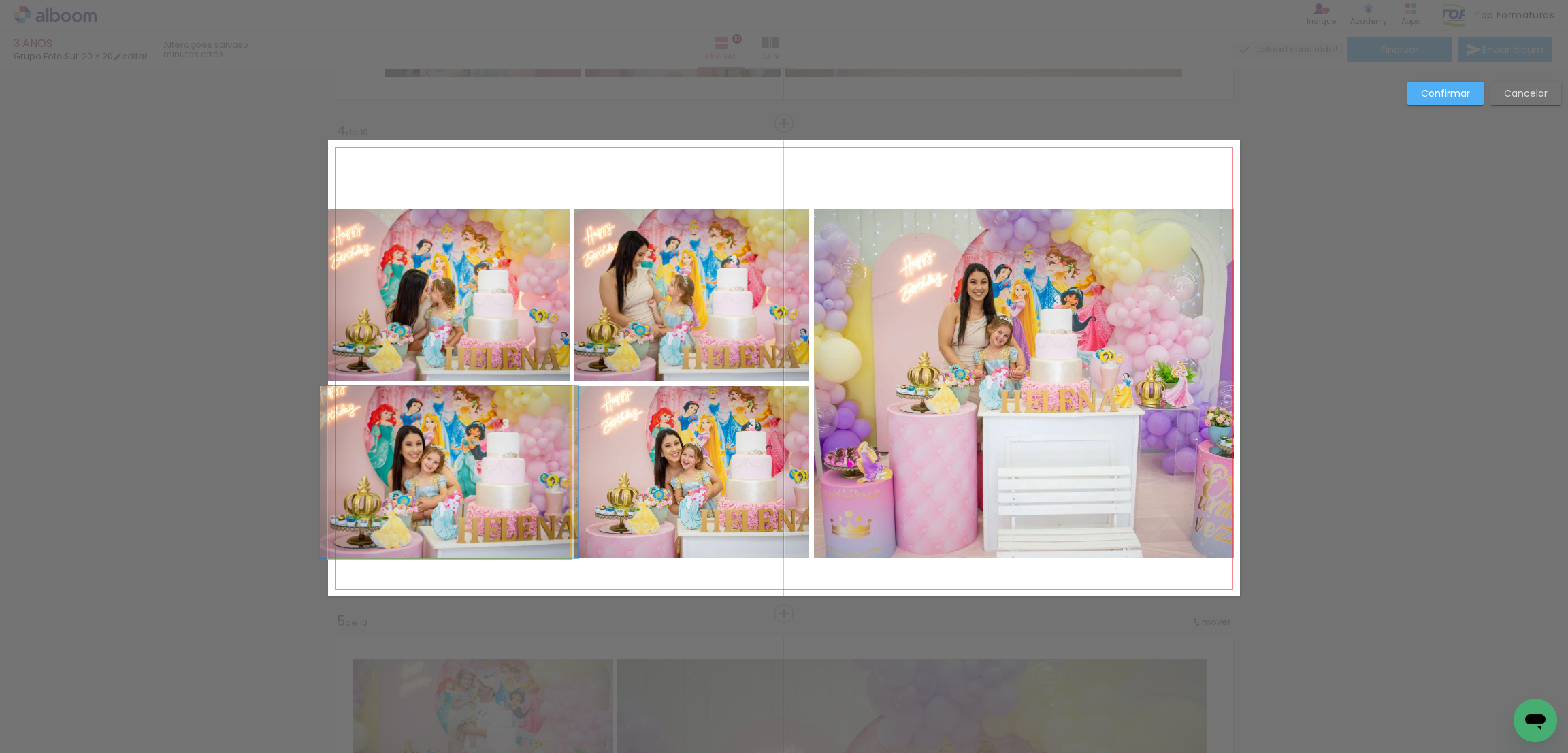
click at [362, 483] on quentale-photo at bounding box center [449, 472] width 242 height 172
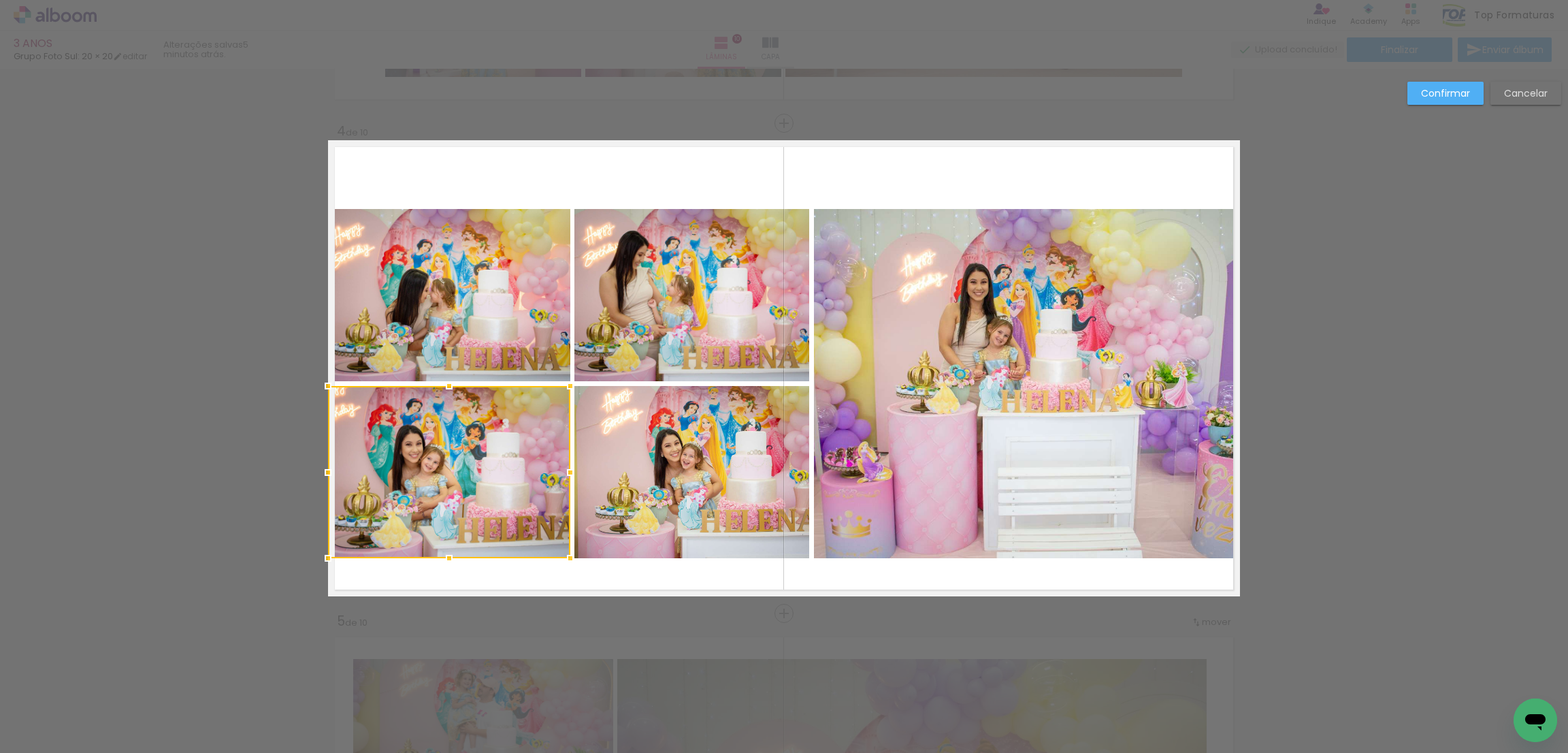
click at [427, 338] on quentale-photo at bounding box center [449, 295] width 242 height 172
click at [594, 338] on quentale-photo at bounding box center [692, 295] width 235 height 172
click at [598, 439] on div at bounding box center [569, 383] width 482 height 349
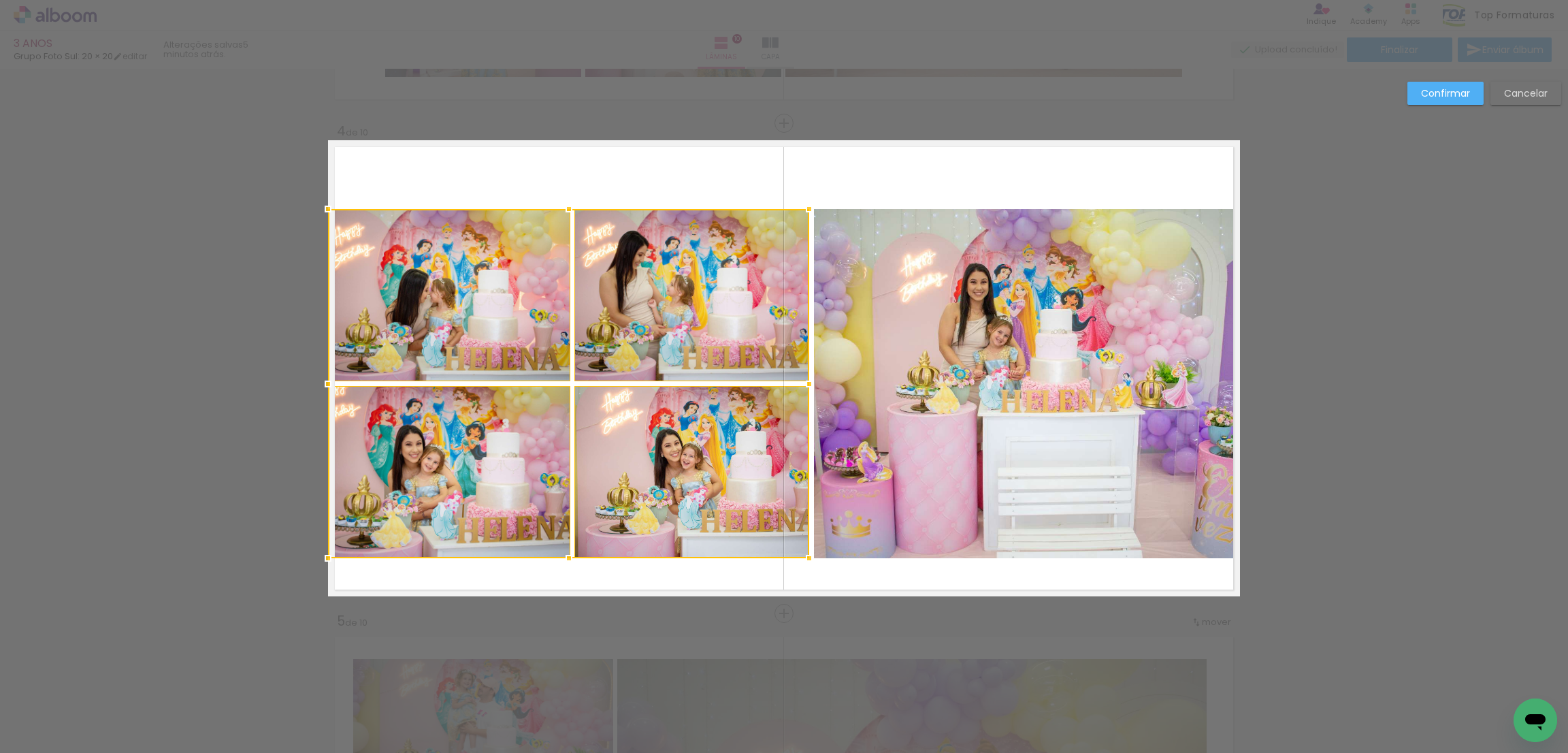
click at [909, 382] on quentale-photo at bounding box center [1025, 383] width 421 height 349
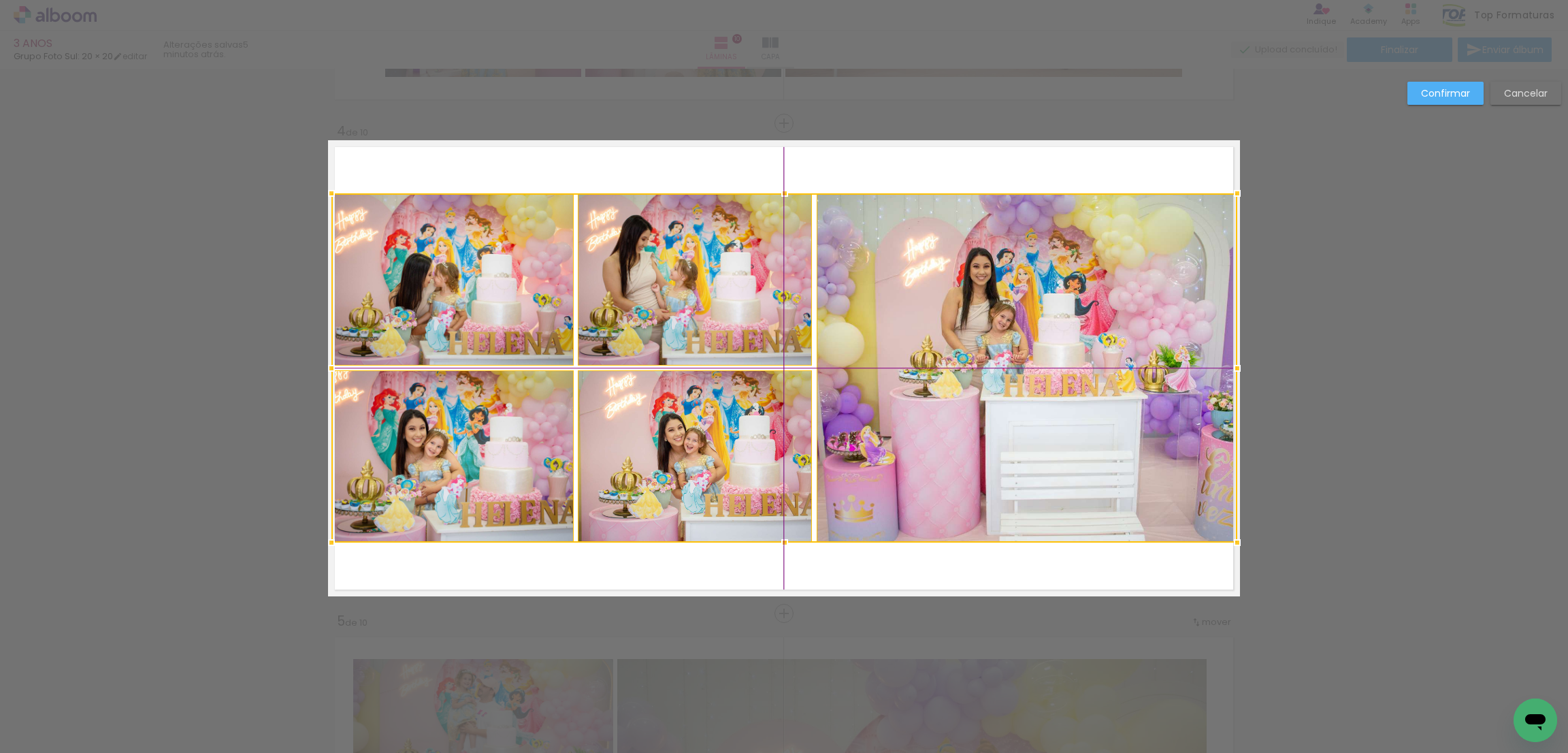
drag, startPoint x: 1030, startPoint y: 372, endPoint x: 1027, endPoint y: 363, distance: 9.5
click at [1027, 363] on div at bounding box center [784, 368] width 906 height 349
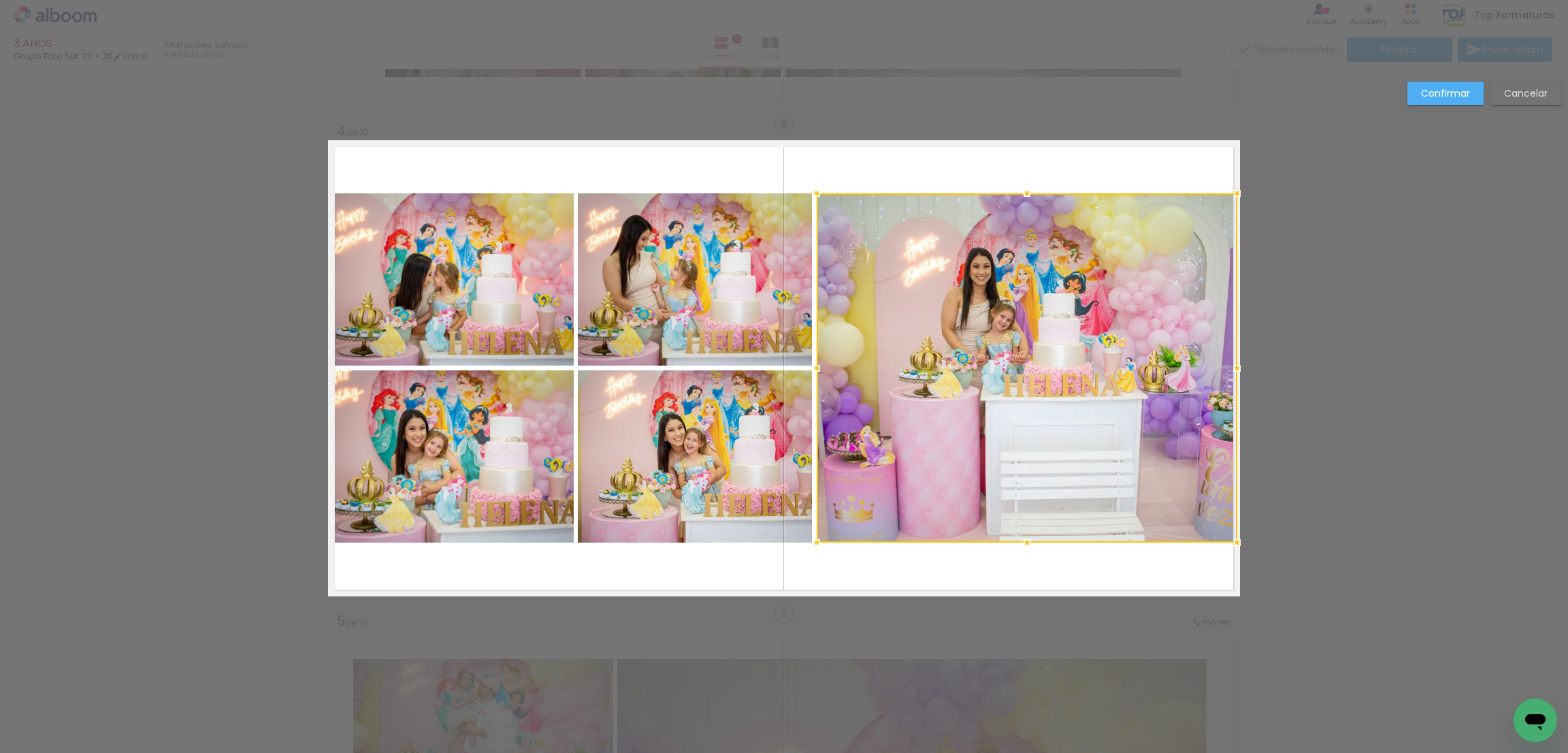
click at [1415, 95] on paper-button "Confirmar" at bounding box center [1446, 93] width 76 height 23
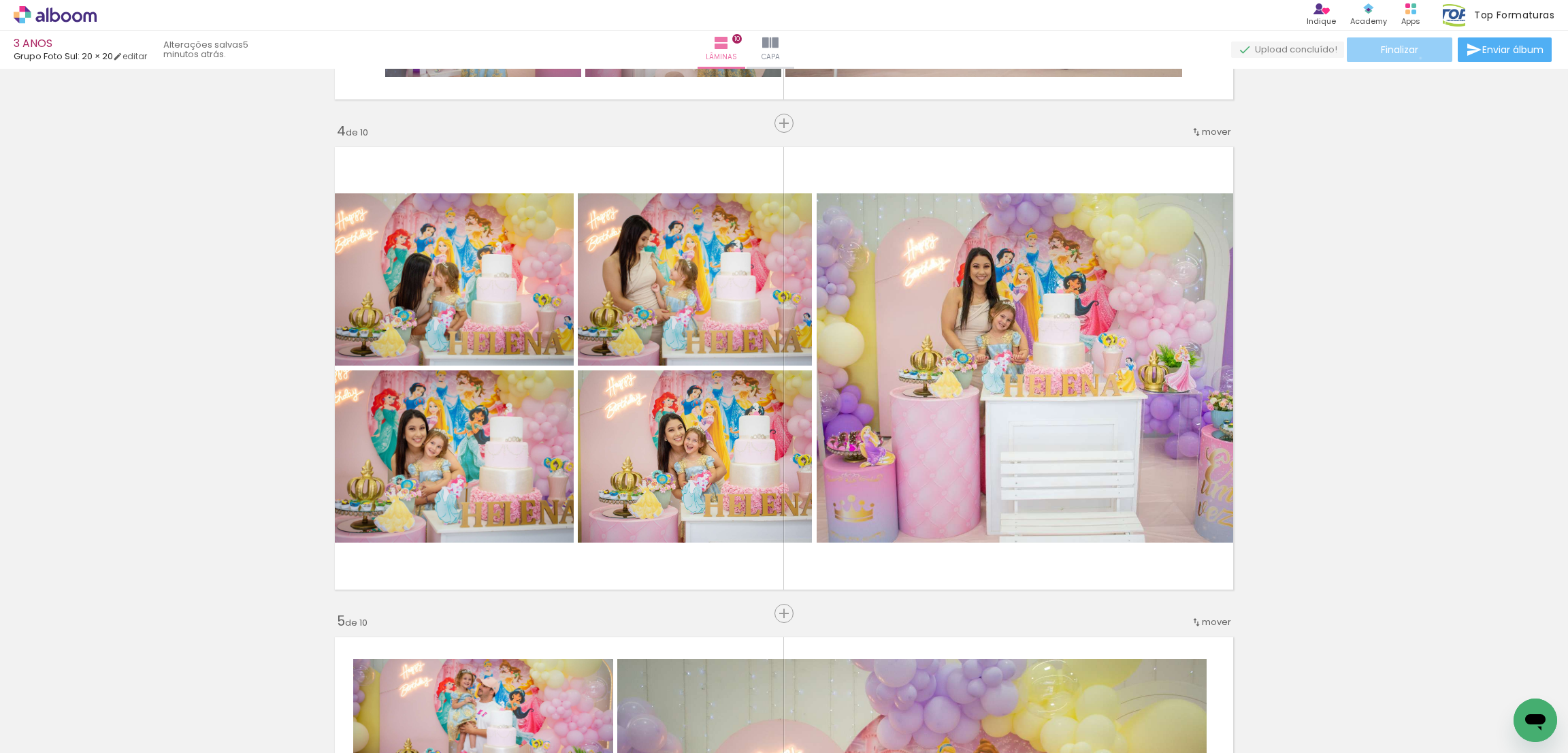
click at [1416, 57] on paper-button "Finalizar" at bounding box center [1400, 49] width 106 height 25
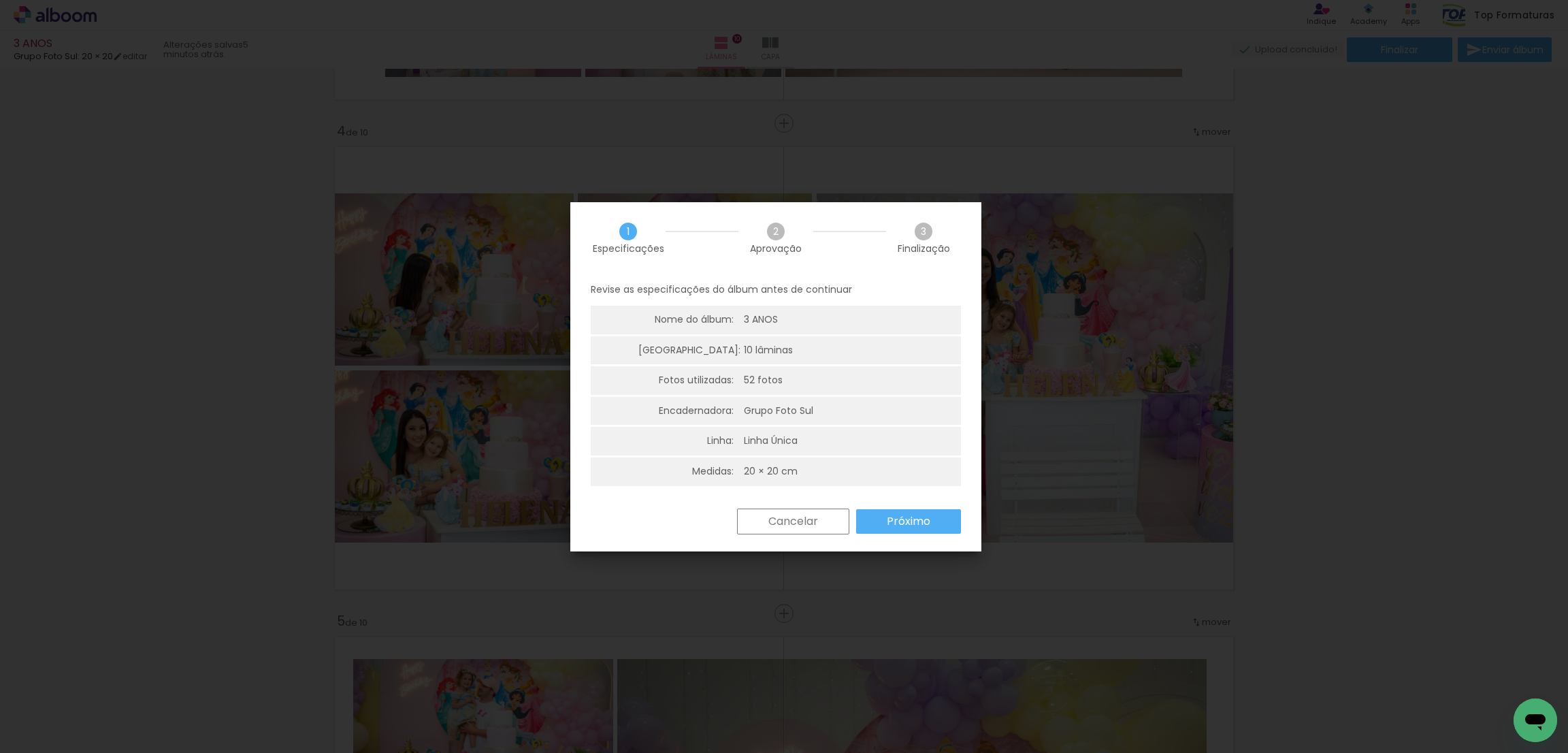
click at [912, 529] on paper-button "Próximo" at bounding box center [909, 521] width 105 height 25
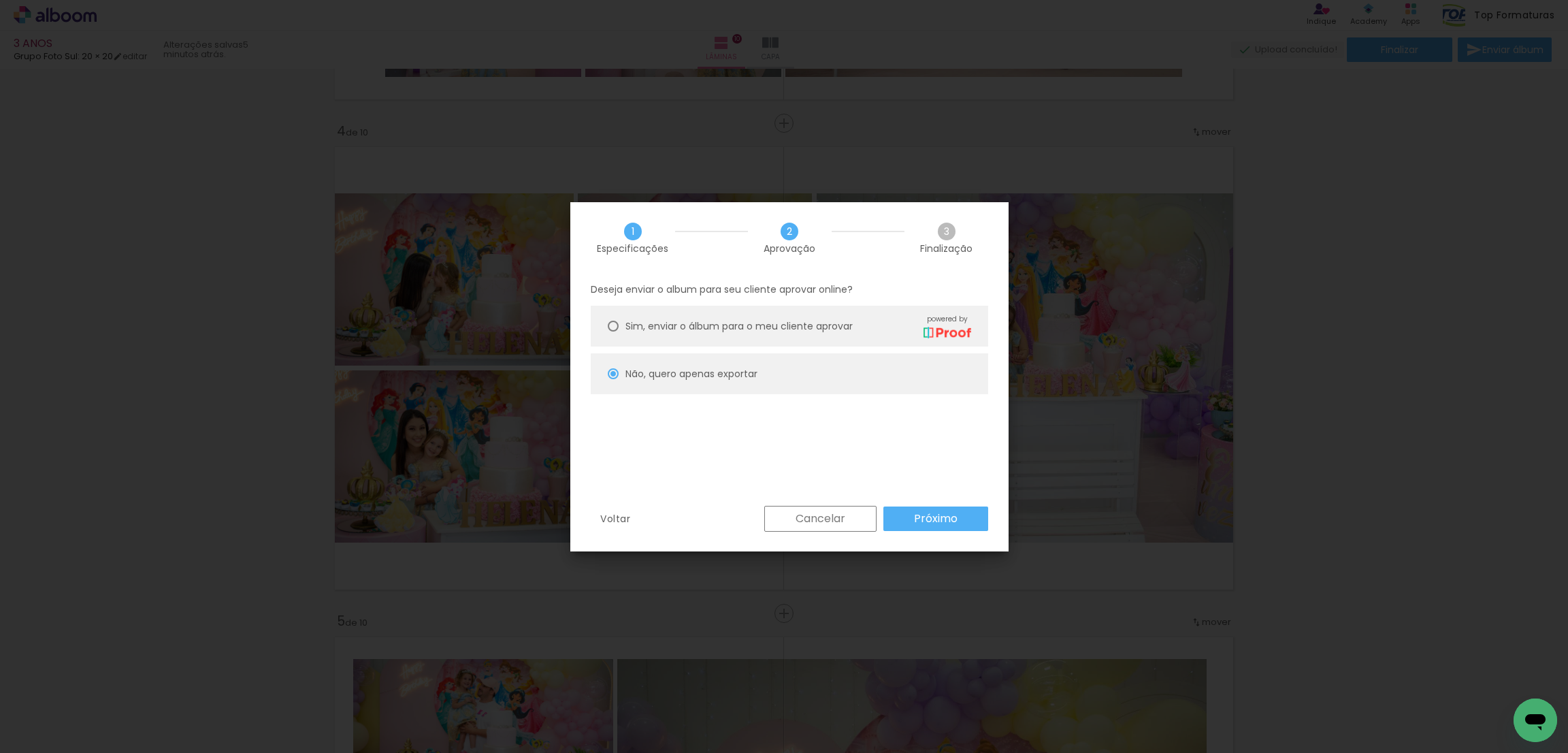
click at [0, 0] on slot "Próximo" at bounding box center [0, 0] width 0 height 0
type input "Alta, 300 DPI"
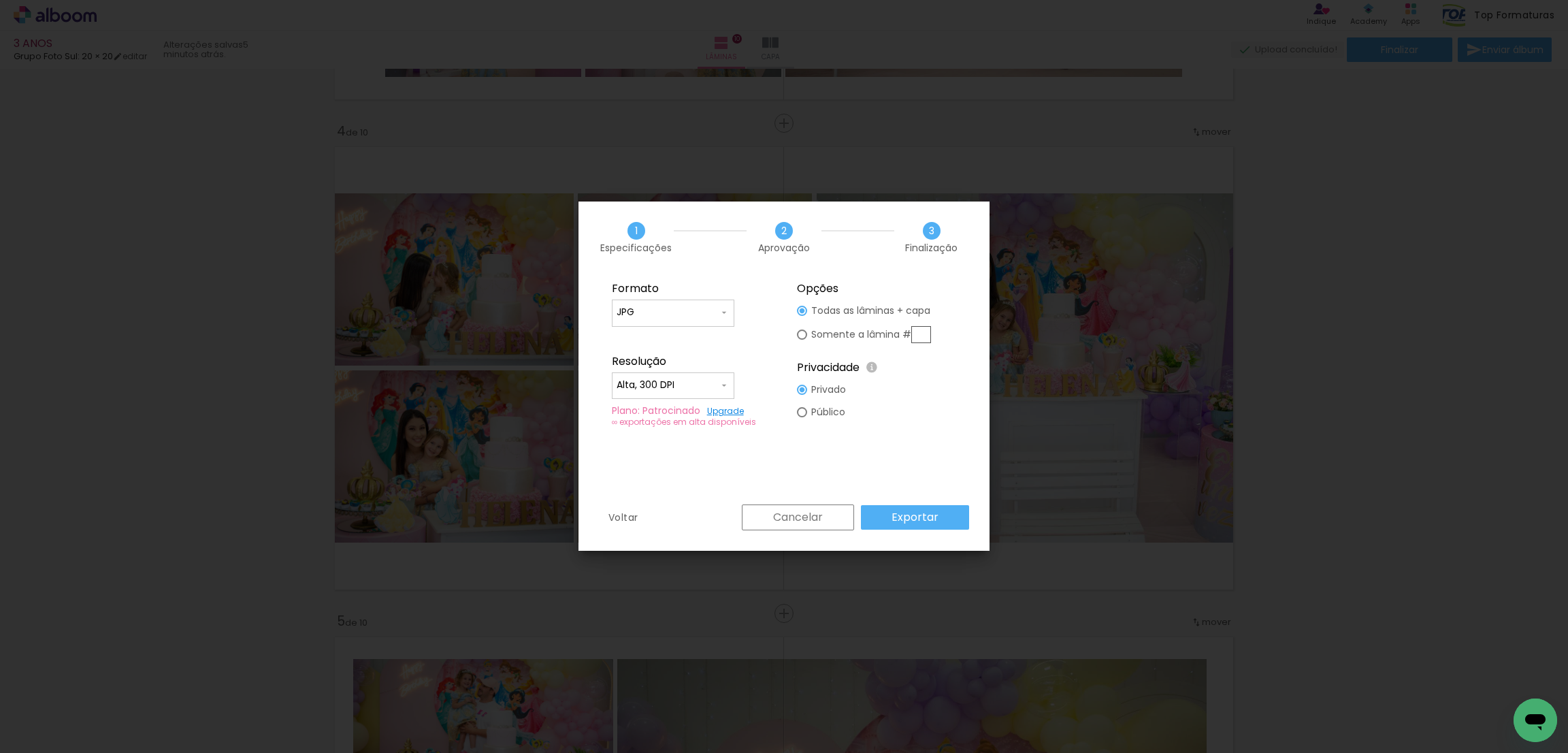
click at [0, 0] on slot "Somente a lâmina #" at bounding box center [0, 0] width 0 height 0
type paper-radio-button "on"
click at [926, 332] on input "text" at bounding box center [921, 335] width 19 height 17
type input "4"
click at [0, 0] on slot "Exportar" at bounding box center [0, 0] width 0 height 0
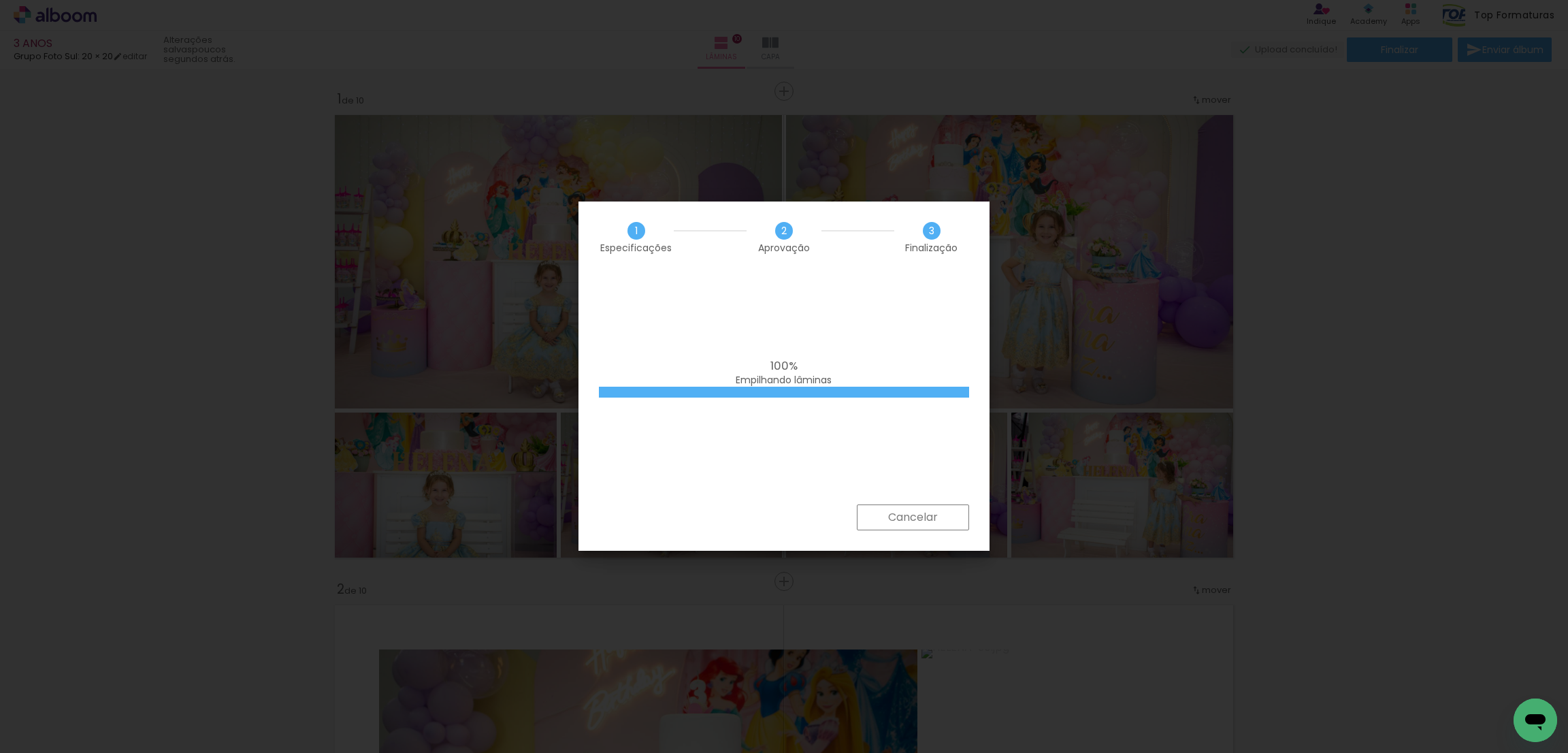
scroll to position [1438, 0]
